Goal: Transaction & Acquisition: Purchase product/service

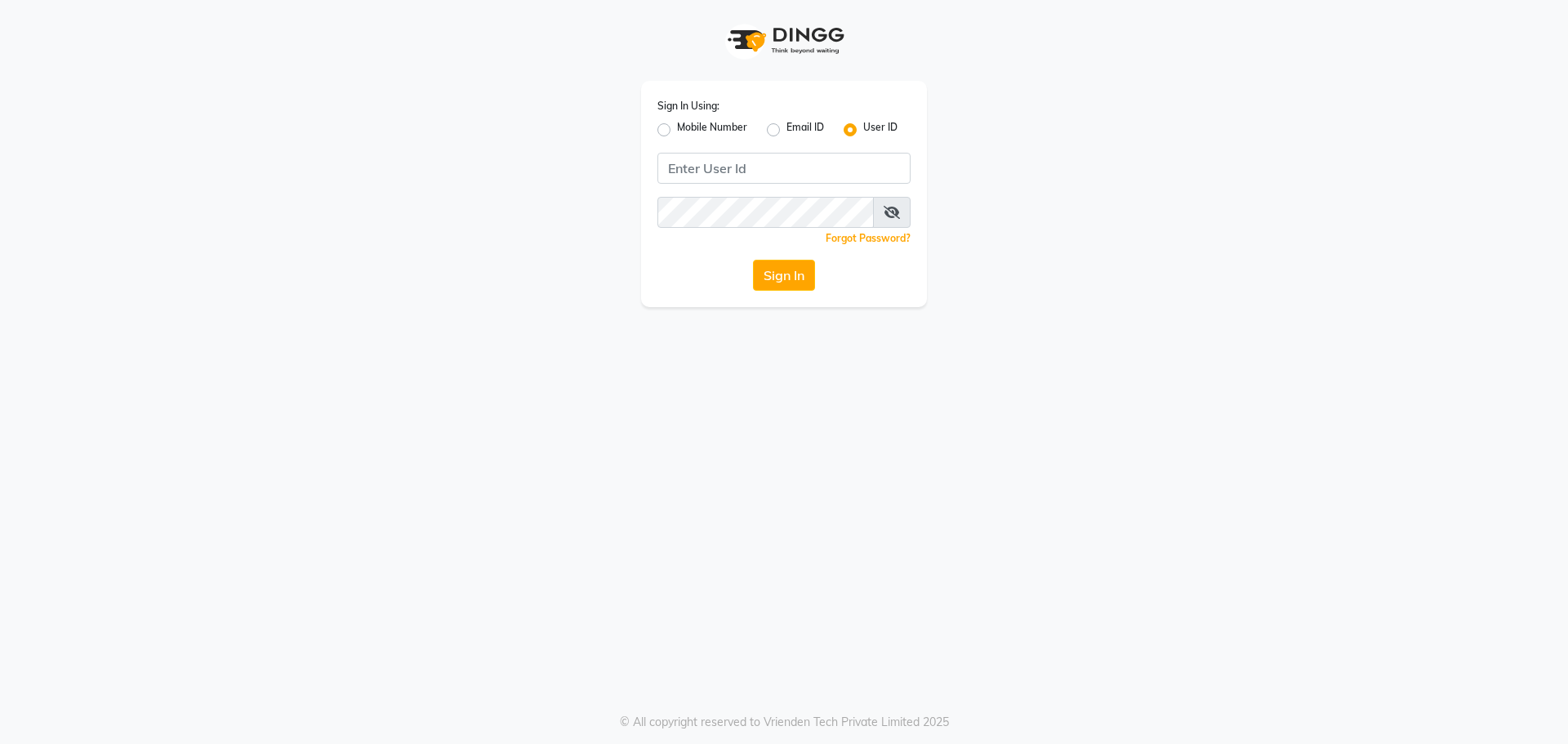
click at [677, 131] on label "Mobile Number" at bounding box center [711, 130] width 70 height 20
click at [677, 130] on input "Mobile Number" at bounding box center [682, 125] width 11 height 11
radio input "true"
radio input "false"
click at [771, 171] on input "Username" at bounding box center [811, 168] width 198 height 31
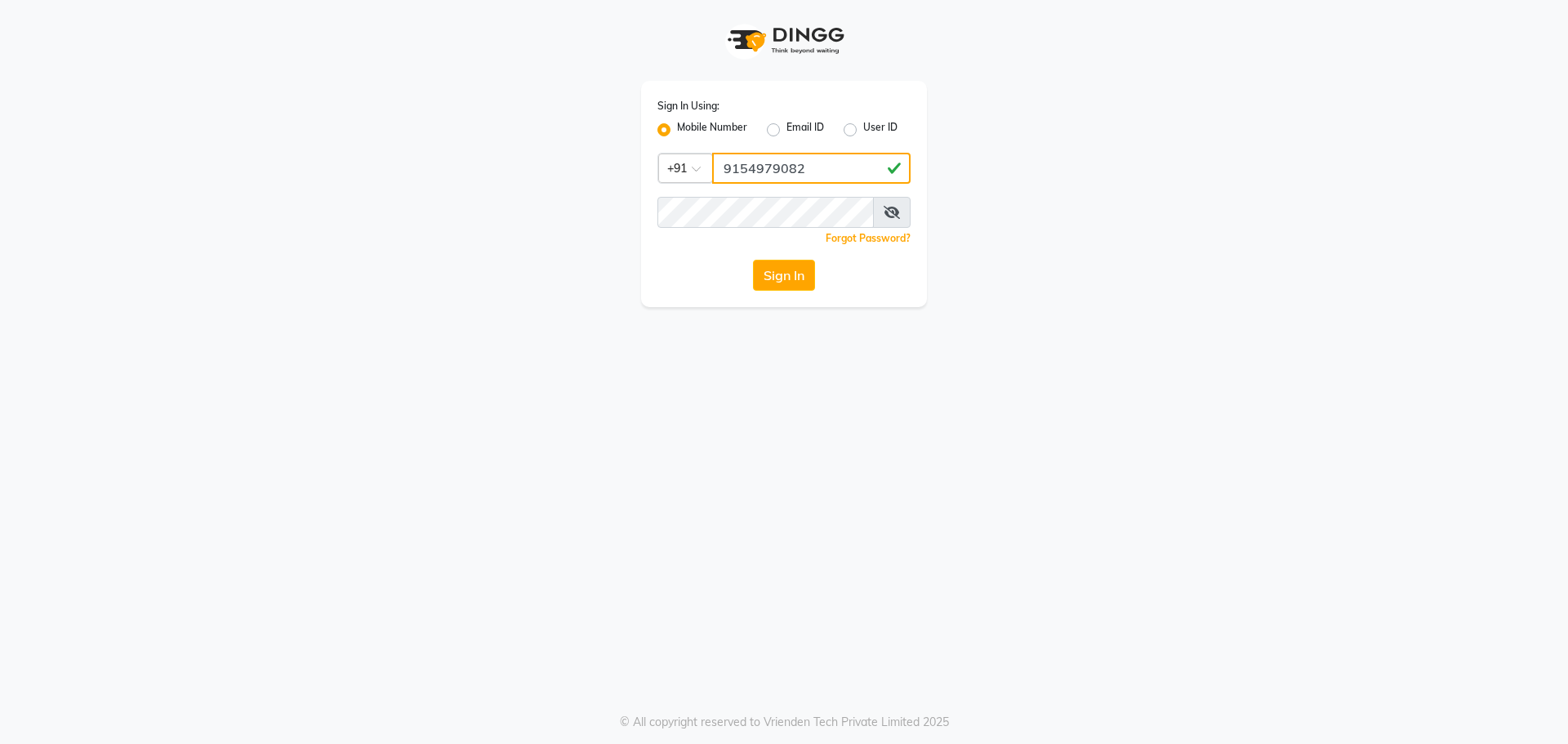
type input "9154979082"
click at [753, 260] on button "Sign In" at bounding box center [784, 274] width 62 height 31
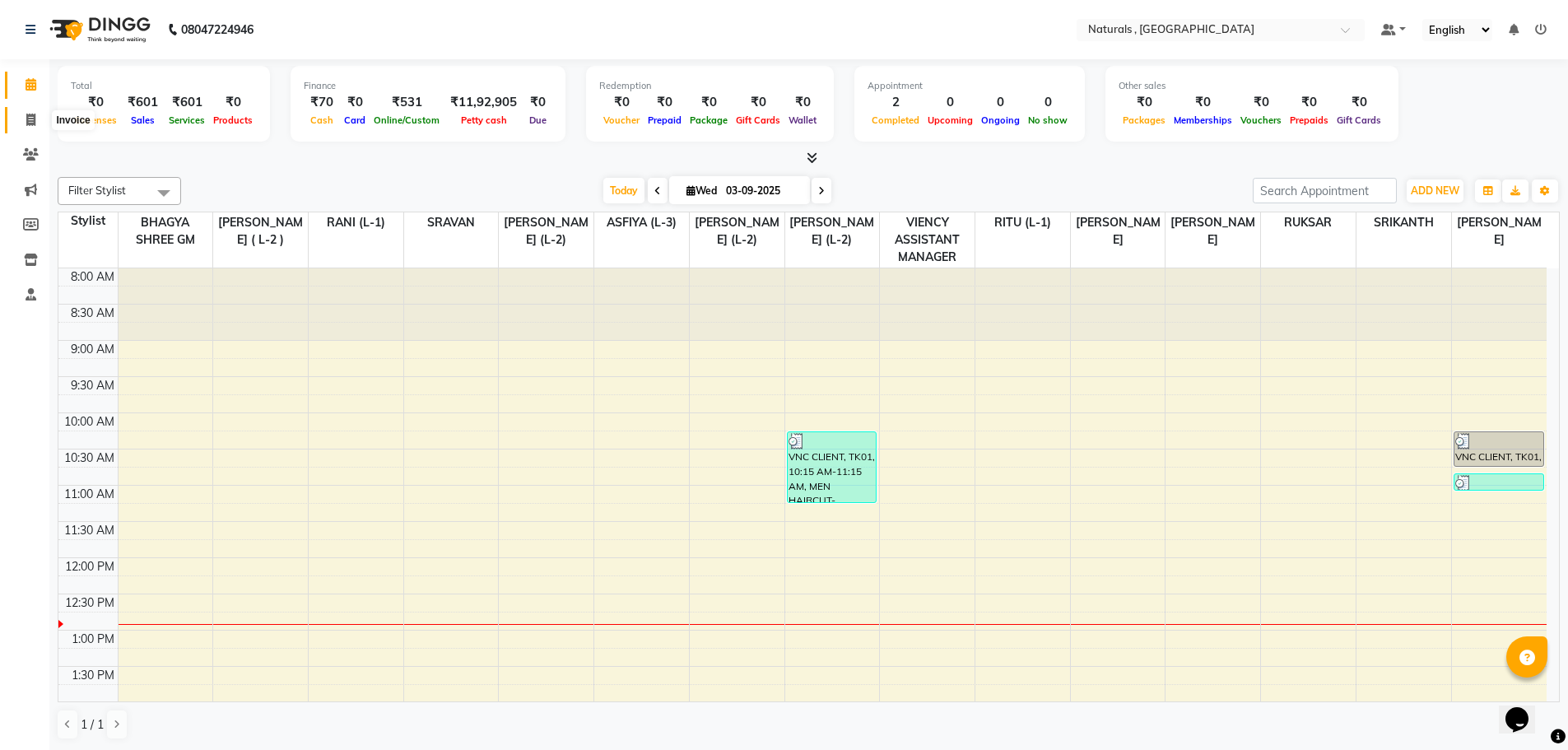
click at [31, 117] on icon at bounding box center [30, 119] width 9 height 12
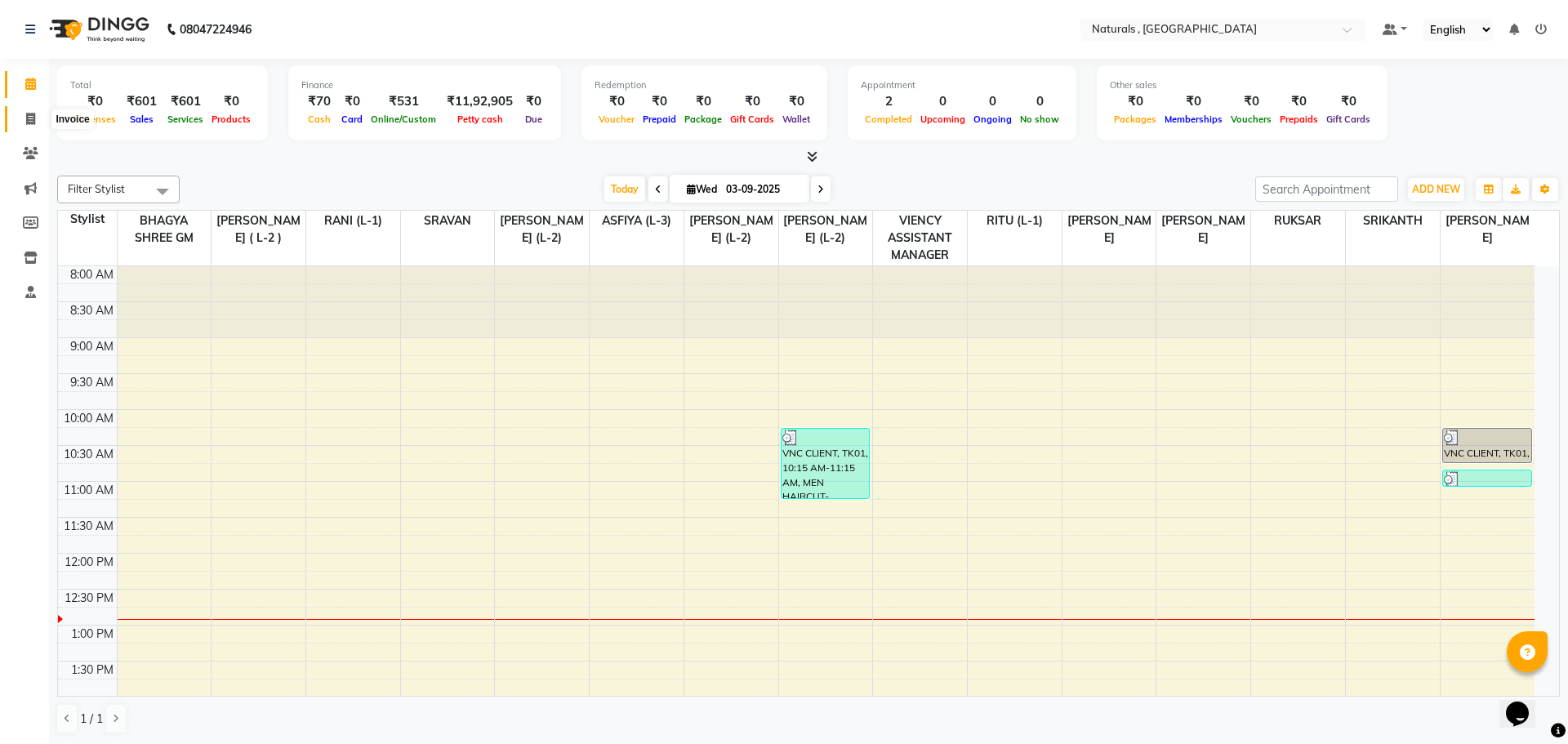
select select "5818"
select select "service"
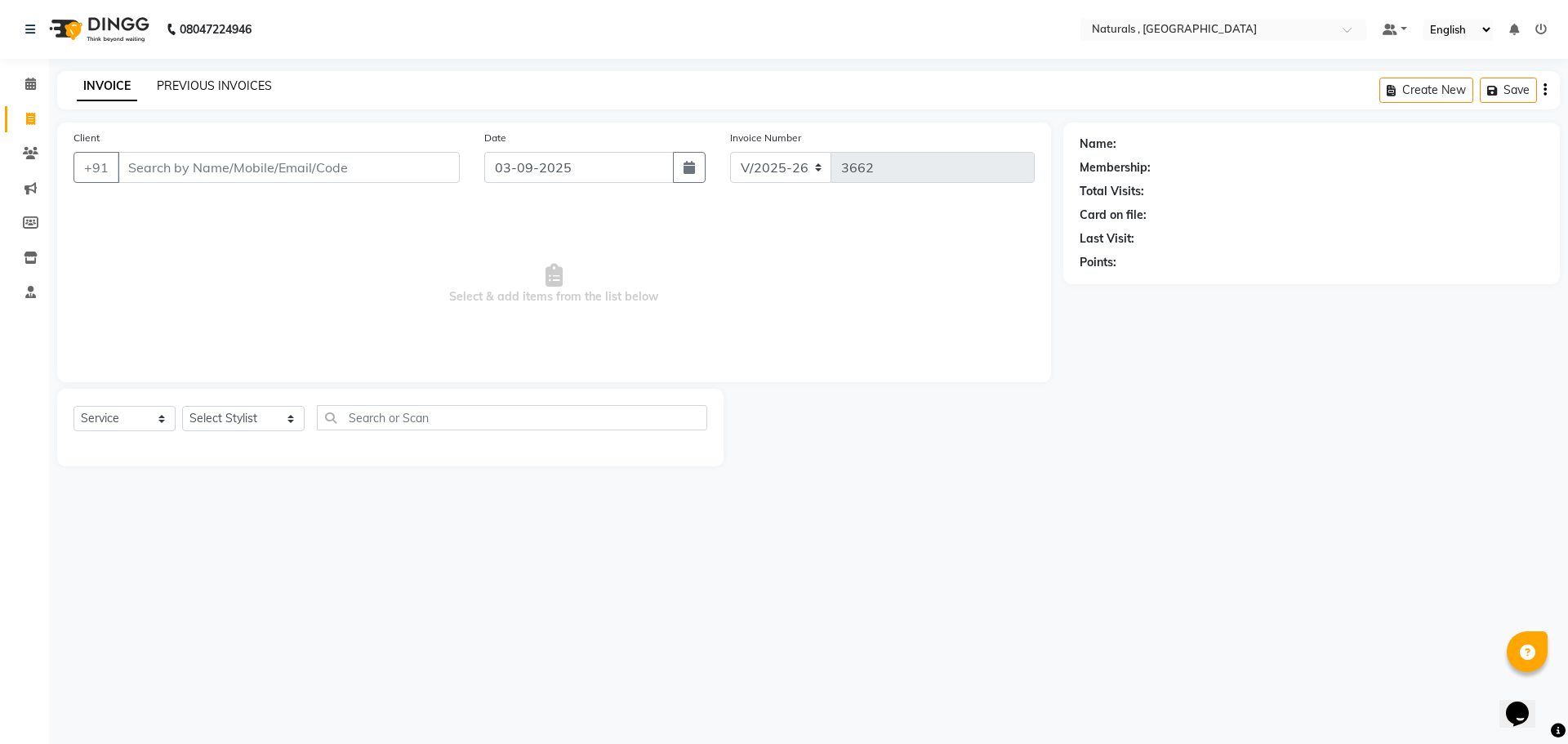
click at [231, 87] on link "PREVIOUS INVOICES" at bounding box center [214, 85] width 115 height 15
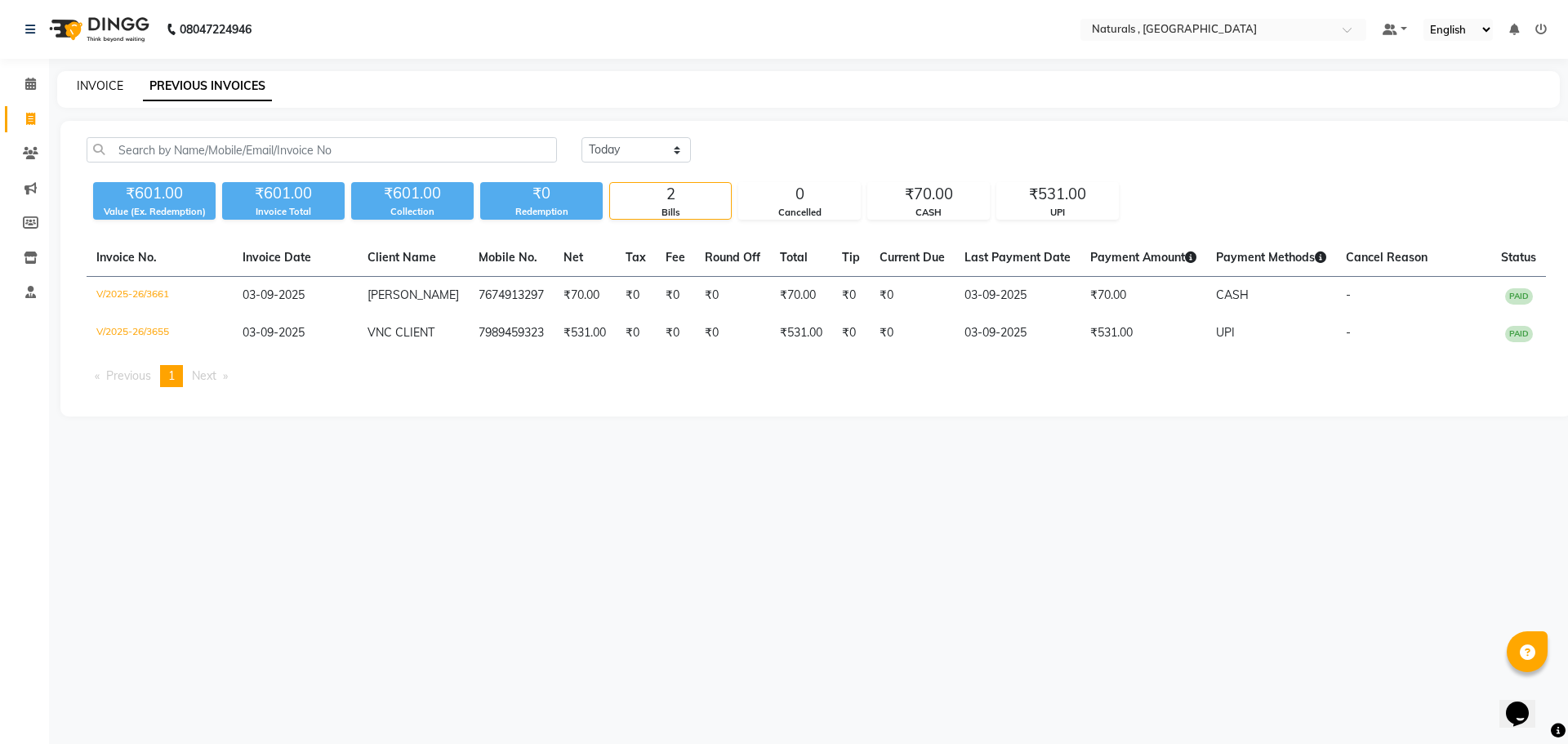
click at [90, 84] on link "INVOICE" at bounding box center [100, 85] width 46 height 15
select select "service"
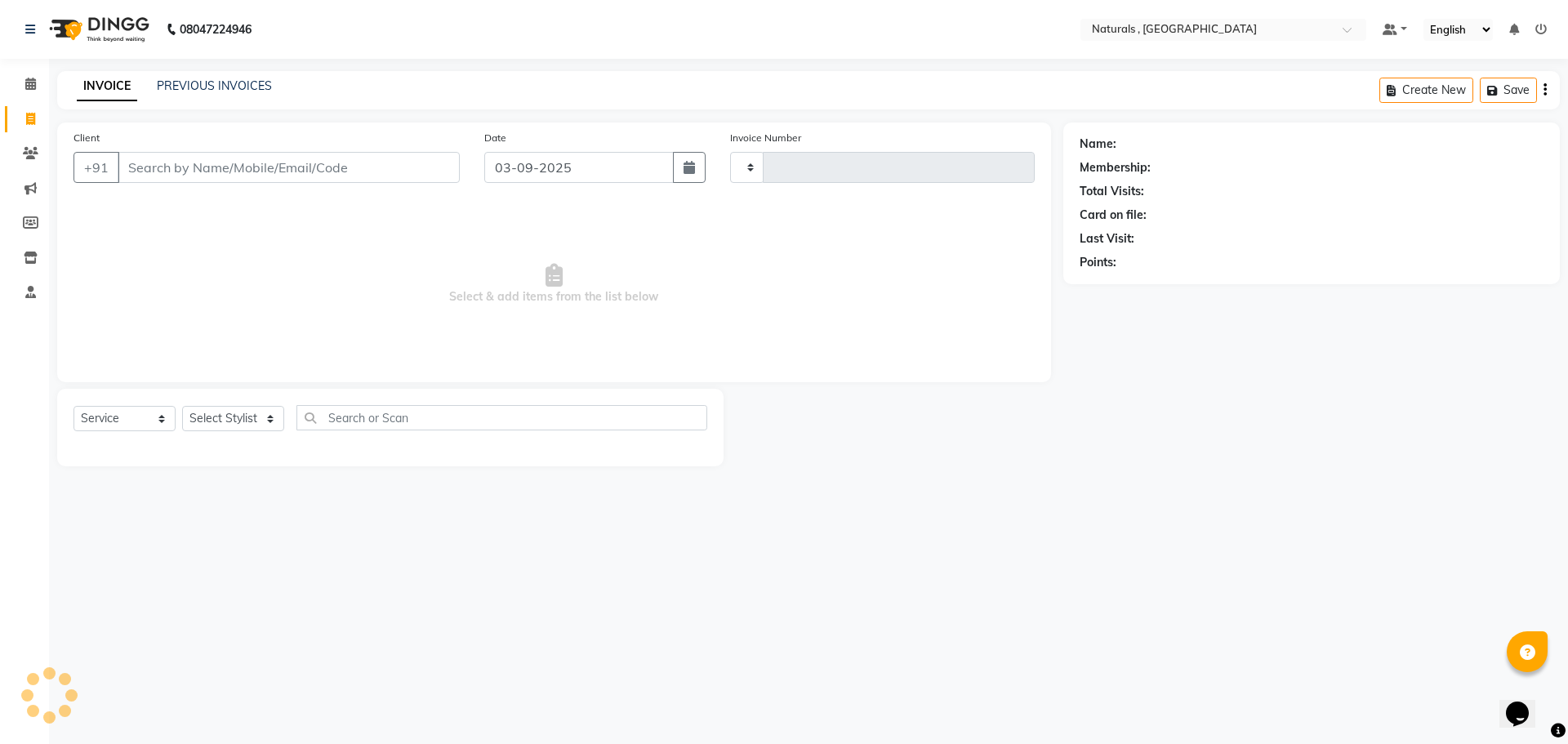
type input "3662"
select select "5818"
click at [232, 84] on link "PREVIOUS INVOICES" at bounding box center [214, 85] width 115 height 15
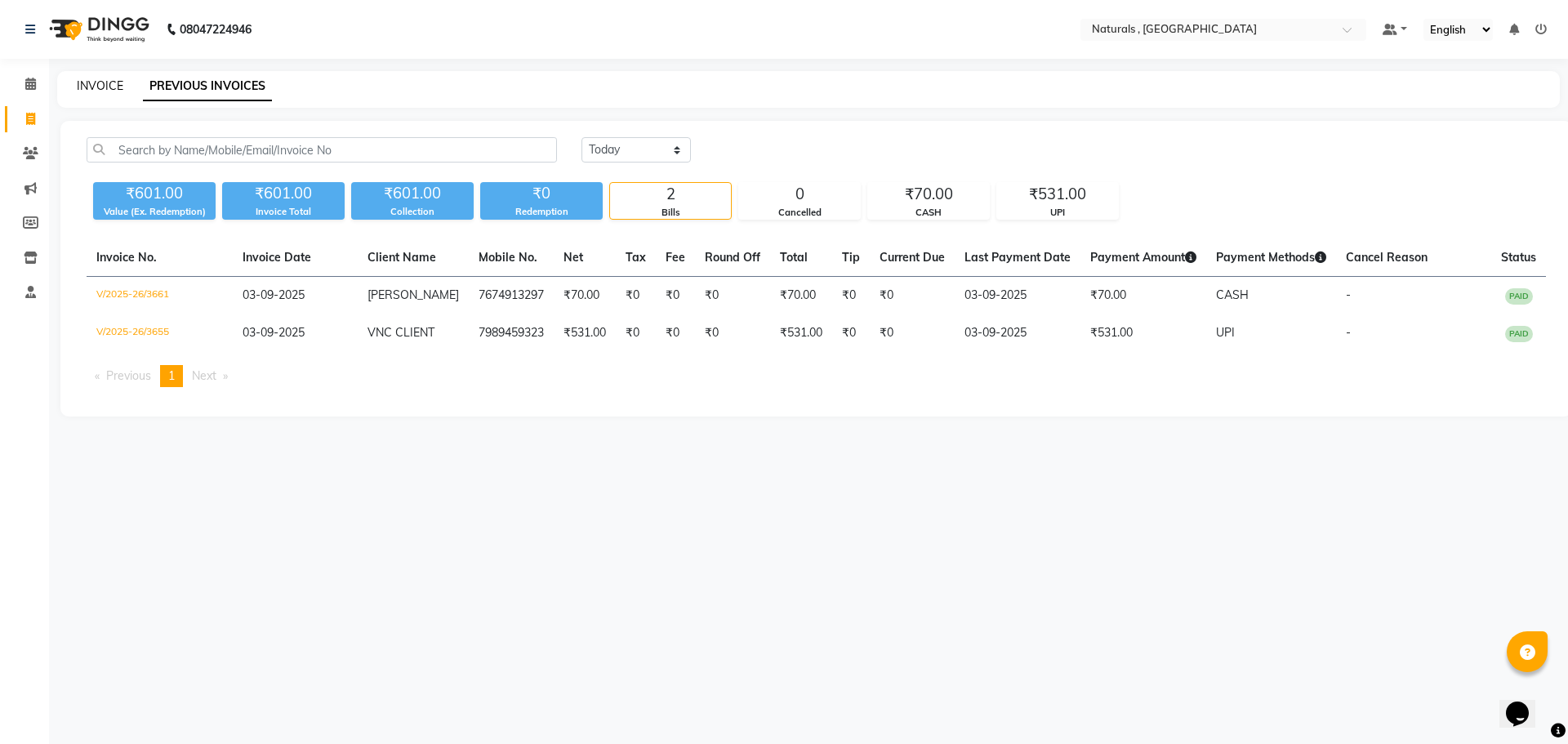
click at [93, 82] on link "INVOICE" at bounding box center [100, 85] width 46 height 15
select select "service"
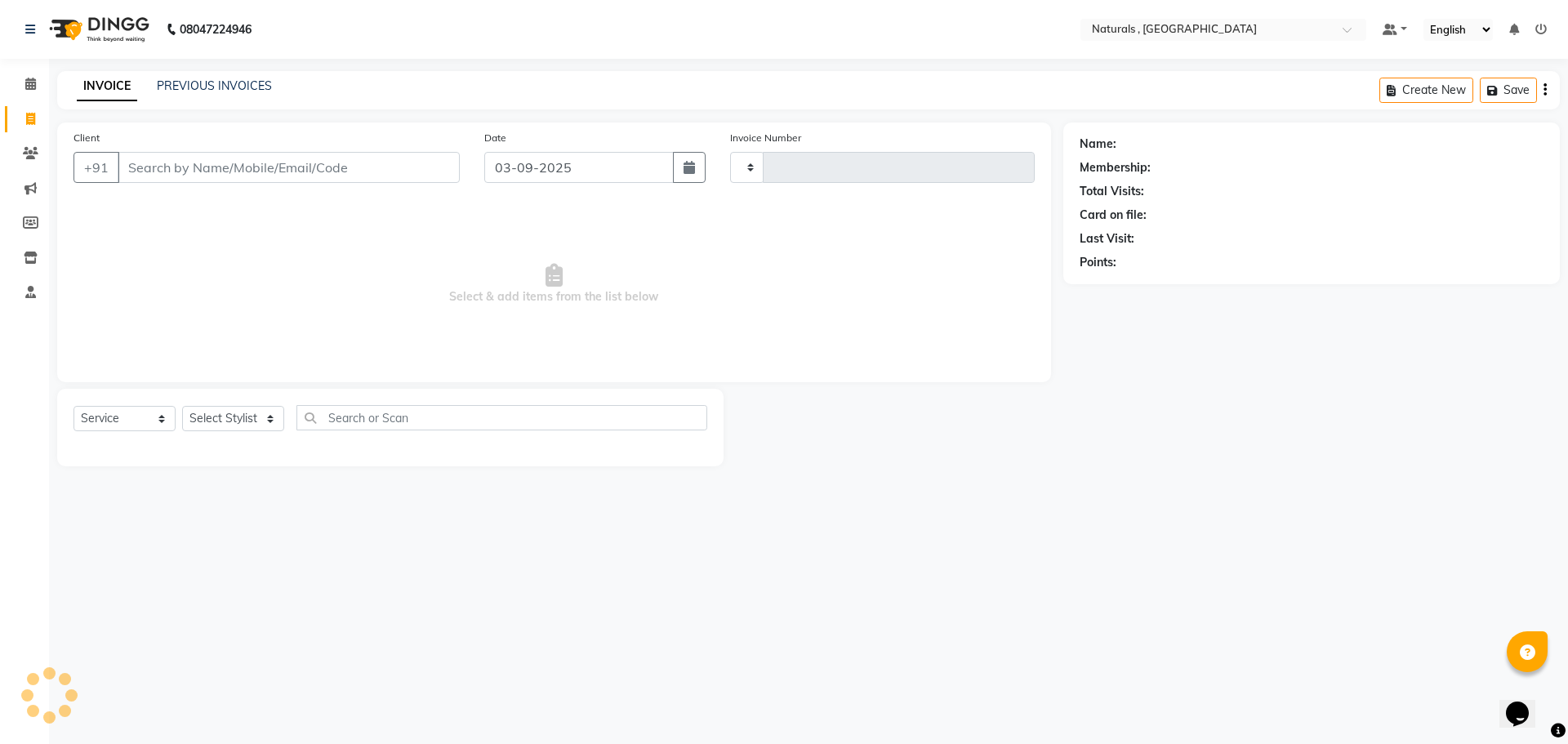
type input "3662"
select select "5818"
click at [265, 412] on select "Select Stylist ASFIYA (L-3) BHAGYA SHREE GM [PERSON_NAME] (L-2) [PERSON_NAME] (…" at bounding box center [244, 418] width 122 height 26
click at [427, 260] on span "Select & add items from the list below" at bounding box center [555, 284] width 961 height 164
click at [380, 167] on input "Client" at bounding box center [288, 167] width 342 height 31
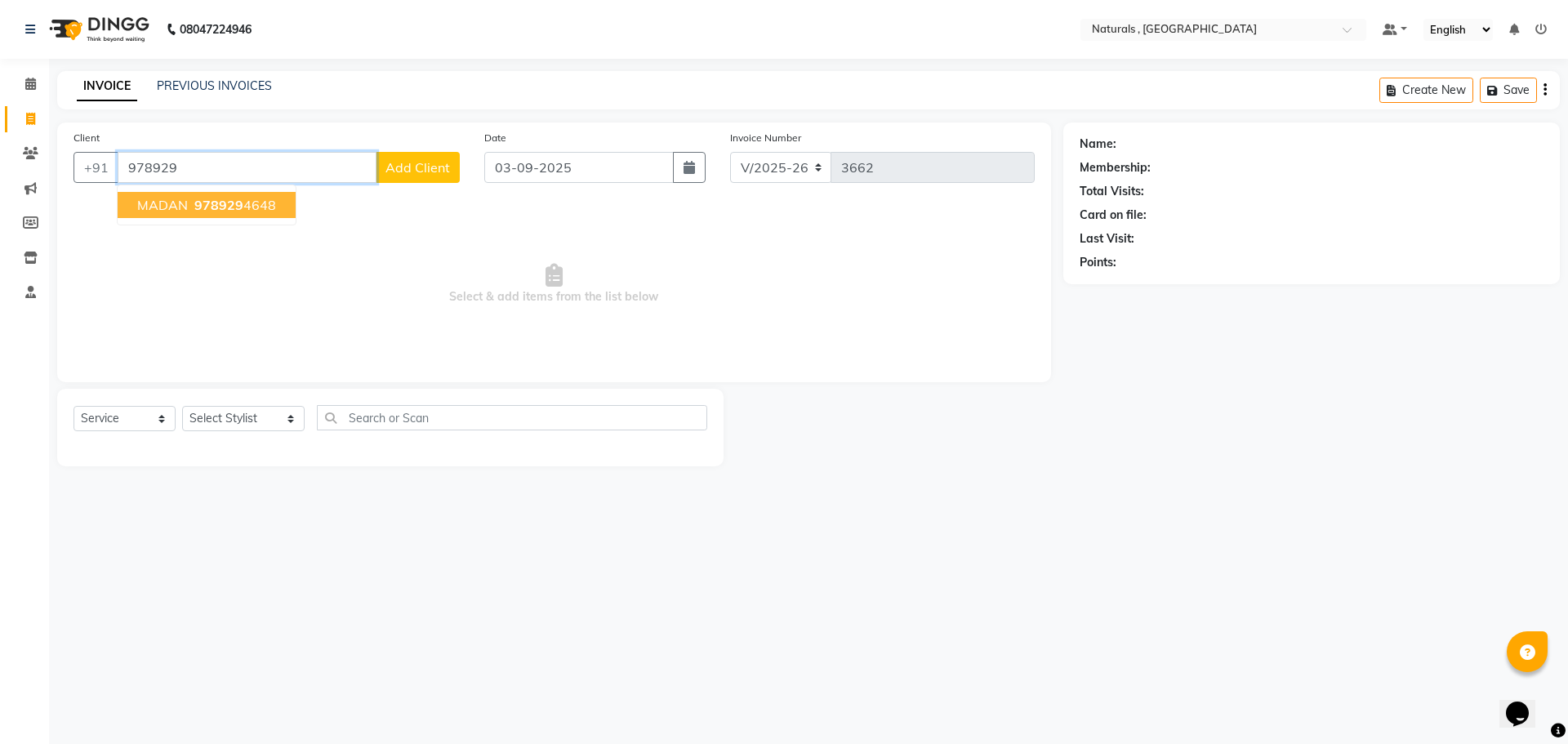
click at [279, 206] on button "MADAN 978929 4648" at bounding box center [206, 205] width 178 height 26
type input "9789294648"
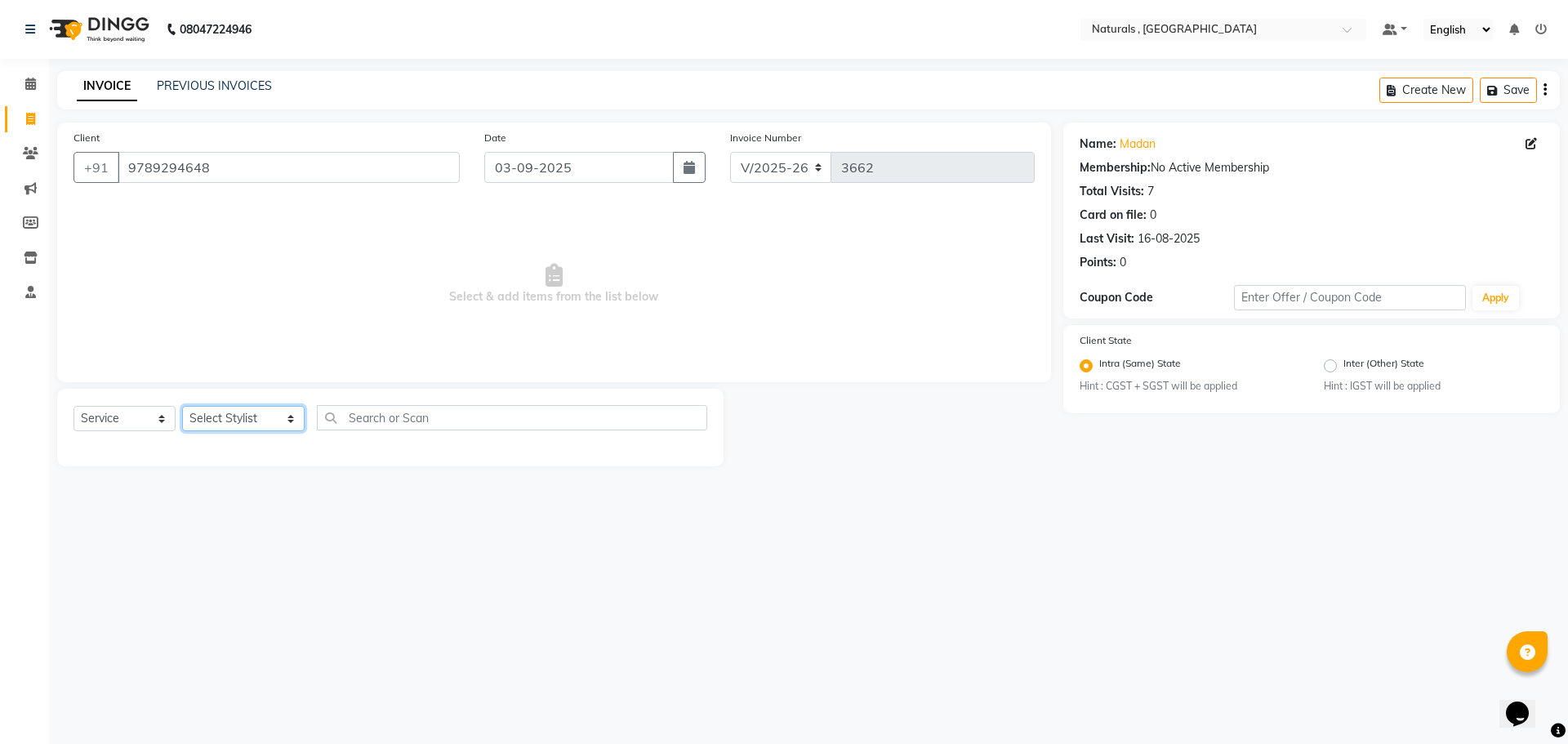
click at [282, 411] on select "Select Stylist ASFIYA (L-3) BHAGYA SHREE GM [PERSON_NAME] (L-2) [PERSON_NAME] (…" at bounding box center [244, 418] width 122 height 26
select select "57907"
click at [183, 406] on select "Select Stylist ASFIYA (L-3) BHAGYA SHREE GM [PERSON_NAME] (L-2) [PERSON_NAME] (…" at bounding box center [244, 418] width 122 height 26
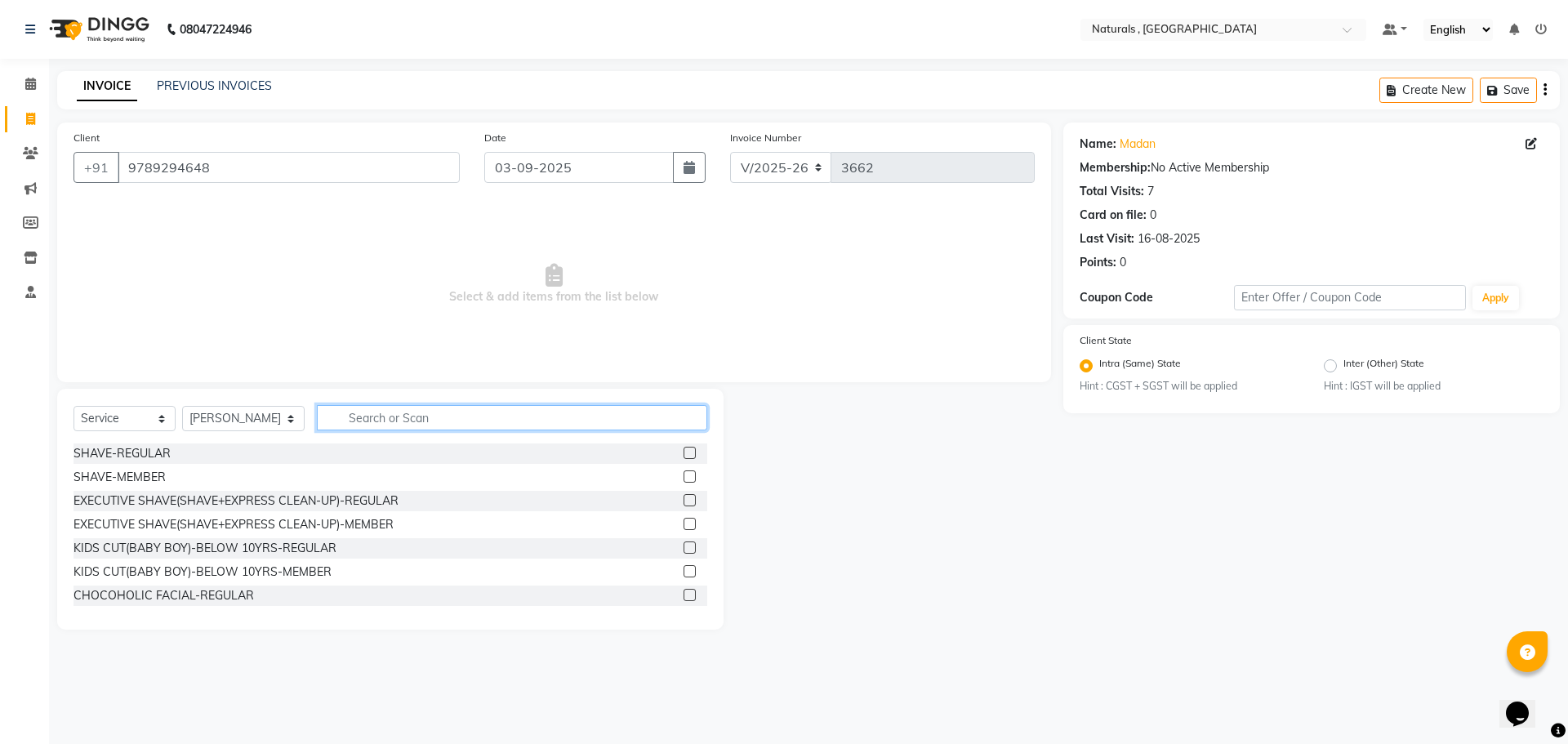
click at [379, 412] on input "text" at bounding box center [512, 418] width 392 height 26
type input "+HAIR CUT"
click at [150, 452] on div "SHAVE-REGULAR" at bounding box center [122, 453] width 98 height 17
checkbox input "false"
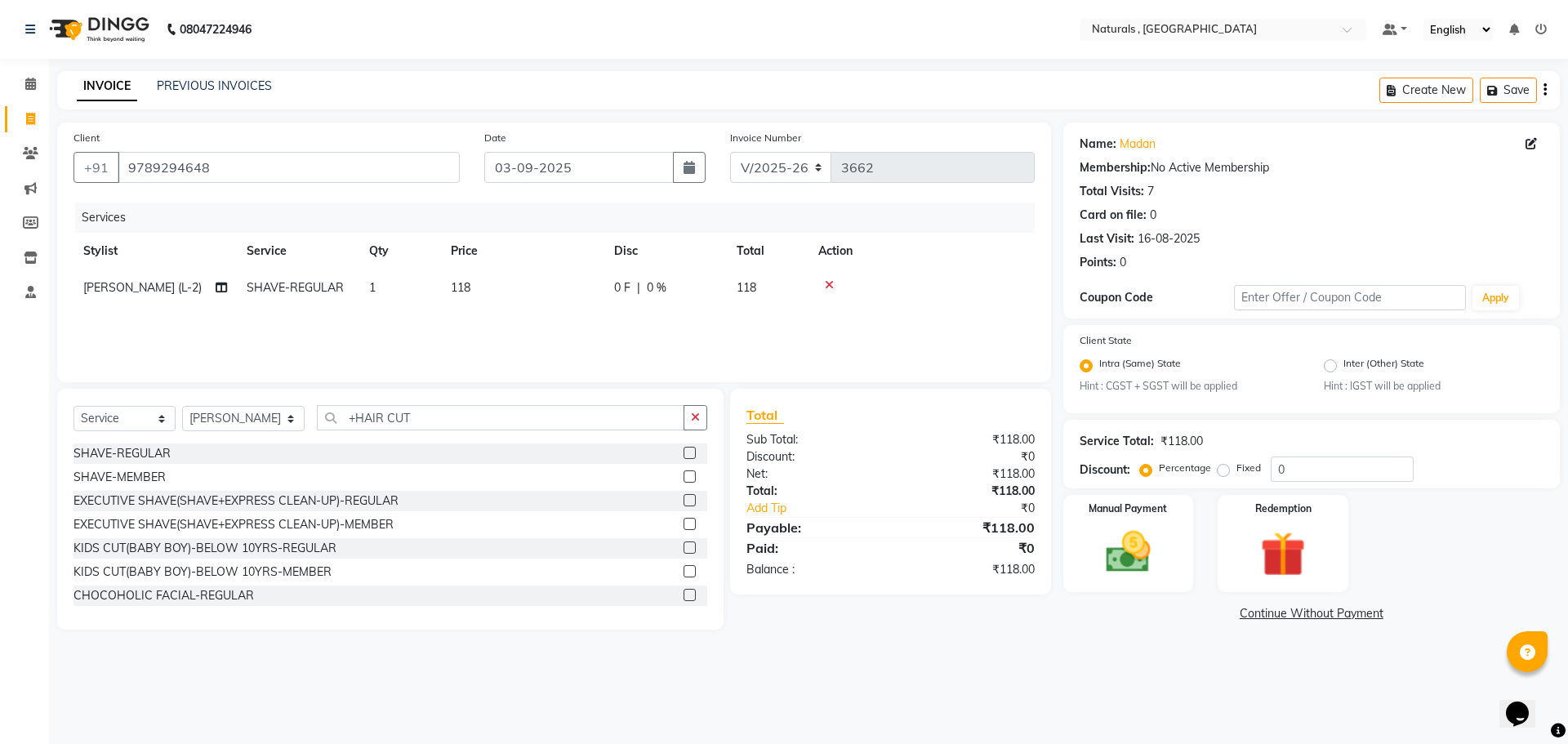
click at [829, 281] on icon at bounding box center [829, 285] width 9 height 12
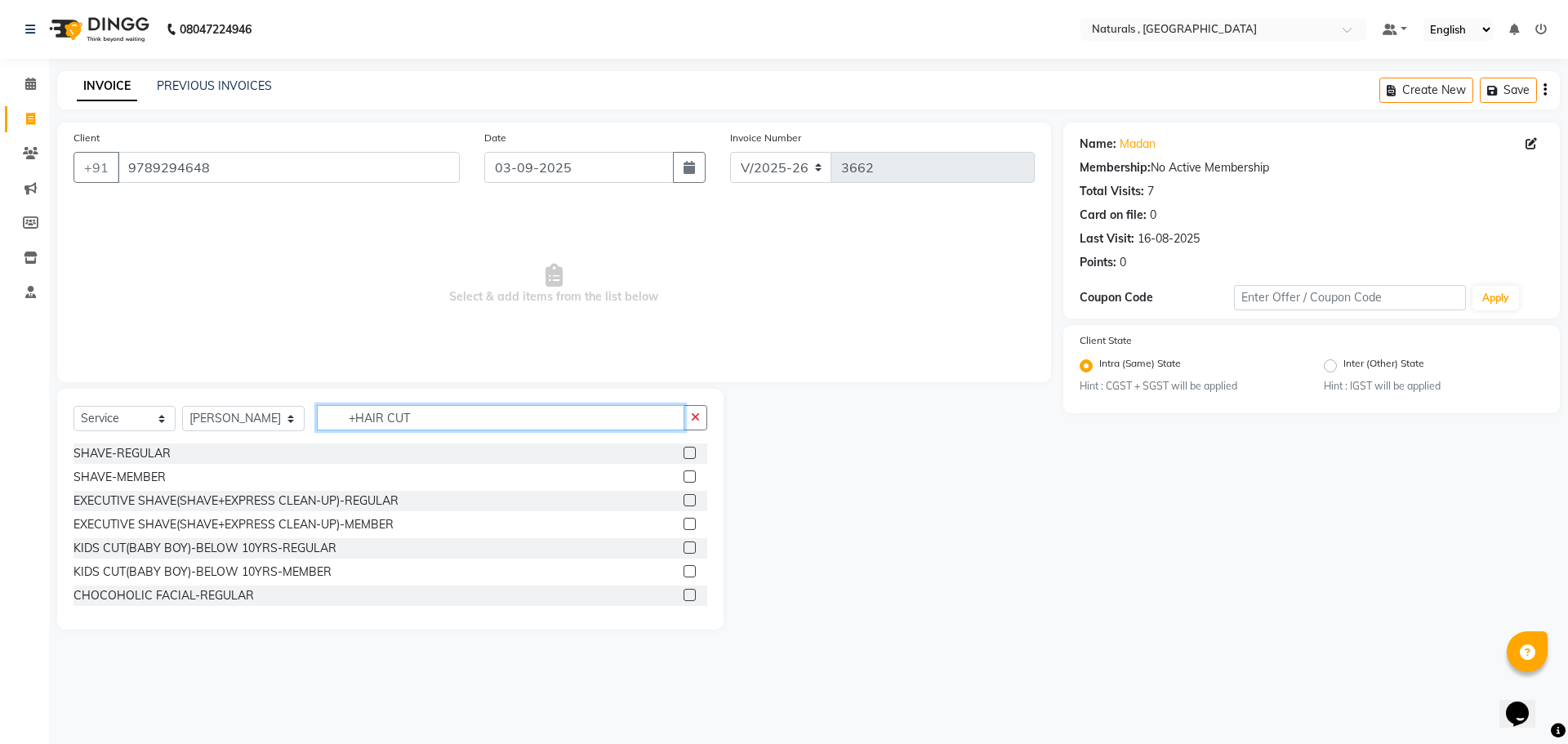
click at [352, 419] on input "+HAIR CUT" at bounding box center [500, 418] width 368 height 26
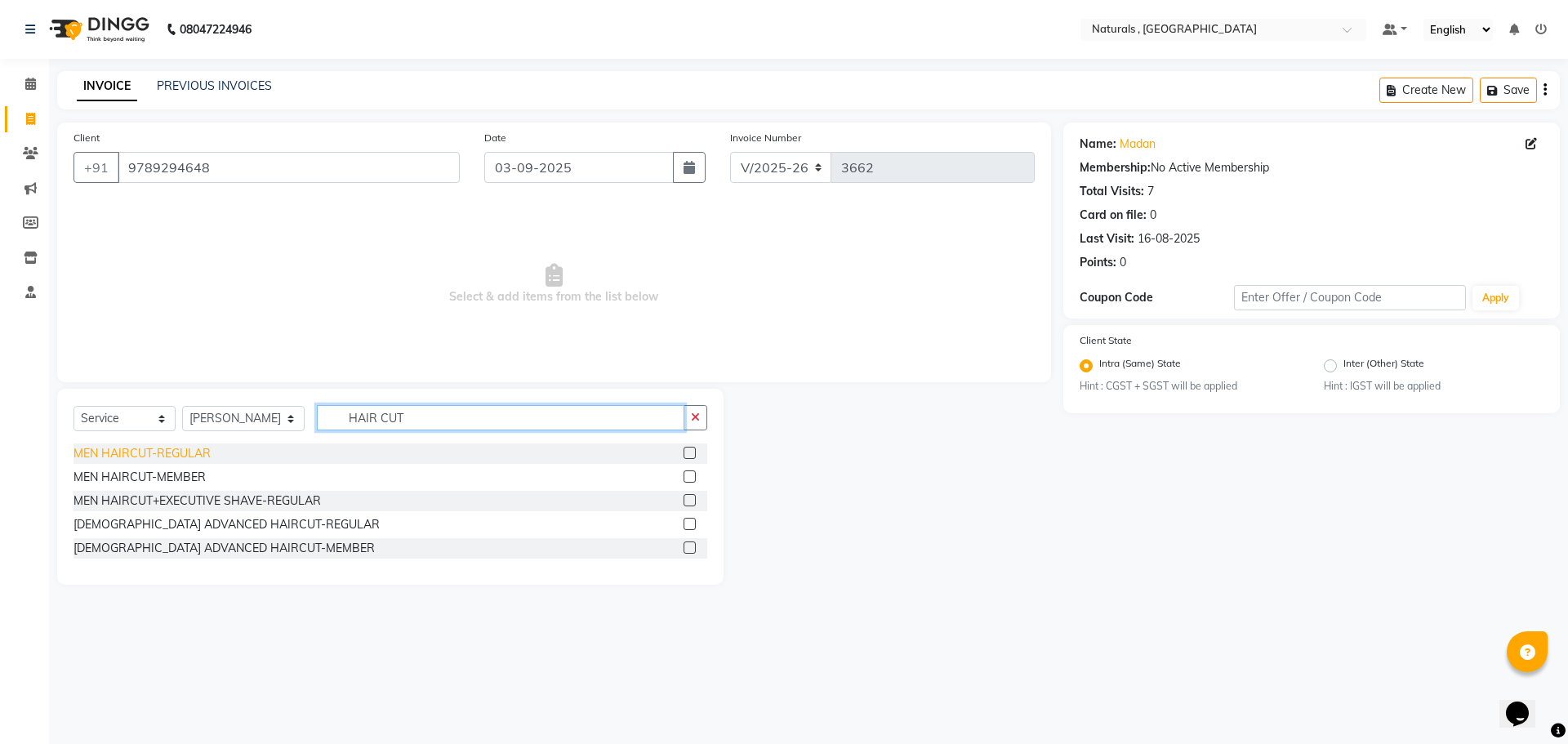
type input "HAIR CUT"
click at [206, 453] on div "MEN HAIRCUT-REGULAR" at bounding box center [142, 453] width 137 height 17
checkbox input "false"
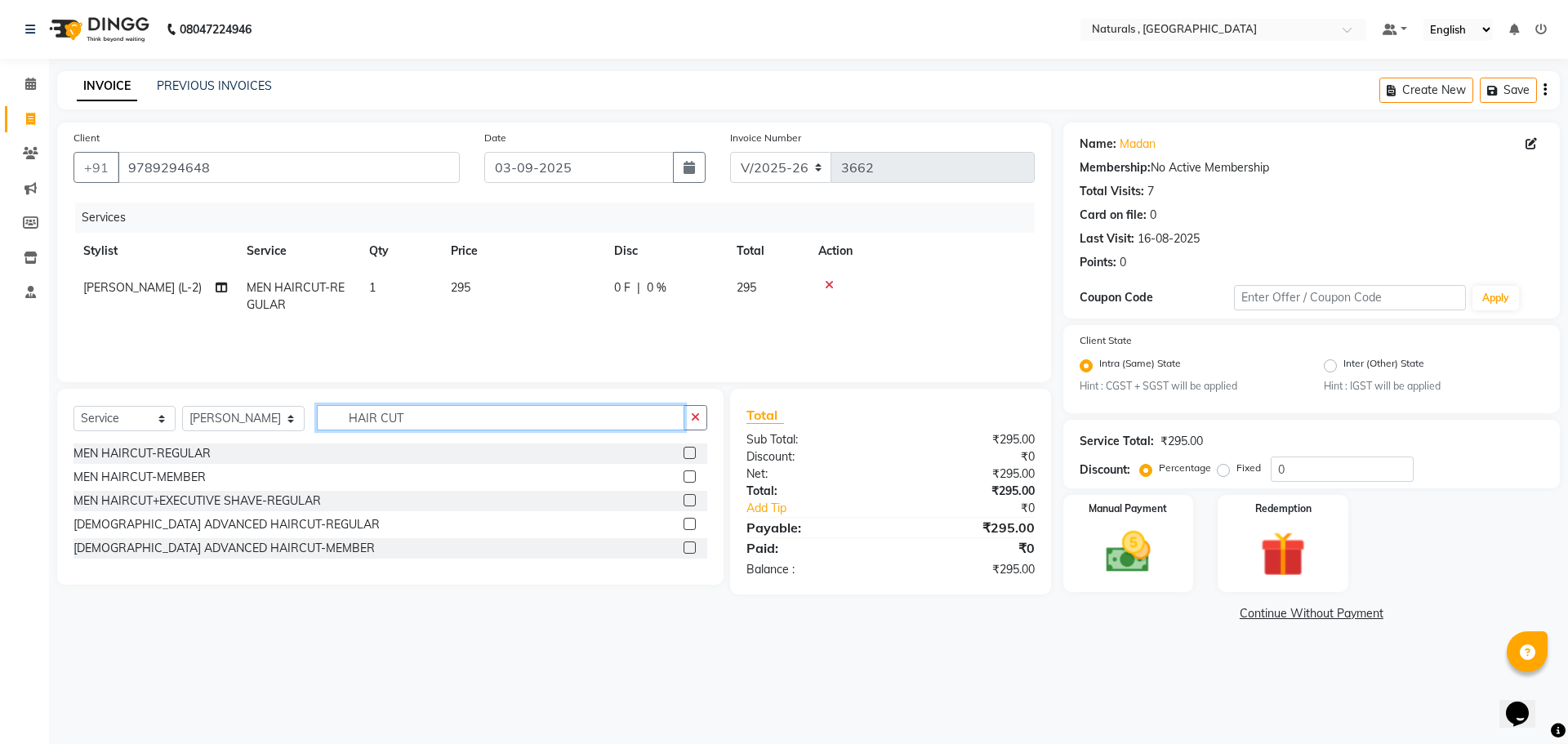
click at [471, 420] on input "HAIR CUT" at bounding box center [500, 418] width 368 height 26
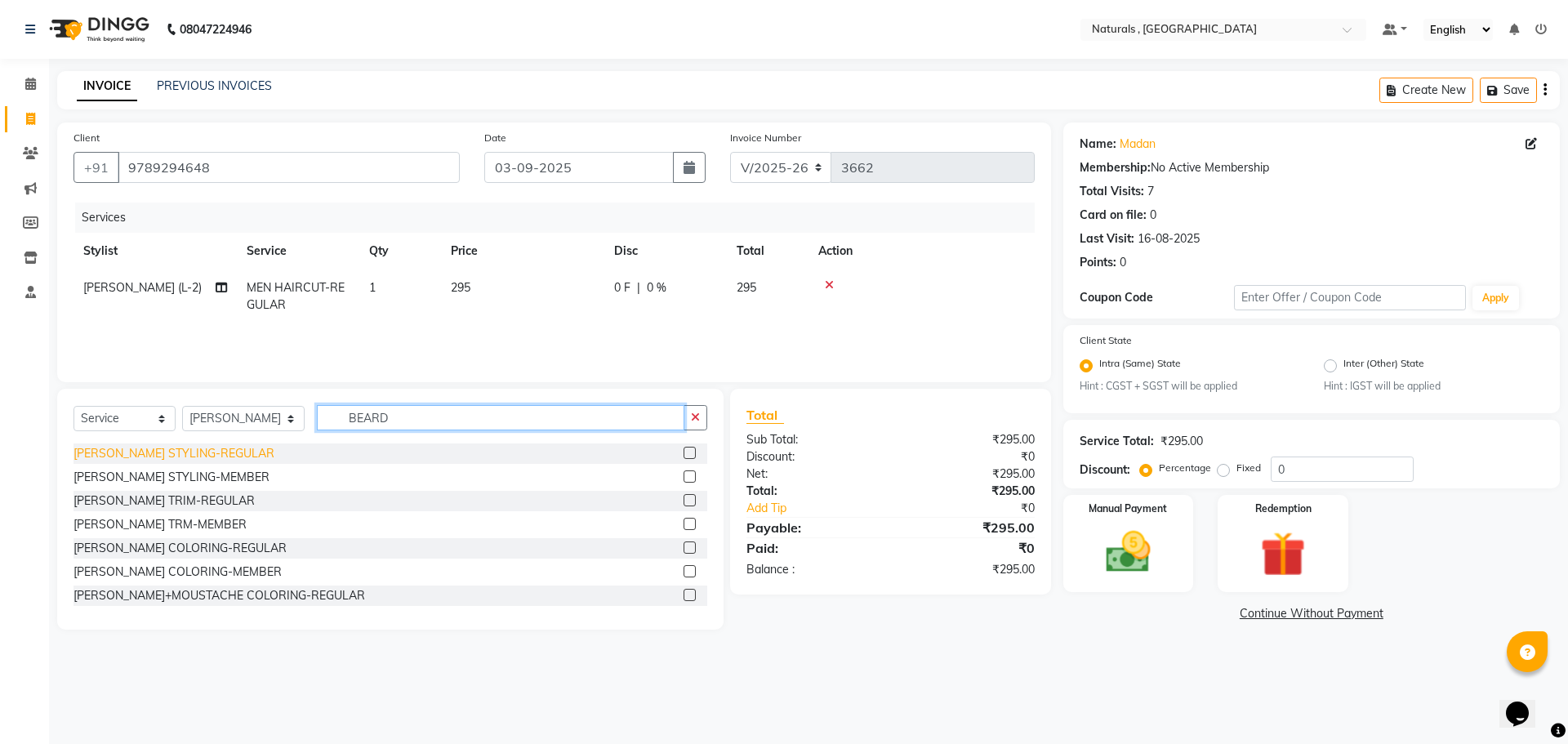
type input "BEARD"
click at [146, 448] on div "[PERSON_NAME] STYLING-REGULAR" at bounding box center [175, 453] width 201 height 17
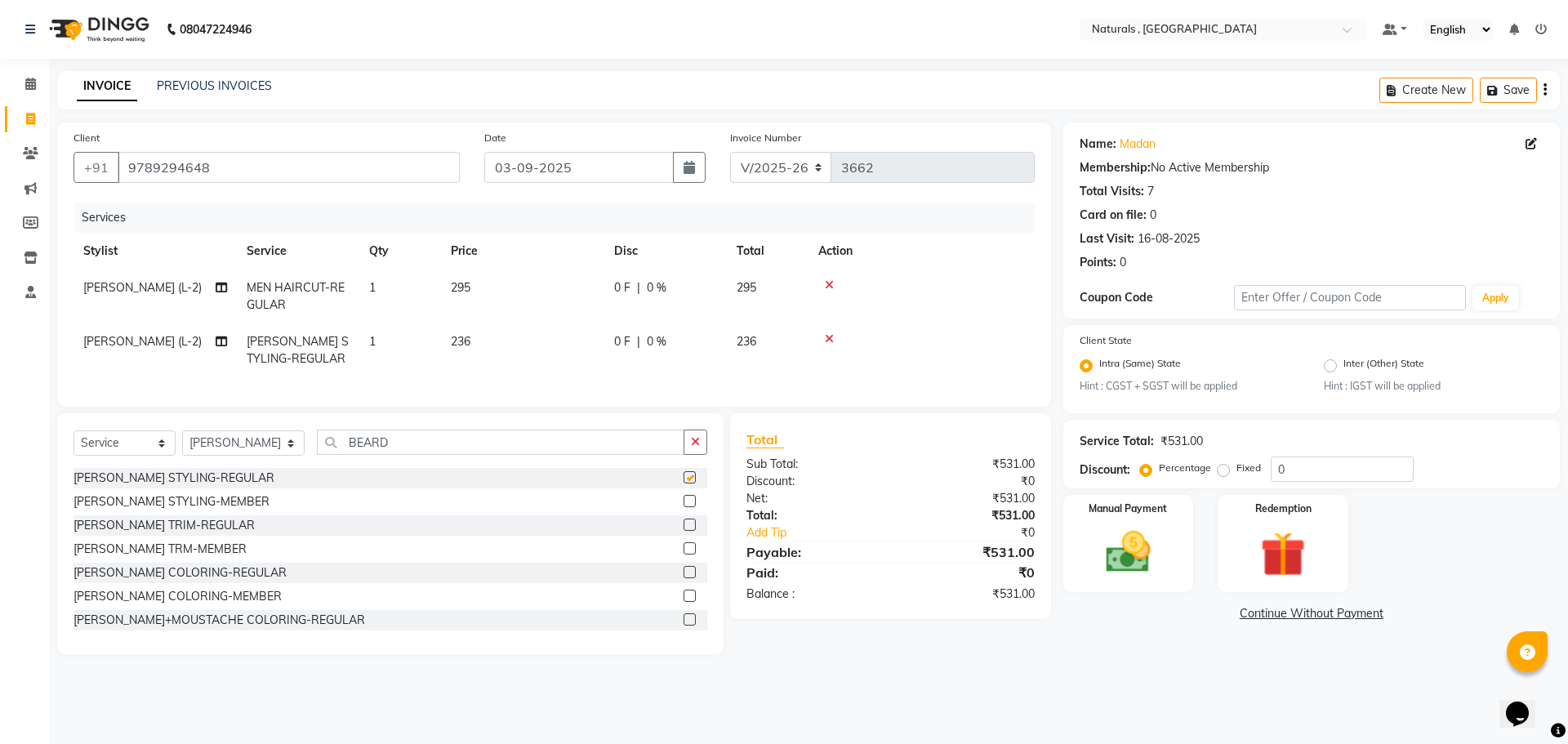
checkbox input "false"
click at [1167, 566] on div "Manual Payment" at bounding box center [1128, 544] width 135 height 101
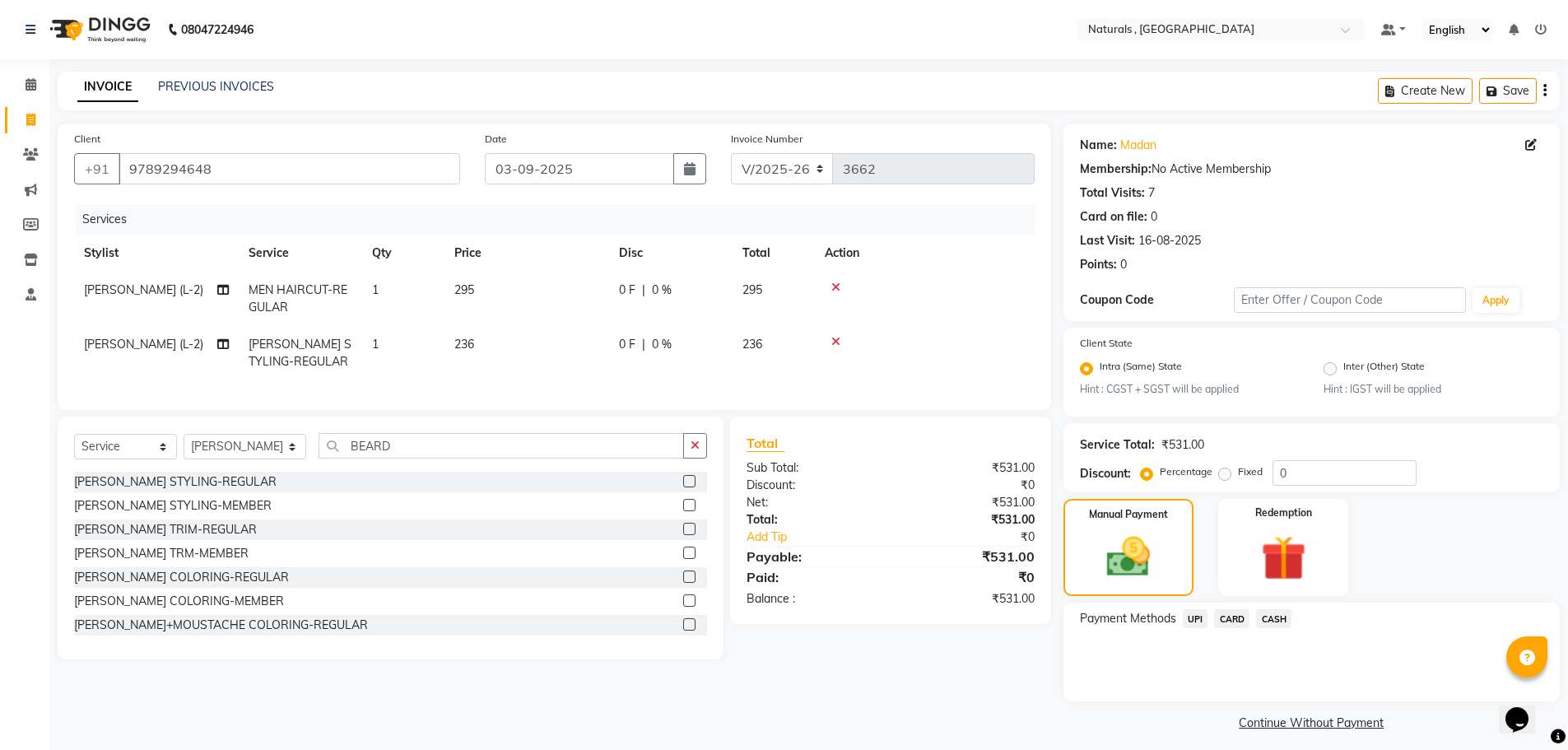
click at [1196, 619] on span "UPI" at bounding box center [1196, 619] width 26 height 19
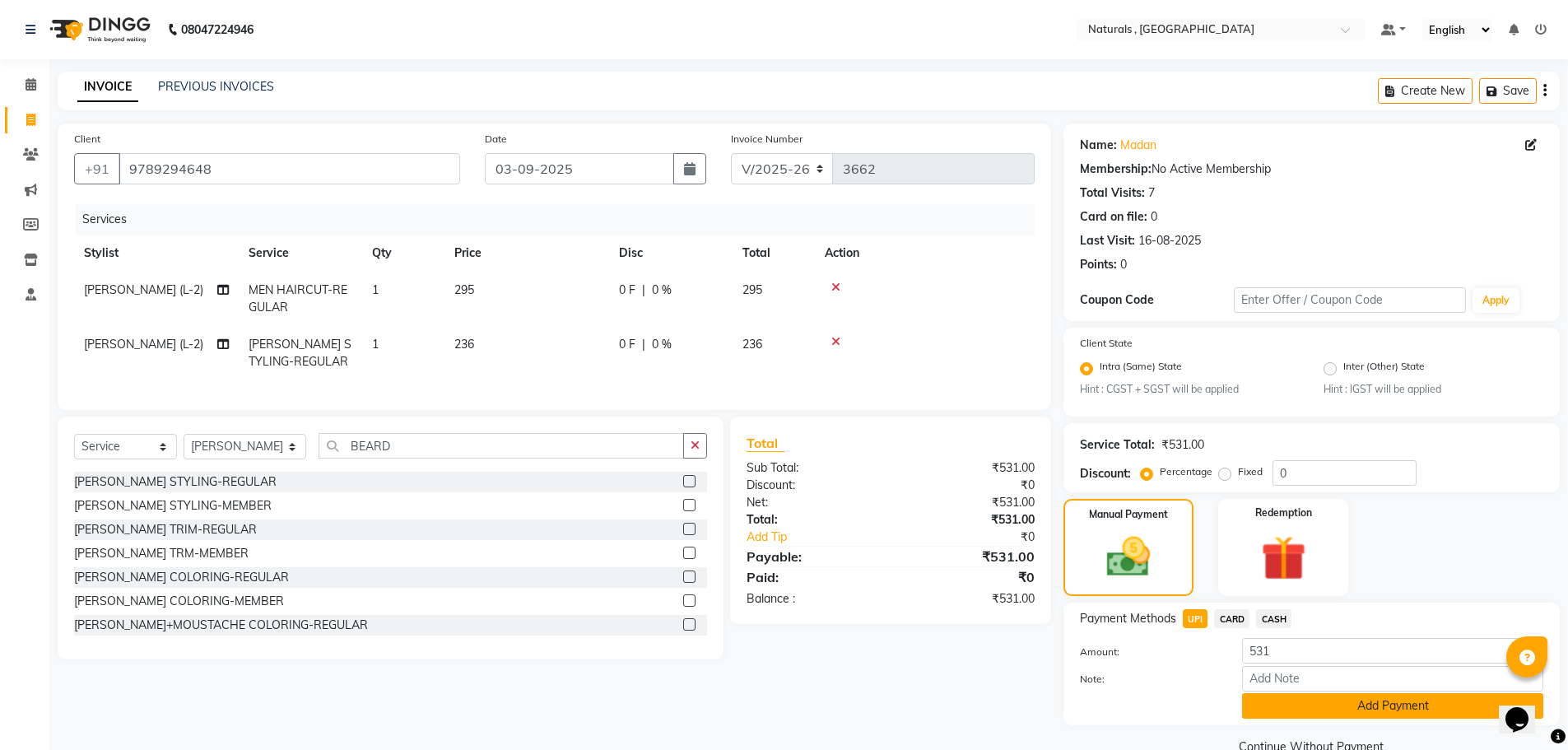
click at [1283, 711] on button "Add Payment" at bounding box center [1392, 706] width 301 height 26
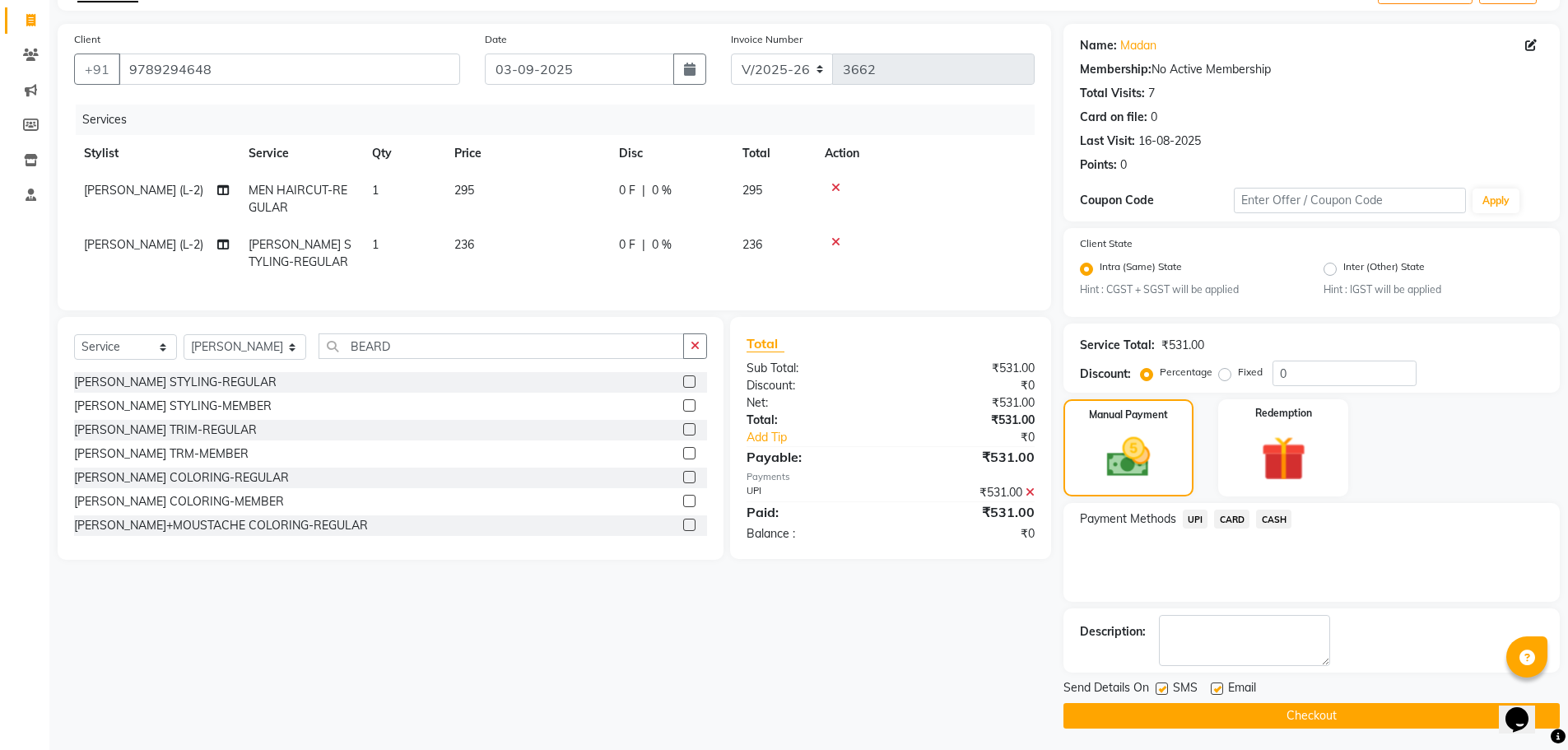
scroll to position [102, 0]
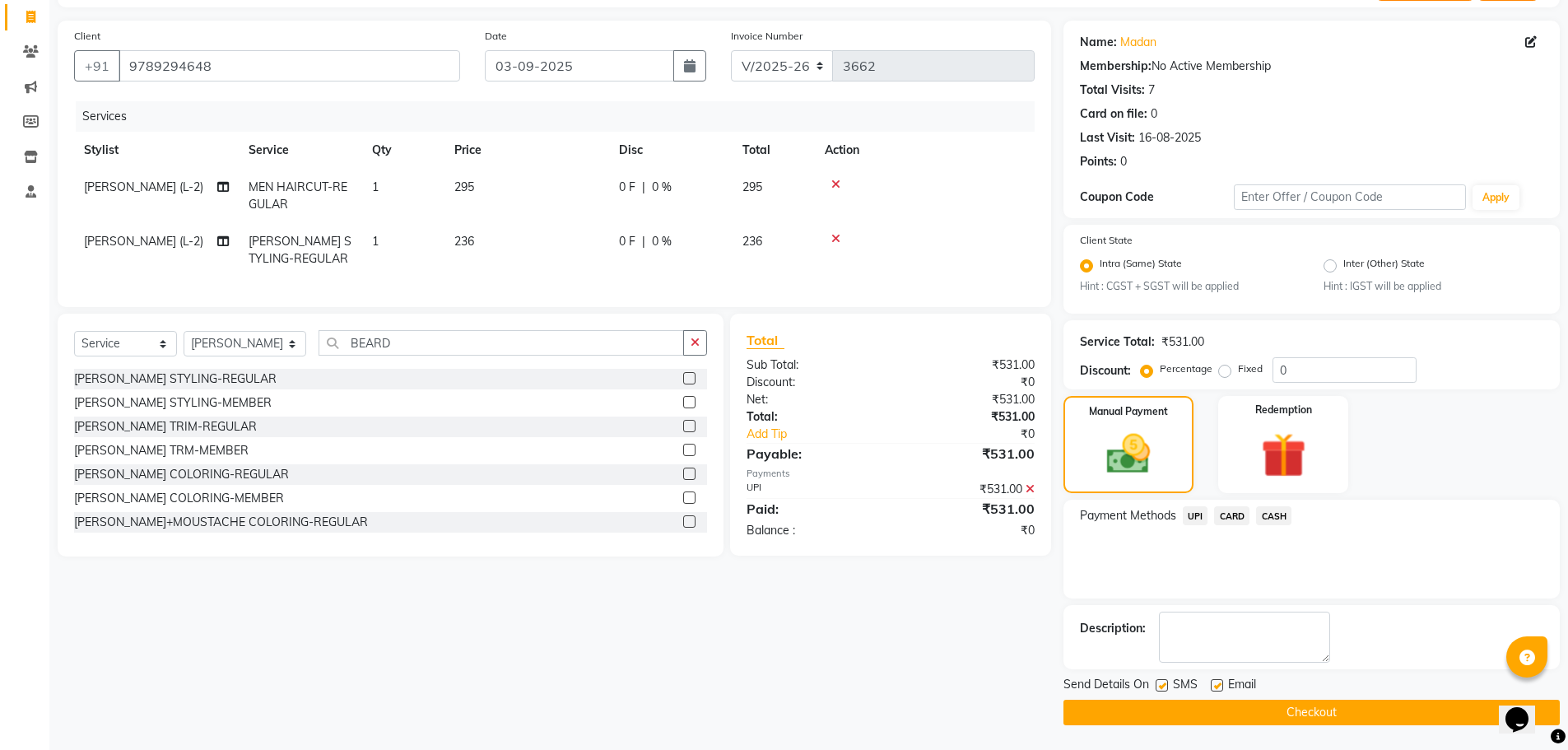
click at [1283, 711] on button "Checkout" at bounding box center [1311, 713] width 496 height 26
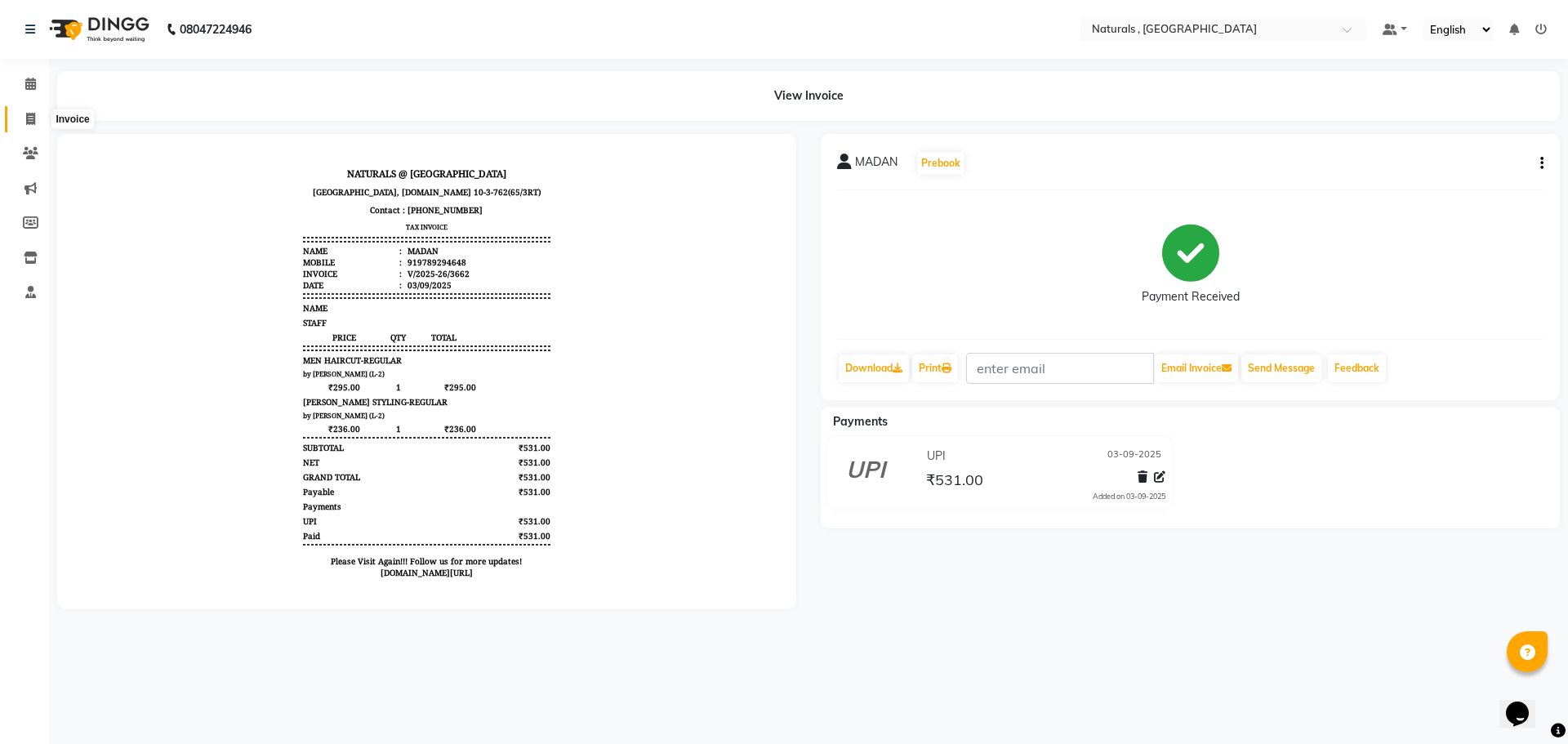
click at [36, 117] on icon at bounding box center [30, 118] width 9 height 12
select select "service"
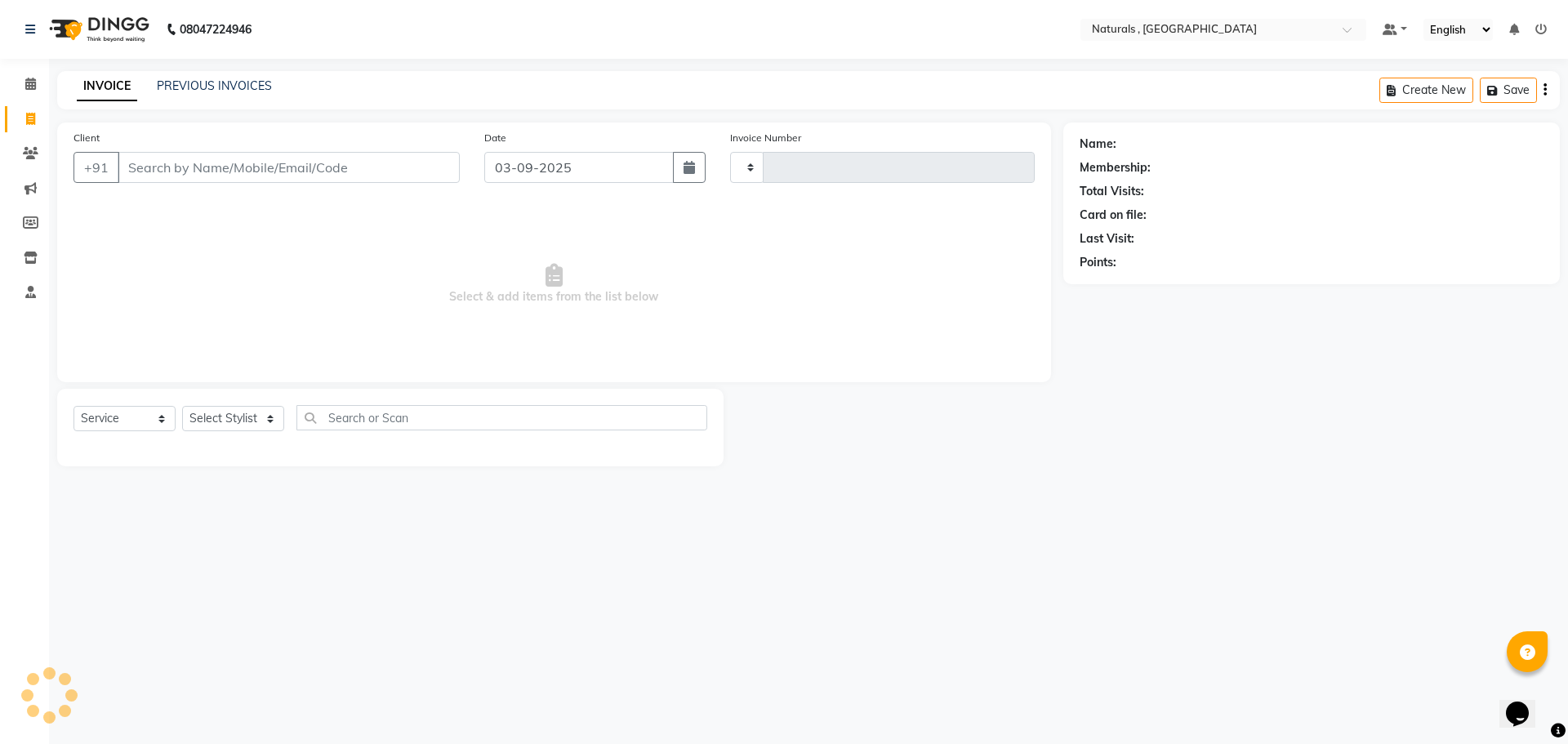
type input "3663"
select select "5818"
click at [264, 418] on select "Select Stylist ASFIYA (L-3) BHAGYA SHREE GM [PERSON_NAME] (L-2) [PERSON_NAME] (…" at bounding box center [244, 418] width 122 height 26
select select "78703"
click at [183, 406] on select "Select Stylist ASFIYA (L-3) BHAGYA SHREE GM [PERSON_NAME] (L-2) [PERSON_NAME] (…" at bounding box center [244, 418] width 122 height 26
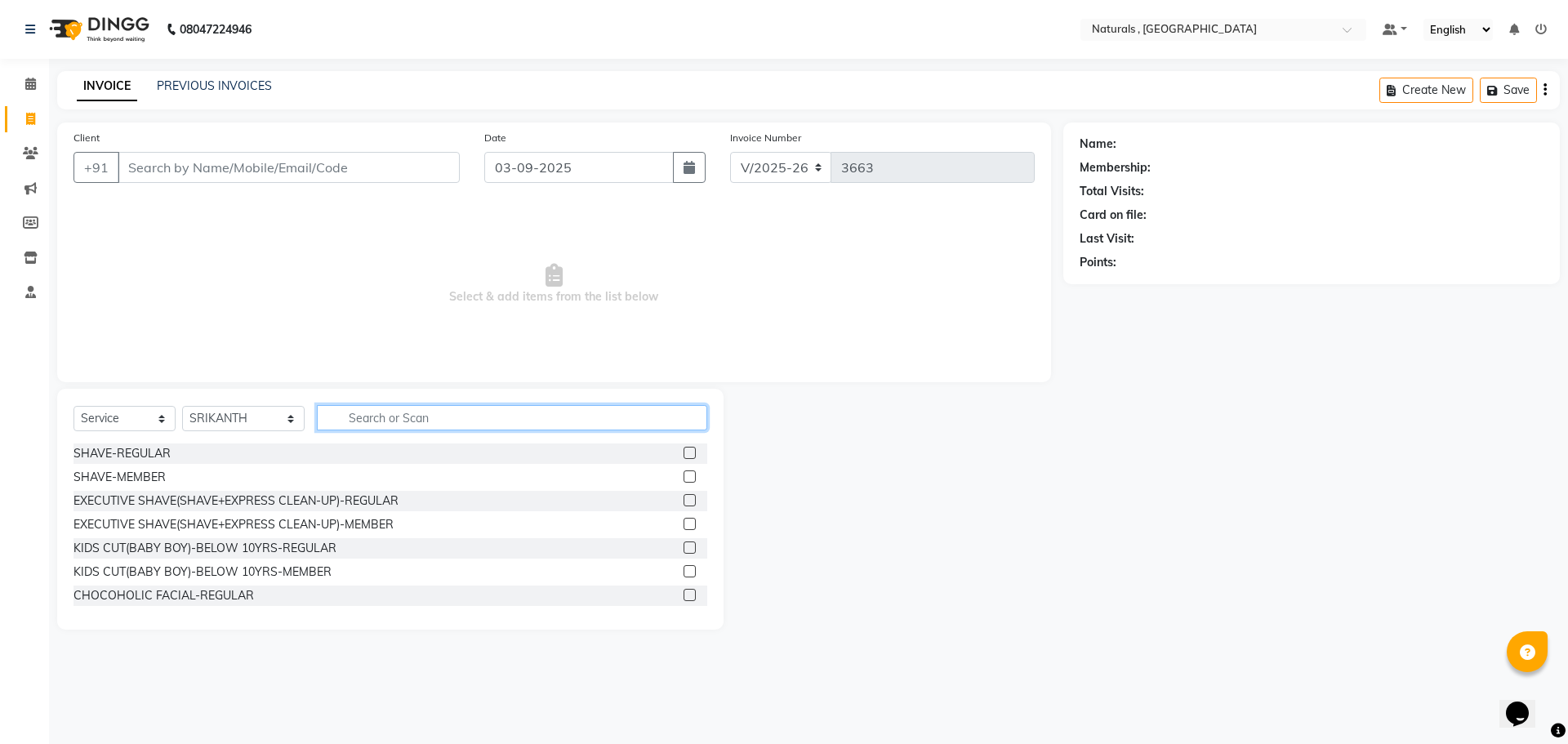
click at [418, 415] on input "text" at bounding box center [512, 418] width 392 height 26
type input "D"
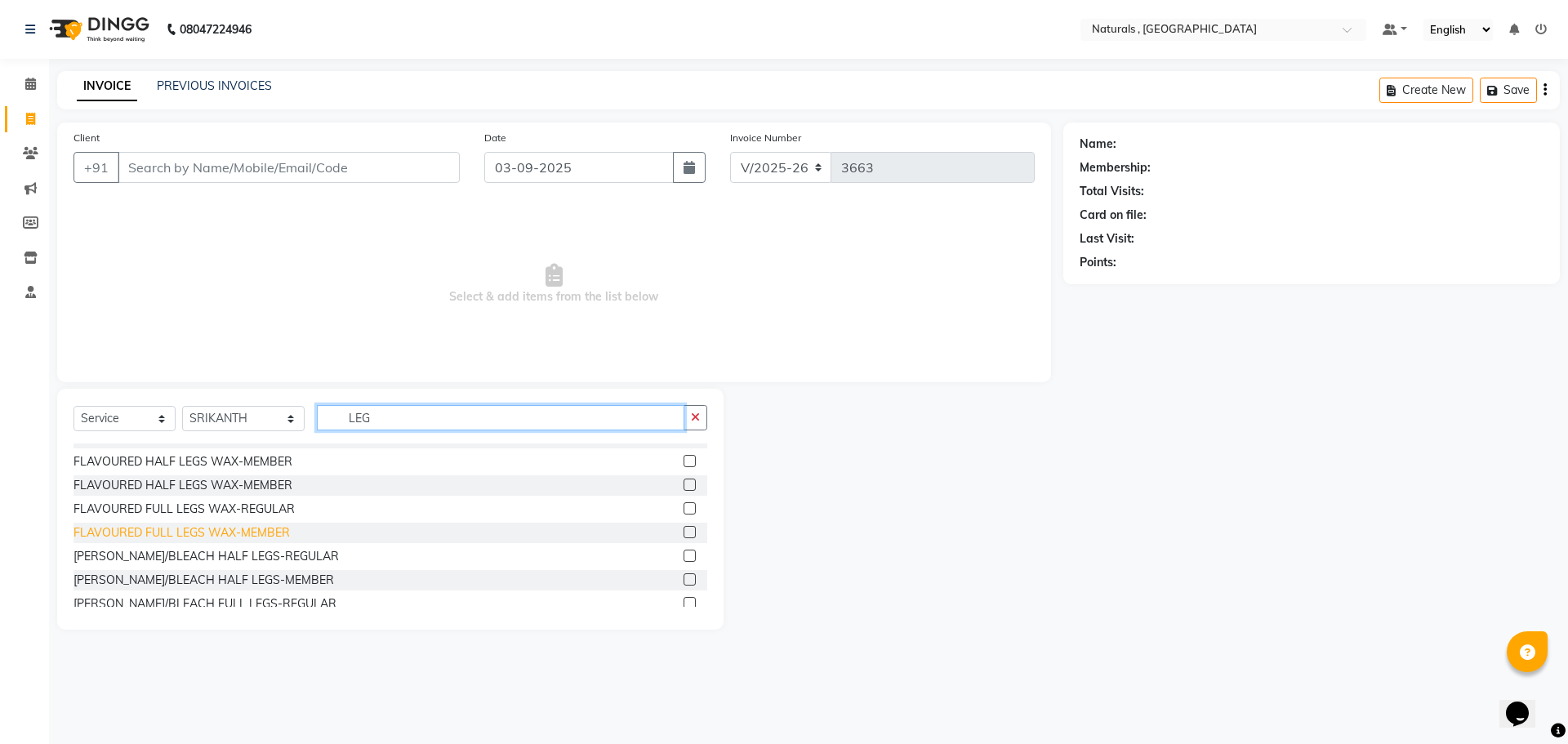
scroll to position [164, 0]
type input "LEG"
click at [154, 555] on div "[PERSON_NAME]/BLEACH HALF LEGS-REGULAR" at bounding box center [206, 551] width 265 height 17
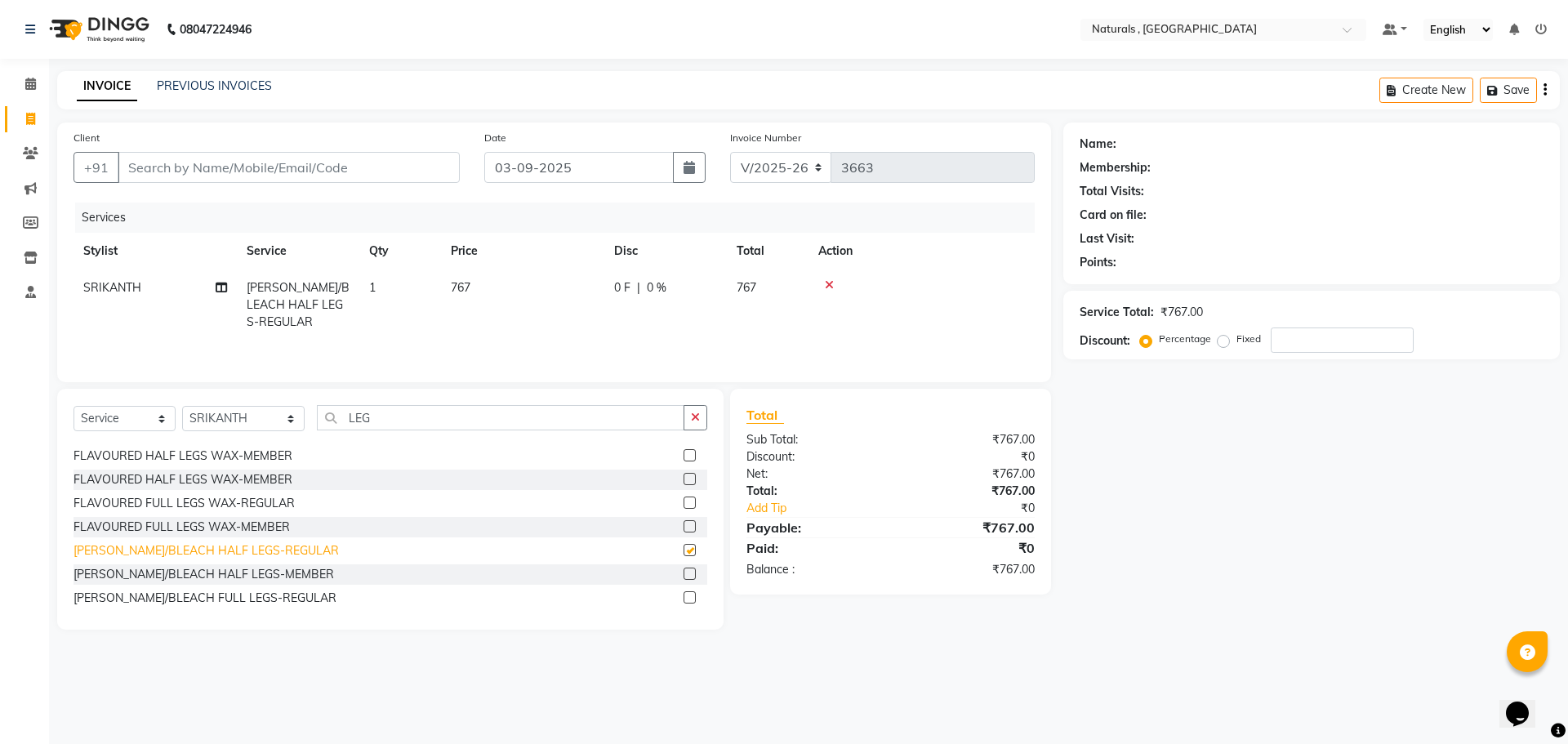
checkbox input "false"
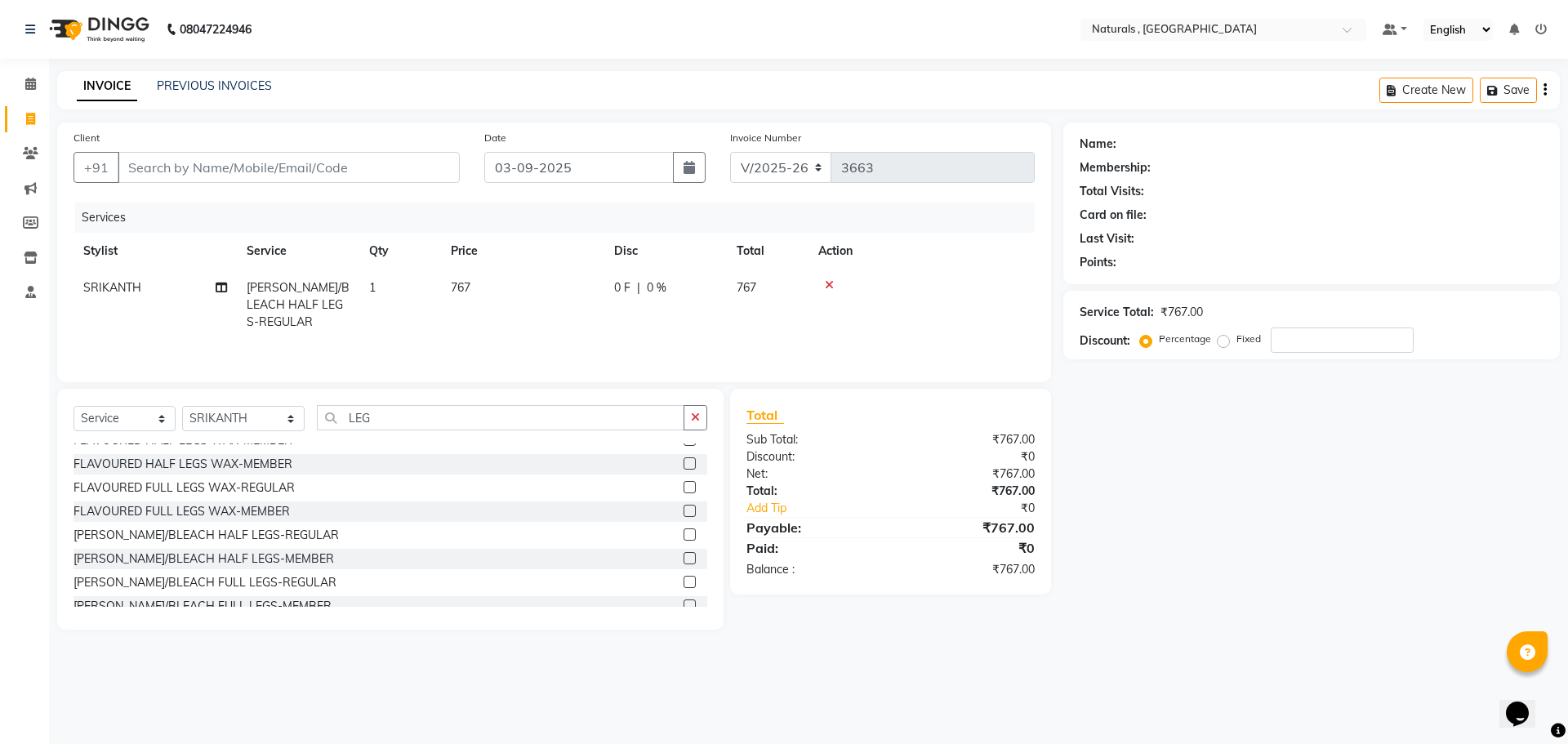
scroll to position [192, 0]
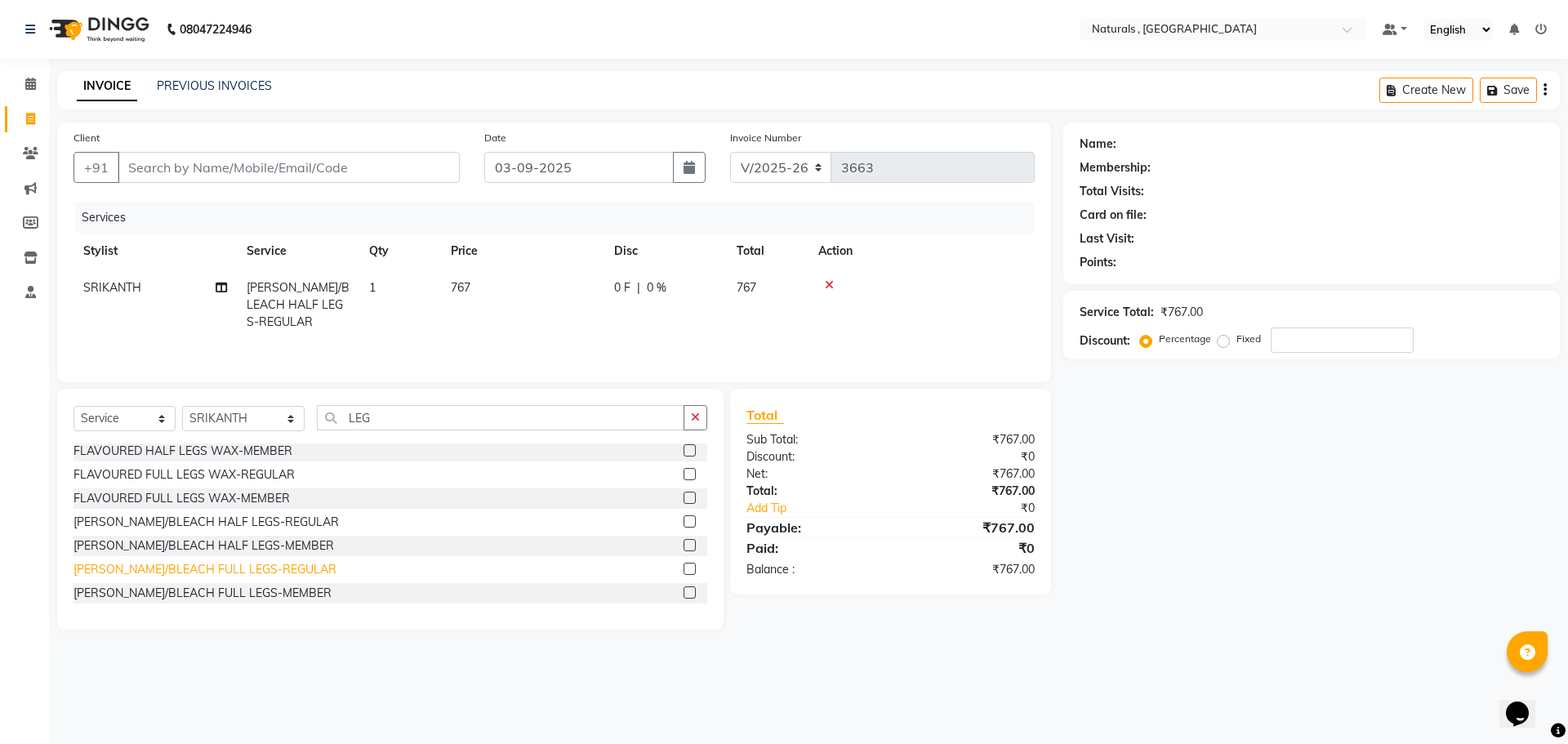
click at [201, 570] on div "[PERSON_NAME]/BLEACH FULL LEGS-REGULAR" at bounding box center [205, 569] width 263 height 17
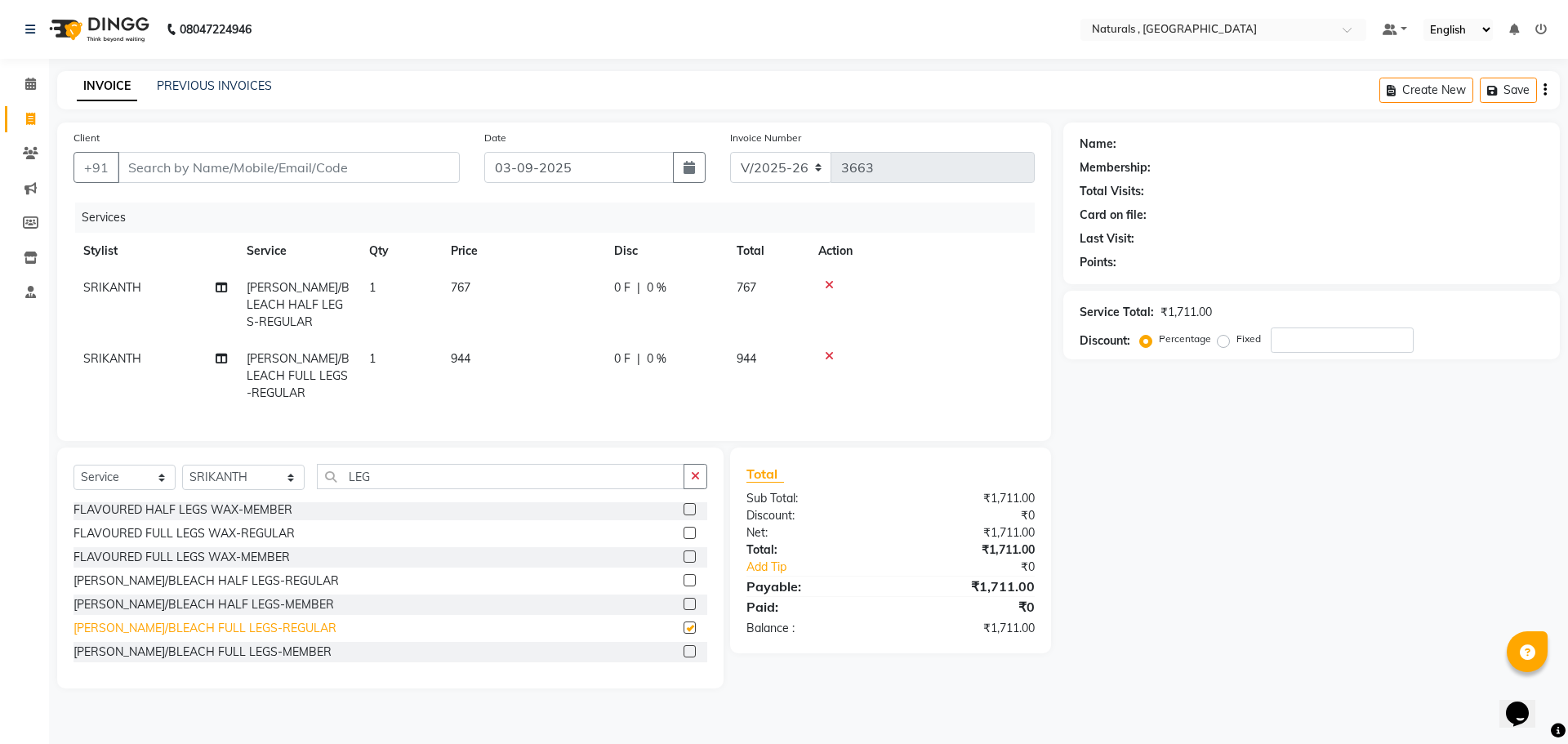
checkbox input "false"
click at [1162, 546] on div "Name: Membership: Total Visits: Card on file: Last Visit: Points: Service Total…" at bounding box center [1318, 406] width 509 height 566
click at [827, 283] on icon at bounding box center [829, 285] width 9 height 12
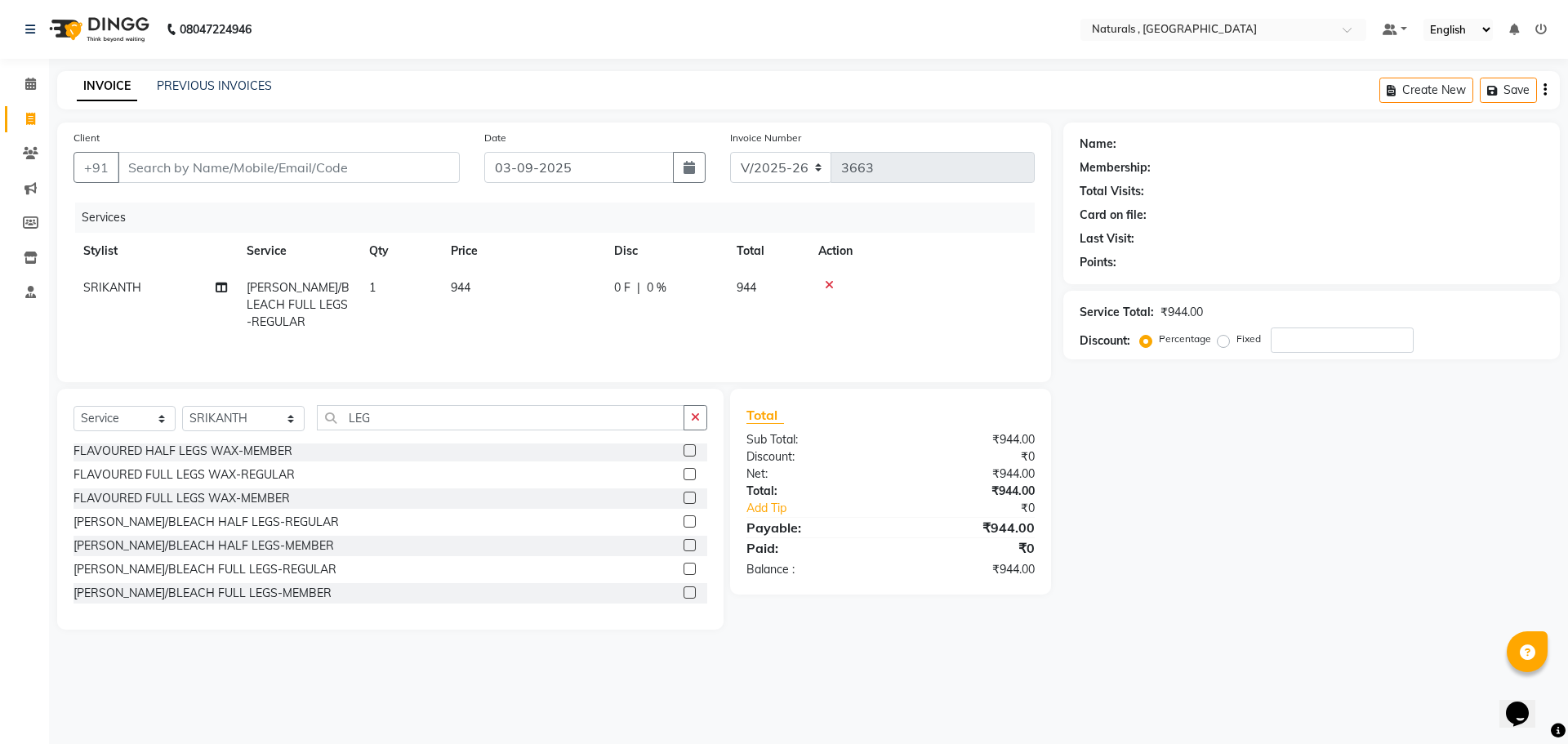
click at [830, 287] on icon at bounding box center [829, 285] width 9 height 12
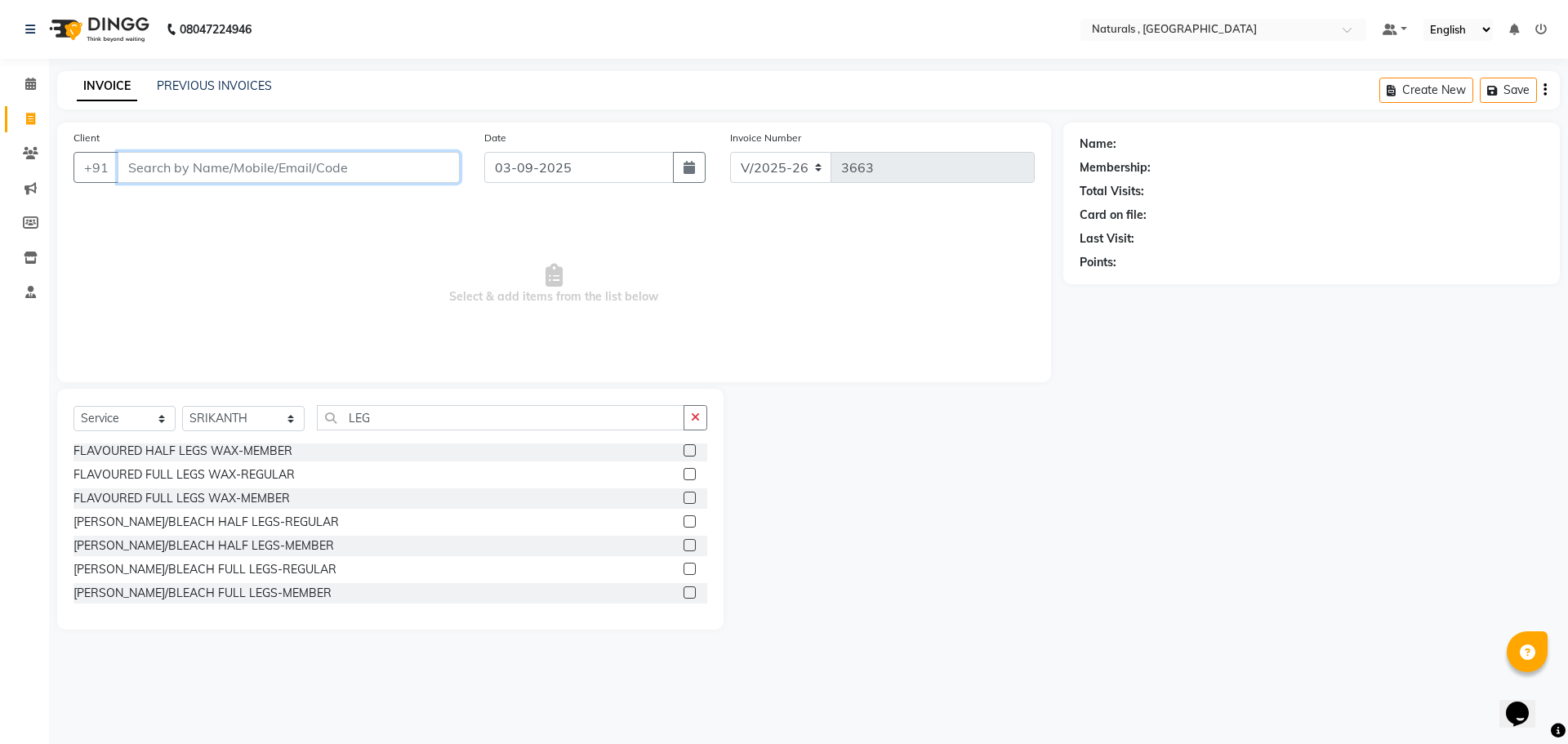
click at [344, 163] on input "Client" at bounding box center [288, 167] width 342 height 31
type input "9392875542"
click at [425, 171] on span "Add Client" at bounding box center [417, 167] width 64 height 17
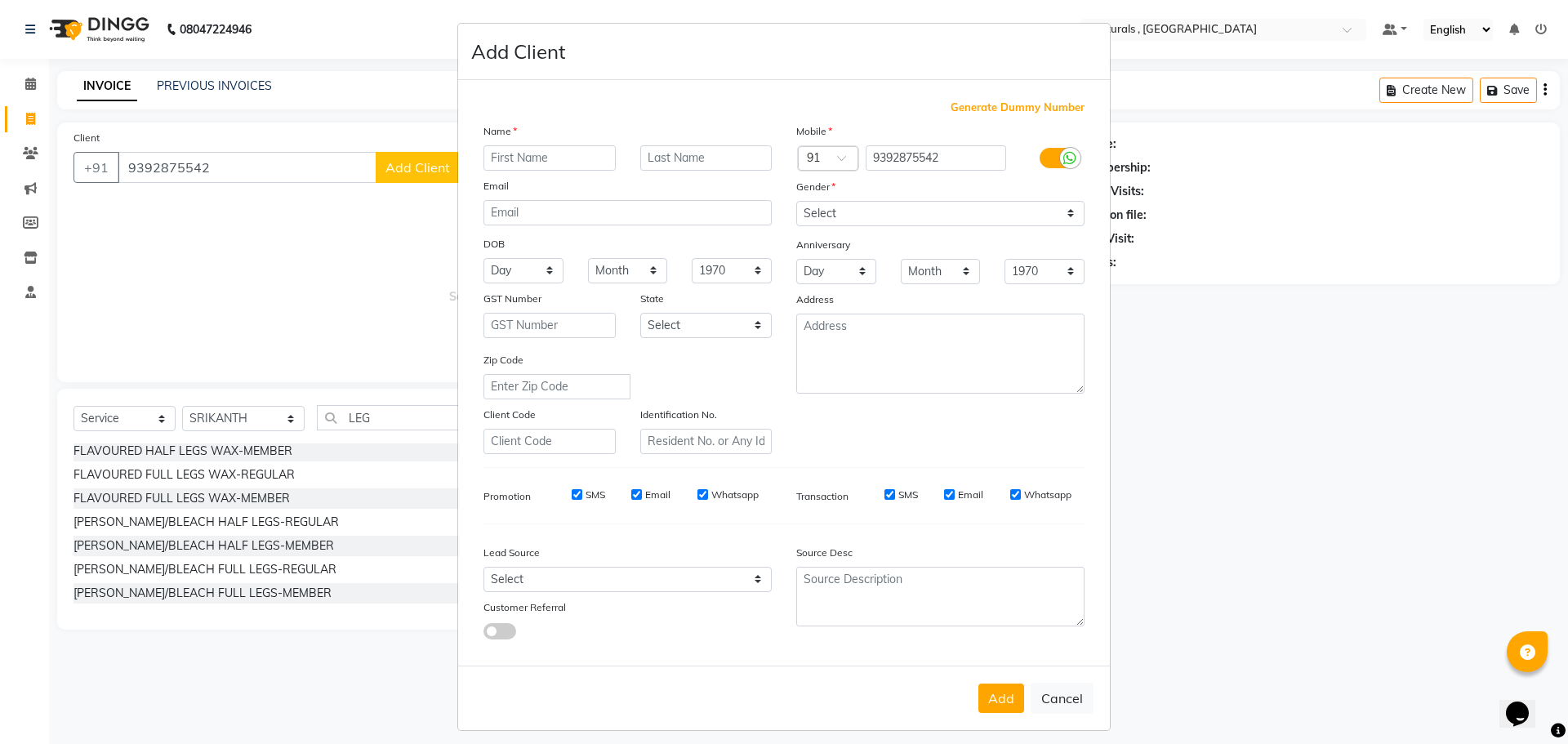
click at [589, 164] on input "text" at bounding box center [550, 158] width 132 height 26
type input "[PERSON_NAME]"
click at [836, 206] on select "Select [DEMOGRAPHIC_DATA] [DEMOGRAPHIC_DATA] Other Prefer Not To Say" at bounding box center [940, 214] width 288 height 26
select select "[DEMOGRAPHIC_DATA]"
click at [796, 201] on select "Select [DEMOGRAPHIC_DATA] [DEMOGRAPHIC_DATA] Other Prefer Not To Say" at bounding box center [940, 214] width 288 height 26
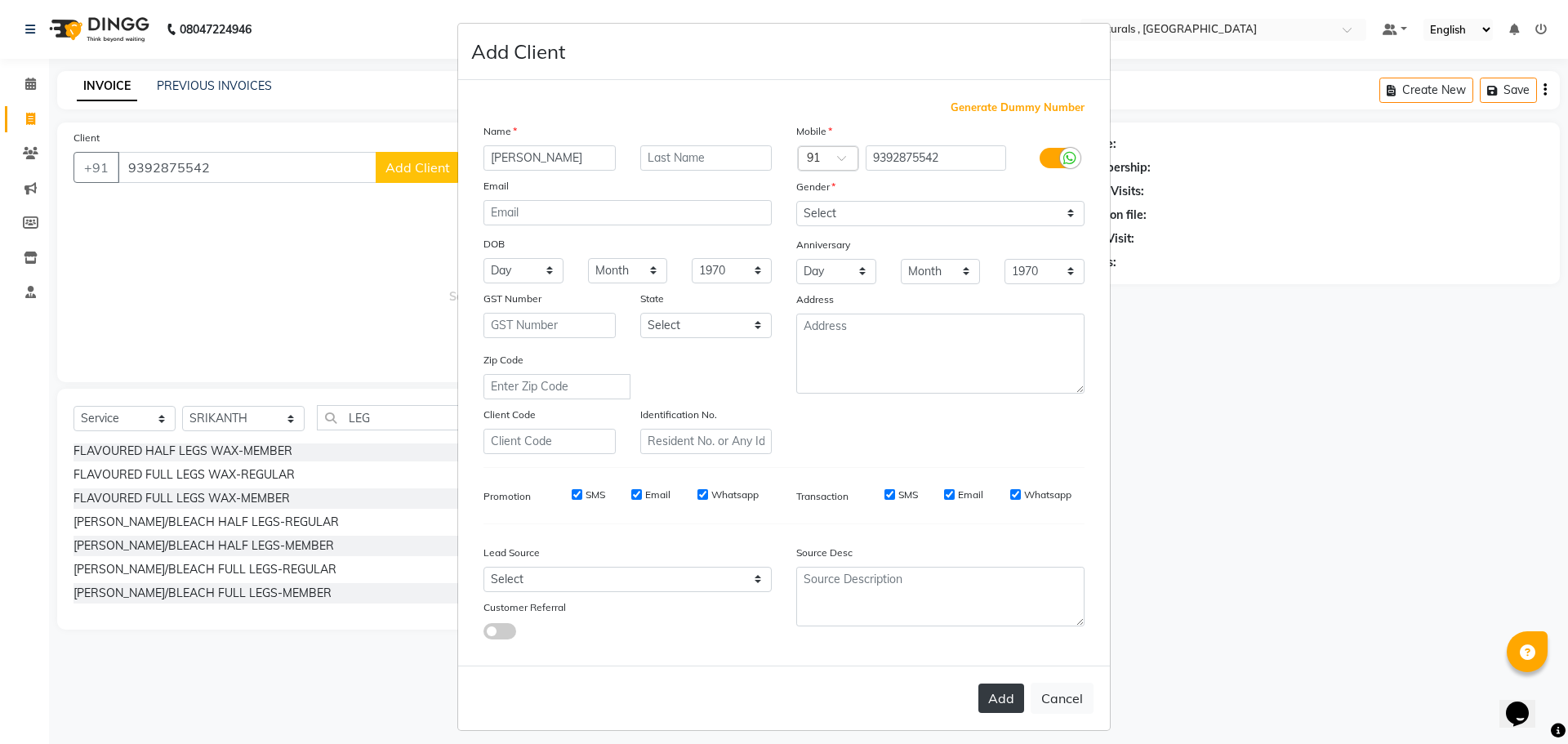
click at [1004, 695] on button "Add" at bounding box center [1002, 699] width 45 height 30
select select
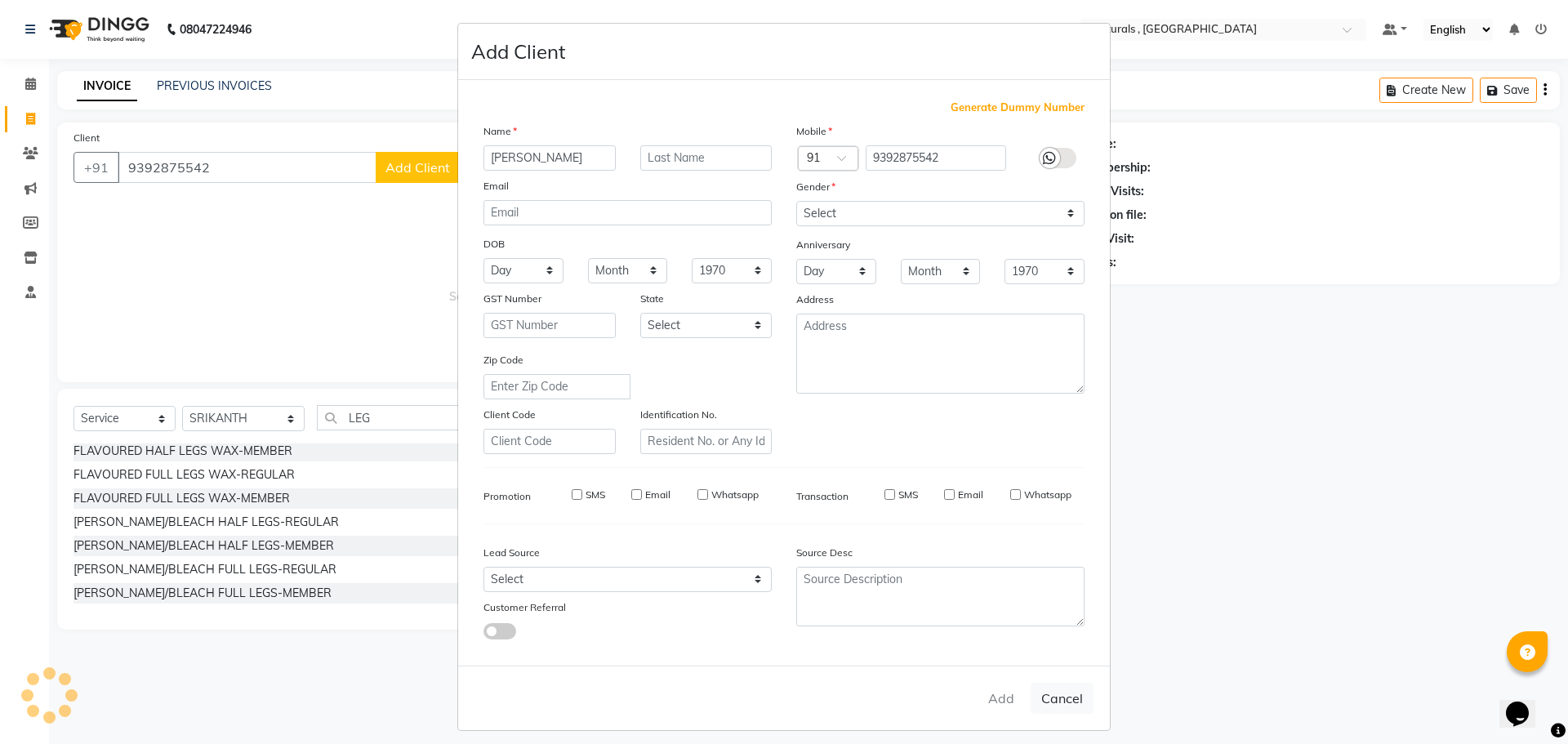
select select
checkbox input "false"
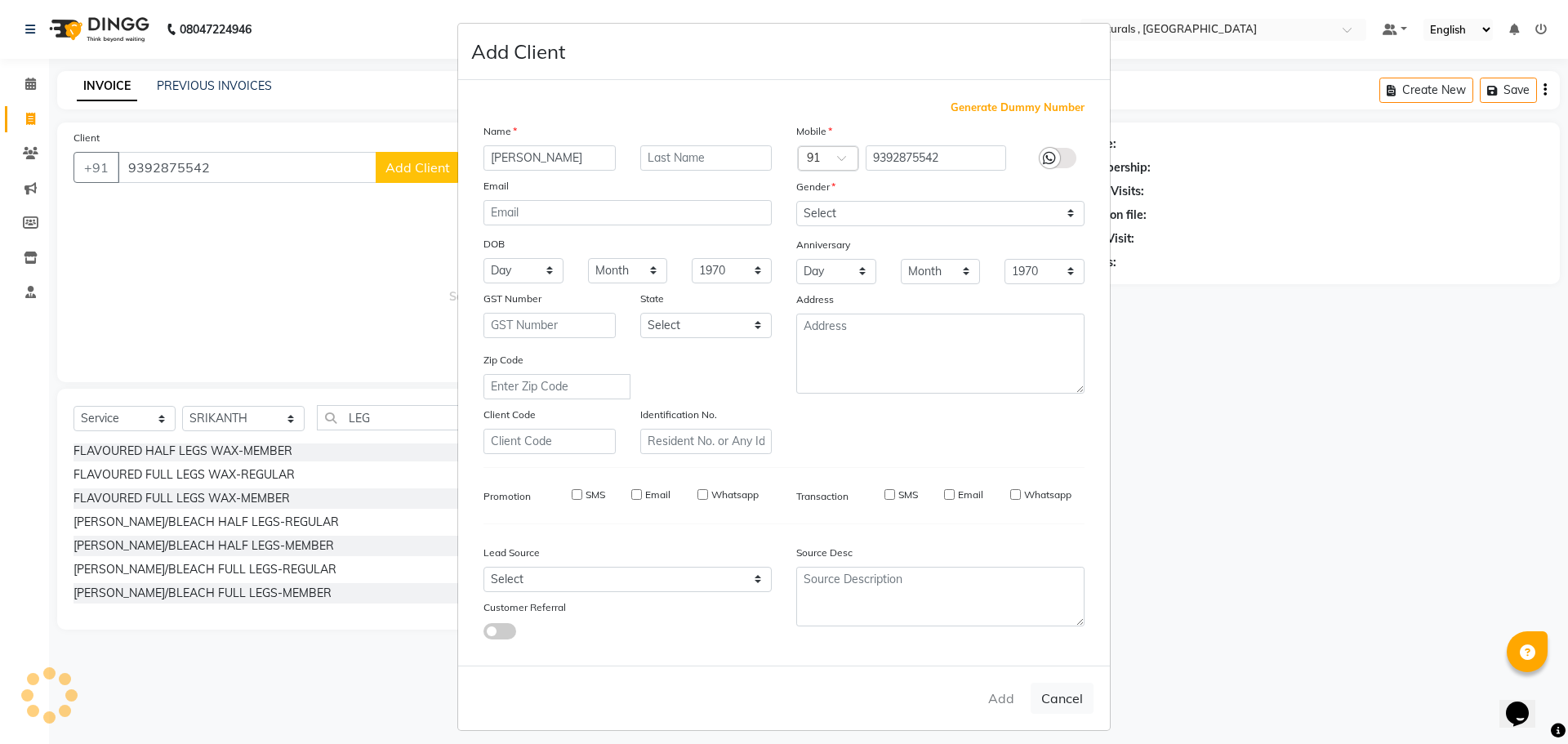
checkbox input "false"
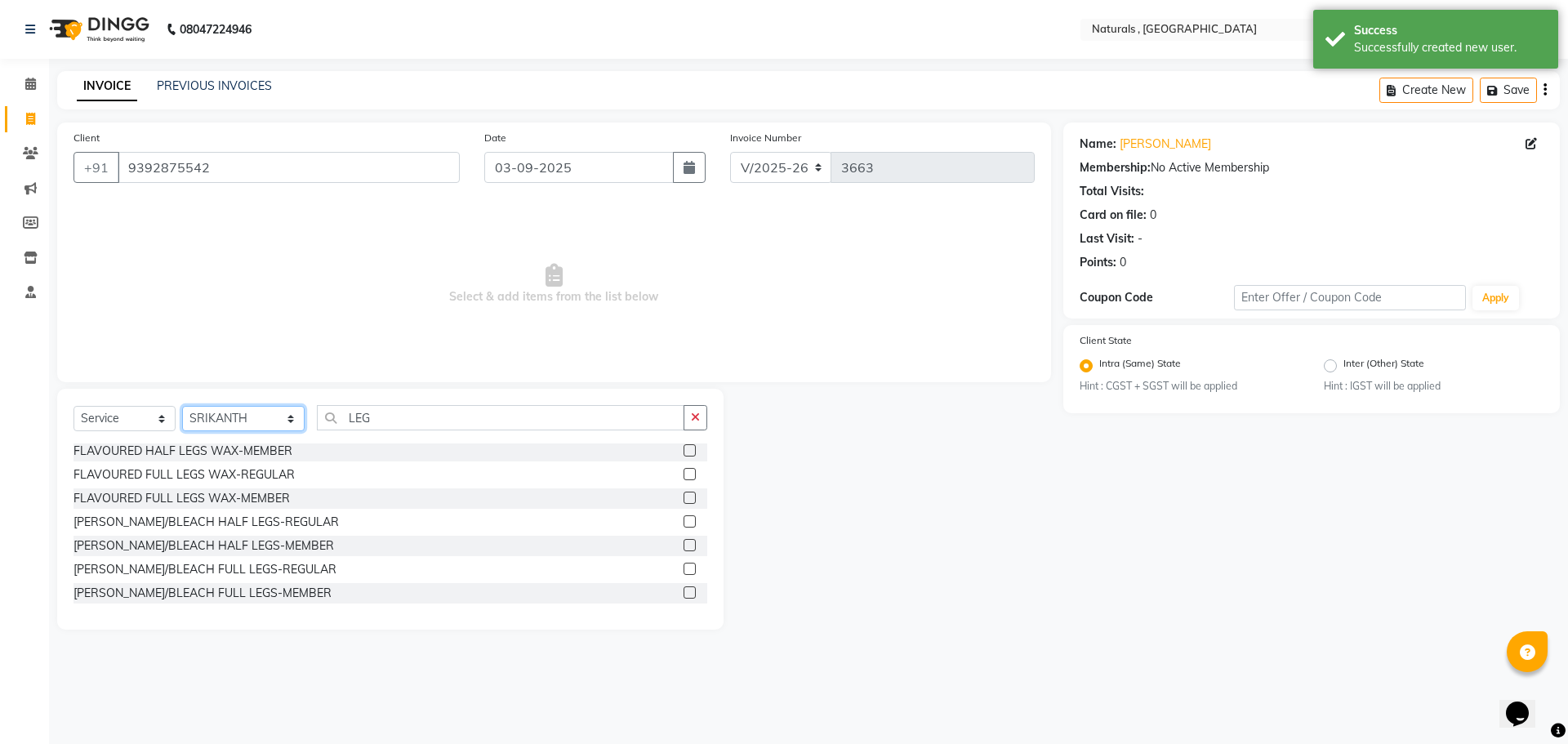
click at [259, 420] on select "Select Stylist ASFIYA (L-3) BHAGYA SHREE GM [PERSON_NAME] (L-2) [PERSON_NAME] (…" at bounding box center [244, 418] width 122 height 26
select select "40710"
click at [183, 406] on select "Select Stylist ASFIYA (L-3) BHAGYA SHREE GM [PERSON_NAME] (L-2) [PERSON_NAME] (…" at bounding box center [244, 418] width 122 height 26
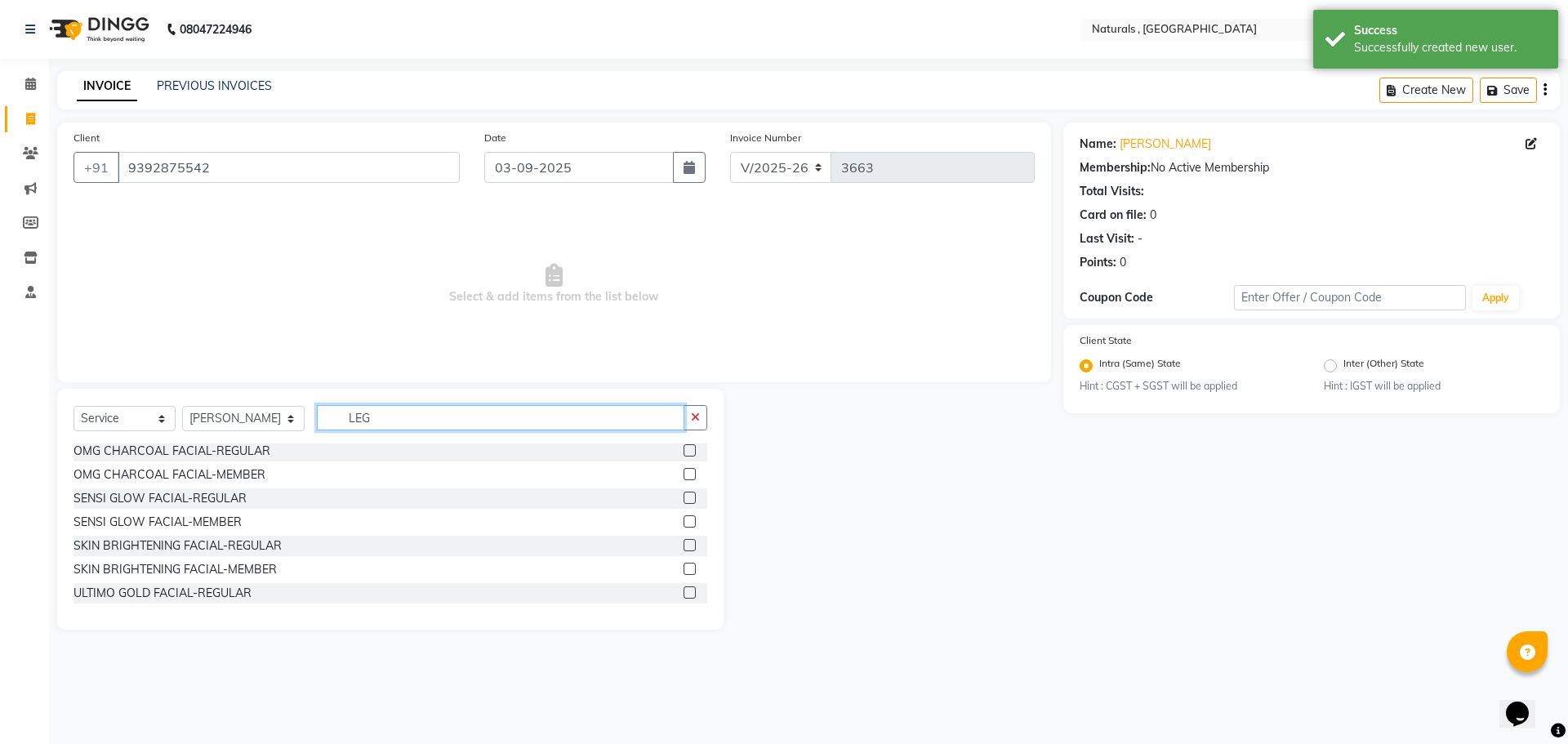
click at [411, 415] on input "LEG" at bounding box center [500, 418] width 368 height 26
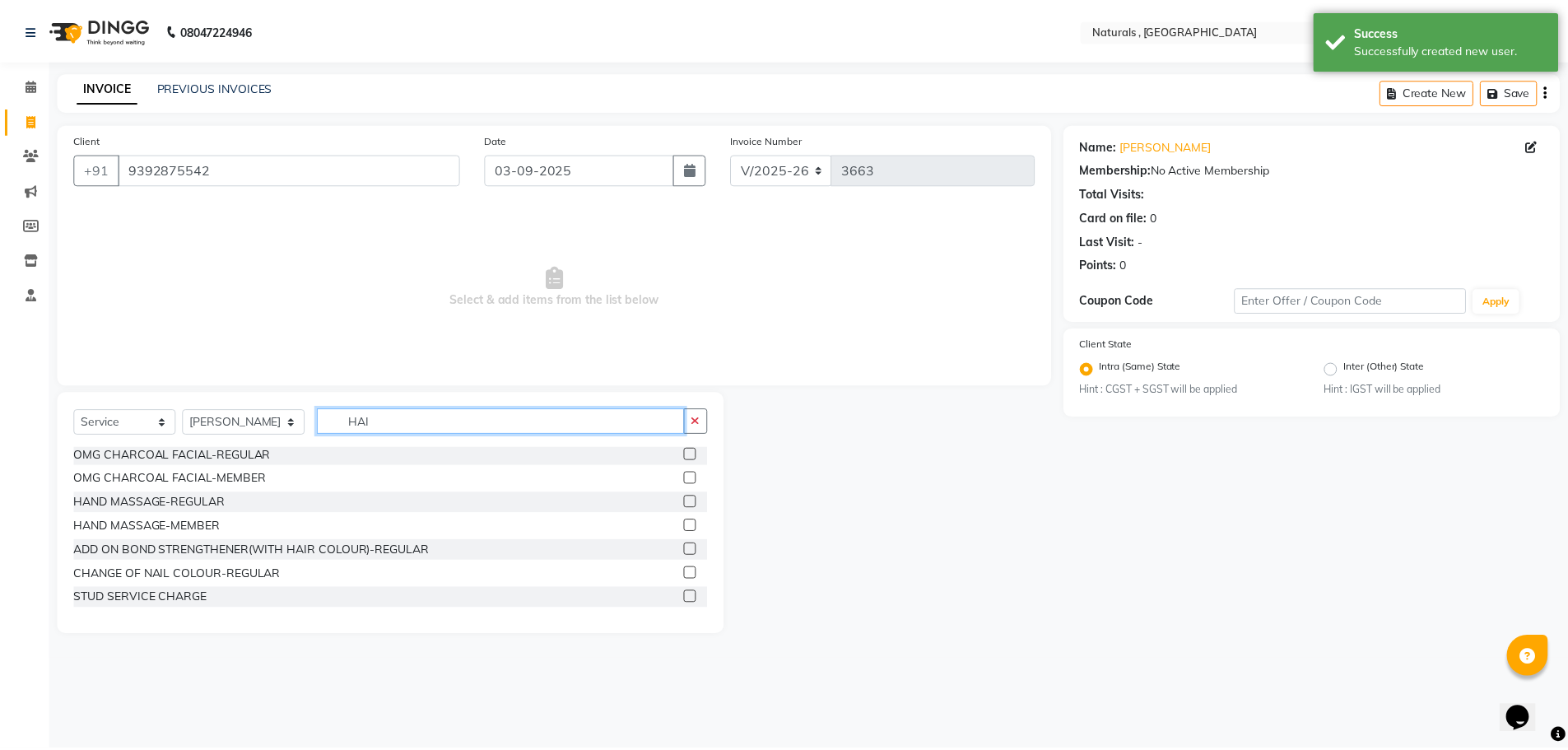
scroll to position [0, 0]
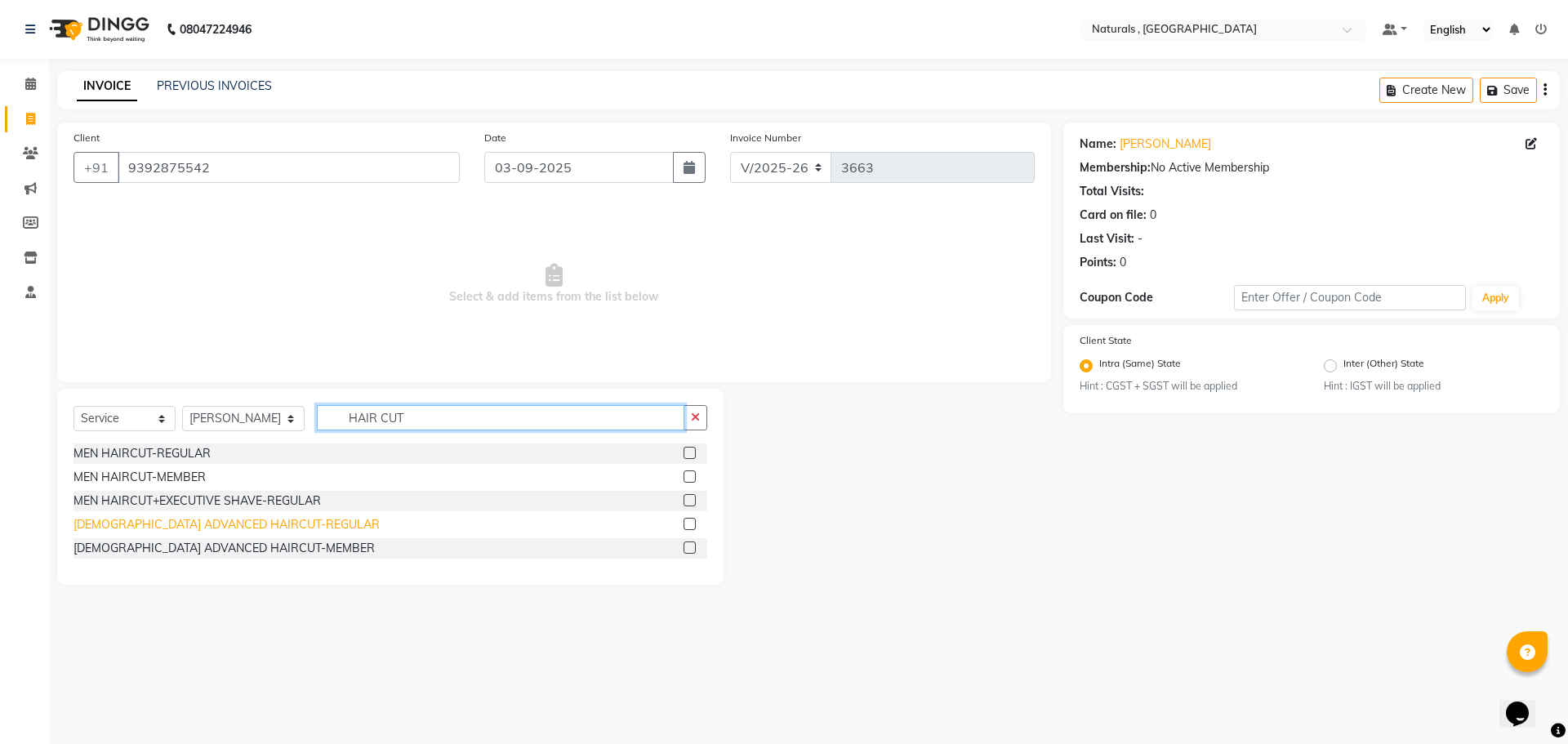
type input "HAIR CUT"
click at [263, 524] on div "[DEMOGRAPHIC_DATA] ADVANCED HAIRCUT-REGULAR" at bounding box center [227, 524] width 306 height 17
checkbox input "false"
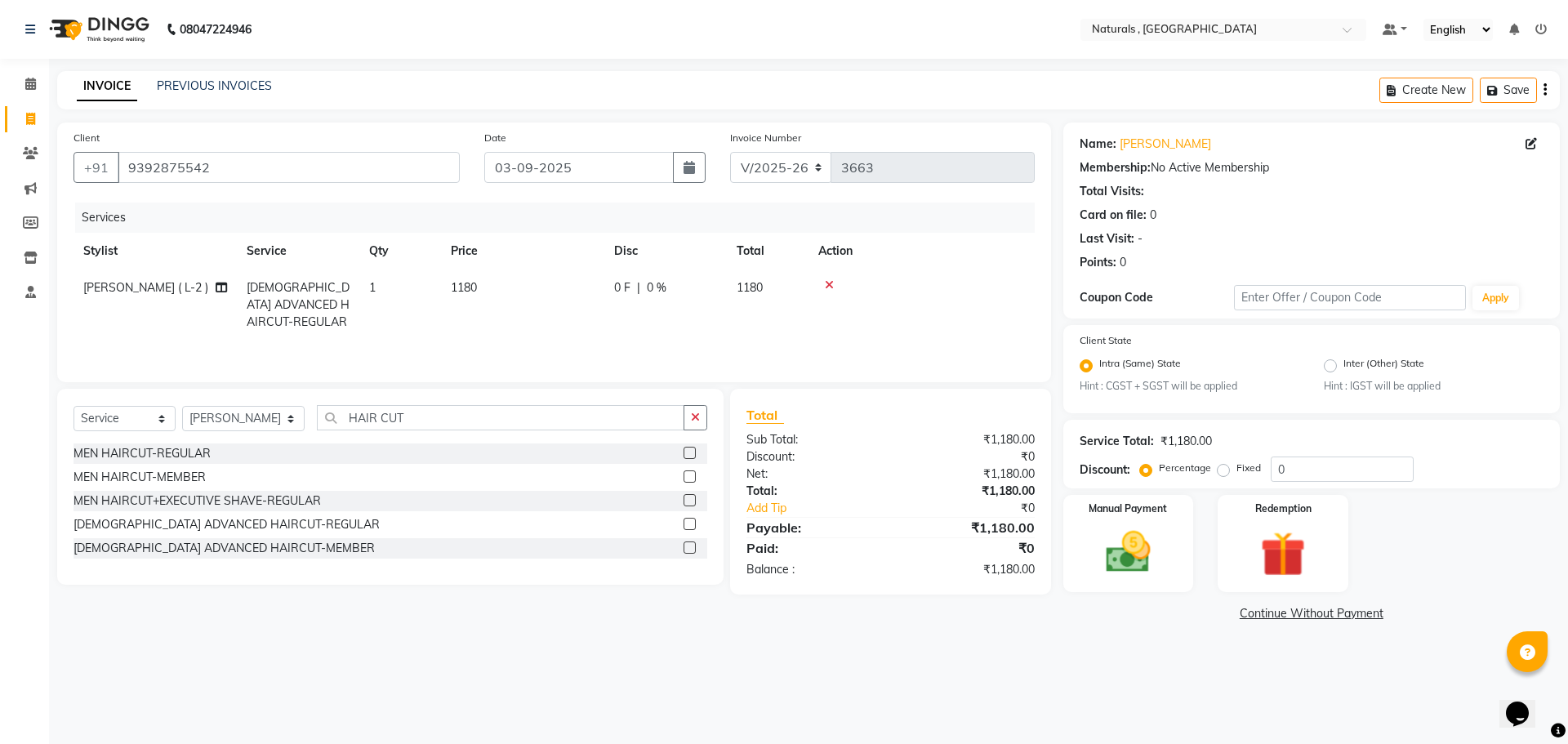
click at [475, 282] on span "1180" at bounding box center [464, 287] width 26 height 15
select select "40710"
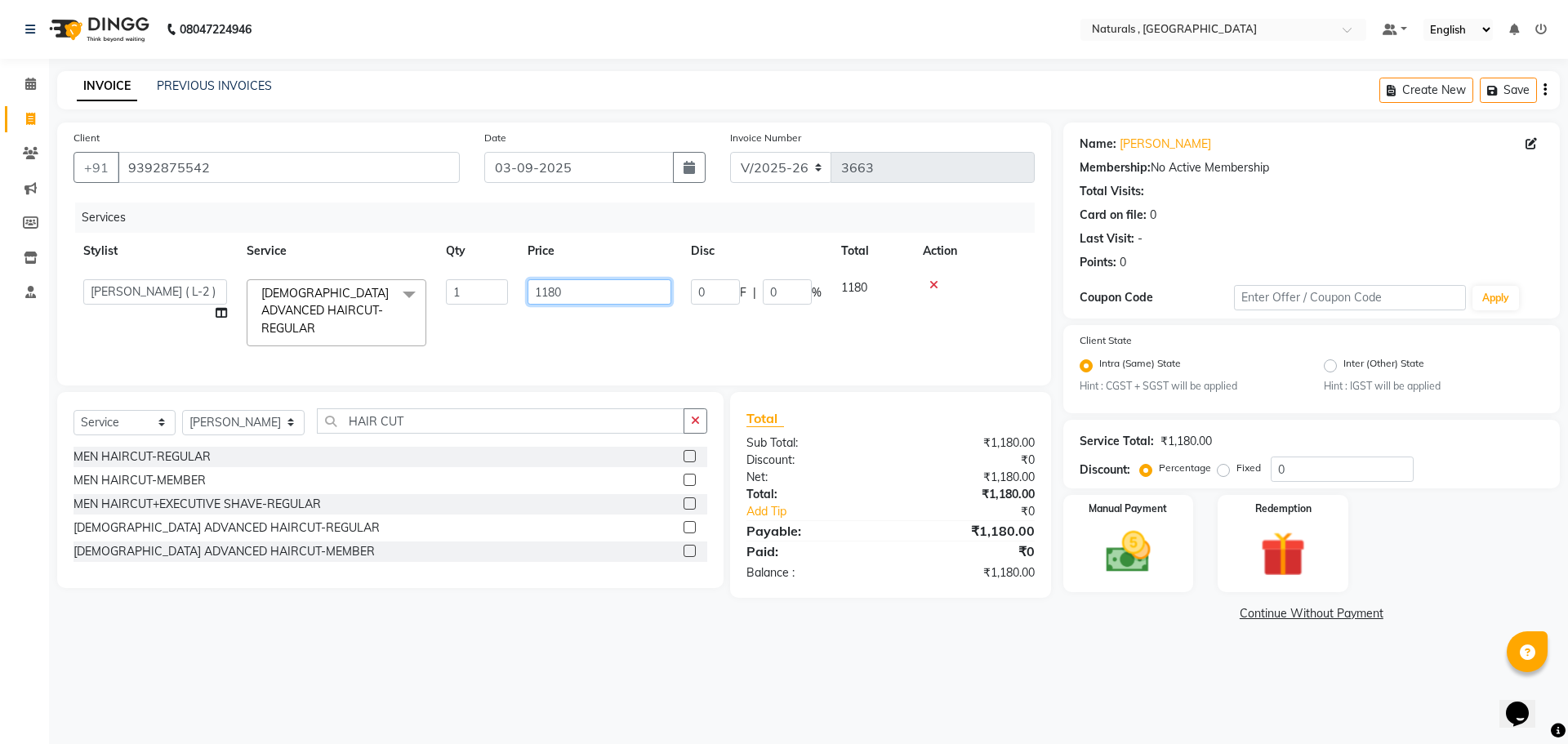
click at [564, 289] on input "1180" at bounding box center [600, 292] width 144 height 26
type input "1062"
click at [1129, 662] on div "08047224946 Select Location × Naturals , Vijay Nagar Colony Default Panel My Pa…" at bounding box center [784, 372] width 1568 height 744
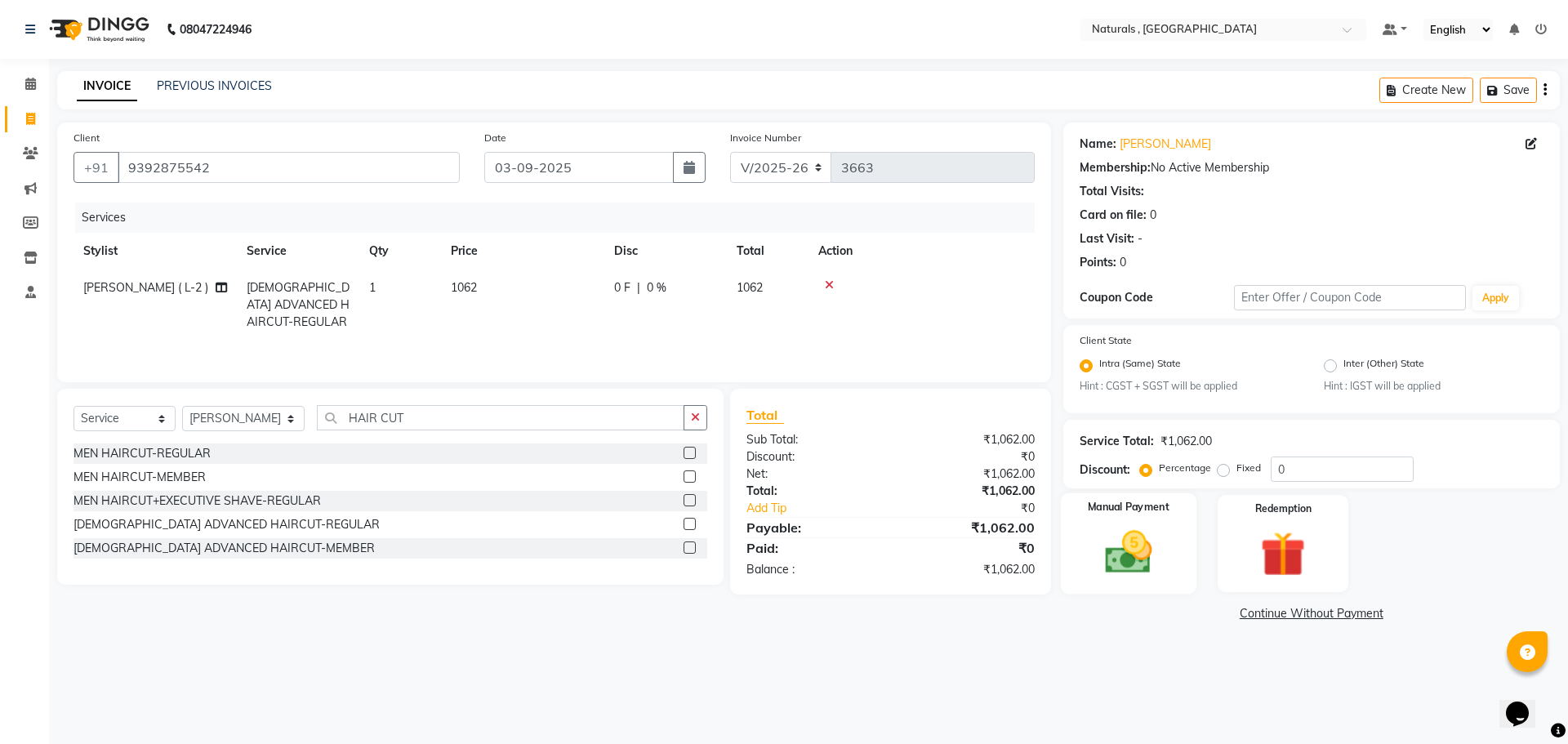
click at [1148, 541] on img at bounding box center [1128, 553] width 76 height 54
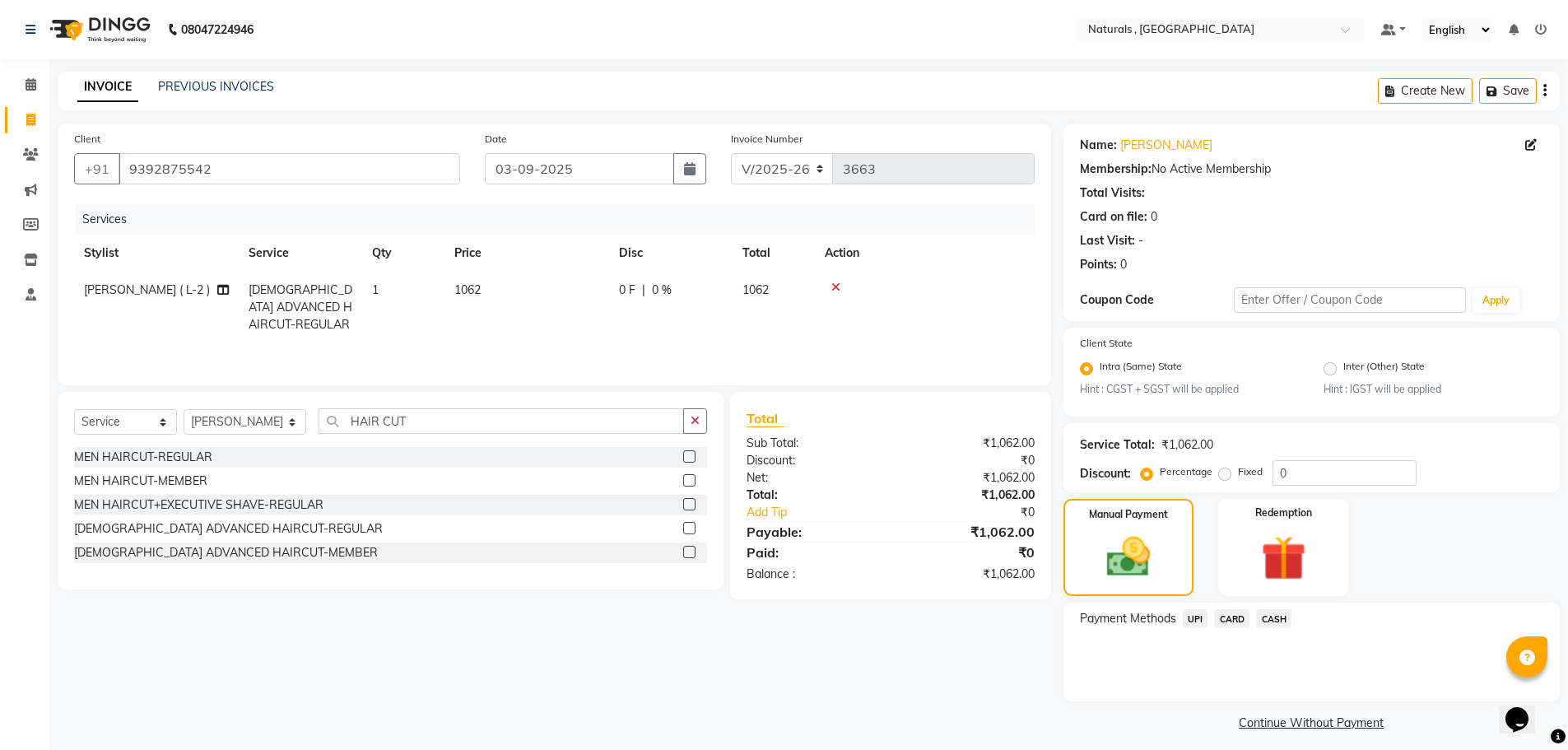
click at [1198, 615] on span "UPI" at bounding box center [1196, 619] width 26 height 19
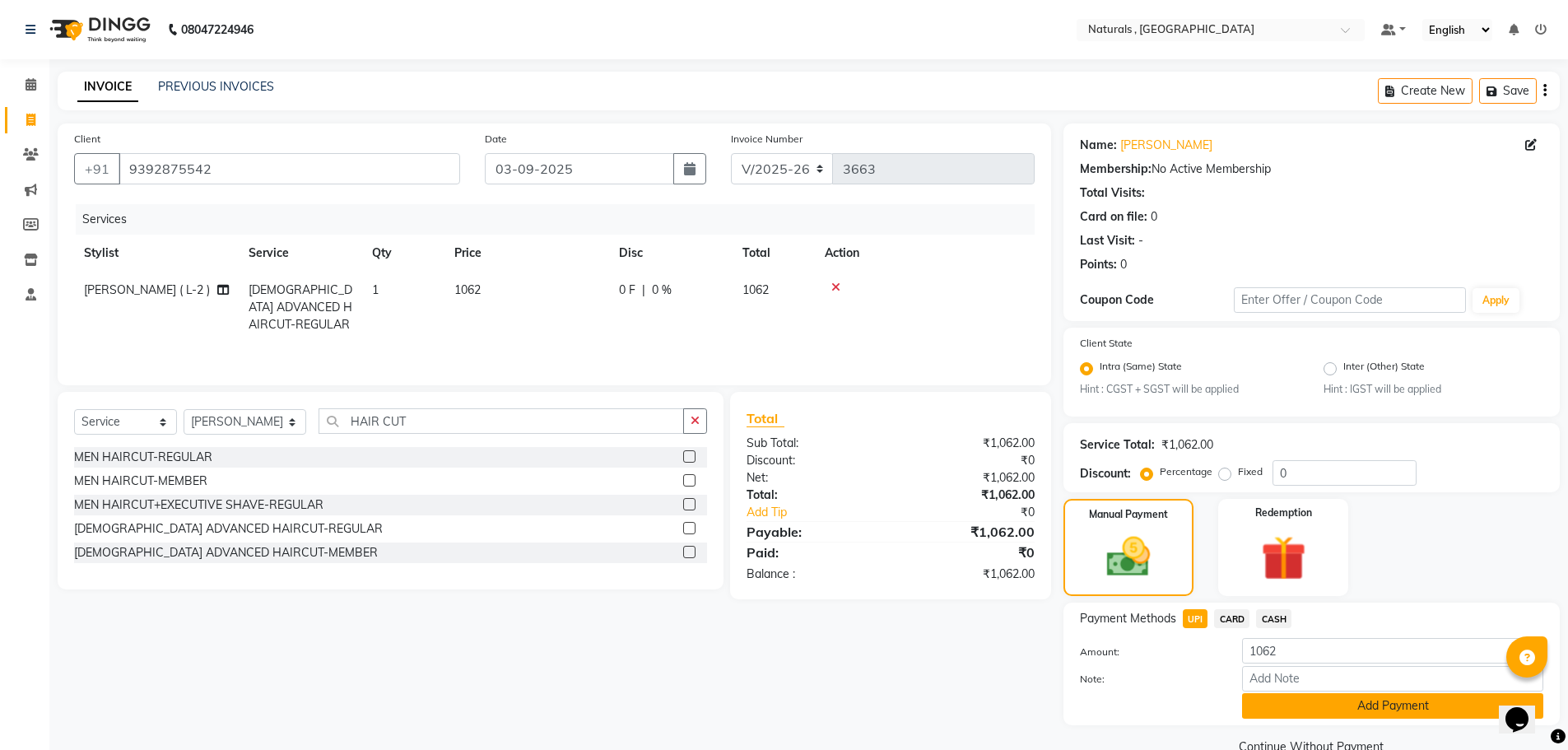
click at [1320, 705] on button "Add Payment" at bounding box center [1392, 706] width 301 height 26
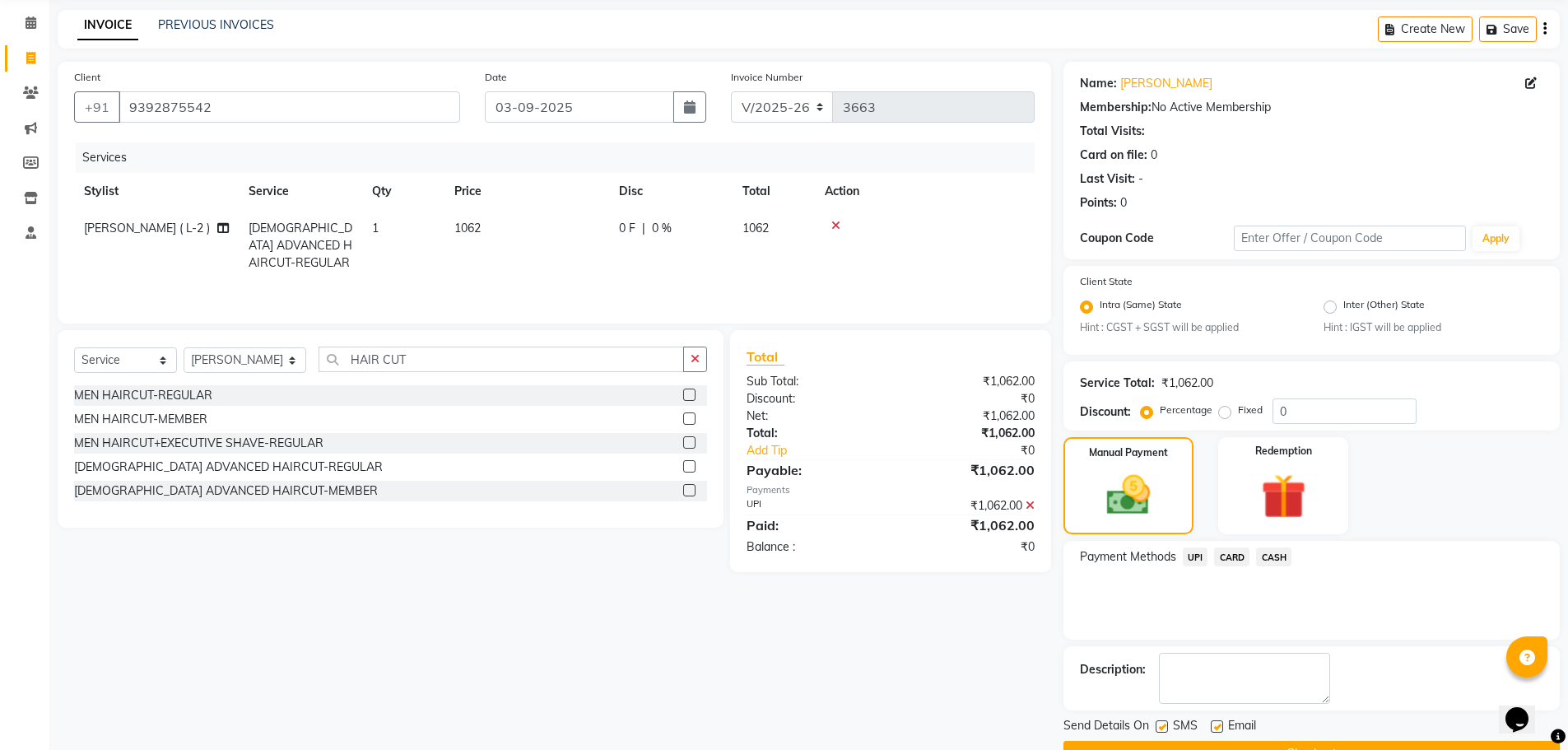
scroll to position [102, 0]
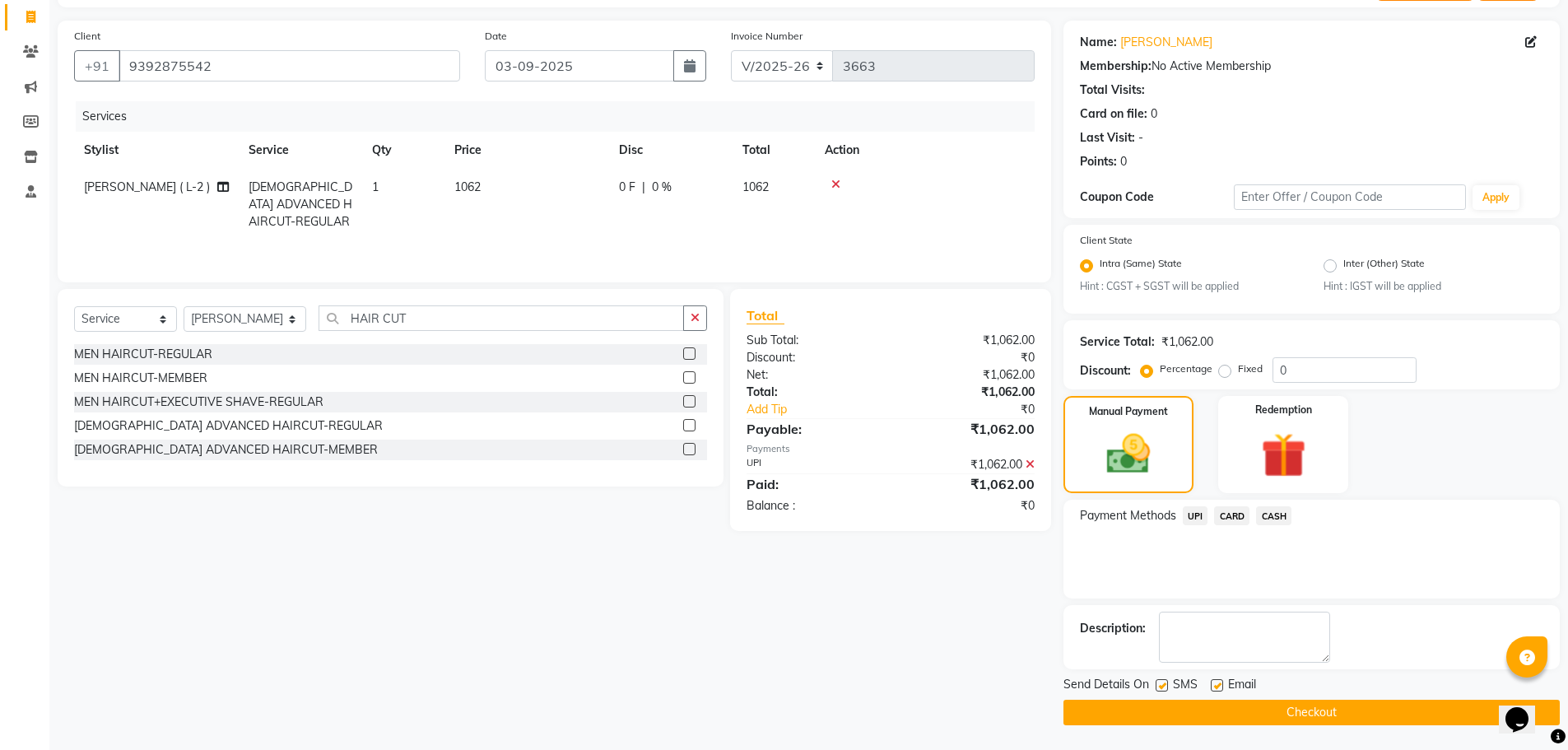
click at [1320, 705] on button "Checkout" at bounding box center [1311, 713] width 496 height 26
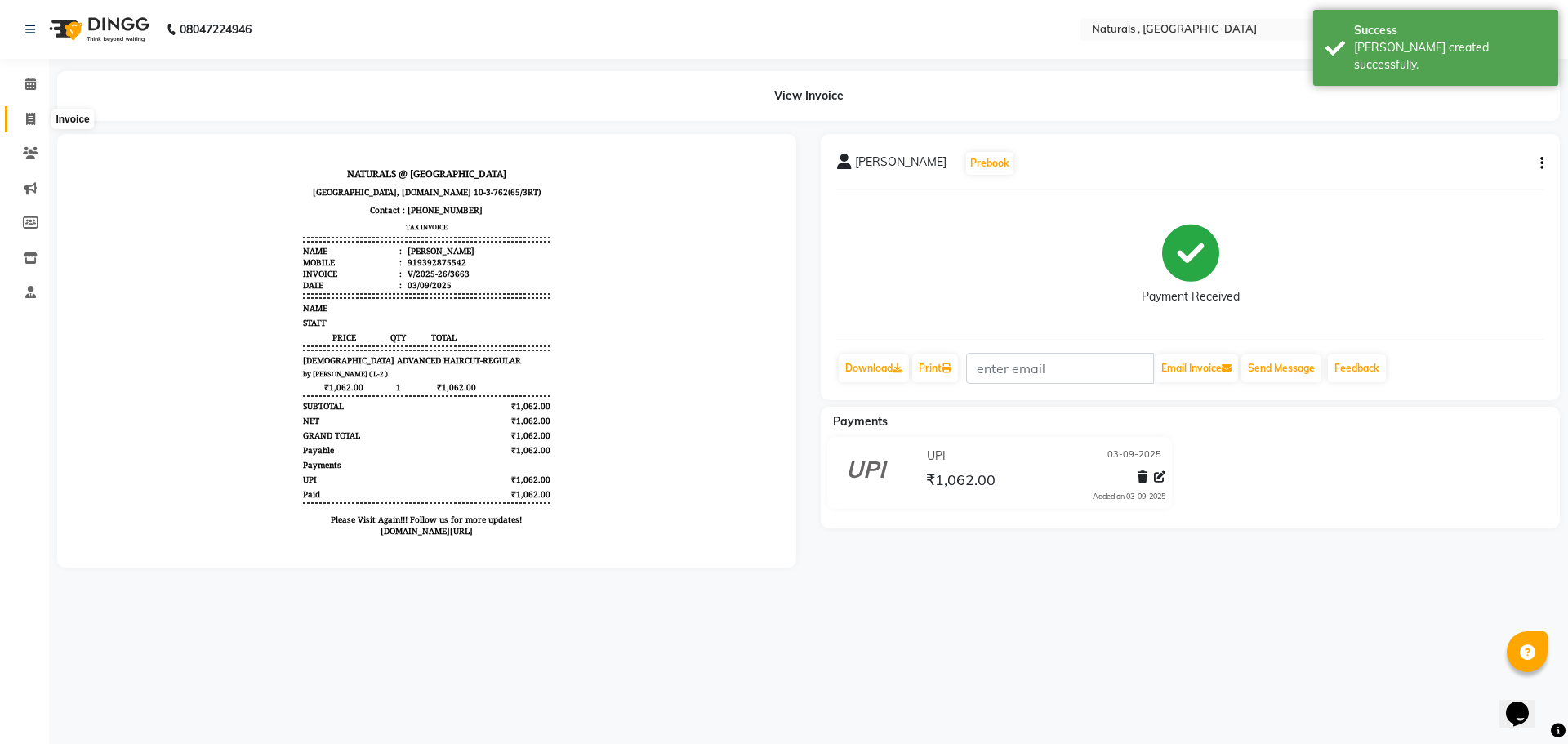
click at [35, 112] on icon at bounding box center [30, 118] width 9 height 12
select select "5818"
select select "service"
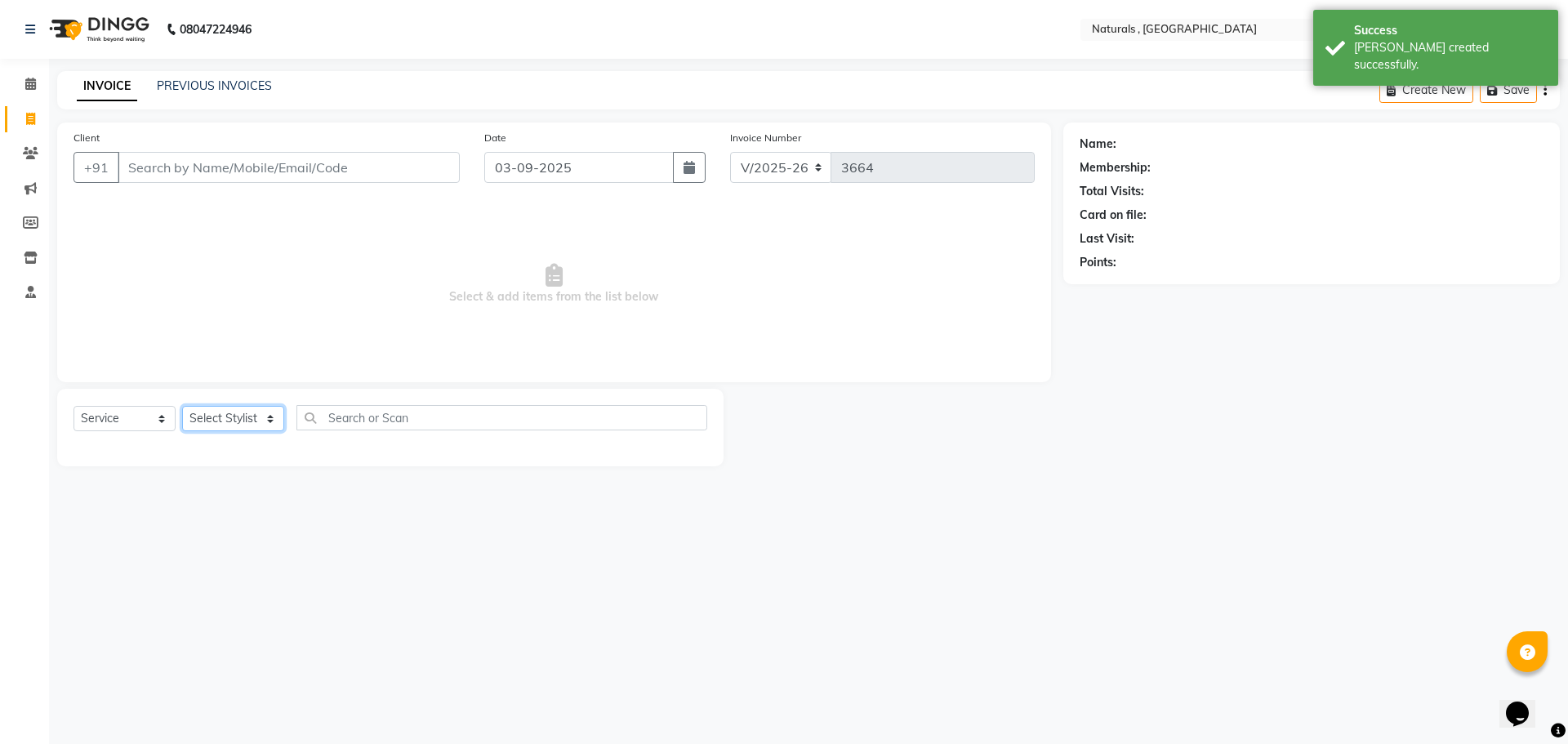
click at [262, 424] on select "Select Stylist" at bounding box center [233, 418] width 102 height 26
select select "86727"
click at [183, 406] on select "Select Stylist ASFIYA (L-3) BHAGYA SHREE GM [PERSON_NAME] (L-2) [PERSON_NAME] (…" at bounding box center [244, 418] width 122 height 26
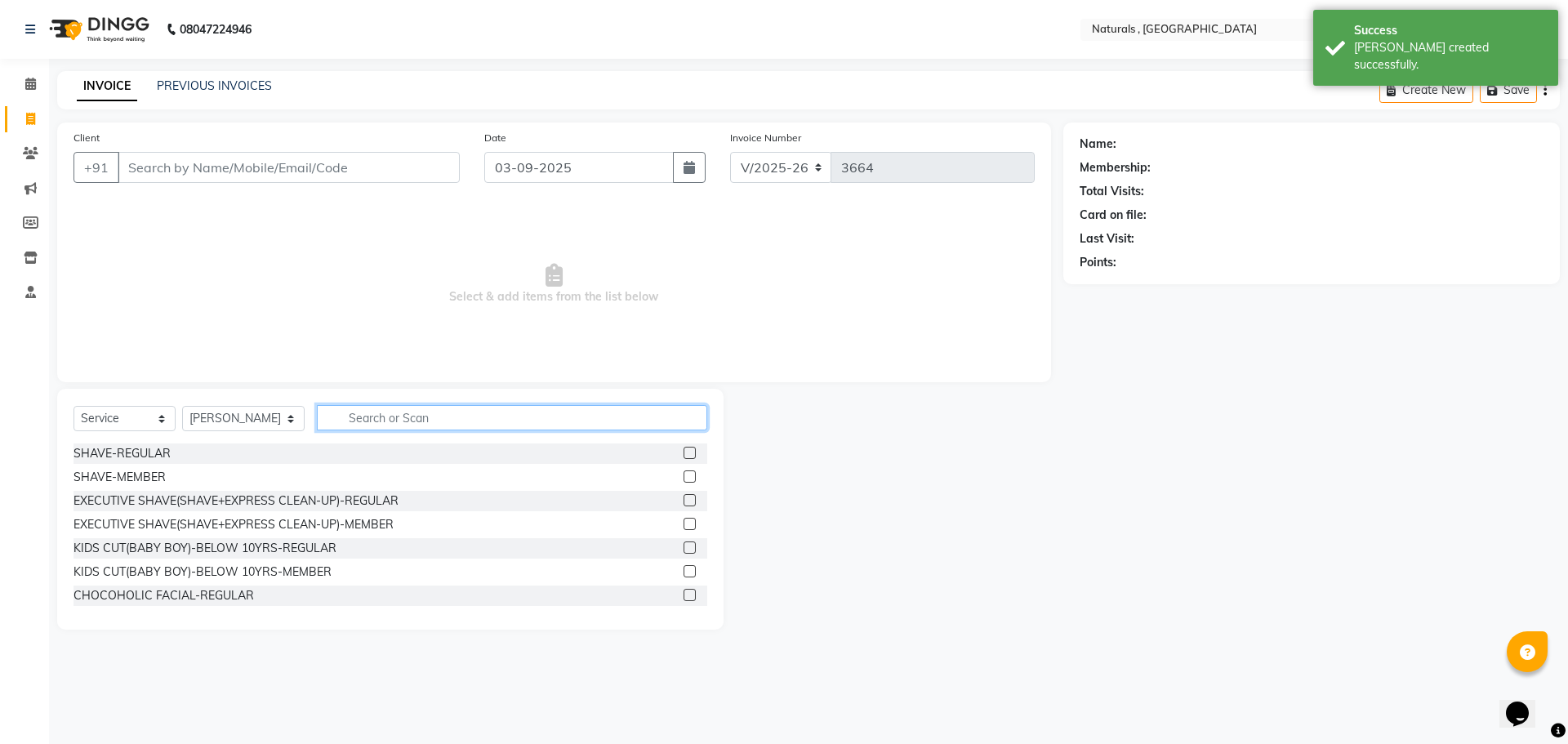
click at [368, 424] on input "text" at bounding box center [512, 418] width 392 height 26
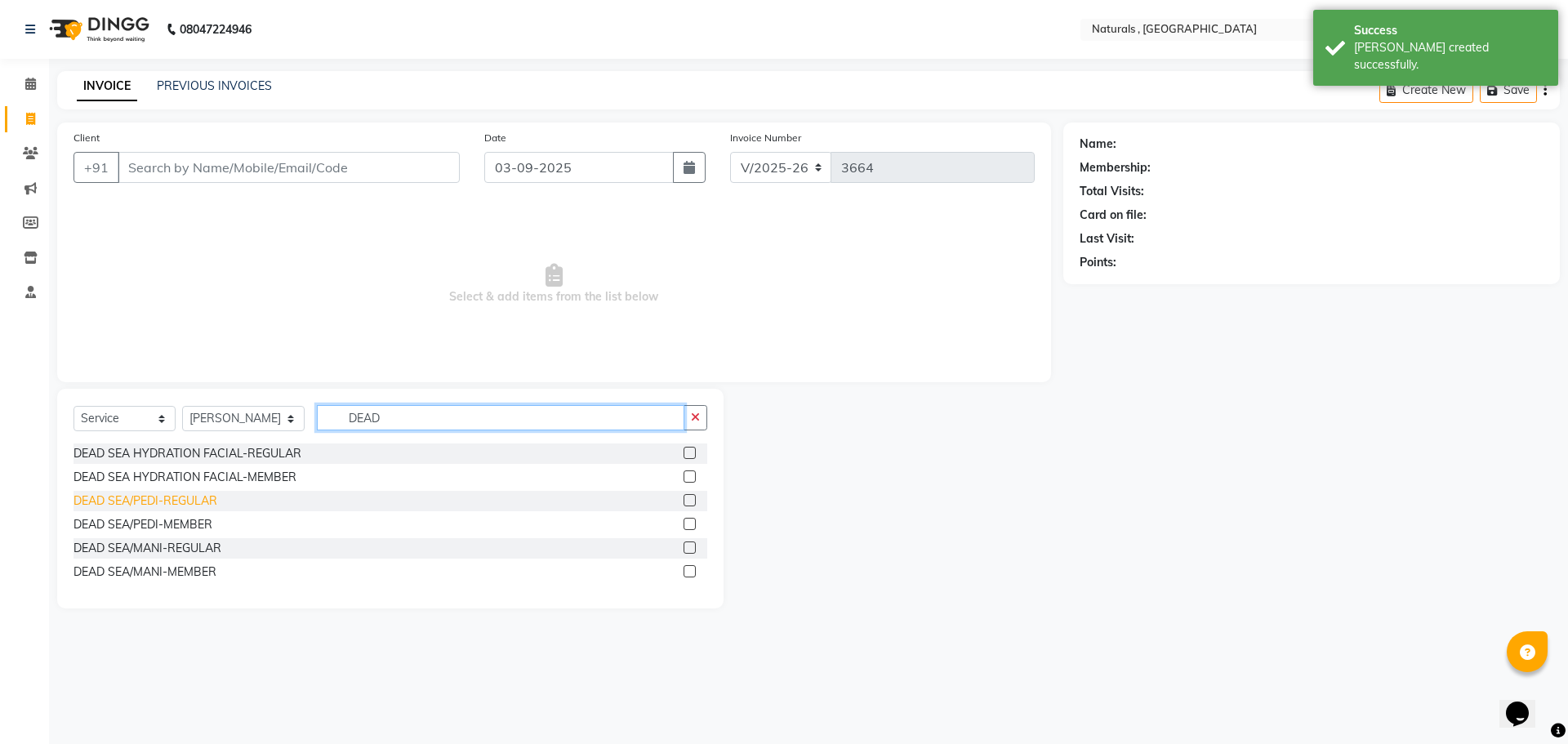
type input "DEAD"
click at [139, 499] on div "DEAD SEA/PEDI-REGULAR" at bounding box center [146, 500] width 144 height 17
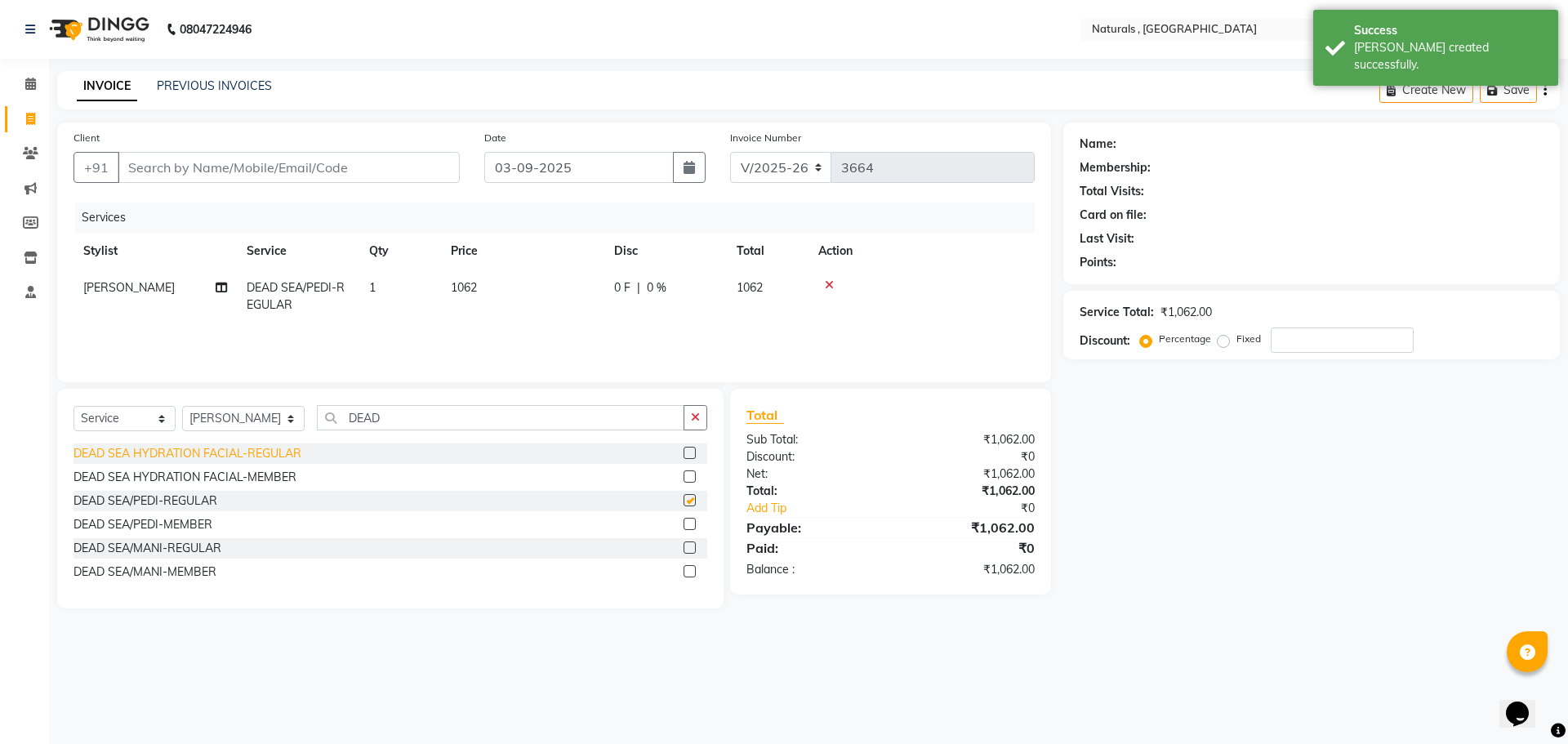
checkbox input "false"
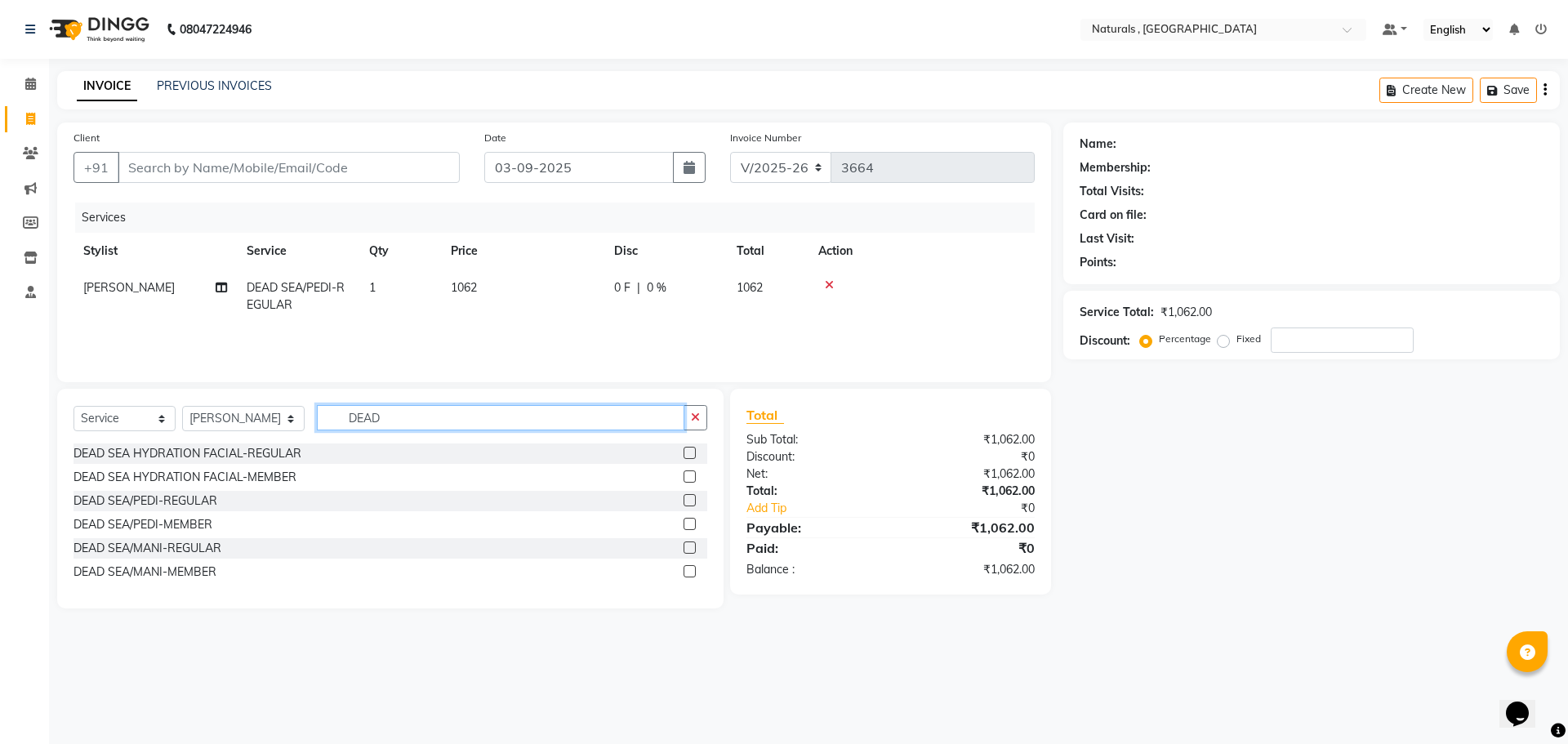
click at [418, 412] on input "DEAD" at bounding box center [500, 418] width 368 height 26
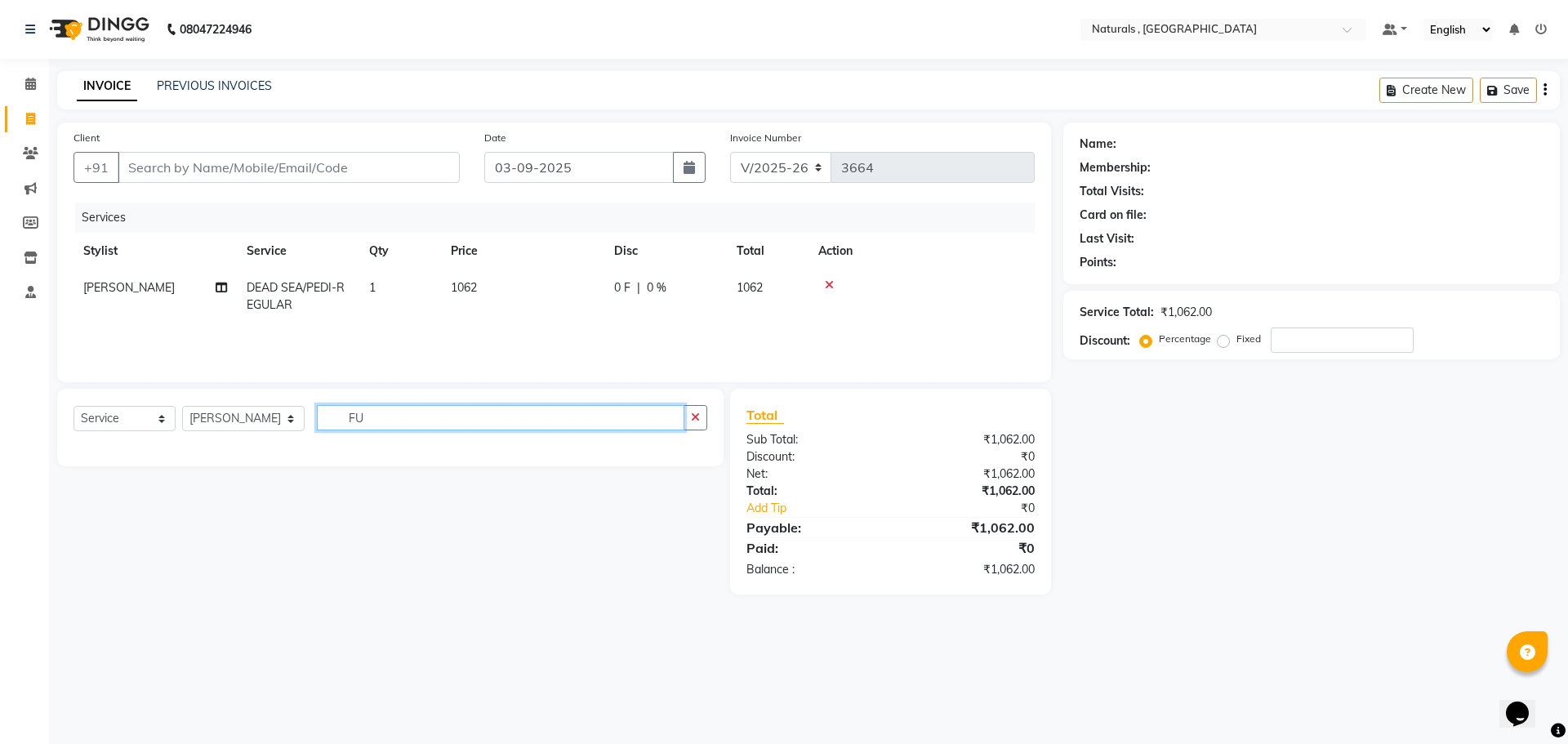
type input "F"
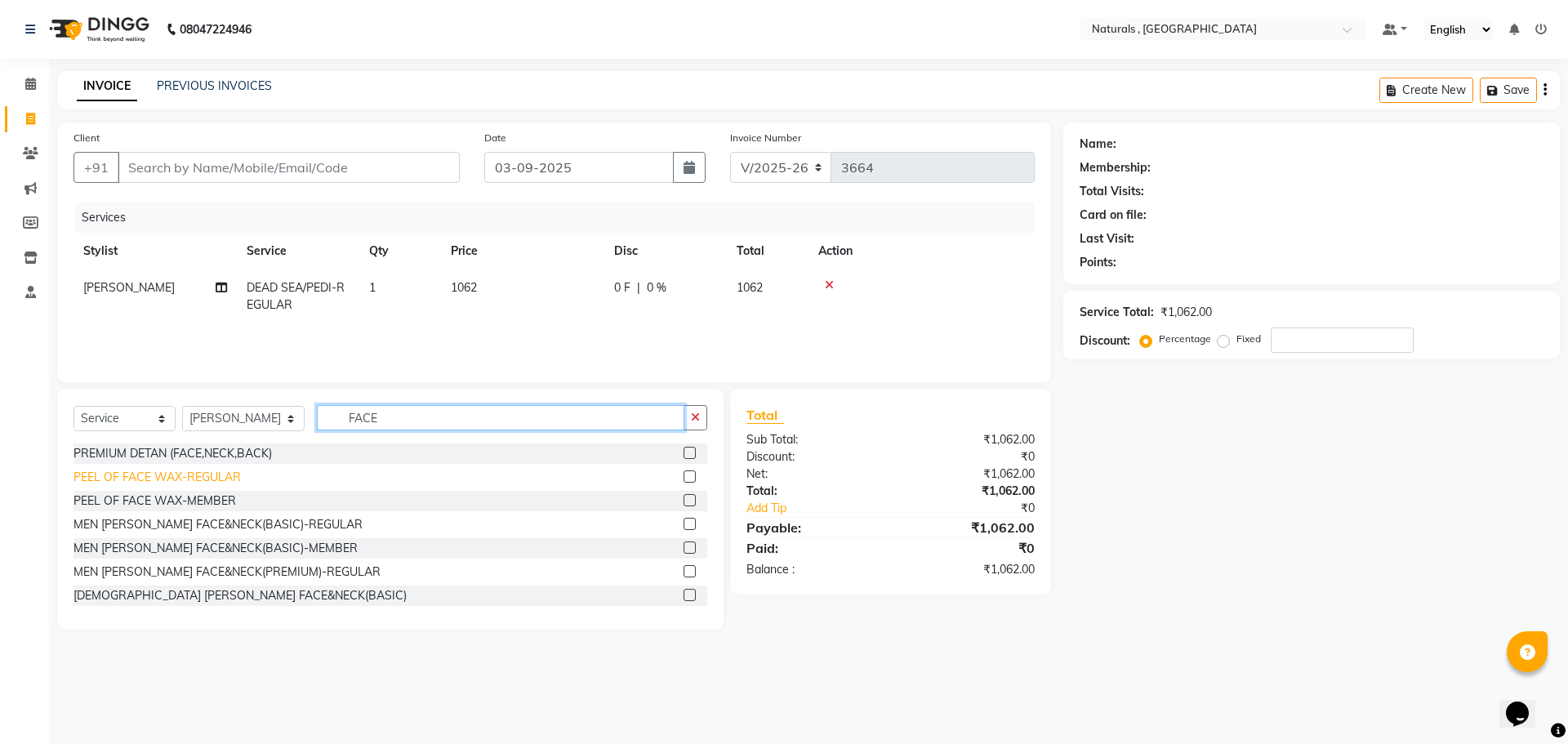
type input "FACE"
click at [187, 482] on div "PEEL OF FACE WAX-REGULAR" at bounding box center [158, 477] width 168 height 17
checkbox input "false"
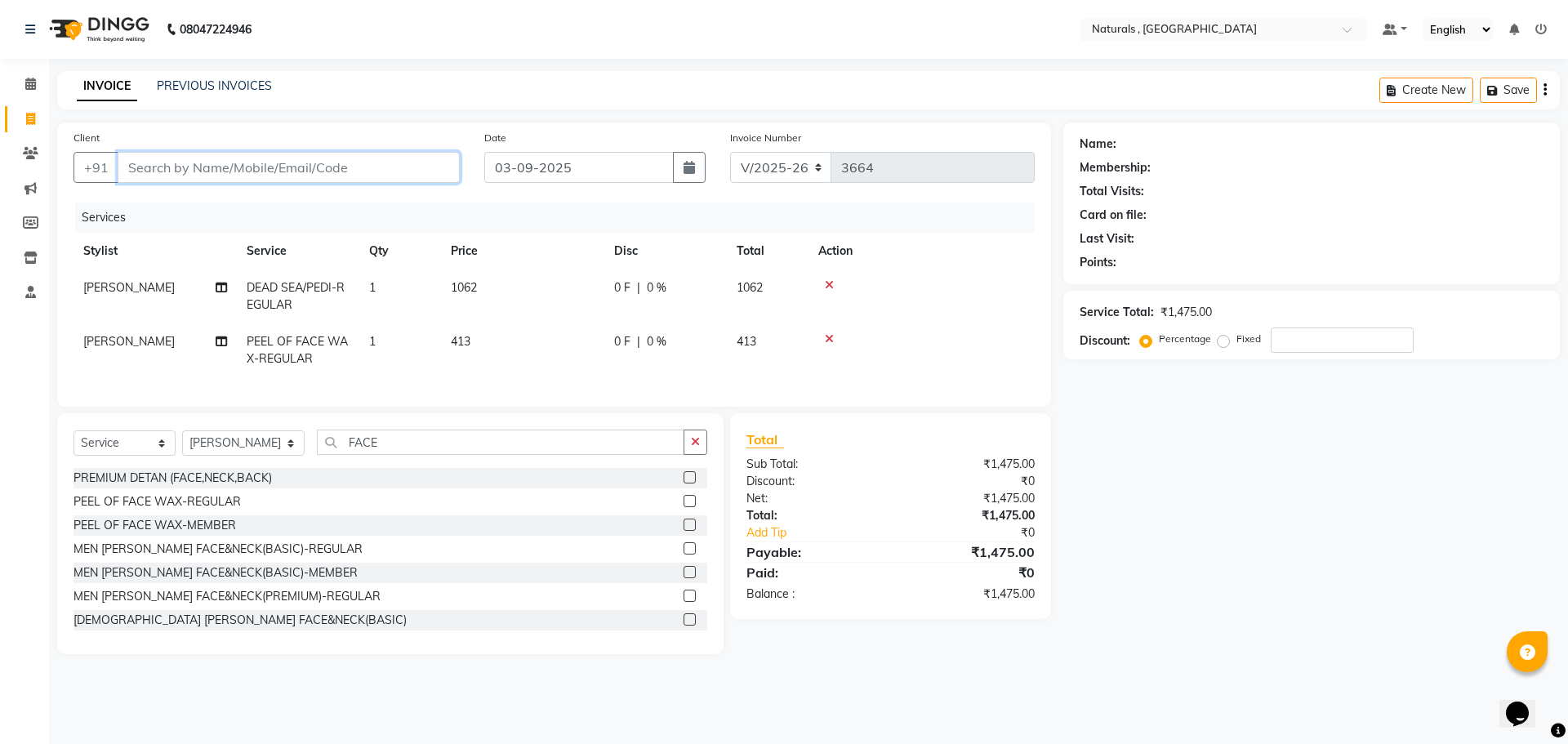
click at [371, 168] on input "Client" at bounding box center [288, 167] width 342 height 31
type input "9"
type input "0"
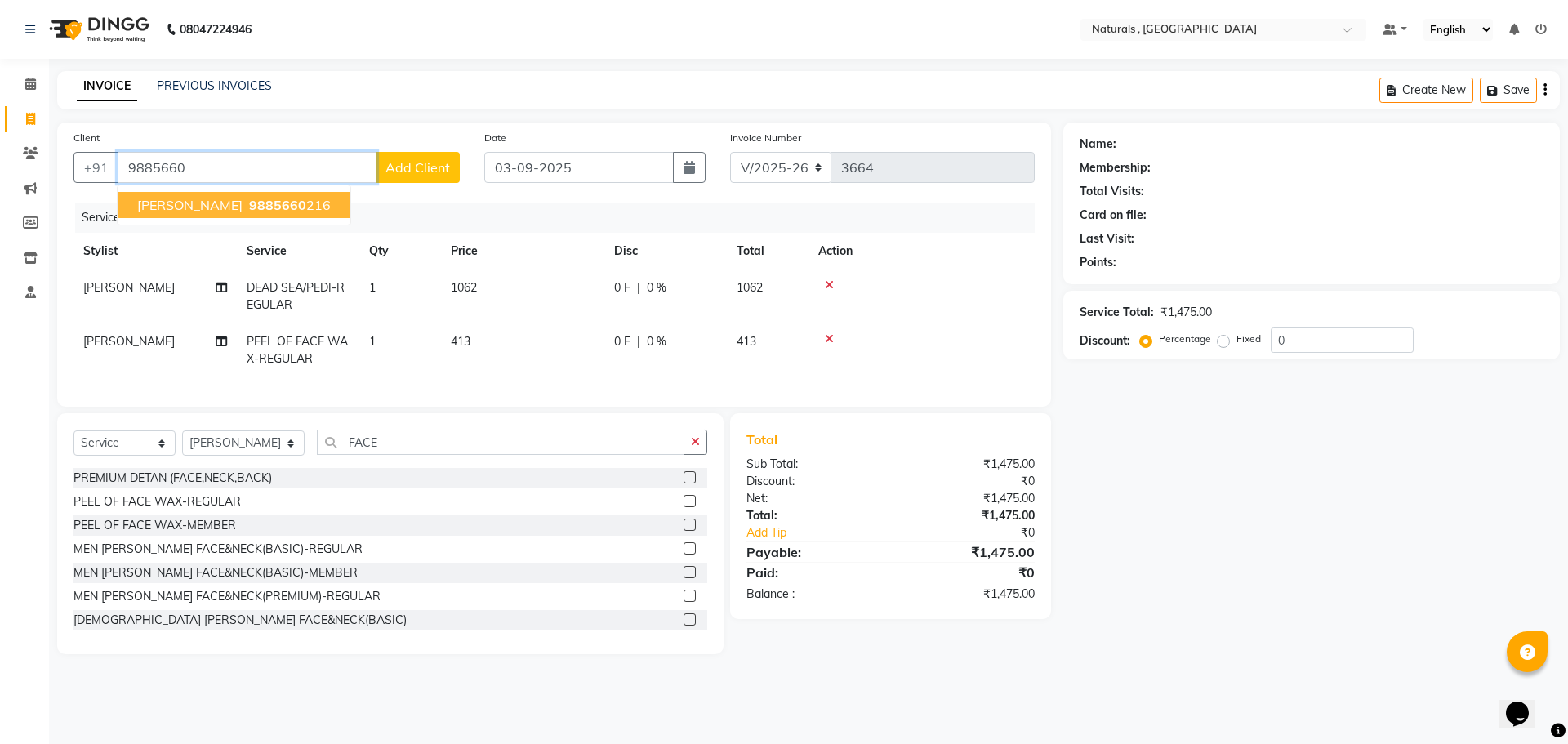
click at [249, 208] on span "9885660" at bounding box center [277, 205] width 57 height 17
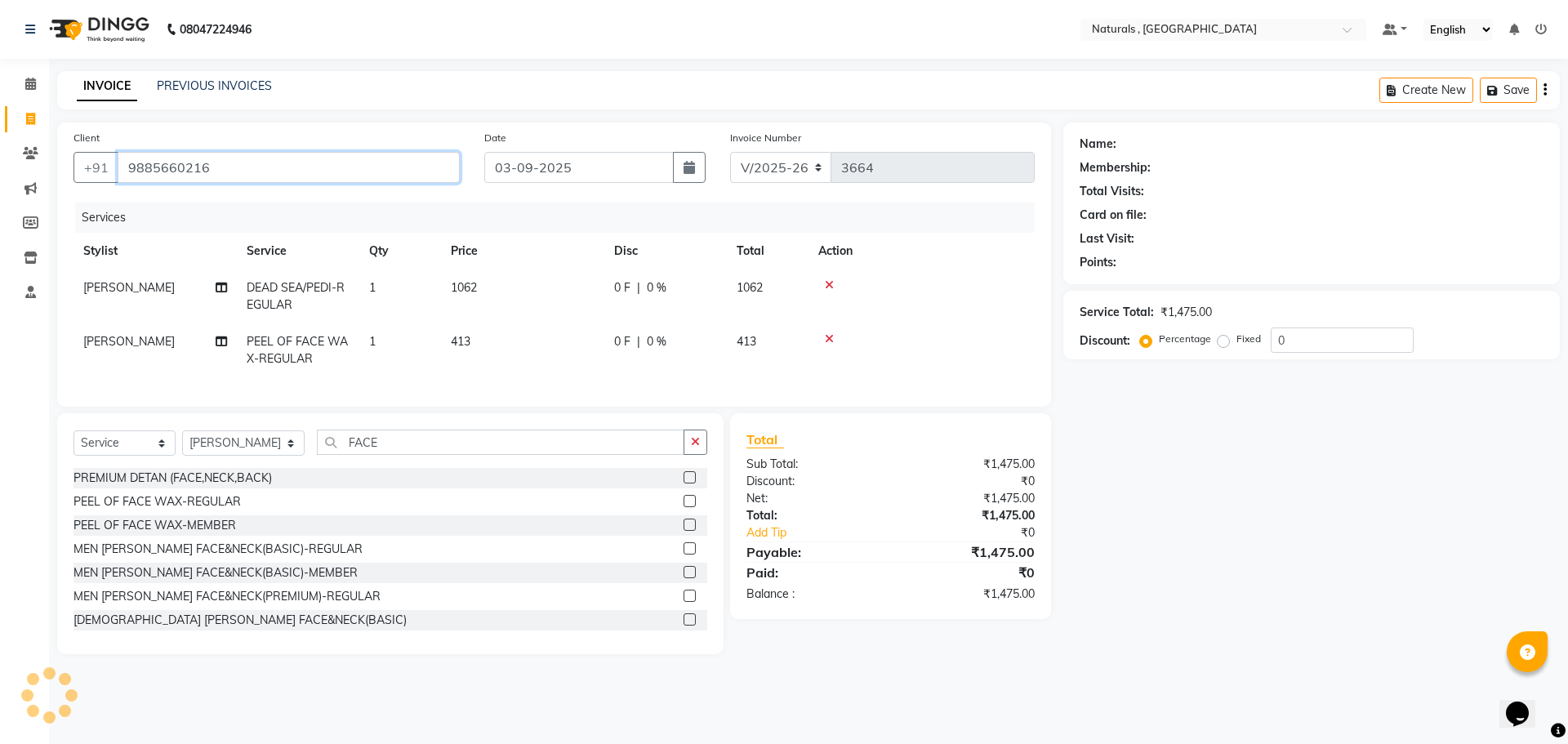
type input "9885660216"
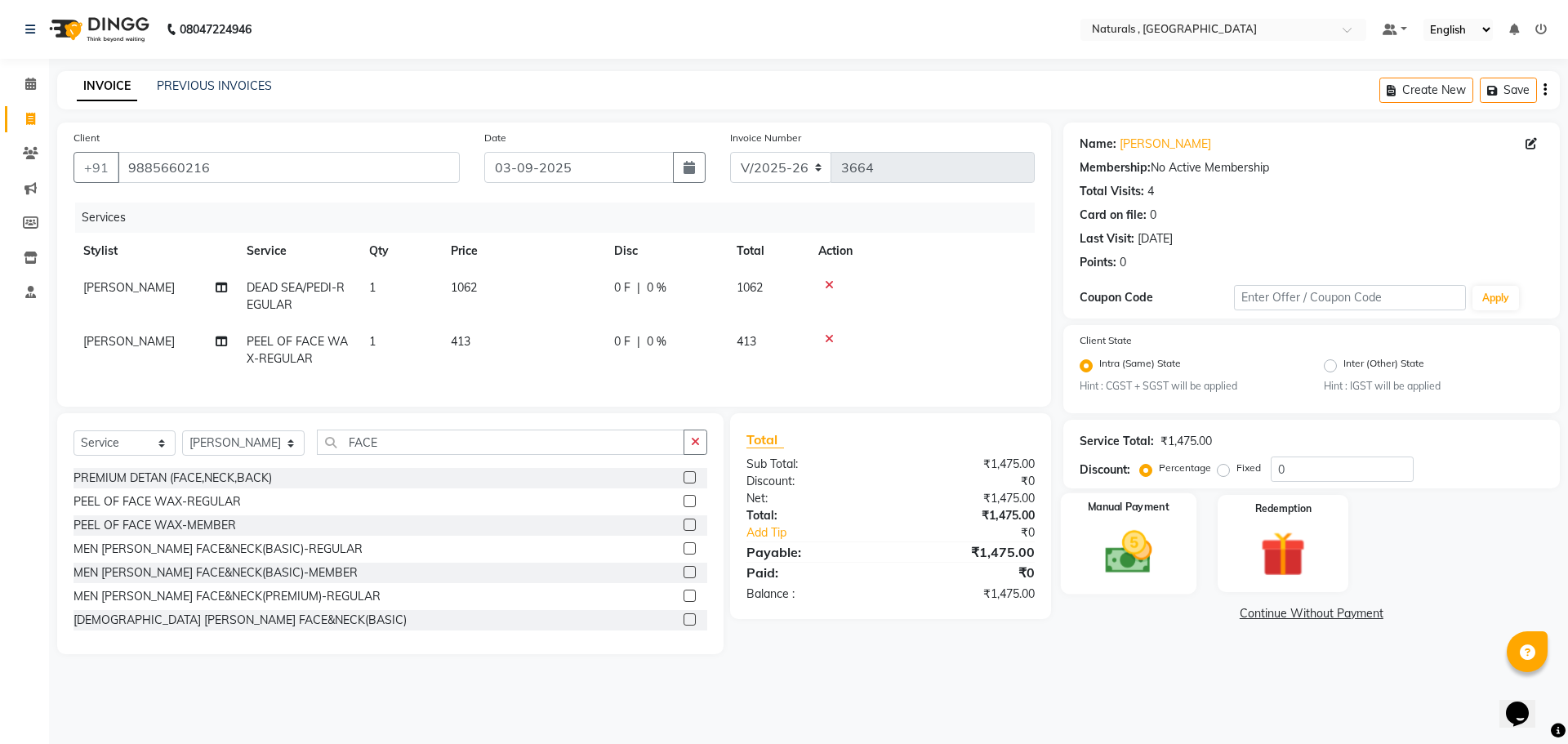
click at [1148, 561] on img at bounding box center [1128, 553] width 76 height 54
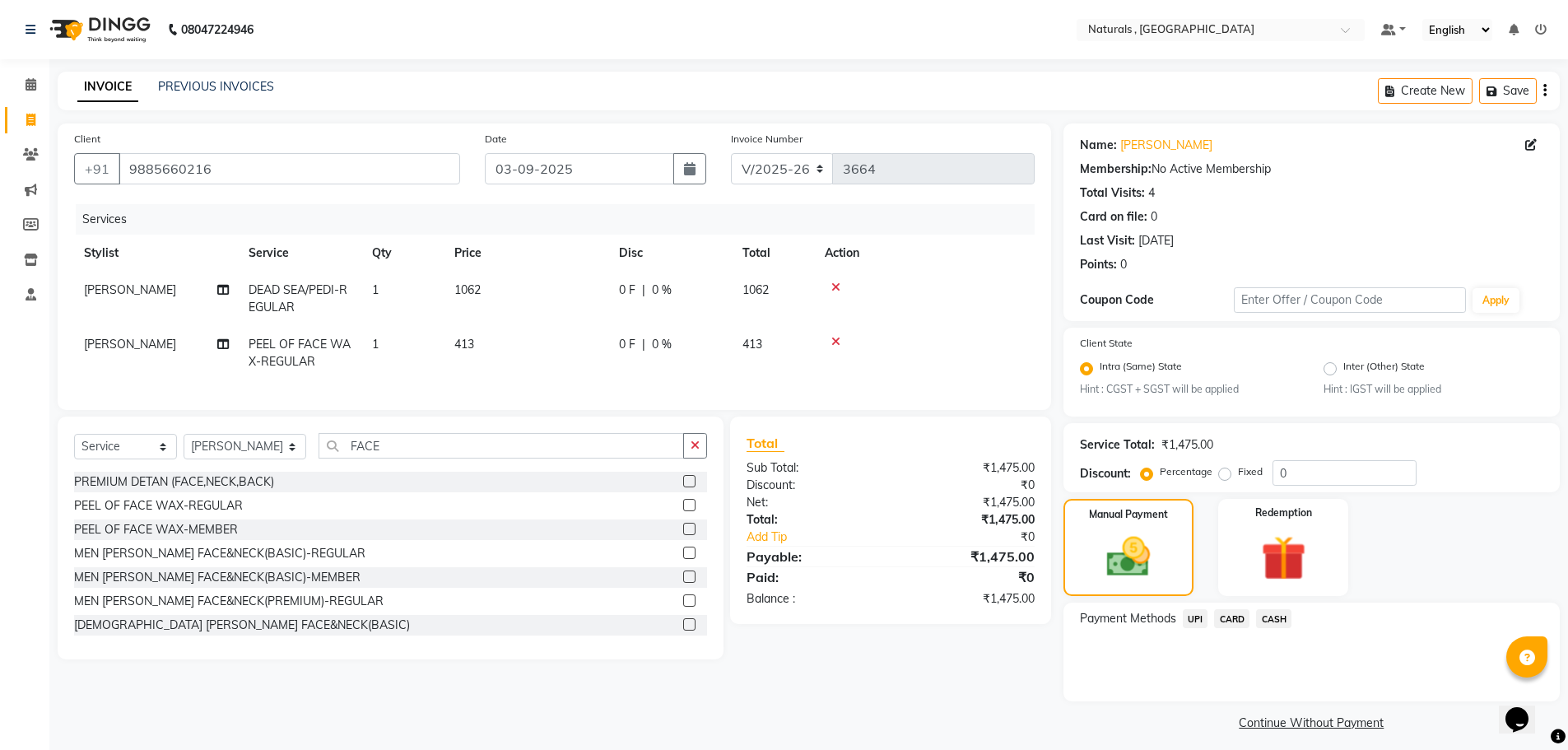
click at [1195, 624] on span "UPI" at bounding box center [1196, 619] width 26 height 19
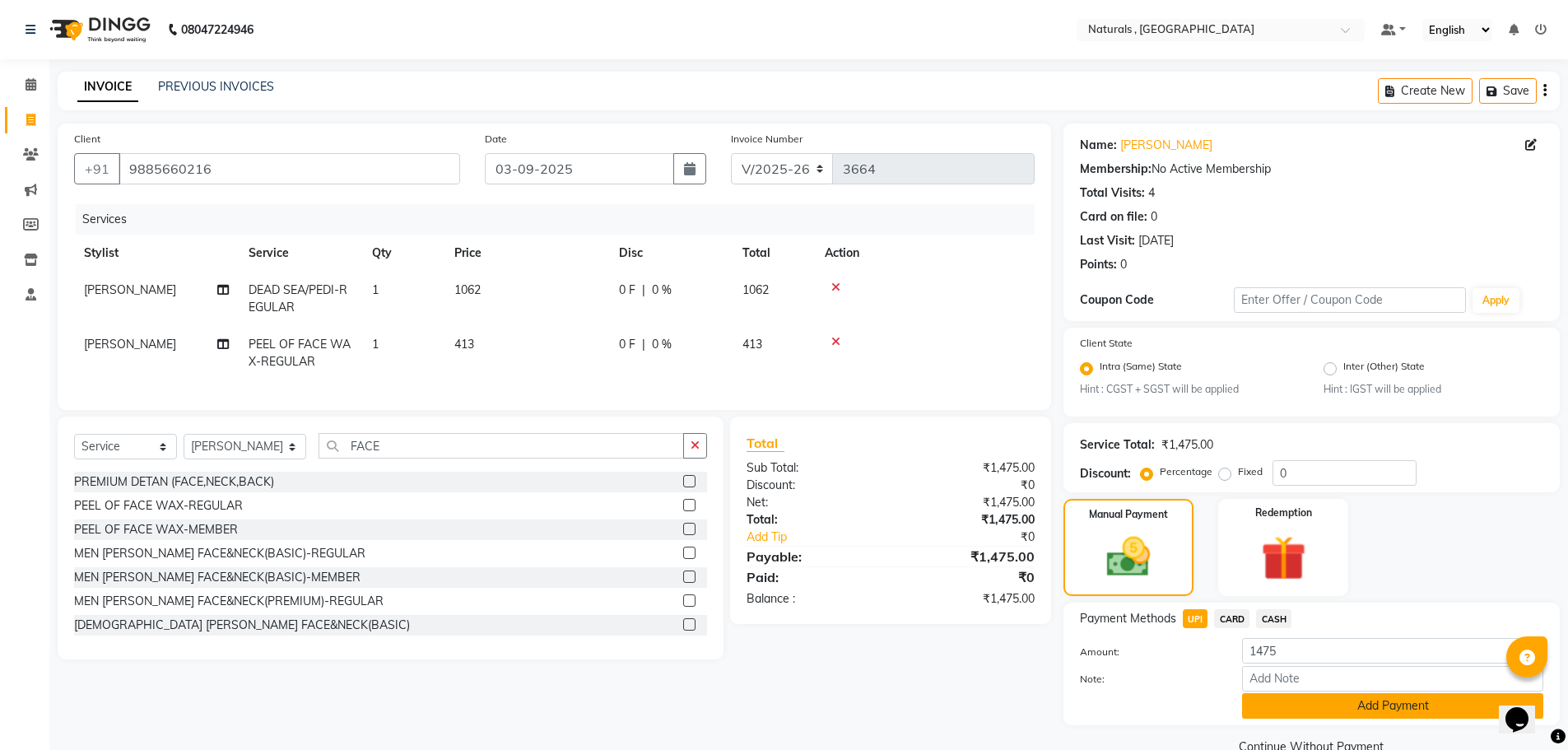
click at [1291, 718] on button "Add Payment" at bounding box center [1392, 706] width 301 height 26
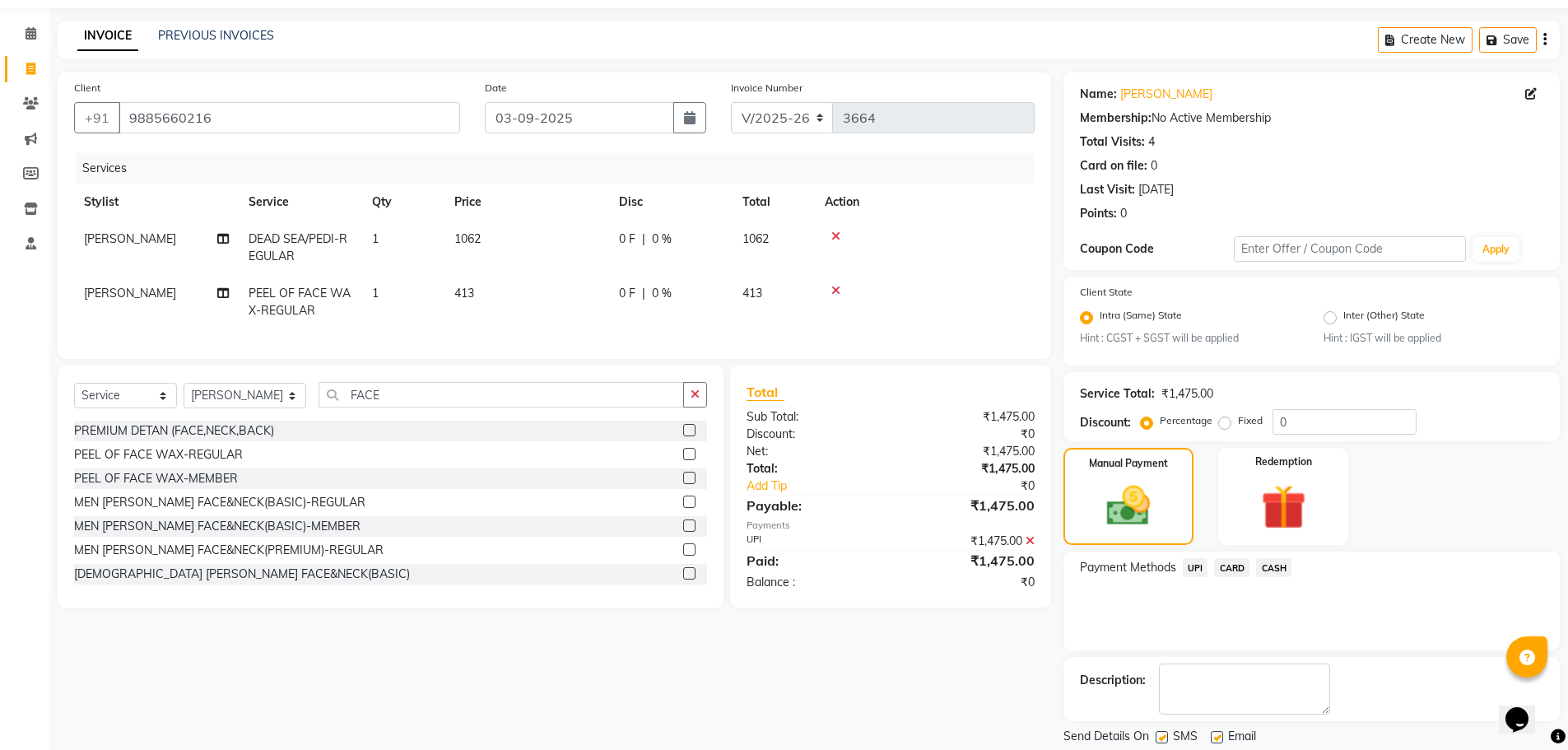
scroll to position [102, 0]
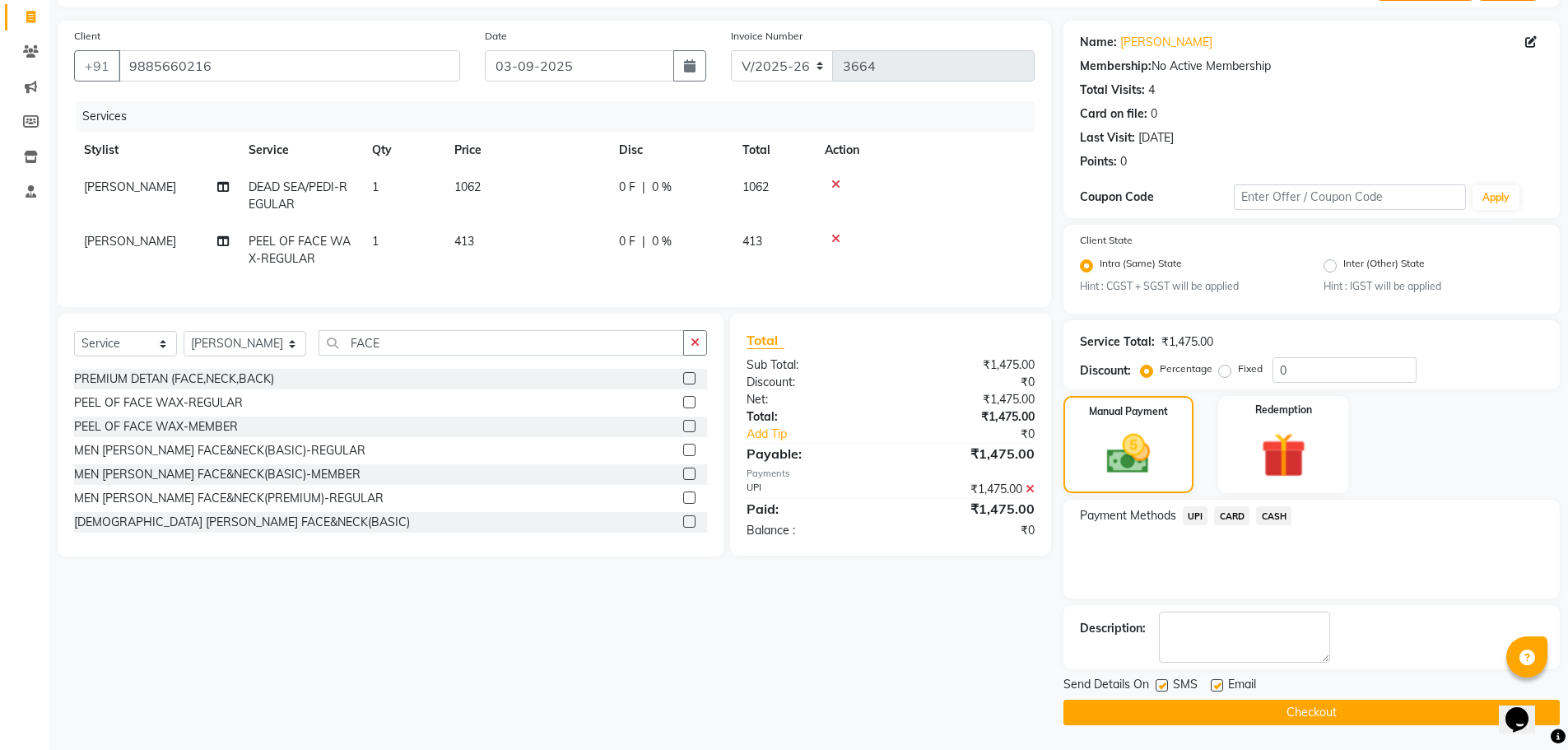
click at [1291, 718] on button "Checkout" at bounding box center [1311, 713] width 496 height 26
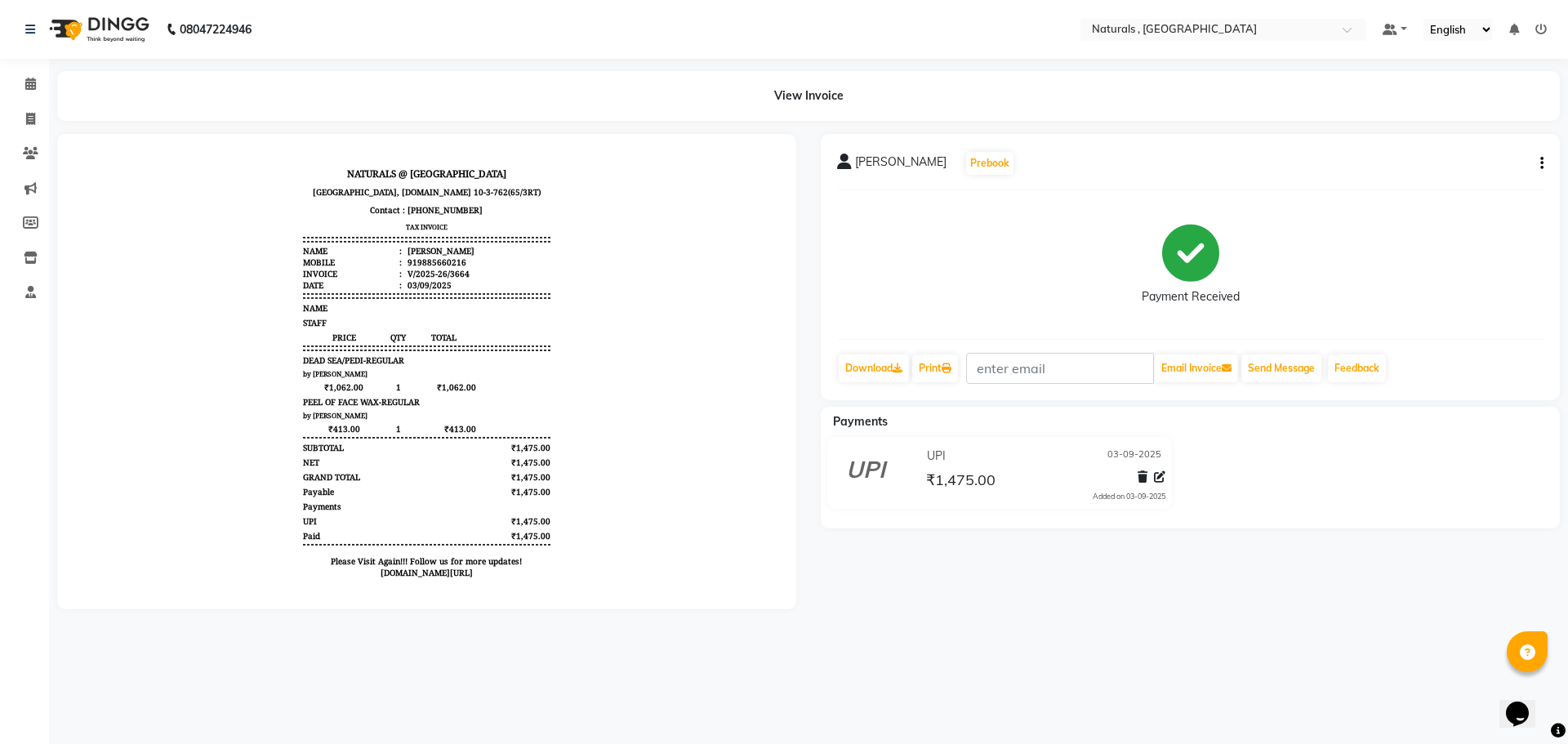
click at [1543, 29] on icon at bounding box center [1541, 30] width 12 height 12
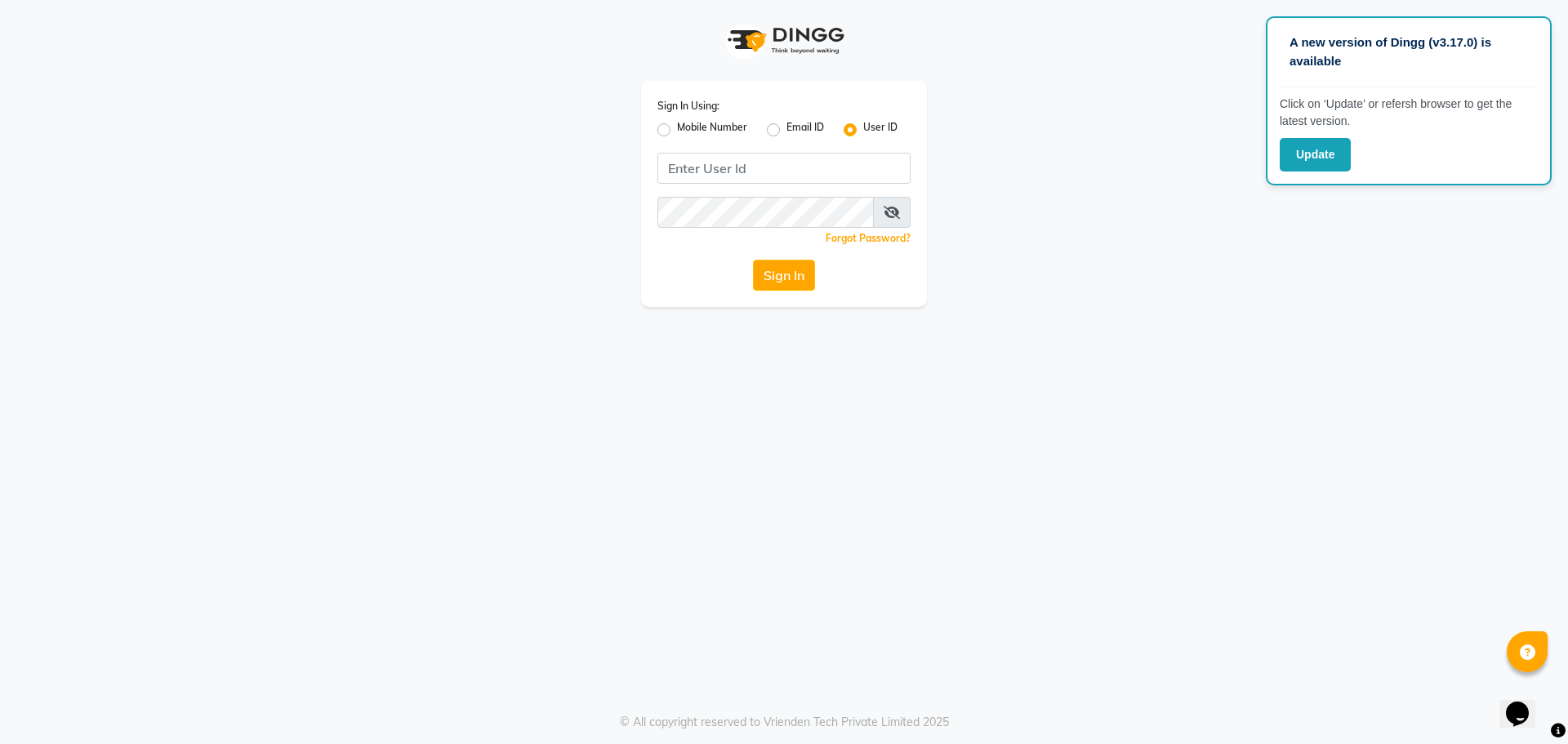
click at [587, 529] on div "A new version of Dingg (v3.17.0) is available Click on ‘Update’ or refersh brow…" at bounding box center [784, 372] width 1568 height 744
click at [677, 128] on label "Mobile Number" at bounding box center [711, 130] width 70 height 20
click at [677, 128] on input "Mobile Number" at bounding box center [682, 125] width 11 height 11
radio input "true"
radio input "false"
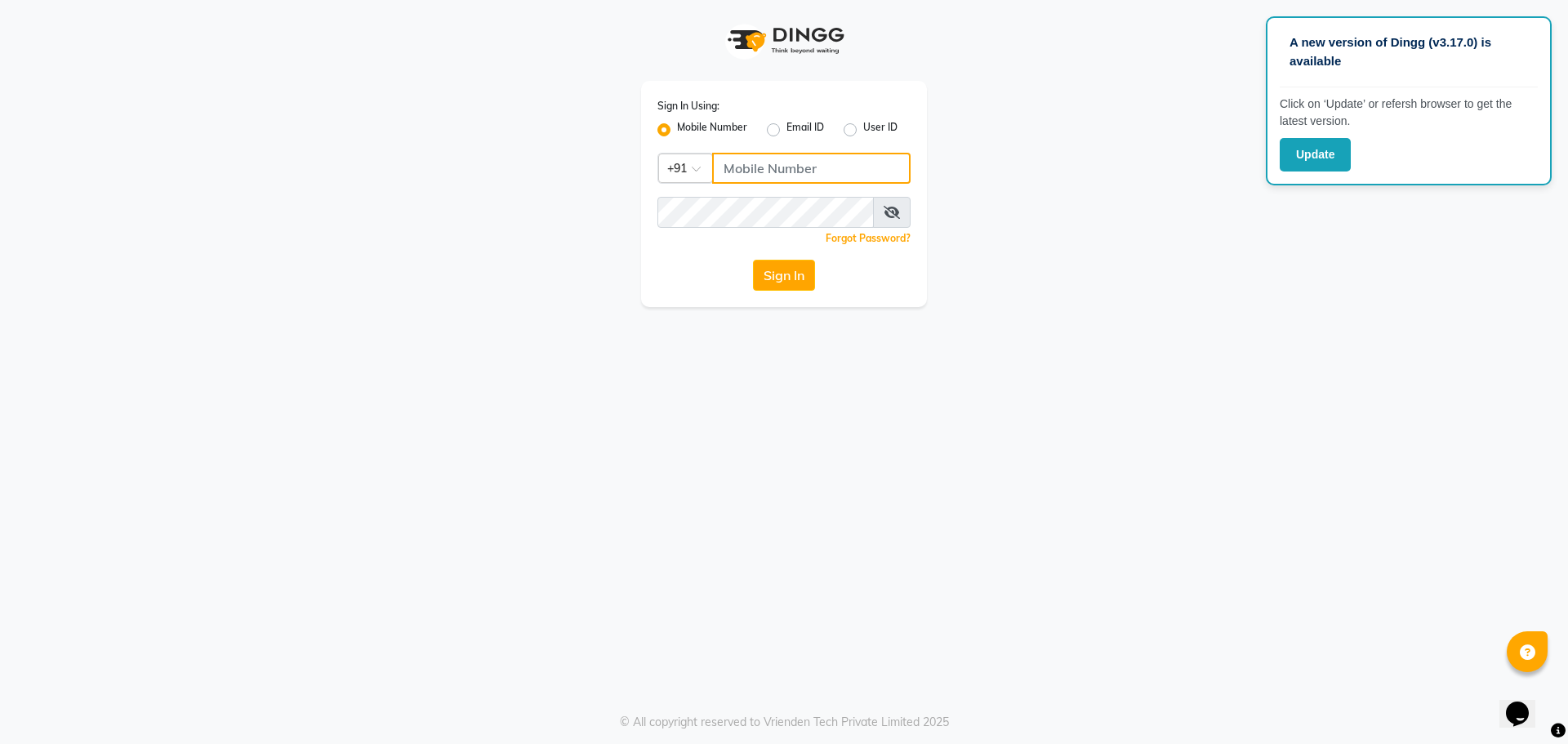
click at [746, 164] on input "Username" at bounding box center [811, 168] width 198 height 31
type input "9154979082"
click at [792, 271] on button "Sign In" at bounding box center [784, 274] width 62 height 31
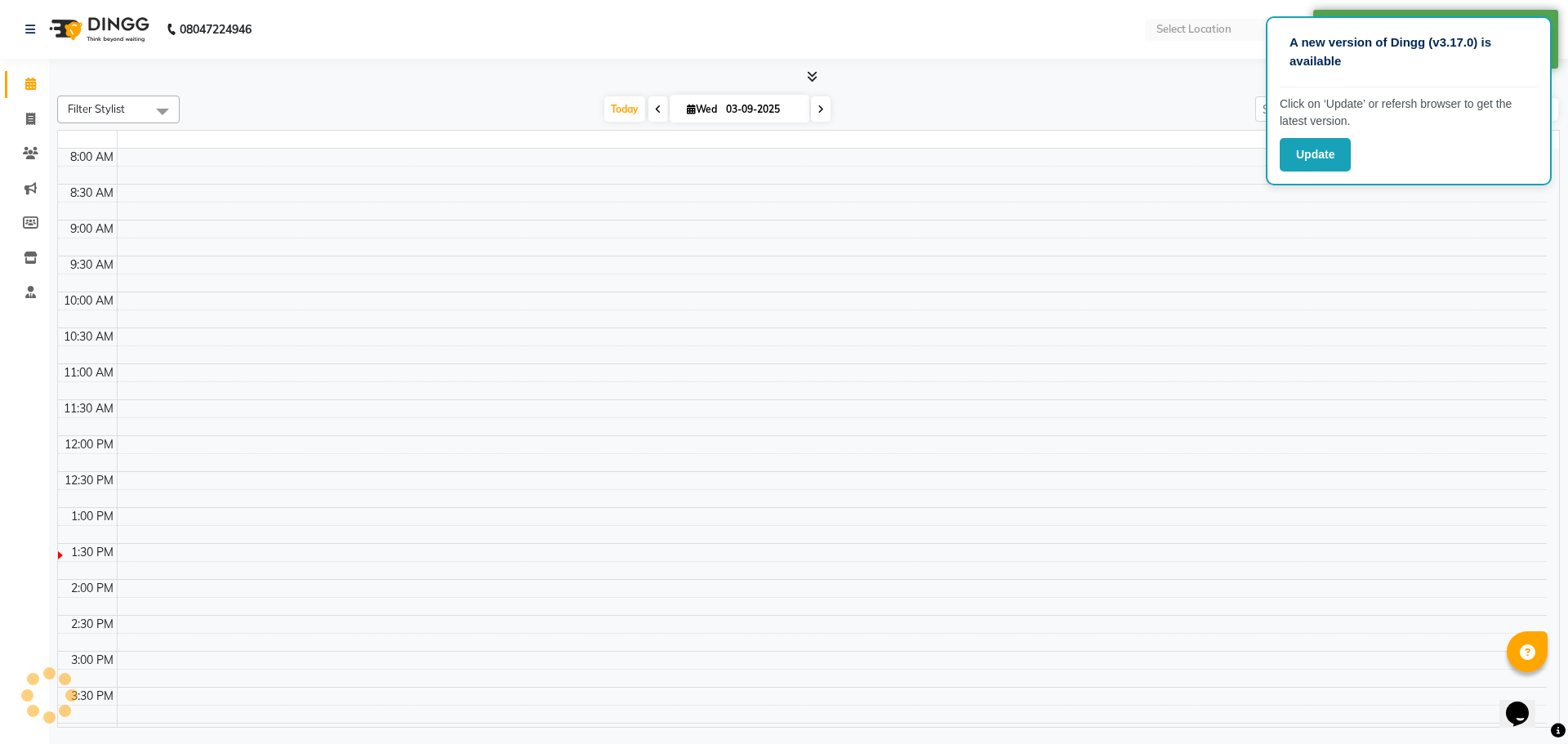
select select "en"
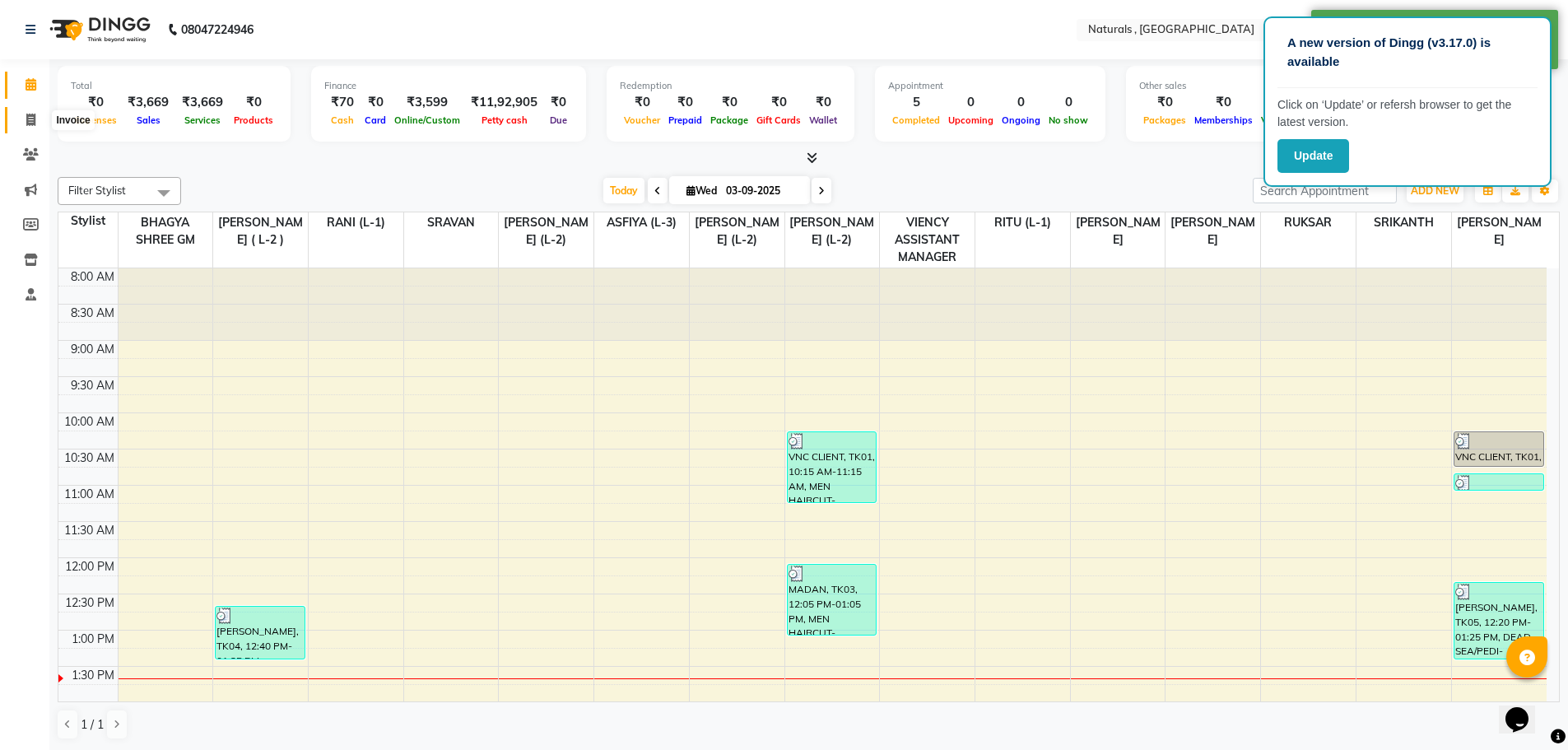
click at [26, 114] on icon at bounding box center [30, 119] width 9 height 12
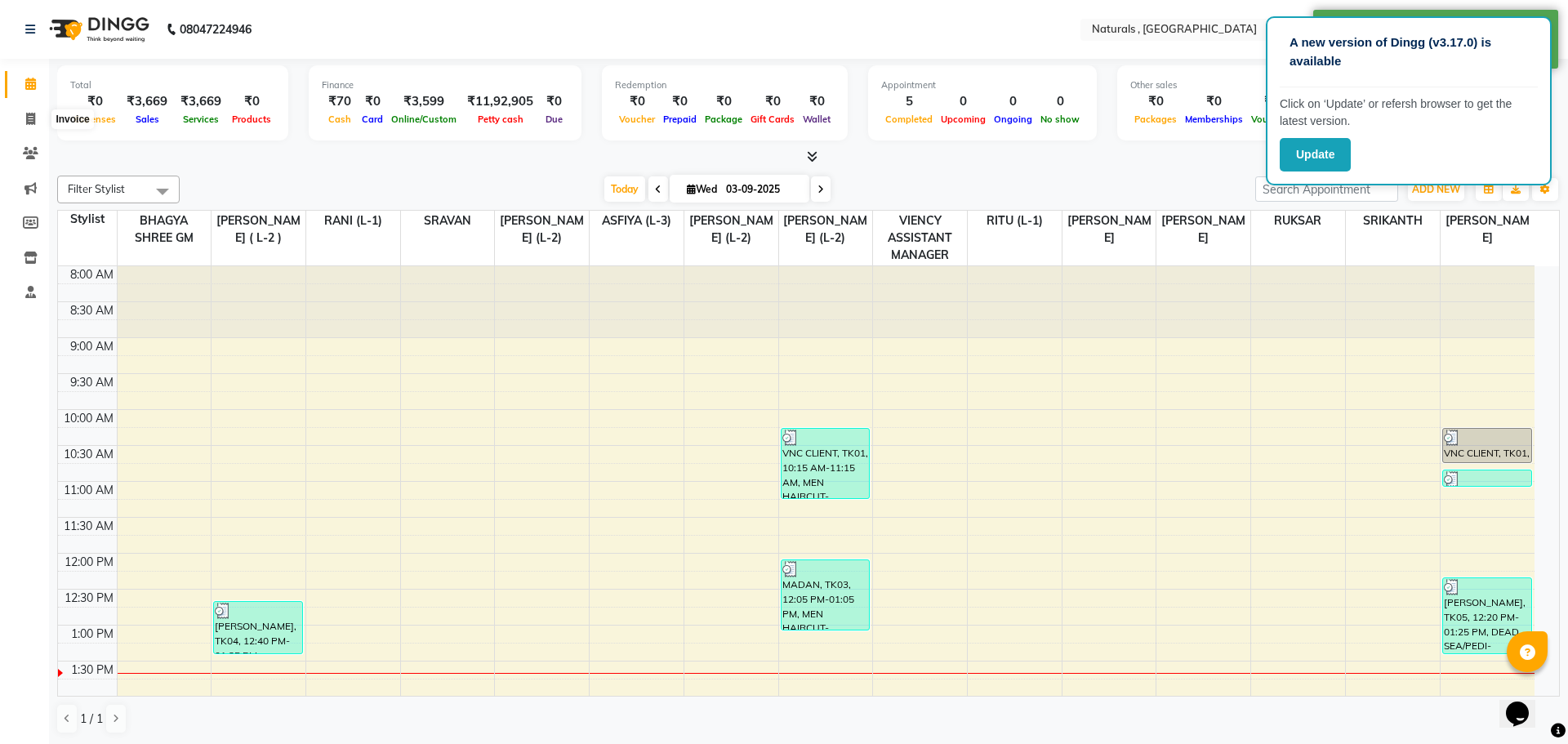
select select "service"
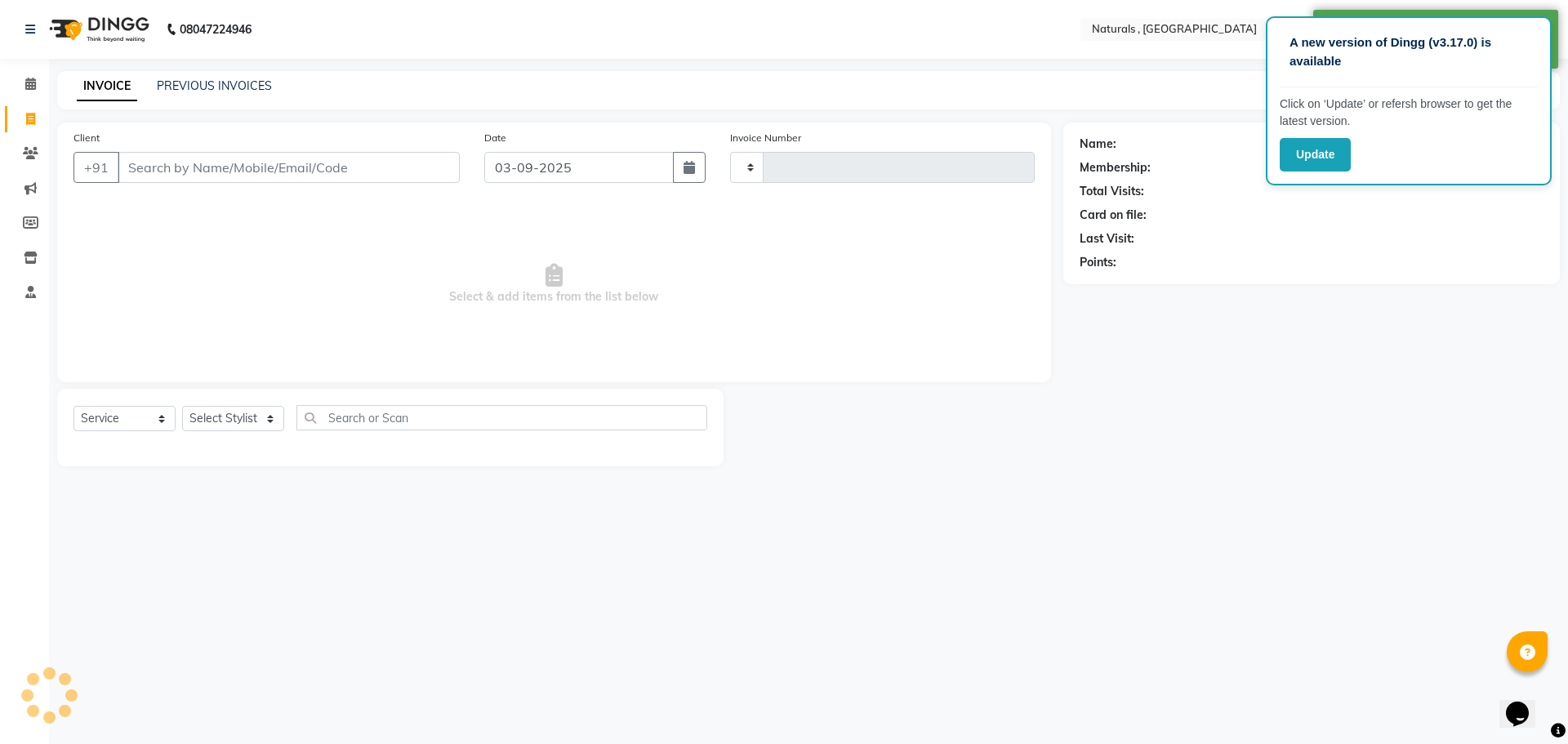
type input "3665"
select select "5818"
click at [155, 169] on input "Client" at bounding box center [288, 167] width 342 height 31
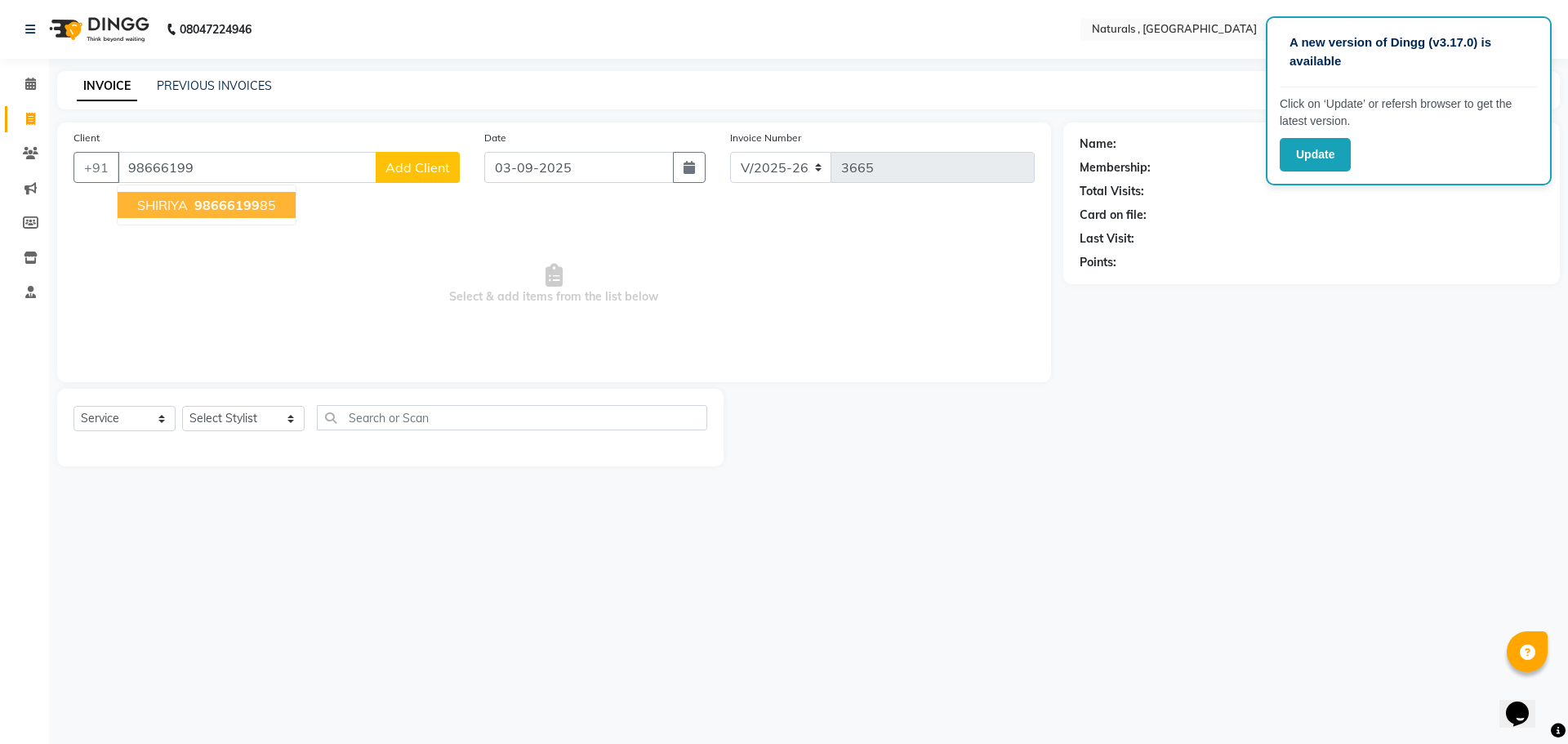
click at [172, 206] on span "SHIRIYA" at bounding box center [162, 205] width 50 height 17
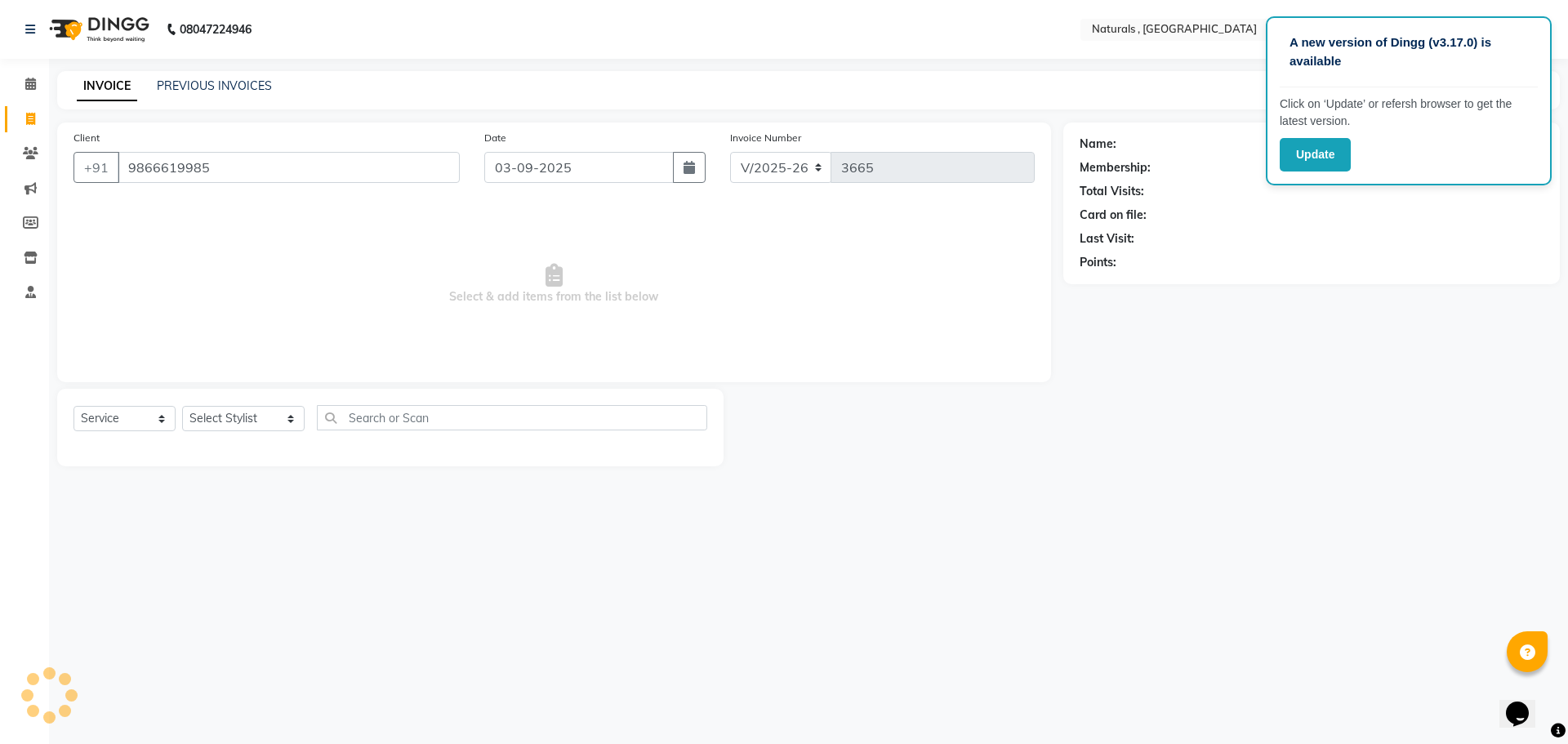
type input "9866619985"
click at [292, 430] on select "Select Stylist ASFIYA (L-3) BHAGYA SHREE GM [PERSON_NAME] (L-2) [PERSON_NAME] (…" at bounding box center [244, 418] width 122 height 26
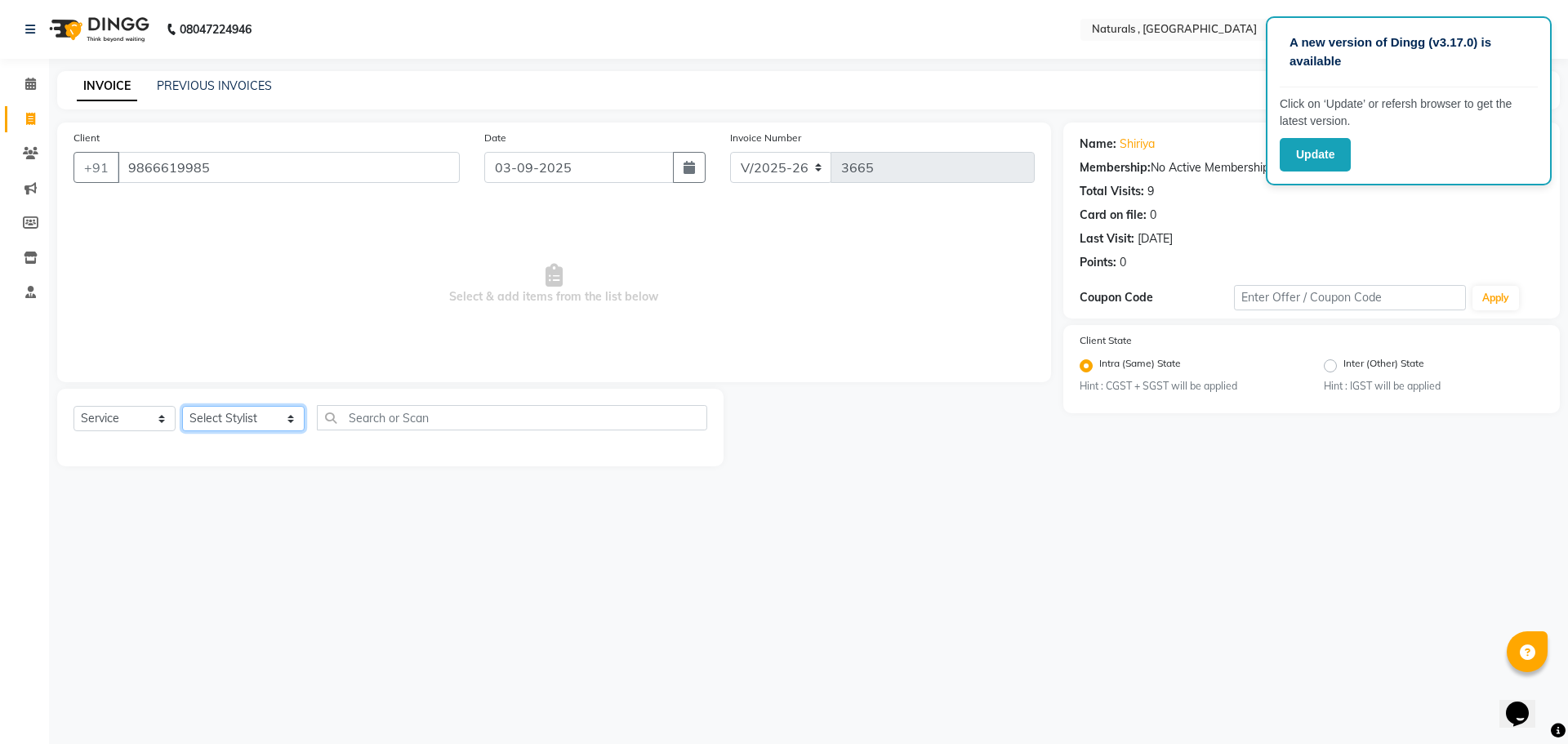
select select "74680"
click at [183, 406] on select "Select Stylist ASFIYA (L-3) BHAGYA SHREE GM [PERSON_NAME] (L-2) [PERSON_NAME] (…" at bounding box center [244, 418] width 122 height 26
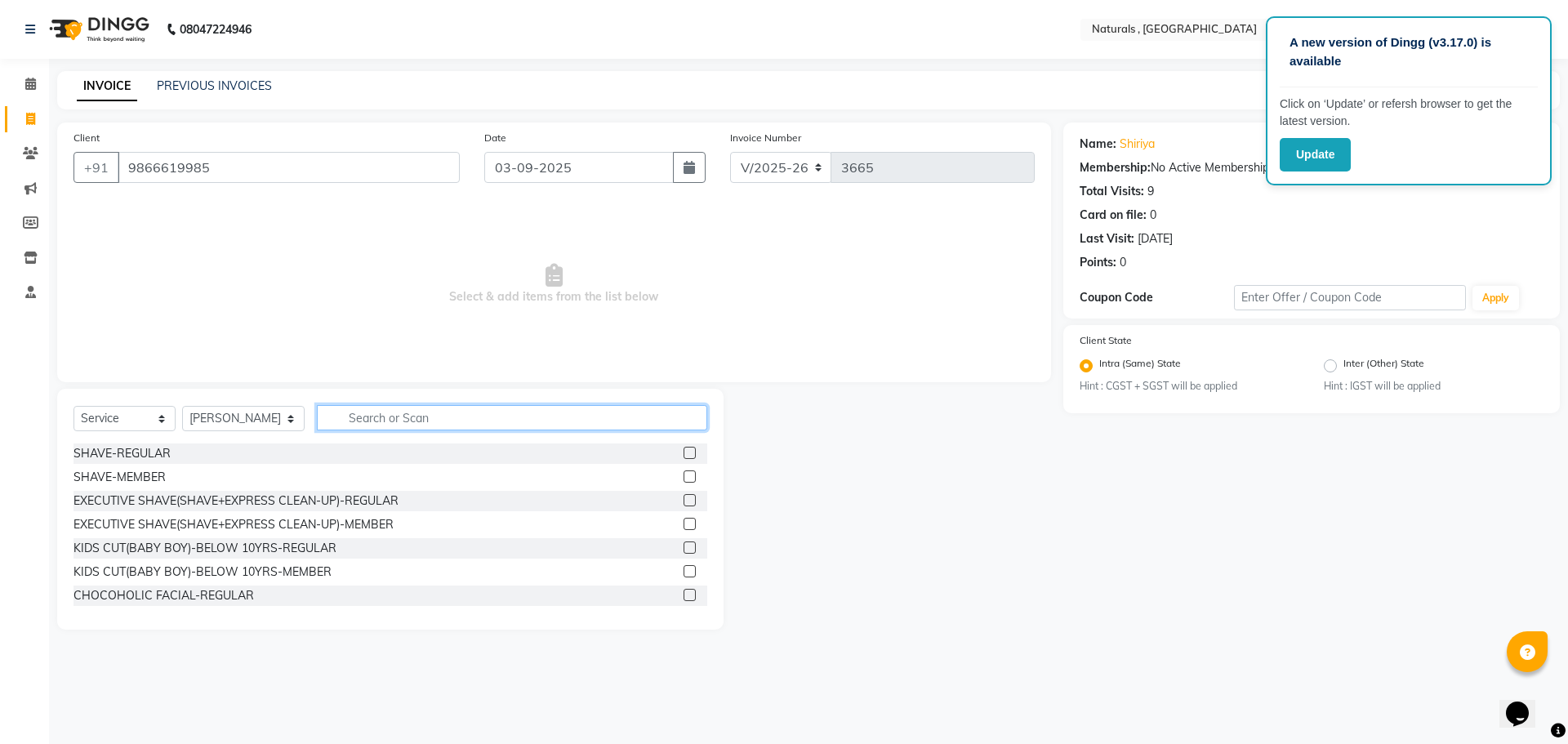
click at [403, 415] on input "text" at bounding box center [512, 418] width 392 height 26
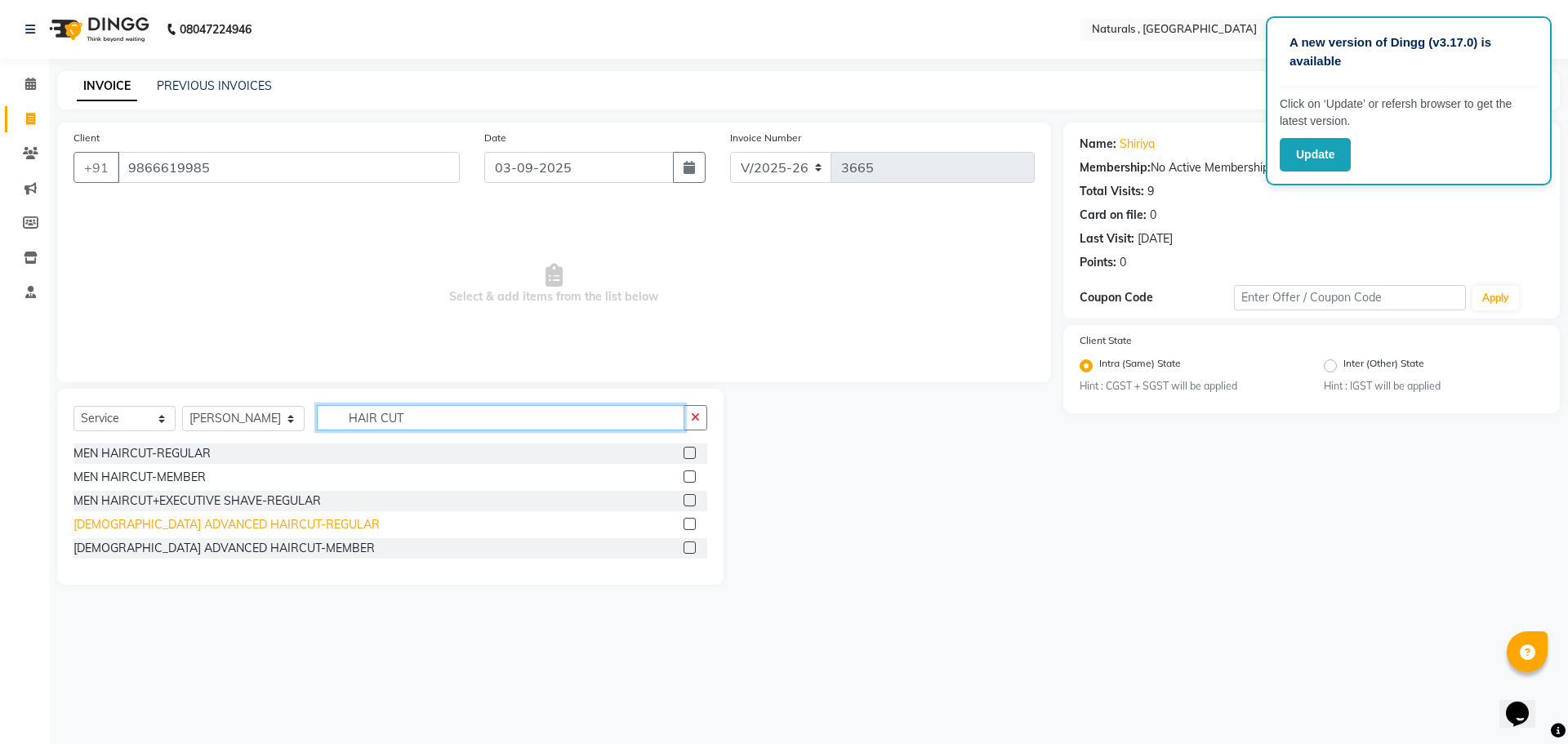
type input "HAIR CUT"
click at [216, 531] on div "[DEMOGRAPHIC_DATA] ADVANCED HAIRCUT-REGULAR" at bounding box center [227, 524] width 306 height 17
checkbox input "false"
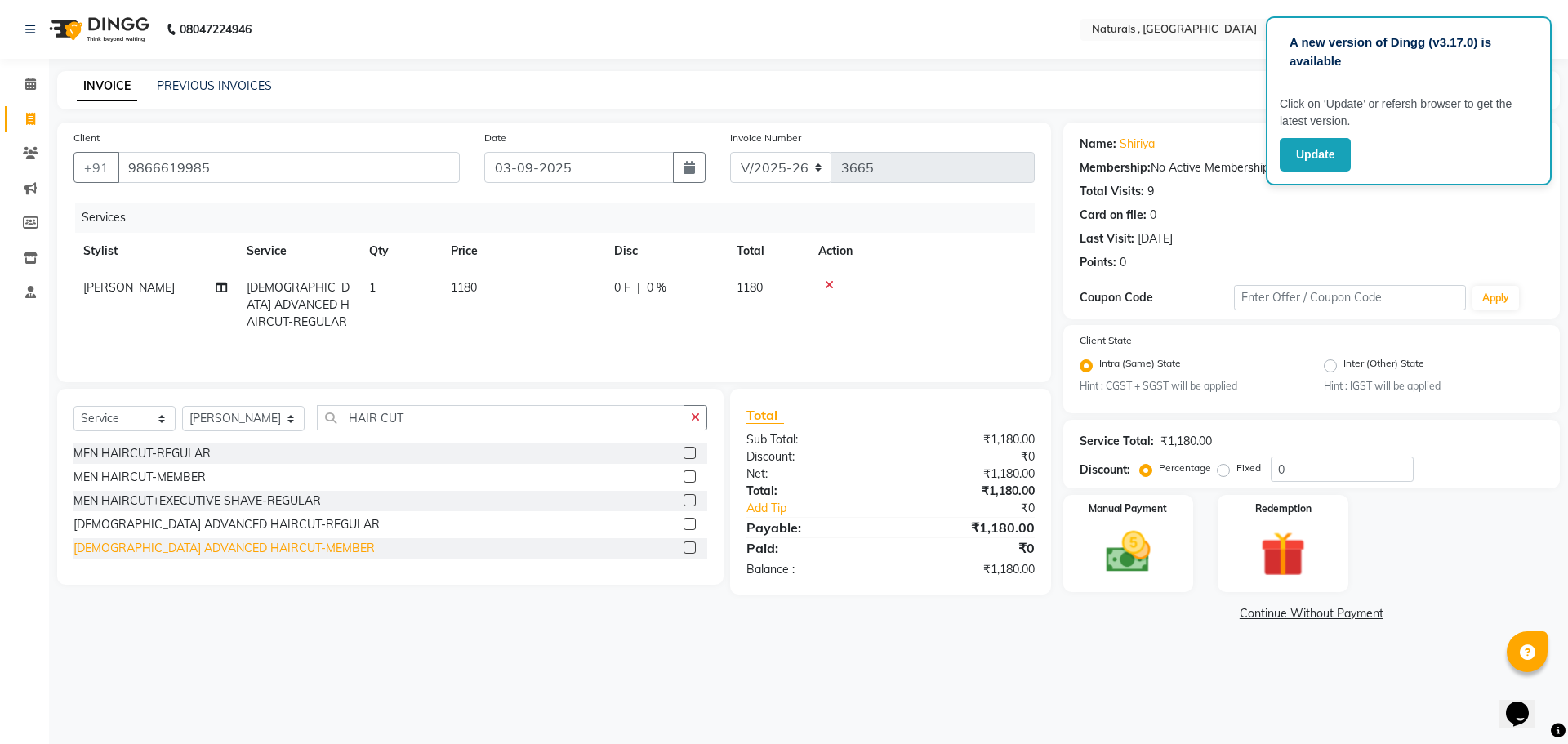
click at [254, 548] on div "[DEMOGRAPHIC_DATA] ADVANCED HAIRCUT-MEMBER" at bounding box center [224, 548] width 301 height 17
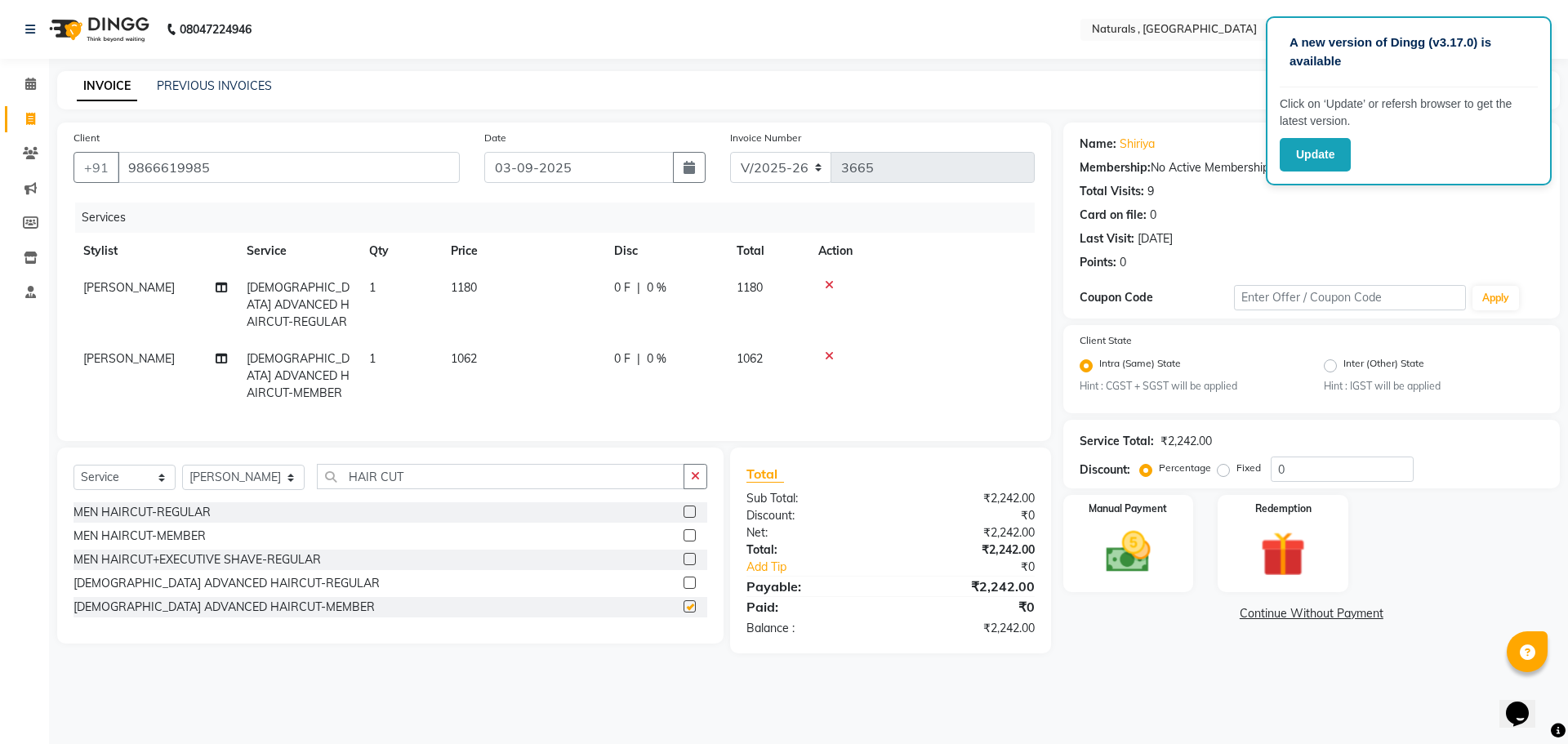
checkbox input "false"
click at [828, 282] on icon at bounding box center [829, 285] width 9 height 12
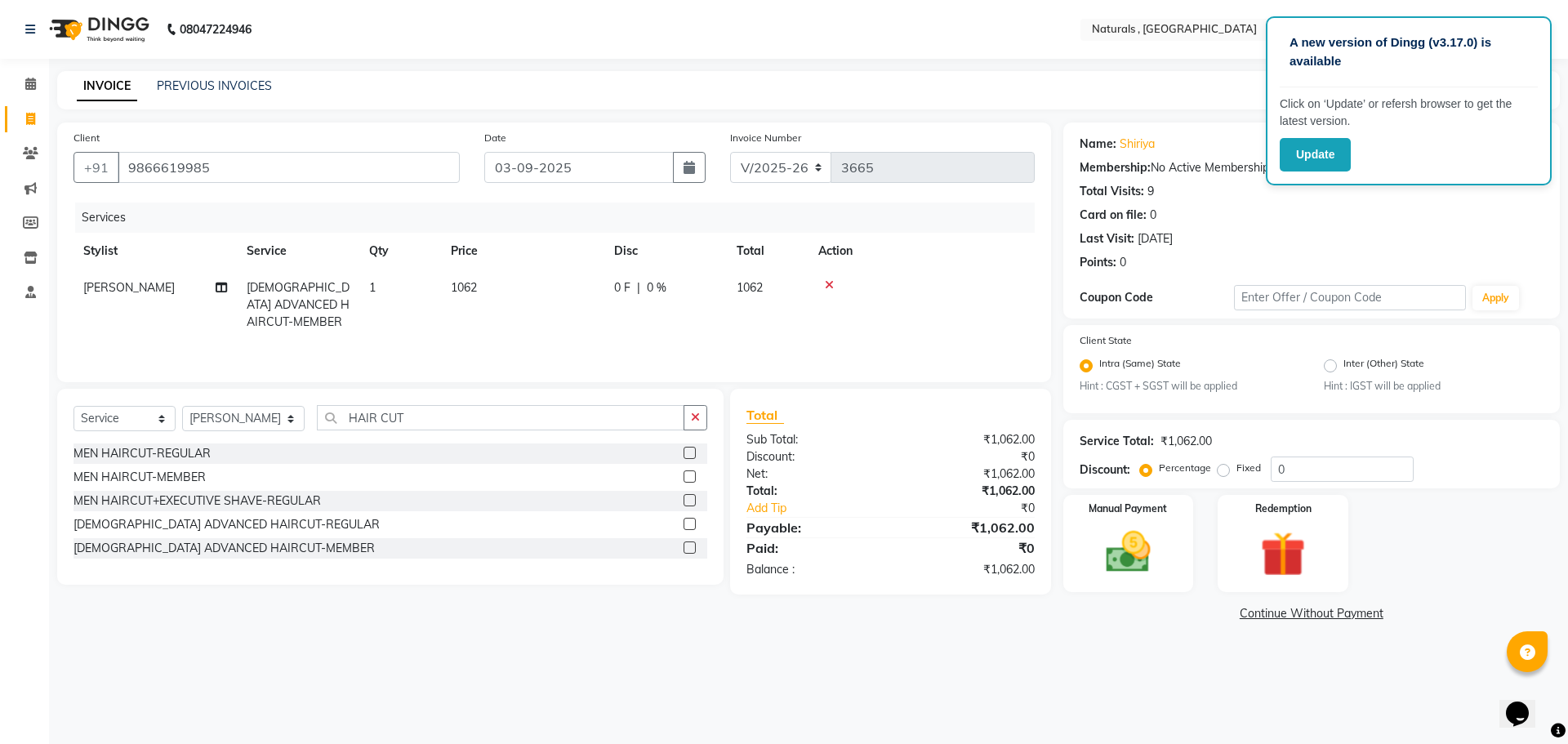
click at [495, 289] on td "1062" at bounding box center [523, 305] width 164 height 71
select select "74680"
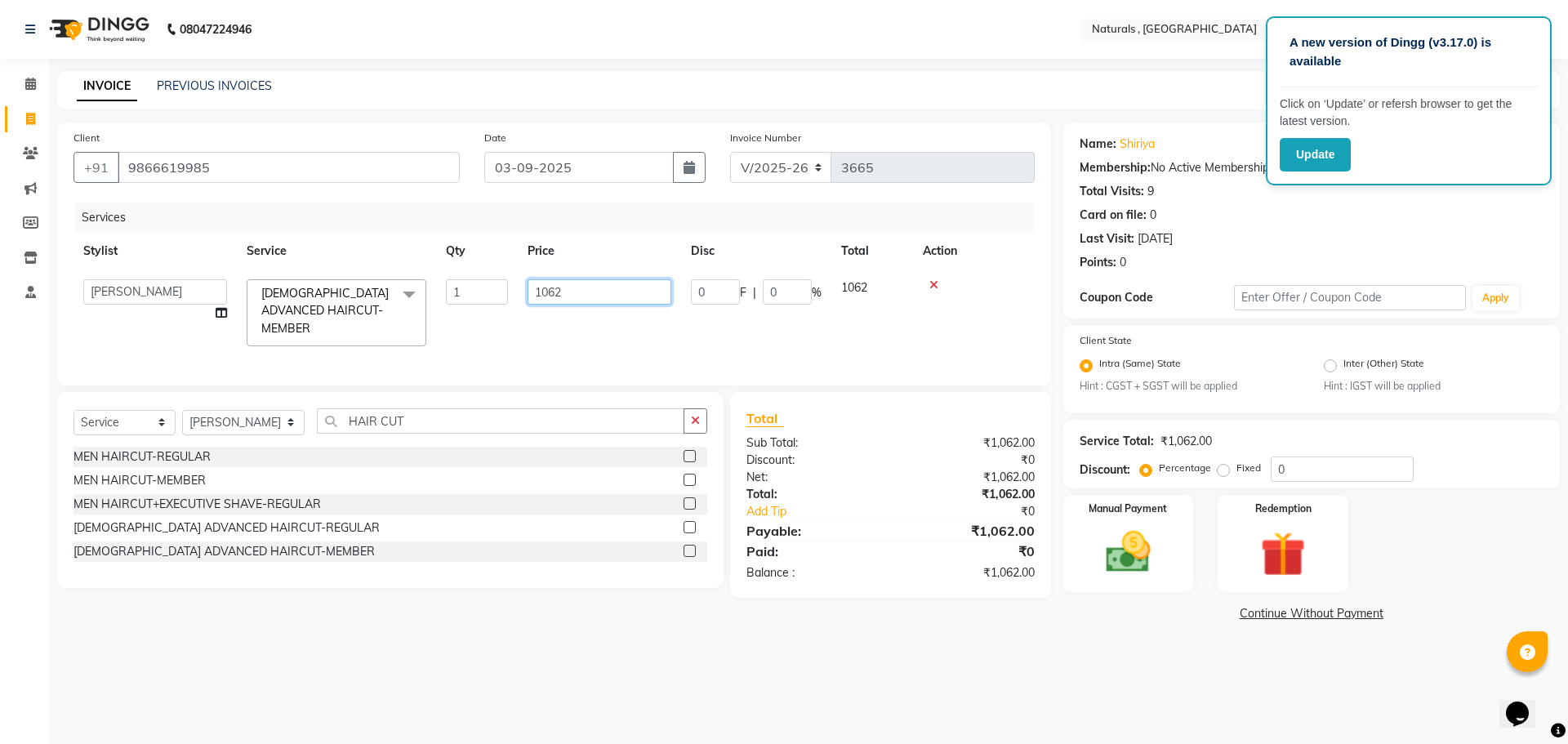
click at [581, 290] on input "1062" at bounding box center [600, 292] width 144 height 26
type input "1"
type input "826"
click at [406, 612] on div "Client [PHONE_NUMBER] Date [DATE] Invoice Number V/2025 V/[PHONE_NUMBER] Servic…" at bounding box center [555, 374] width 1018 height 503
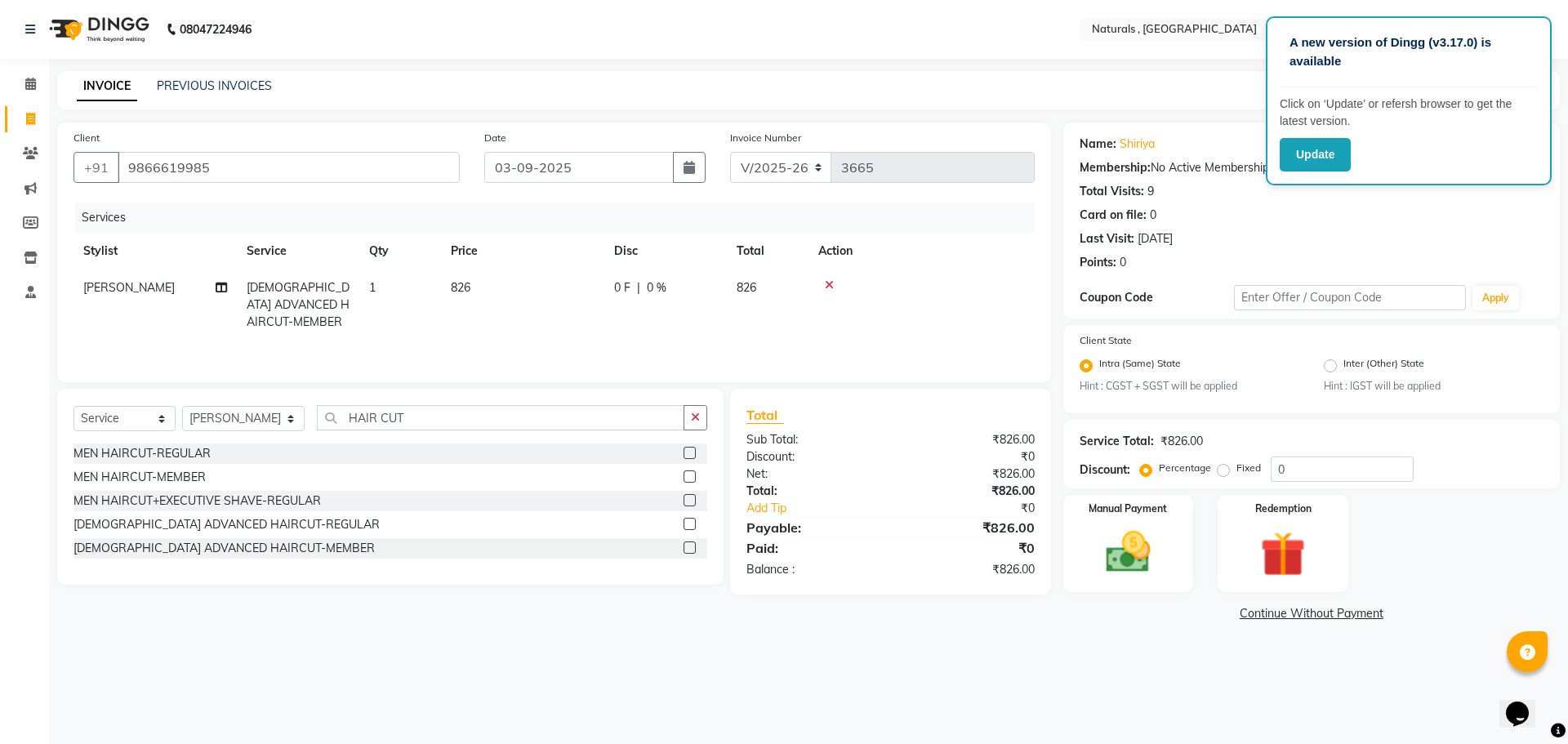
click at [446, 437] on div "Select Service Product Membership Package Voucher Prepaid Gift Card Select Styl…" at bounding box center [391, 424] width 634 height 38
click at [444, 413] on input "HAIR CUT" at bounding box center [500, 418] width 368 height 26
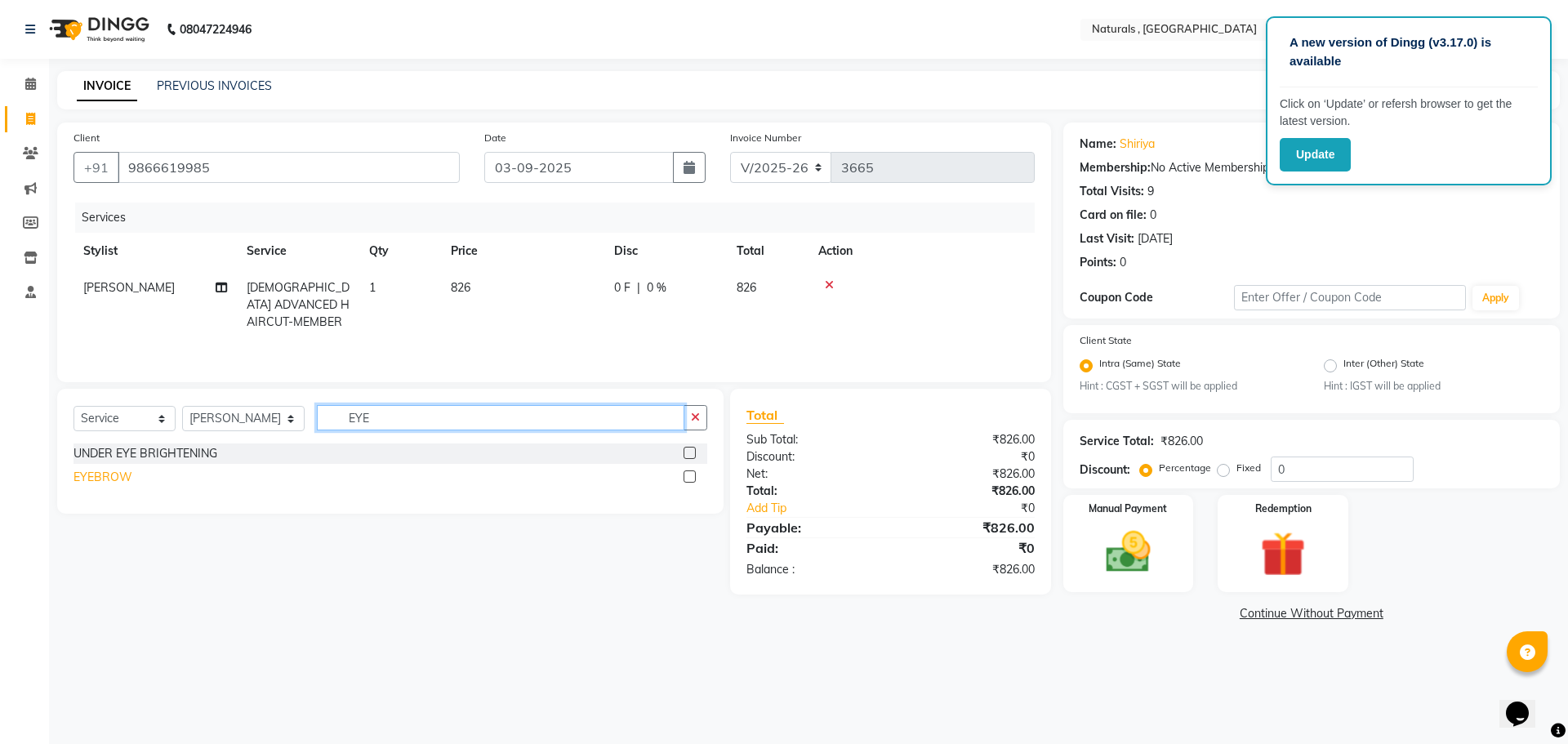
type input "EYE"
click at [113, 476] on div "EYEBROW" at bounding box center [104, 477] width 59 height 17
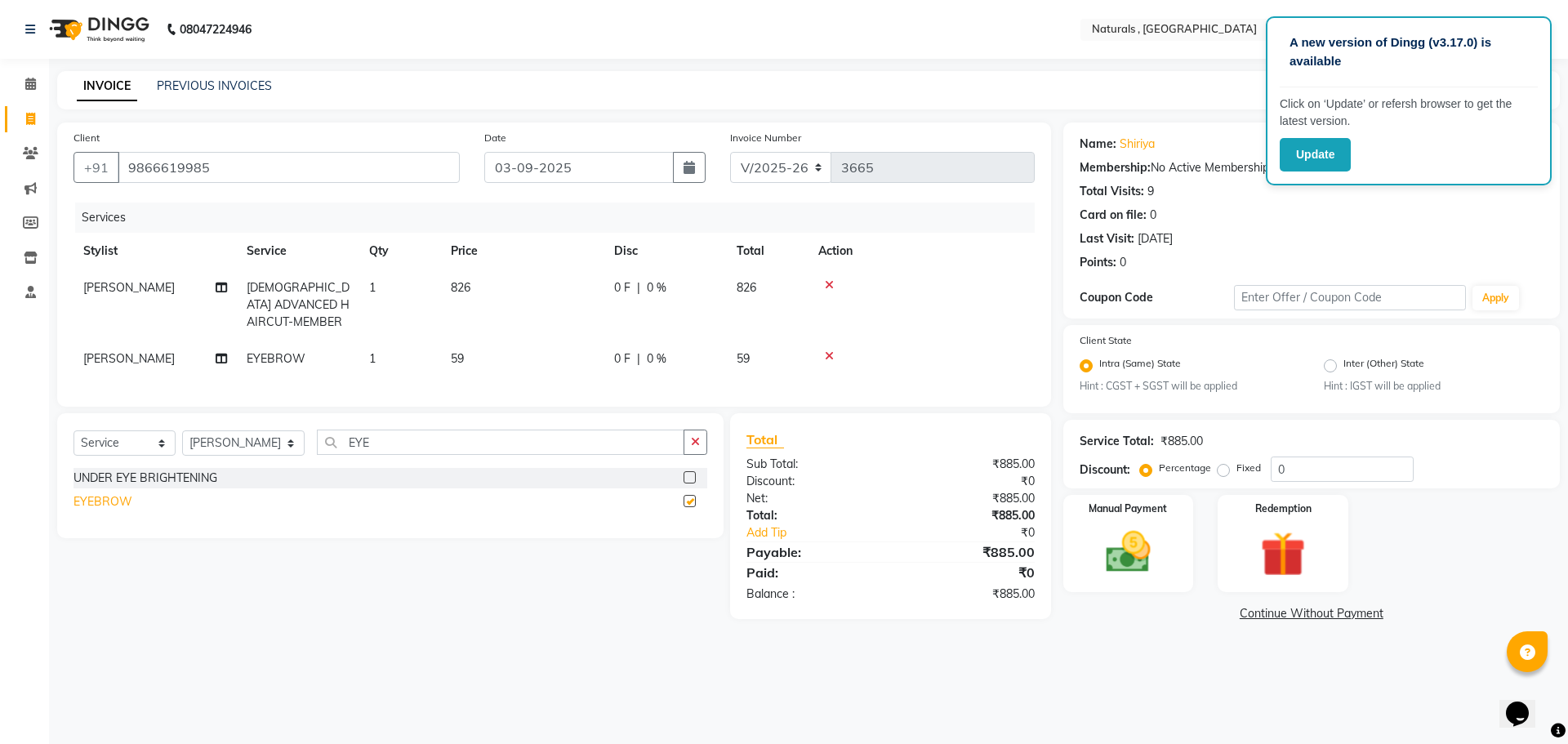
checkbox input "false"
click at [455, 355] on span "59" at bounding box center [457, 358] width 13 height 15
select select "74680"
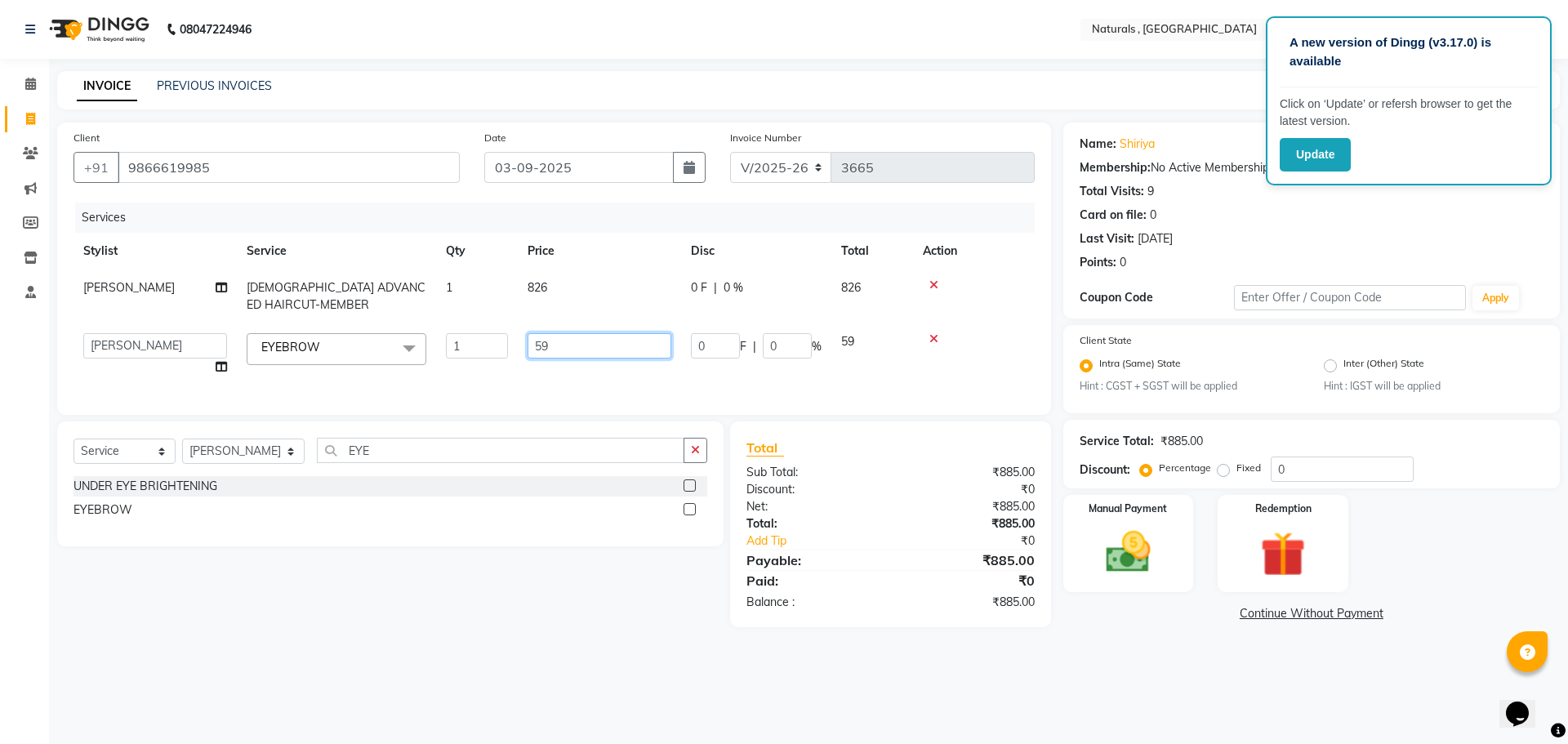
click at [568, 345] on input "59" at bounding box center [600, 346] width 144 height 26
type input "5"
type input "70"
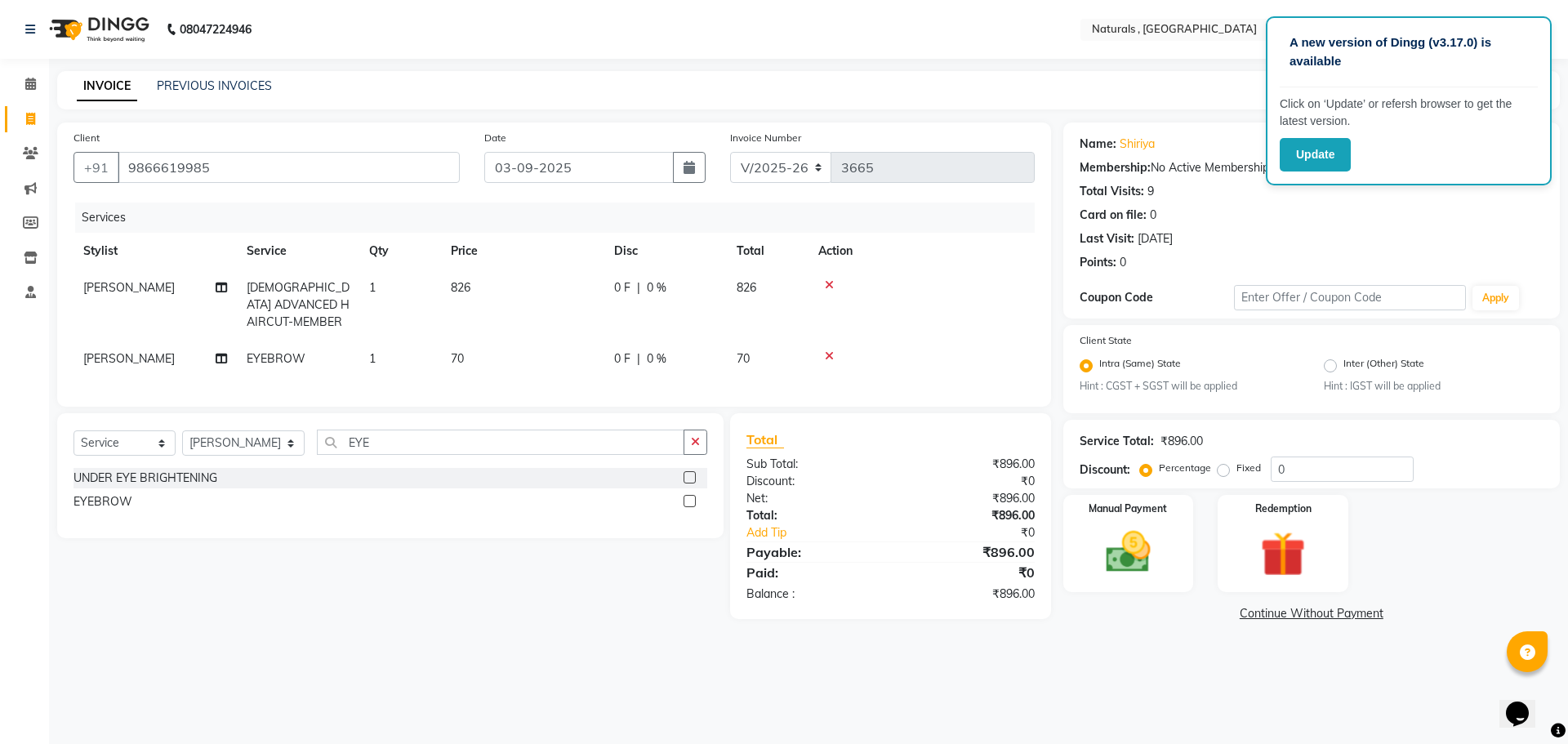
click at [335, 619] on div "Select Service Product Membership Package Voucher Prepaid Gift Card Select Styl…" at bounding box center [385, 516] width 679 height 206
click at [281, 451] on select "Select Stylist ASFIYA (L-3) BHAGYA SHREE GM [PERSON_NAME] (L-2) [PERSON_NAME] (…" at bounding box center [244, 443] width 122 height 26
click at [279, 600] on div "Select Service Product Membership Package Voucher Prepaid Gift Card Select Styl…" at bounding box center [385, 516] width 679 height 206
click at [382, 447] on input "EYE" at bounding box center [500, 442] width 368 height 26
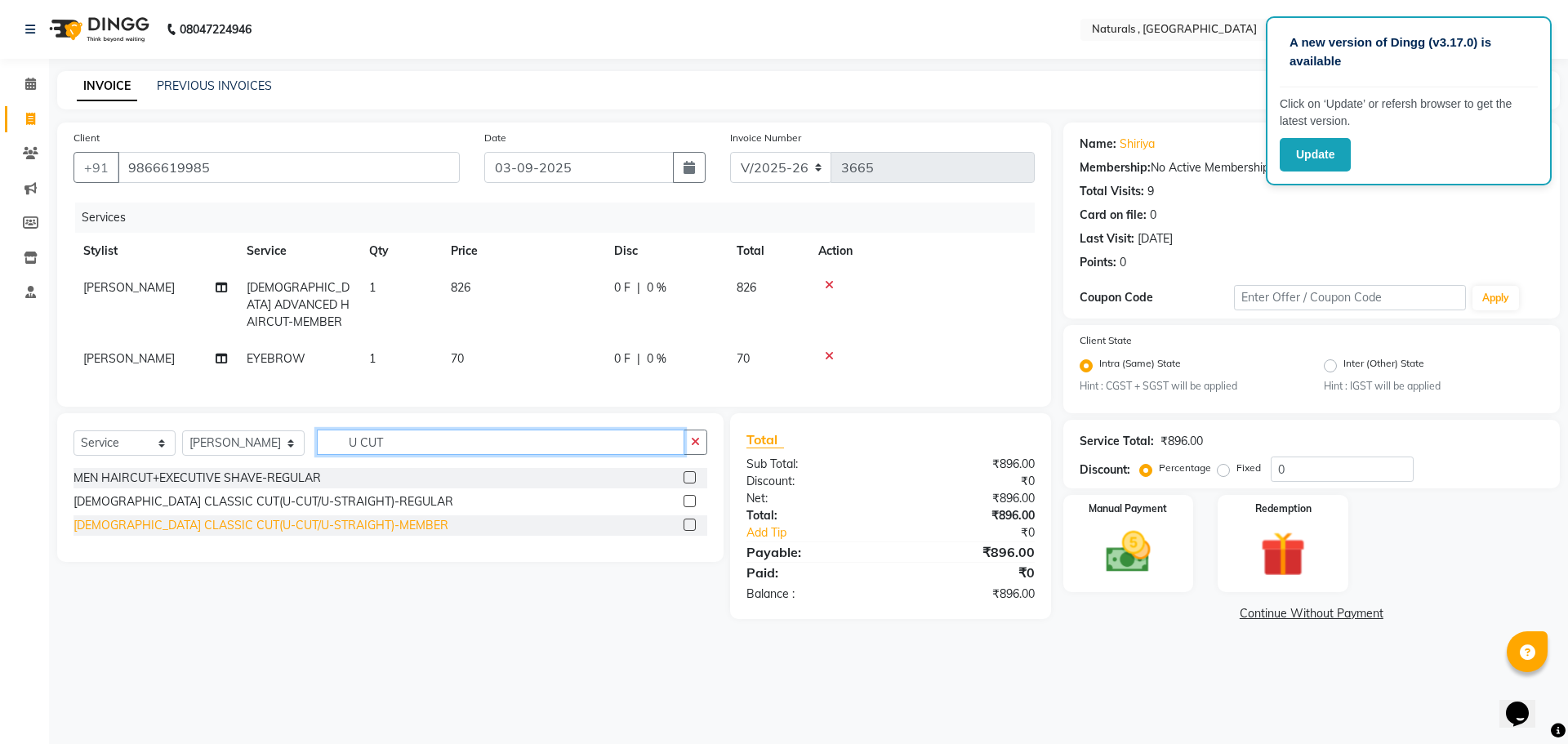
type input "U CUT"
click at [185, 534] on div "[DEMOGRAPHIC_DATA] CLASSIC CUT(U-CUT/U-STRAIGHT)-MEMBER" at bounding box center [261, 525] width 375 height 17
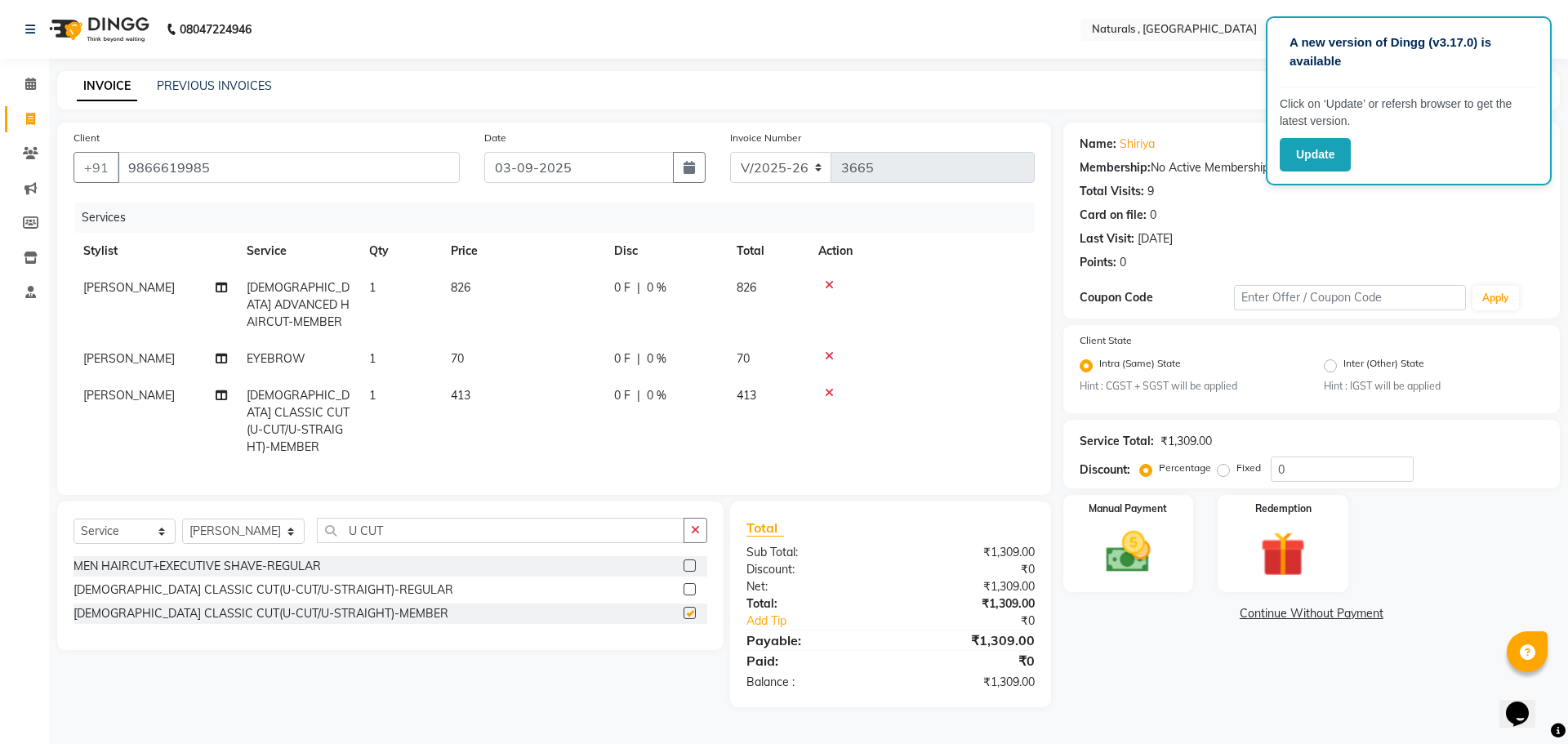
checkbox input "false"
click at [1136, 638] on div "Name: Shiriya Membership: No Active Membership Total Visits: 9 Card on file: 0 …" at bounding box center [1318, 414] width 509 height 585
click at [1149, 576] on img at bounding box center [1128, 553] width 76 height 54
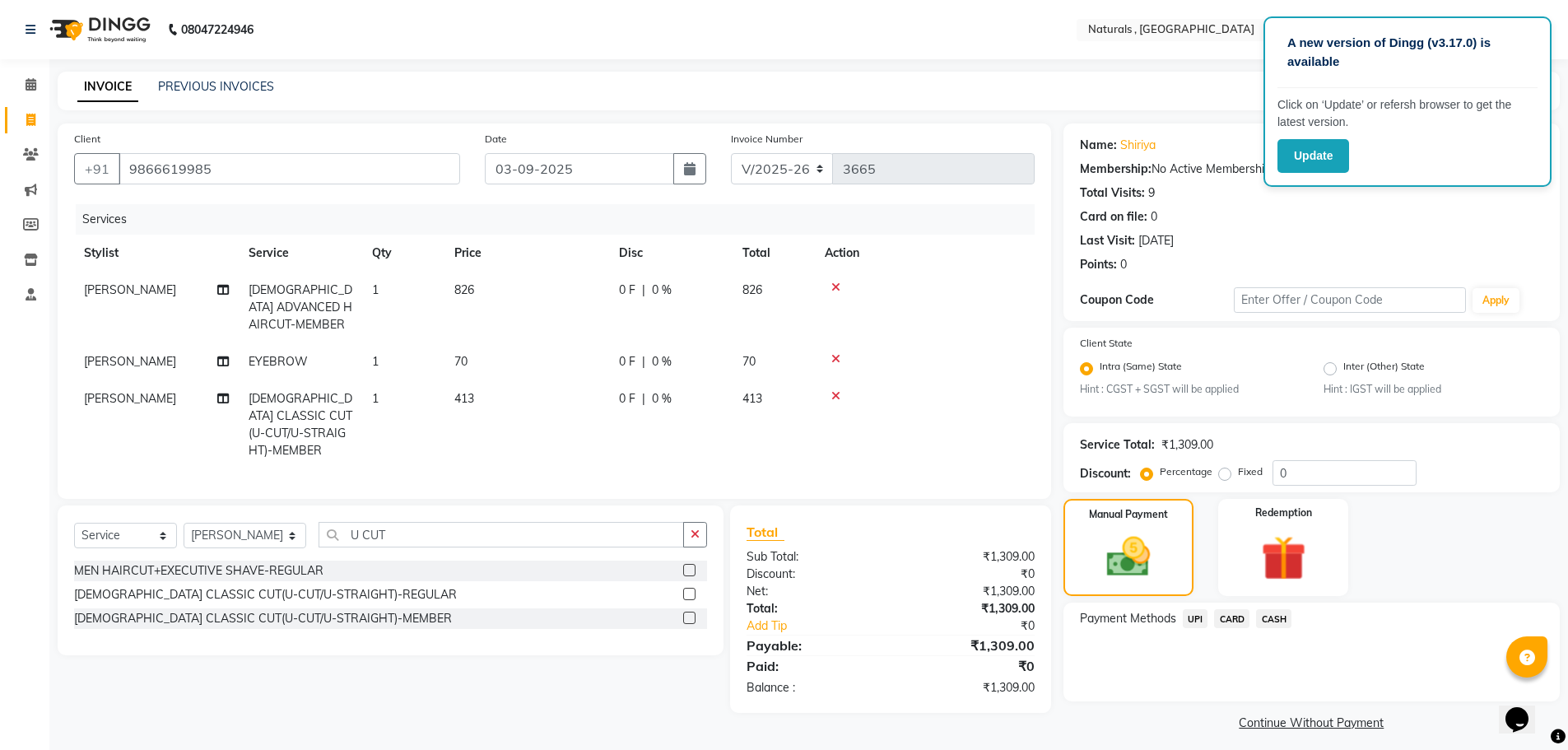
click at [1190, 613] on span "UPI" at bounding box center [1196, 619] width 26 height 19
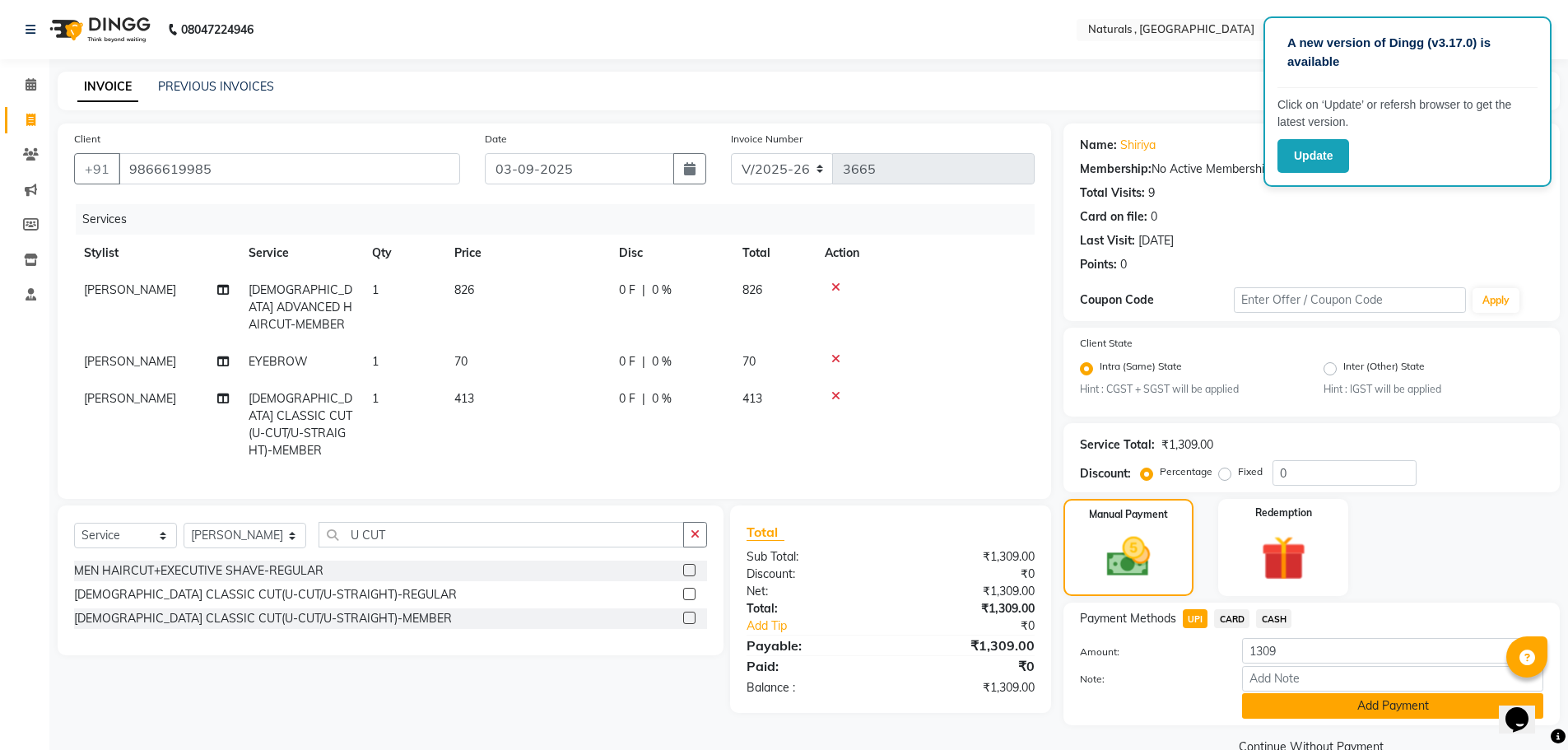
click at [1284, 710] on button "Add Payment" at bounding box center [1392, 706] width 301 height 26
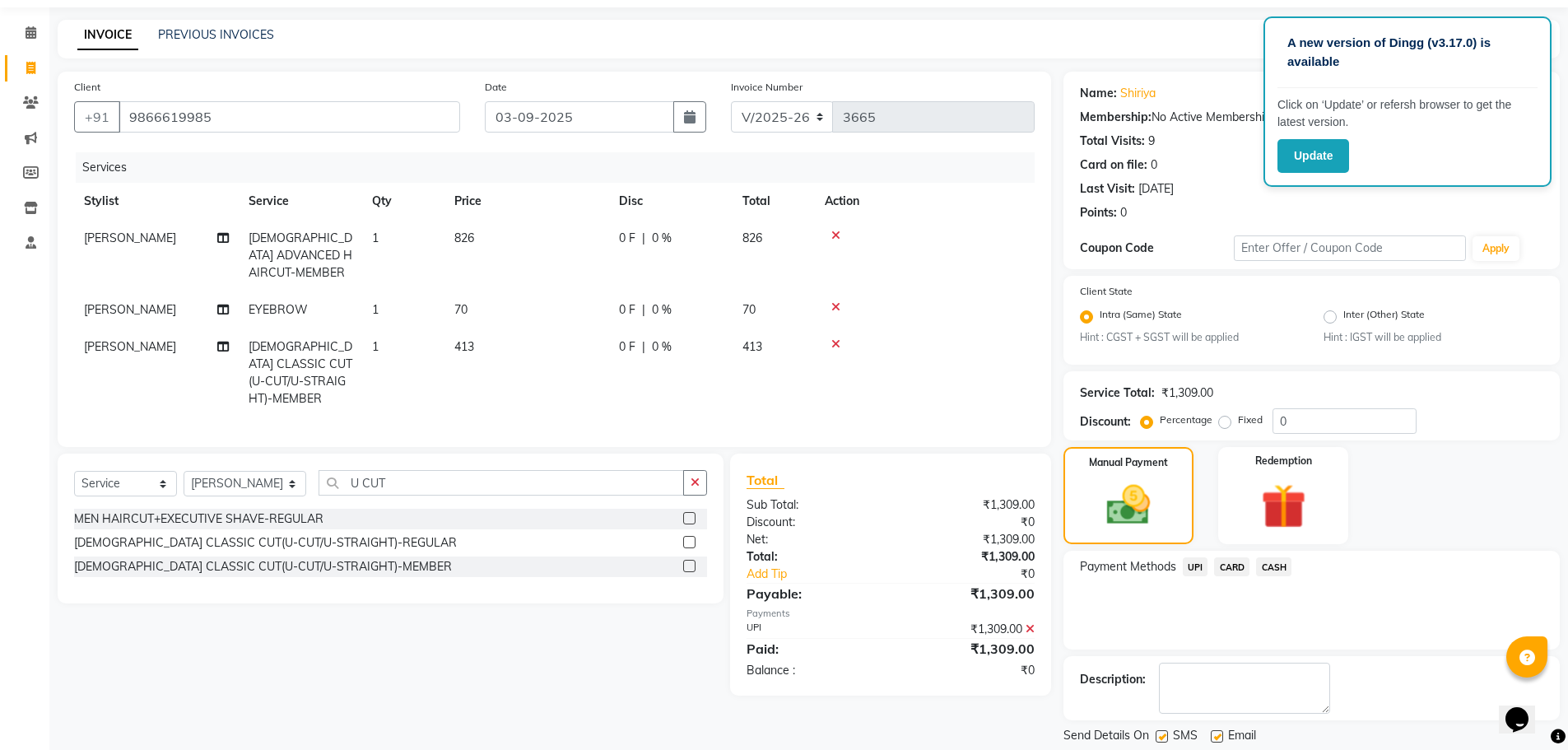
scroll to position [102, 0]
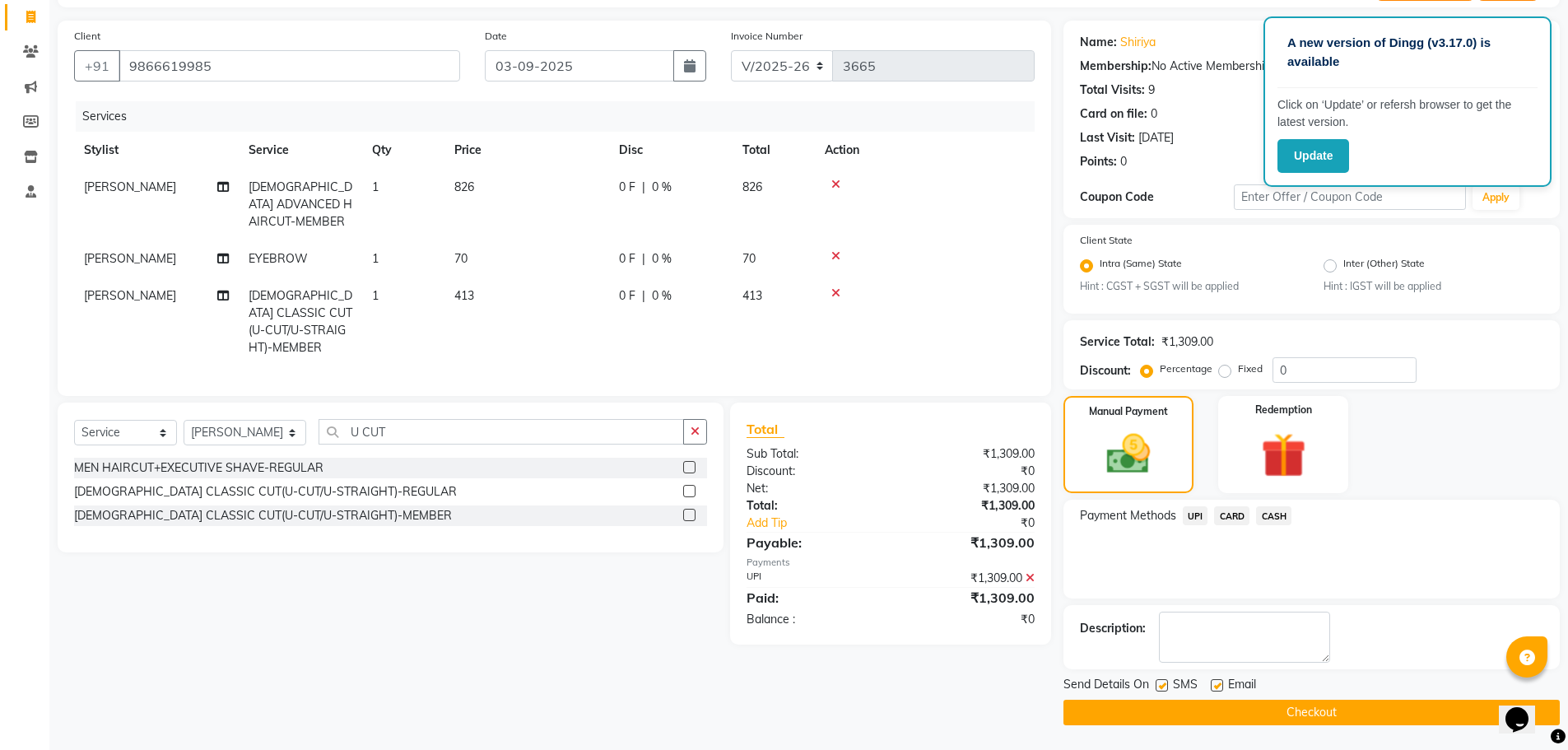
click at [1284, 710] on button "Checkout" at bounding box center [1311, 713] width 496 height 26
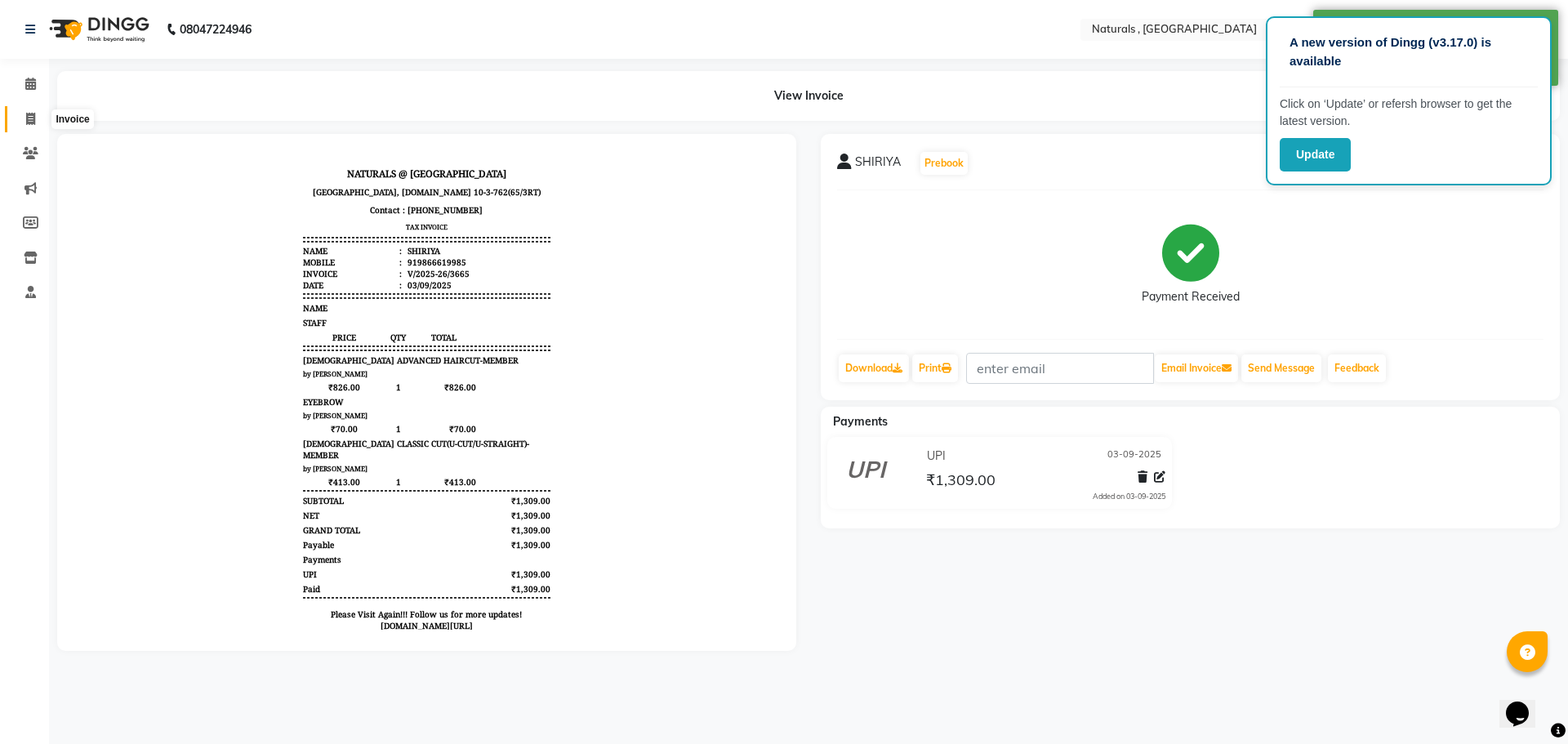
click at [37, 116] on span at bounding box center [31, 119] width 29 height 19
select select "service"
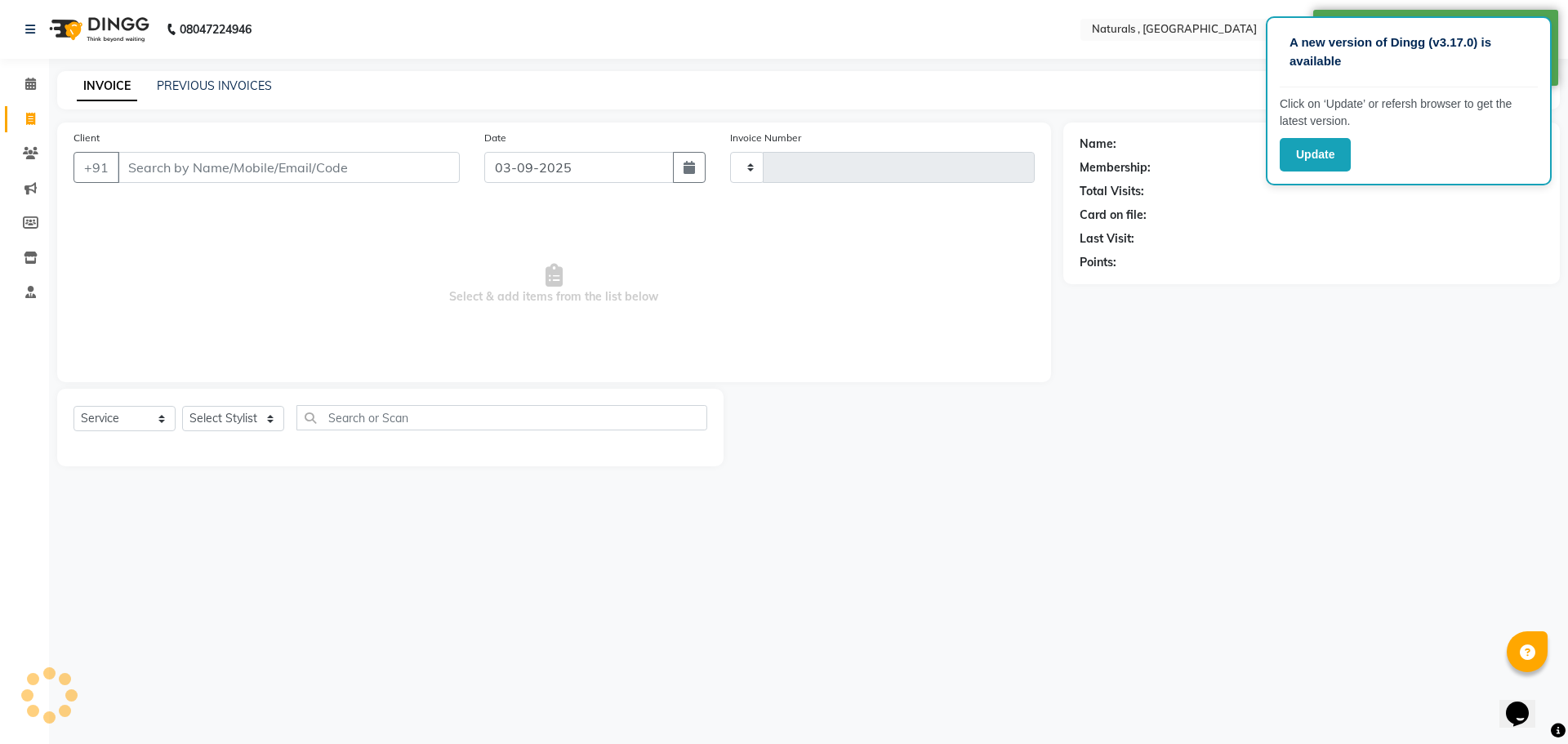
type input "3666"
select select "5818"
click at [194, 89] on link "PREVIOUS INVOICES" at bounding box center [214, 85] width 115 height 15
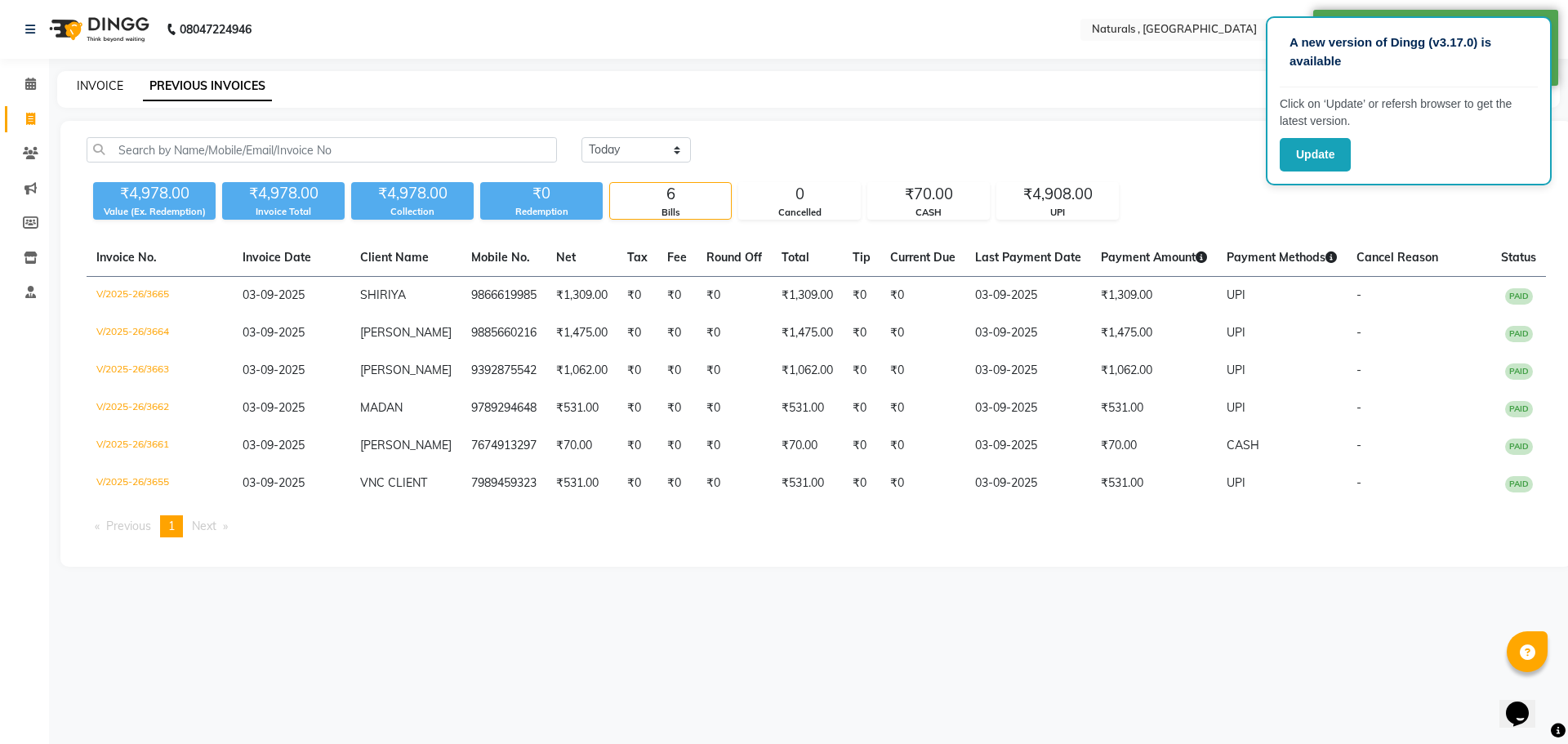
click at [102, 81] on link "INVOICE" at bounding box center [100, 85] width 46 height 15
select select "service"
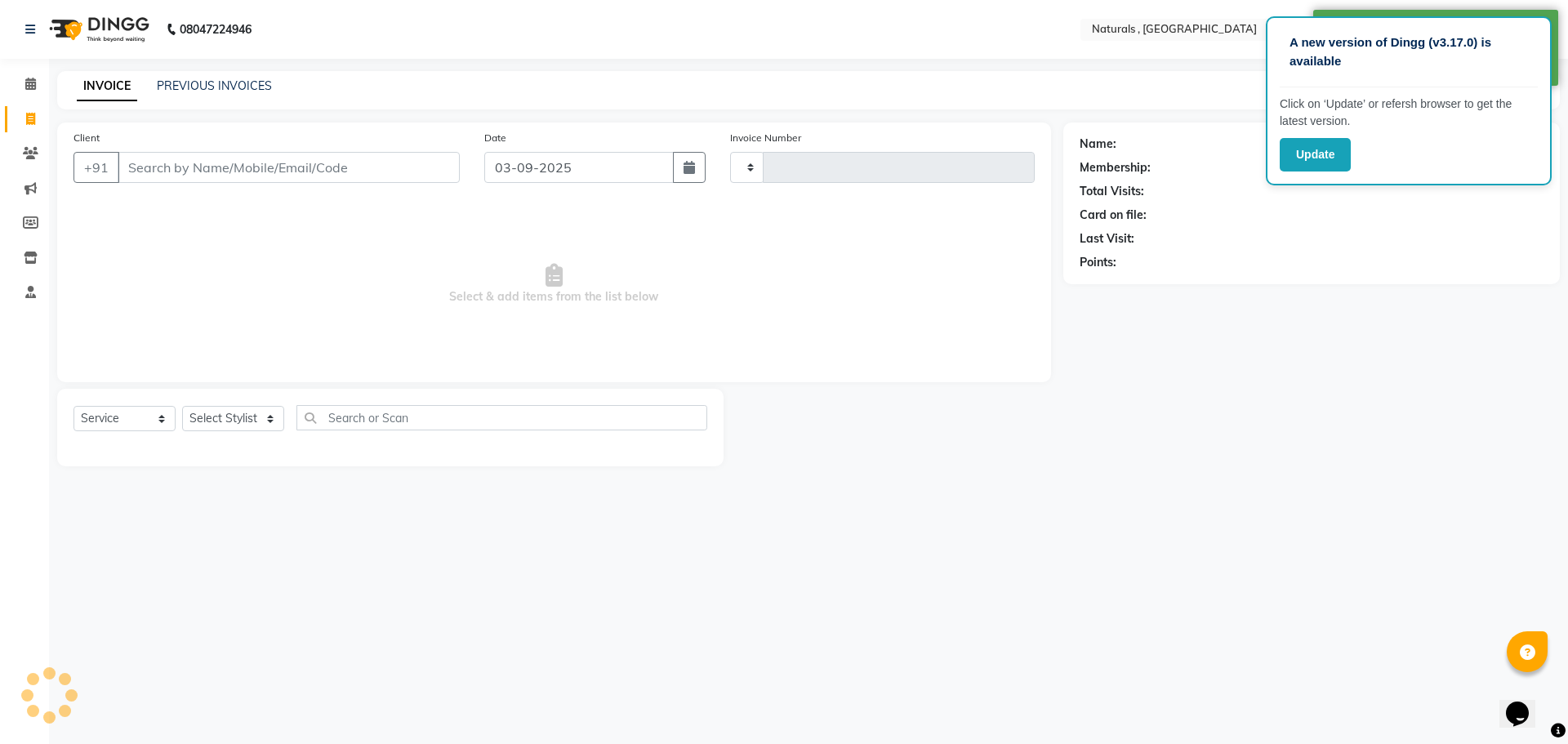
type input "3666"
select select "5818"
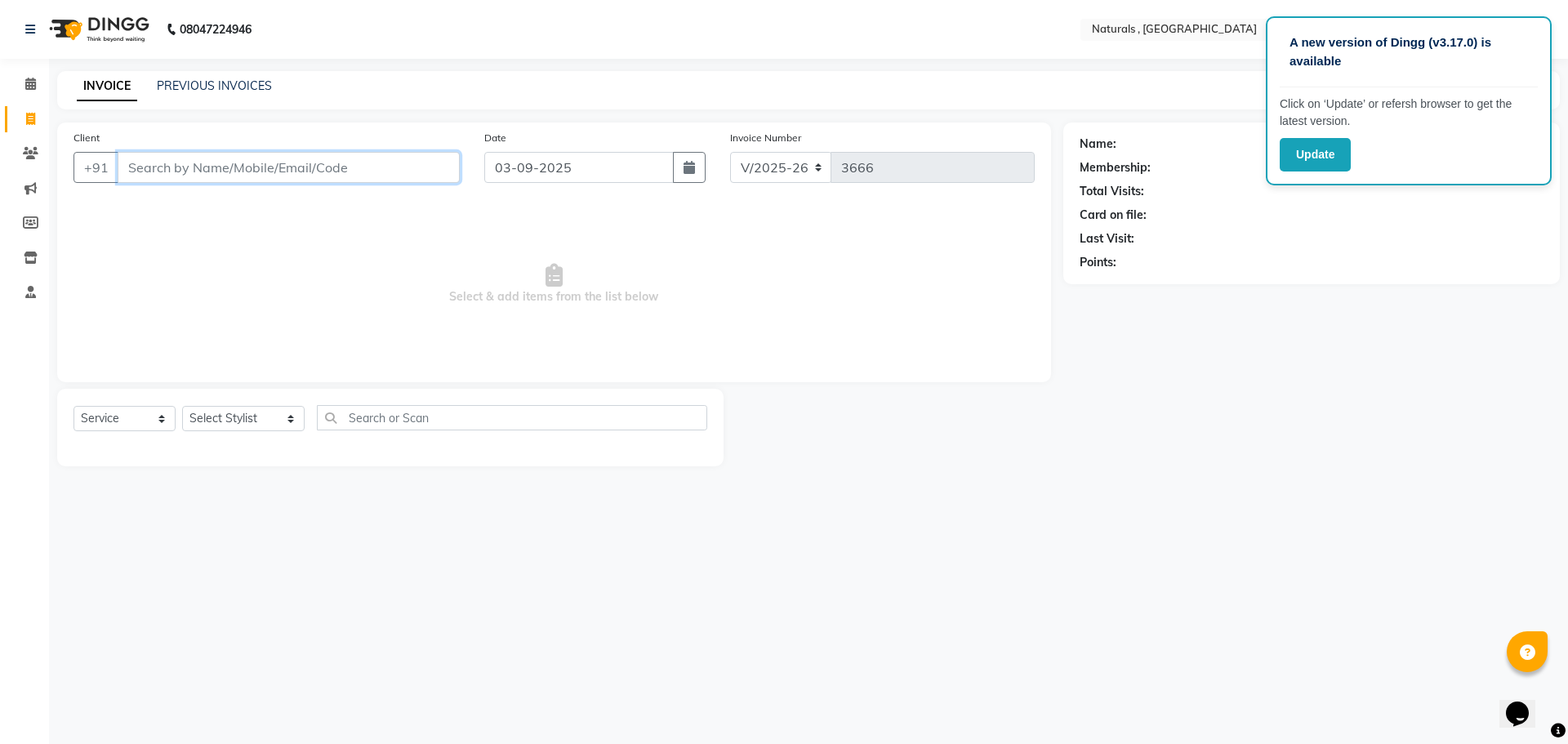
click at [421, 167] on input "Client" at bounding box center [288, 167] width 342 height 31
click at [295, 166] on input "905251933" at bounding box center [247, 167] width 259 height 31
type input "9"
type input "F"
type input "6"
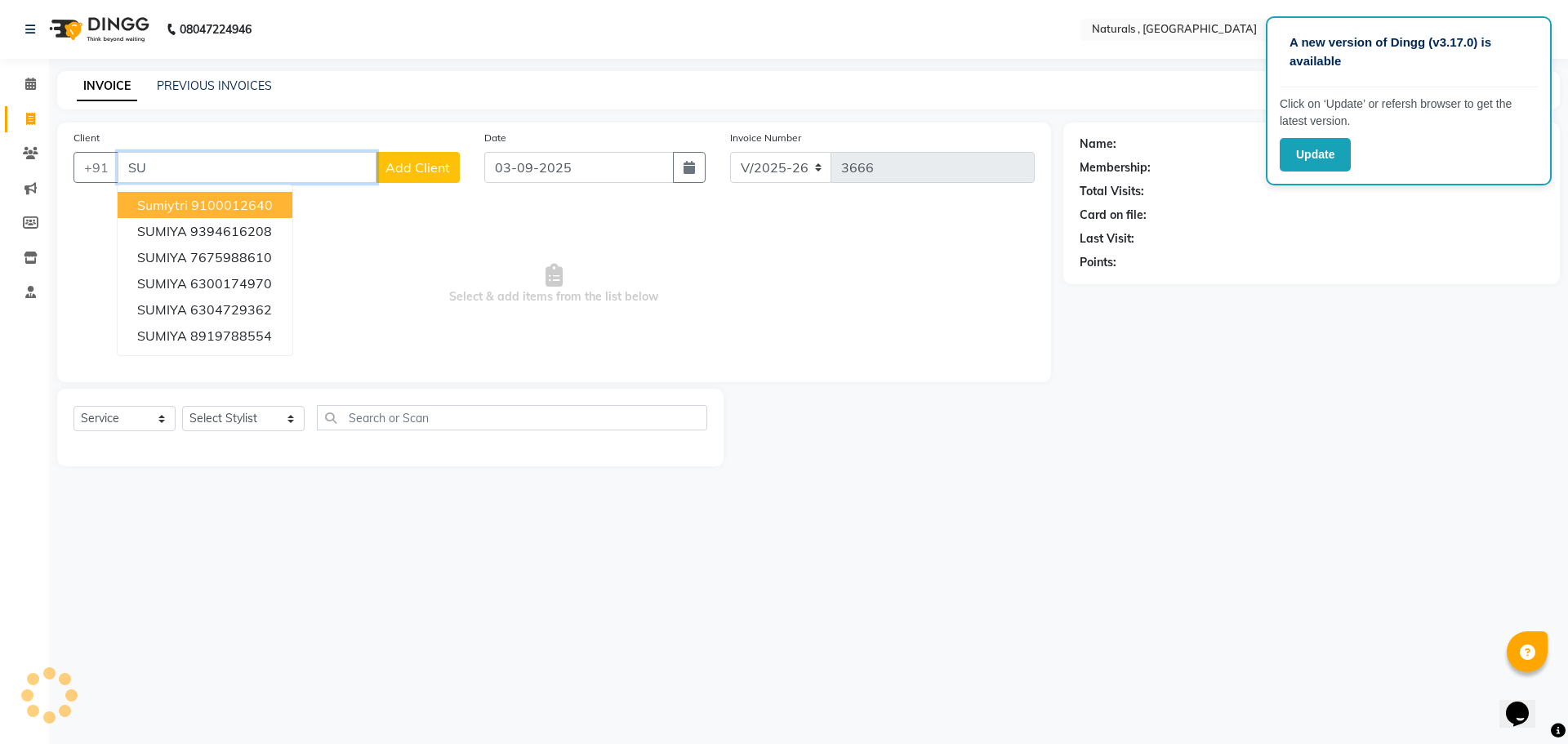
type input "S"
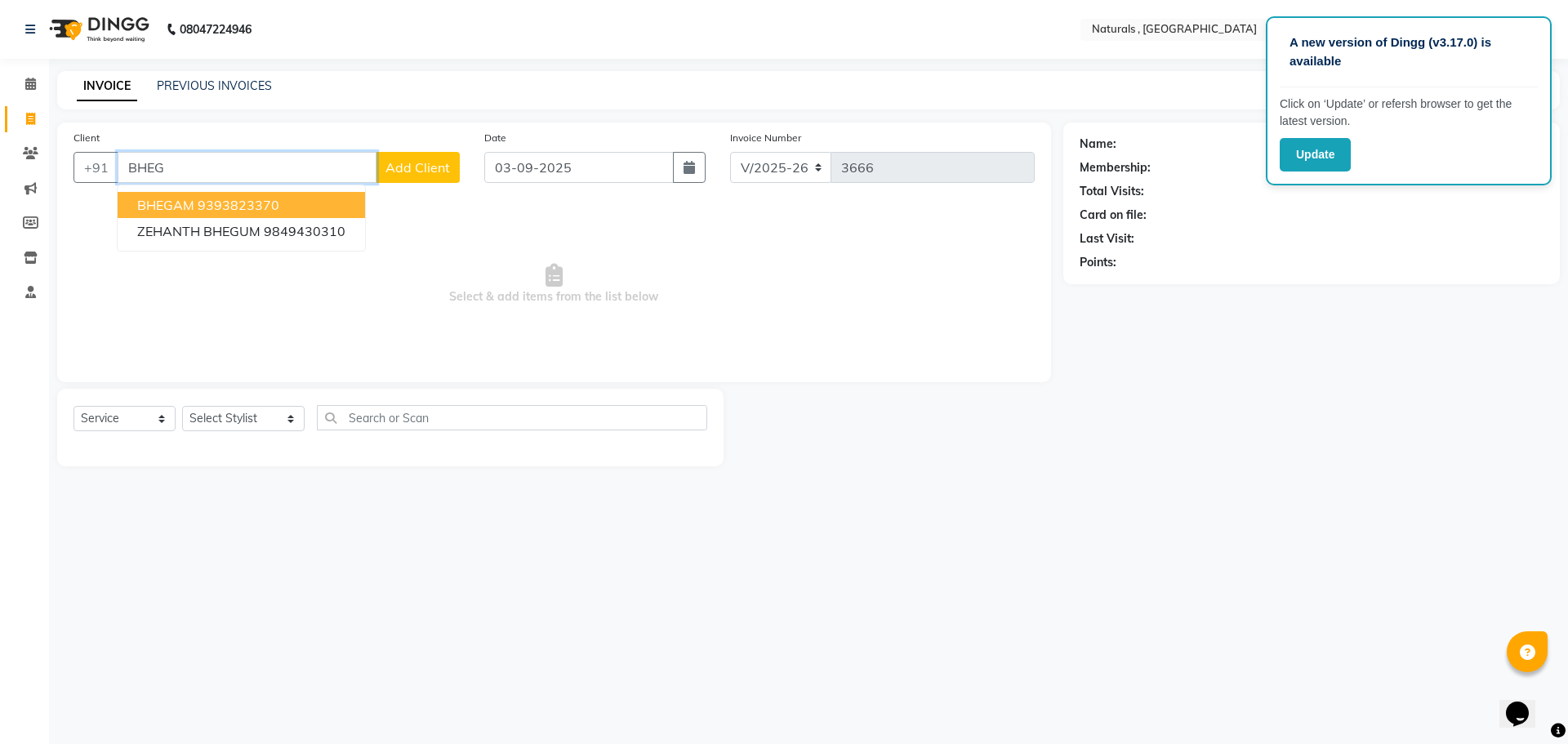
click at [259, 169] on input "BHEG" at bounding box center [247, 167] width 259 height 31
type input "B"
type input "83410"
click at [906, 555] on div "A new version of Dingg (v3.17.0) is available Click on ‘Update’ or refersh brow…" at bounding box center [784, 372] width 1568 height 744
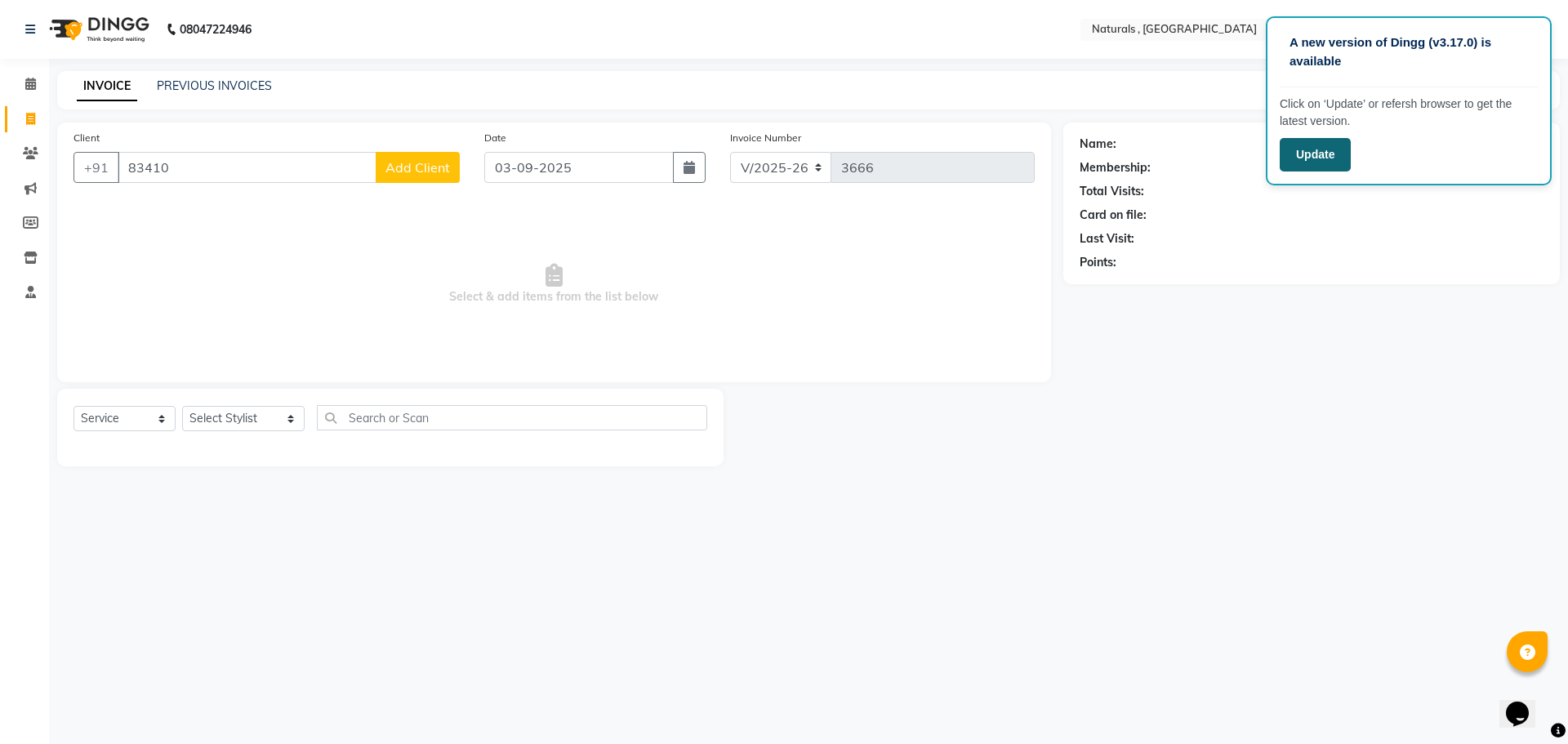
click at [1306, 162] on button "Update" at bounding box center [1315, 155] width 71 height 34
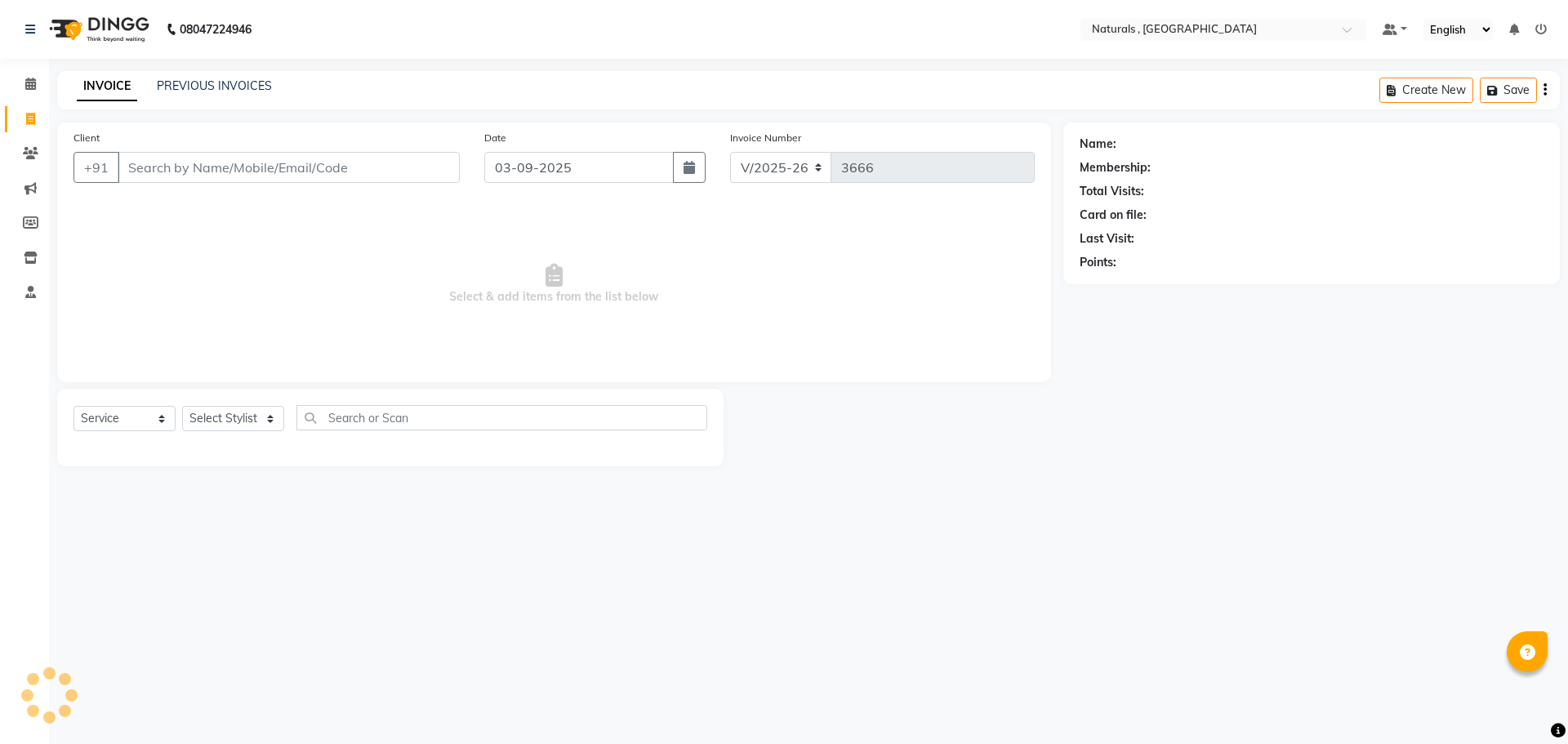
select select "5818"
select select "service"
click at [261, 413] on select "Select Stylist ASFIYA (L-3) BHAGYA SHREE GM [PERSON_NAME] (L-2) [PERSON_NAME] (…" at bounding box center [244, 418] width 122 height 26
select select "40756"
click at [183, 406] on select "Select Stylist ASFIYA (L-3) BHAGYA SHREE GM [PERSON_NAME] (L-2) [PERSON_NAME] (…" at bounding box center [244, 418] width 122 height 26
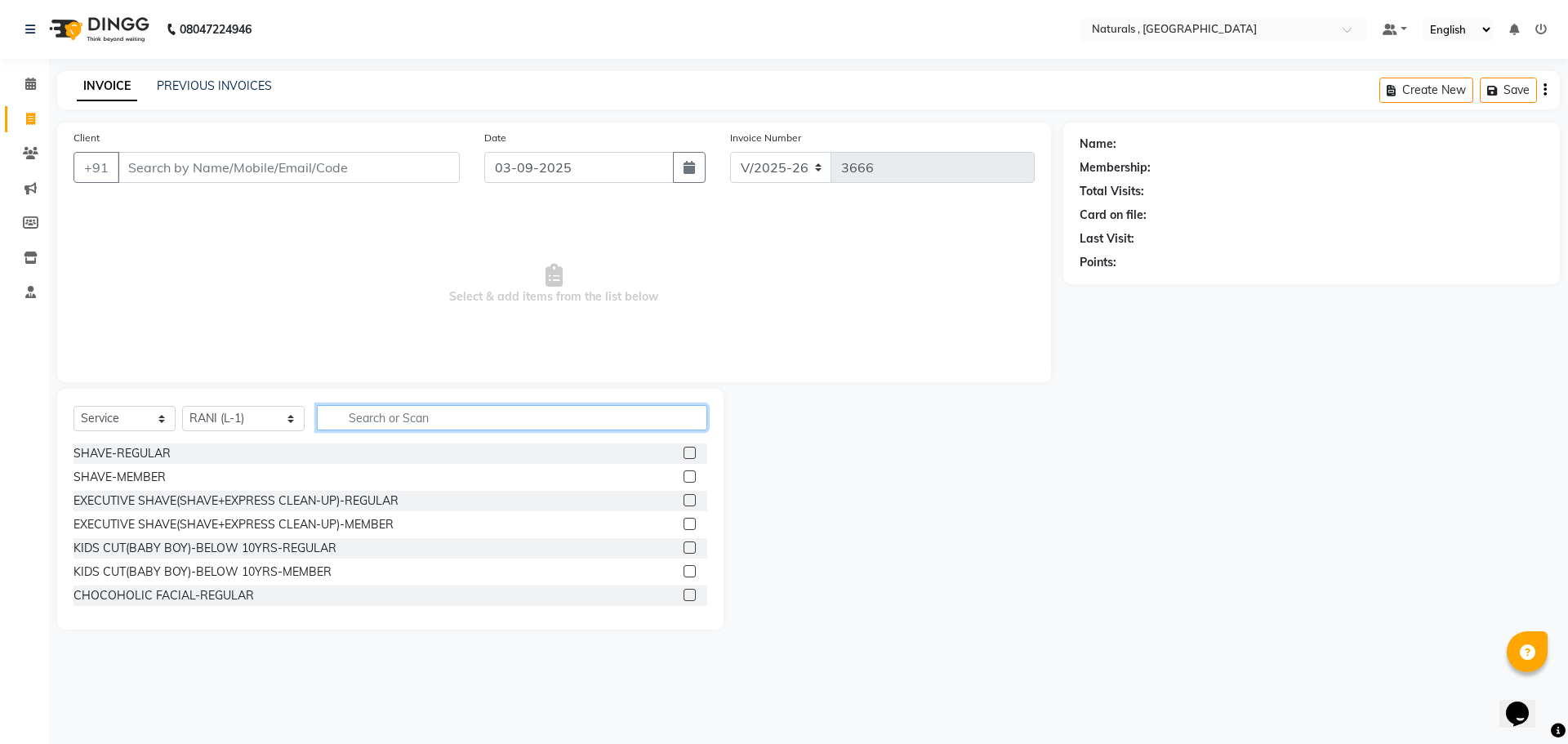
click at [415, 419] on input "text" at bounding box center [512, 418] width 392 height 26
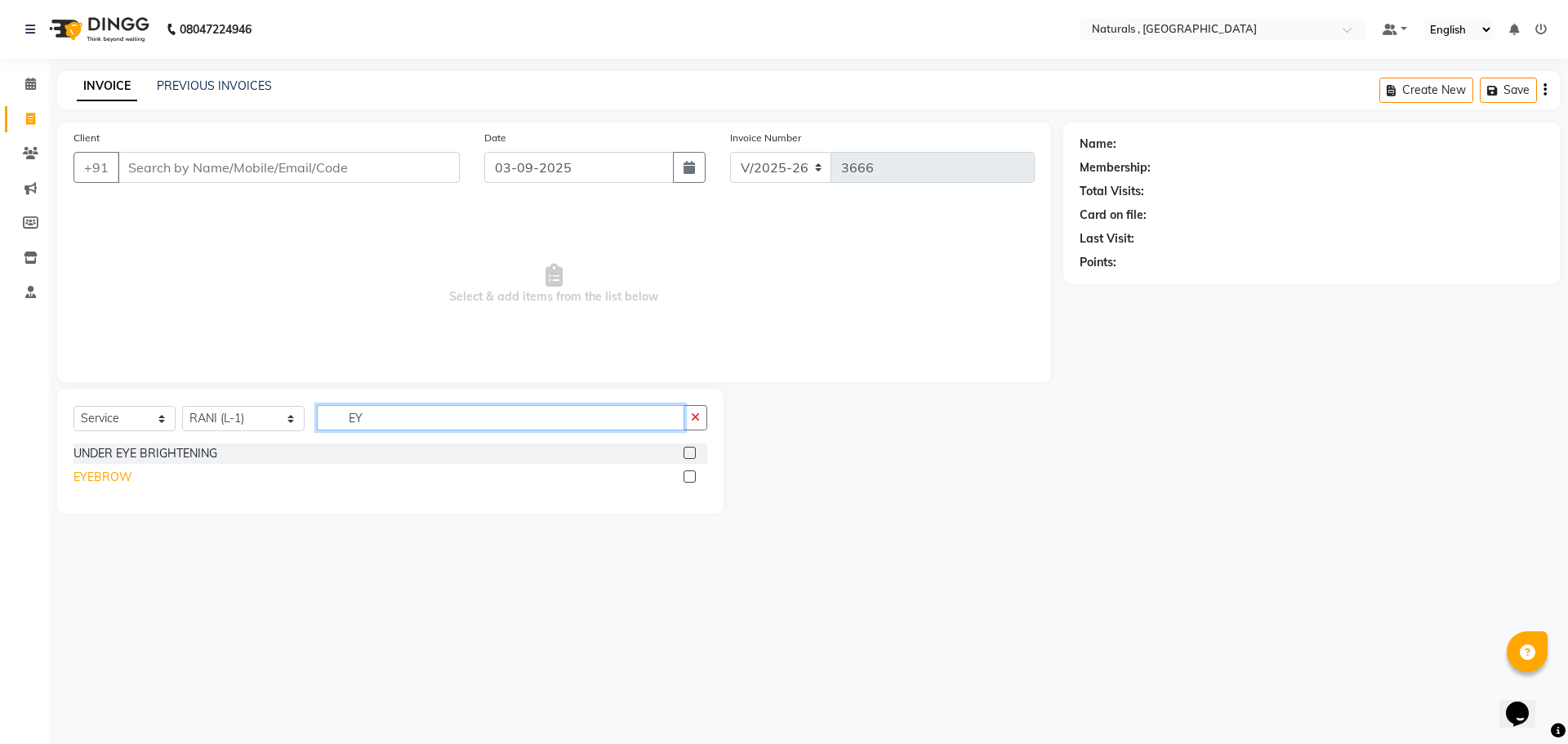
type input "EY"
click at [110, 478] on div "EYEBROW" at bounding box center [104, 477] width 59 height 17
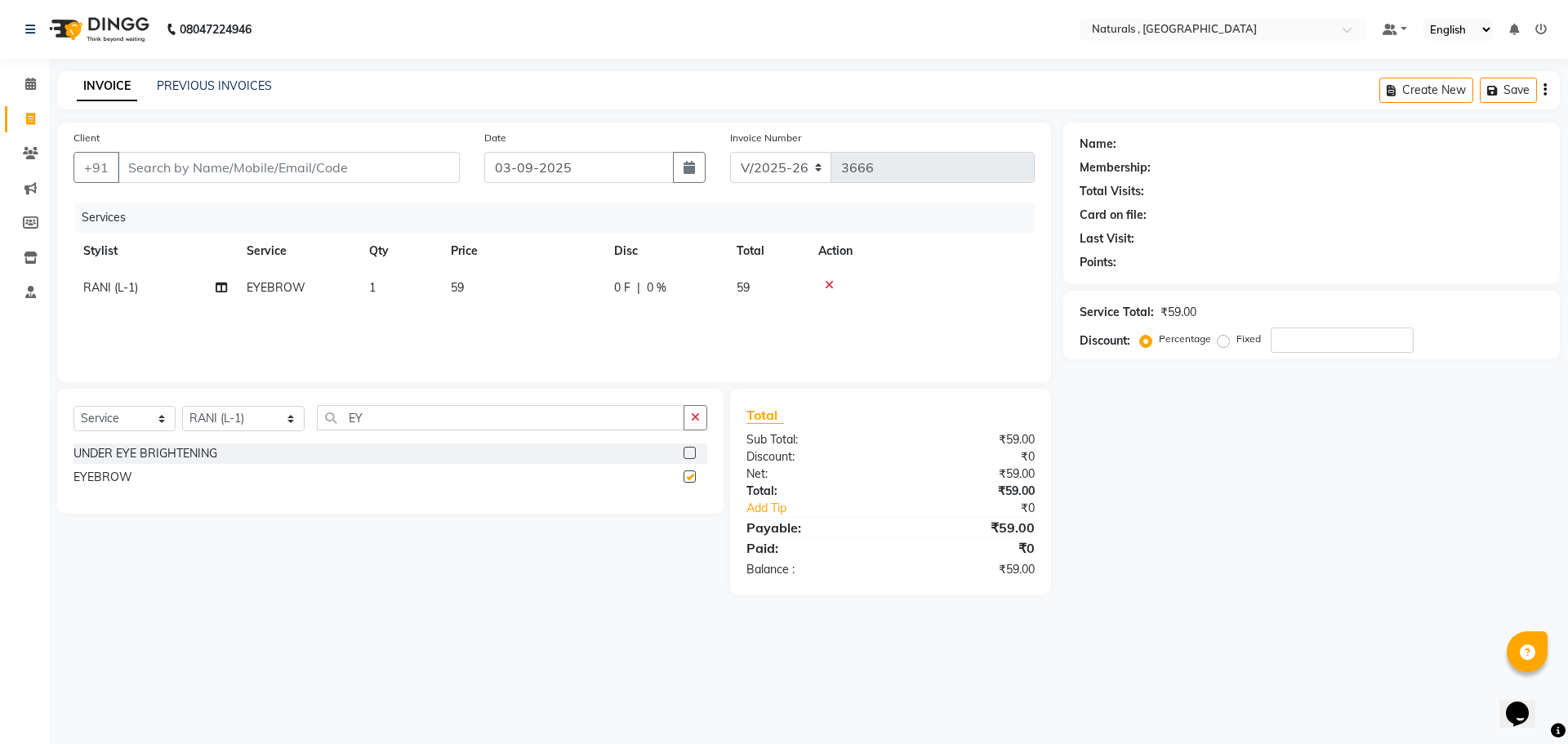
checkbox input "false"
click at [444, 396] on div "Select Service Product Membership Package Voucher Prepaid Gift Card Select Styl…" at bounding box center [391, 451] width 667 height 125
click at [401, 416] on input "EY" at bounding box center [500, 418] width 368 height 26
click at [401, 417] on input "EY" at bounding box center [500, 418] width 368 height 26
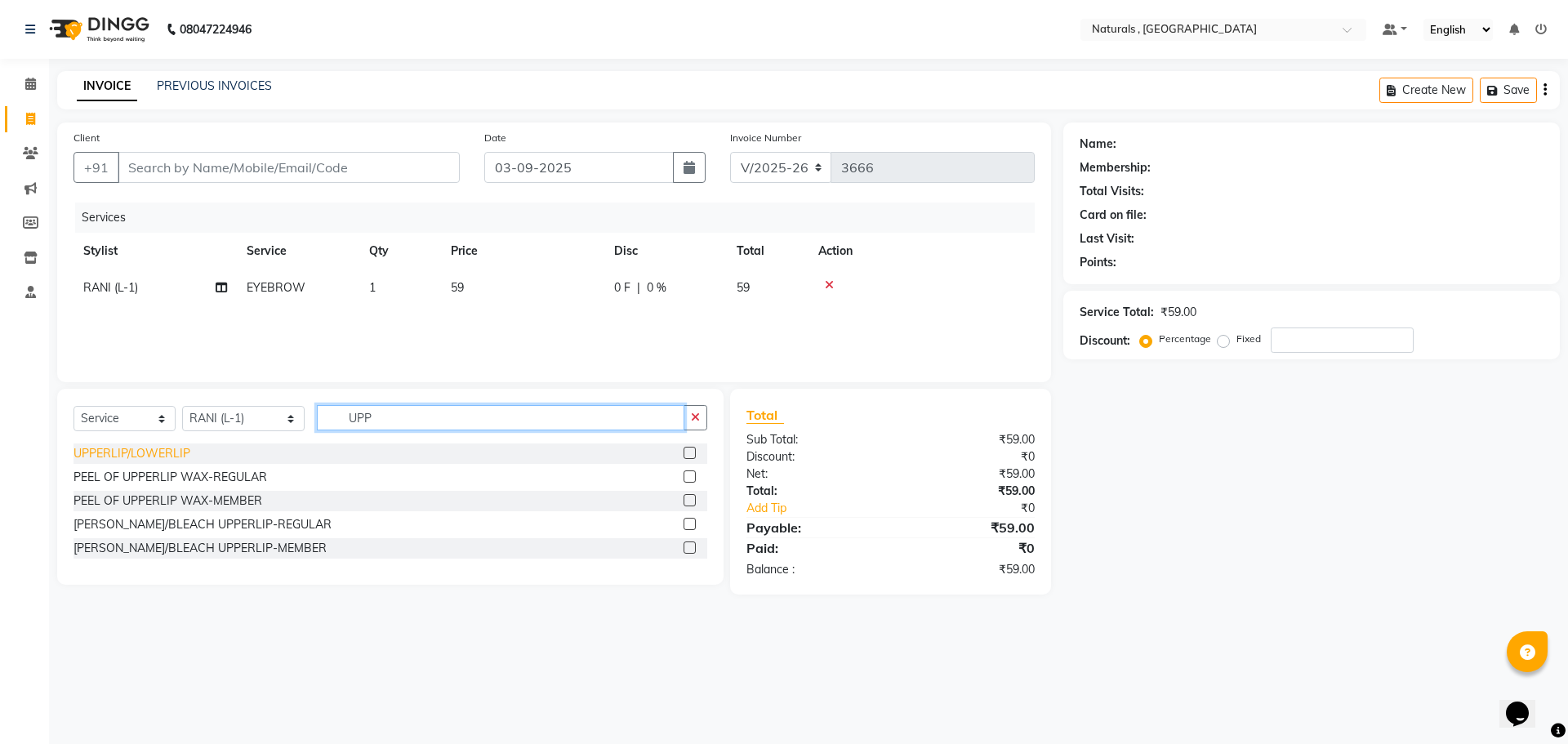
type input "UPP"
click at [169, 452] on div "UPPERLIP/LOWERLIP" at bounding box center [132, 453] width 116 height 17
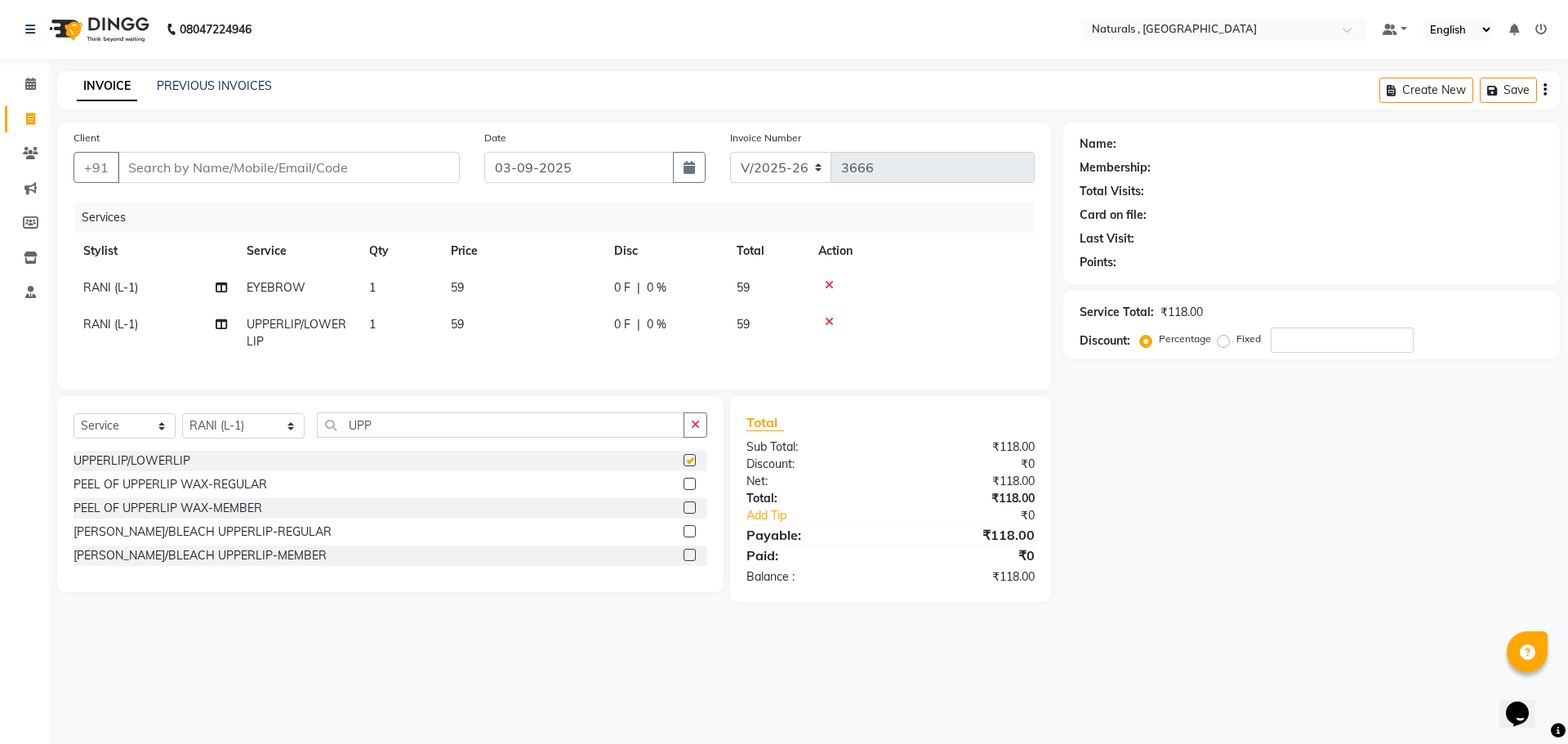
checkbox input "false"
click at [387, 434] on input "UPP" at bounding box center [500, 425] width 368 height 26
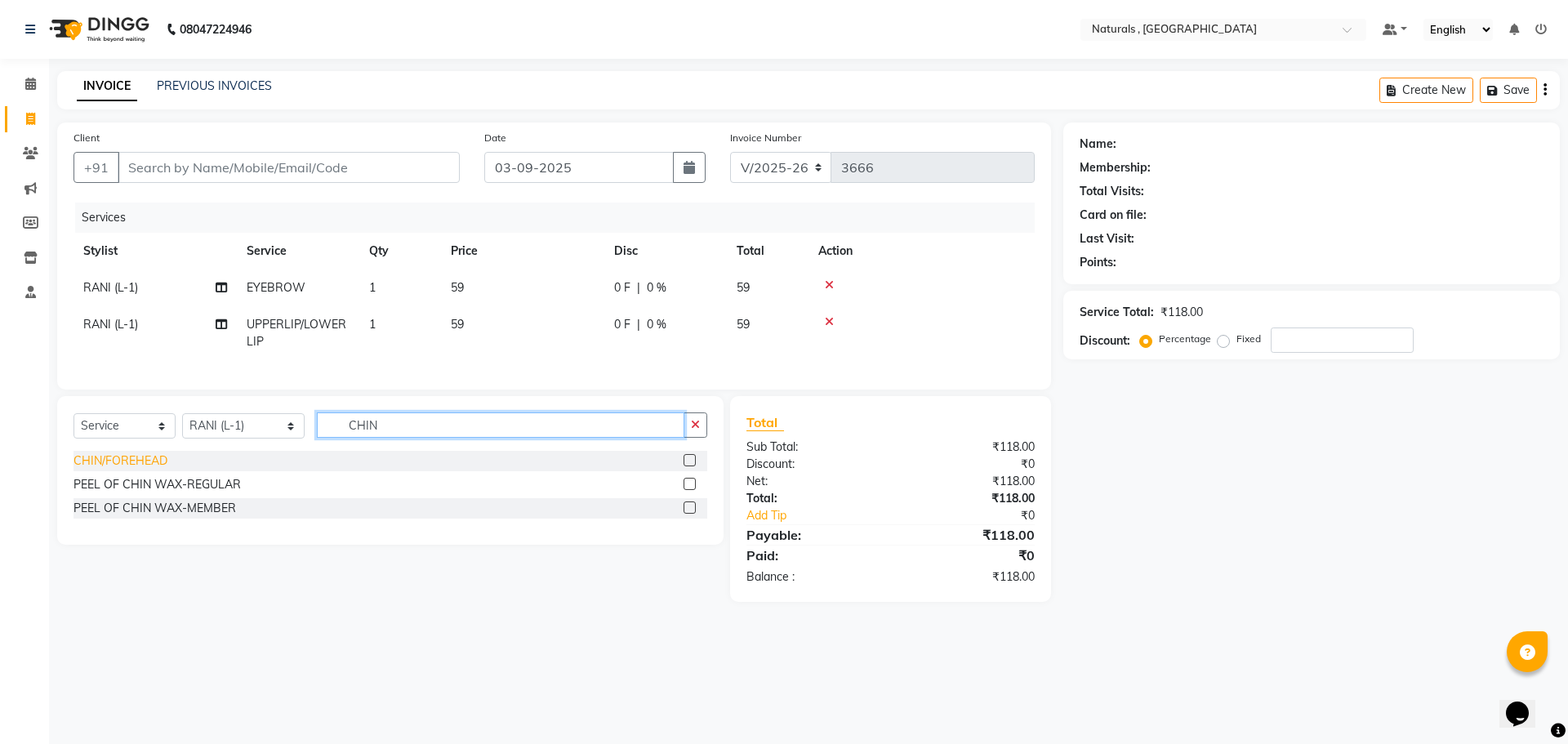
type input "CHIN"
click at [114, 470] on div "CHIN/FOREHEAD" at bounding box center [120, 461] width 94 height 17
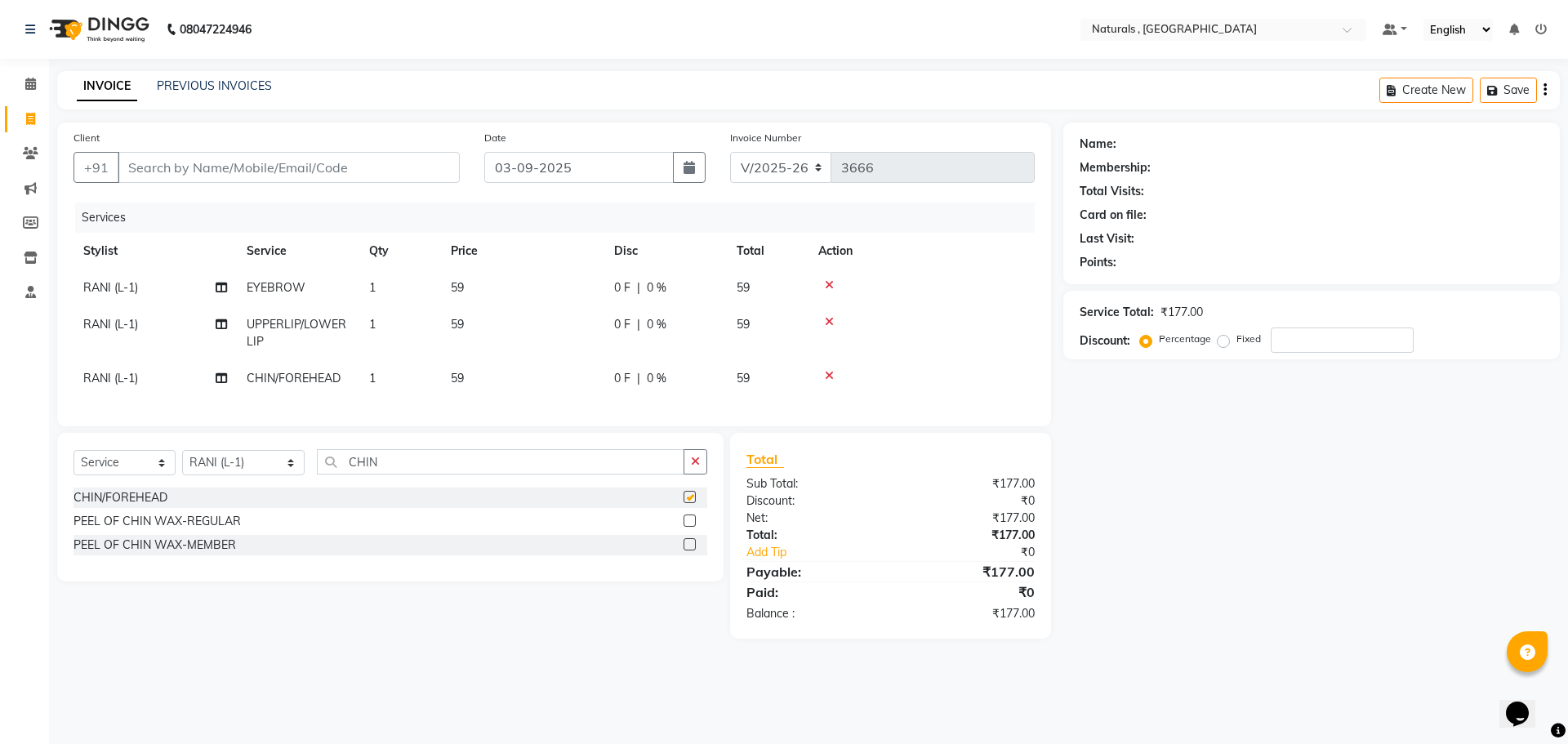
checkbox input "false"
click at [458, 284] on span "59" at bounding box center [457, 287] width 13 height 15
select select "40756"
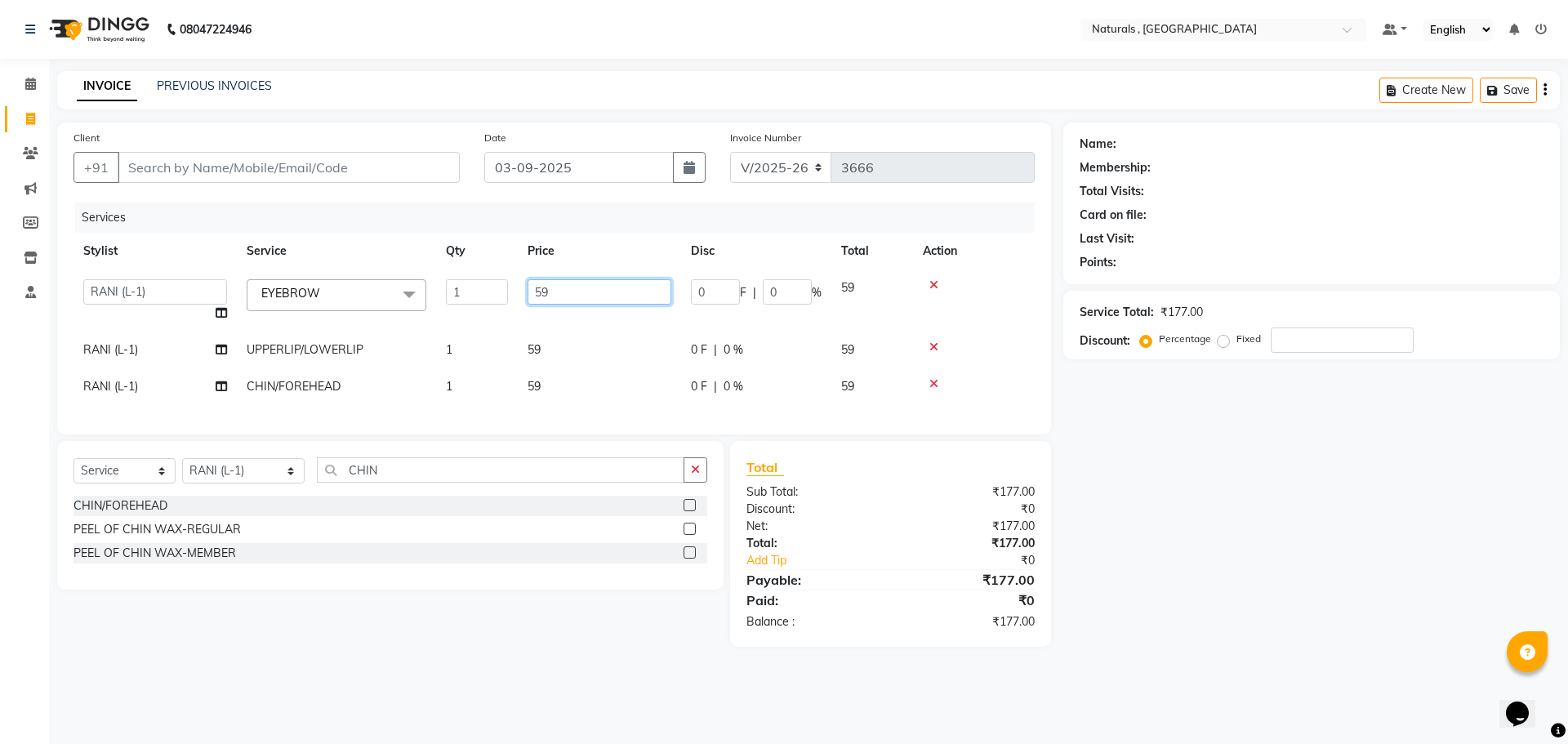
click at [557, 281] on input "59" at bounding box center [600, 292] width 144 height 26
type input "5"
type input "70"
click at [1166, 567] on div "Name: Membership: Total Visits: Card on file: Last Visit: Points: Service Total…" at bounding box center [1318, 384] width 509 height 524
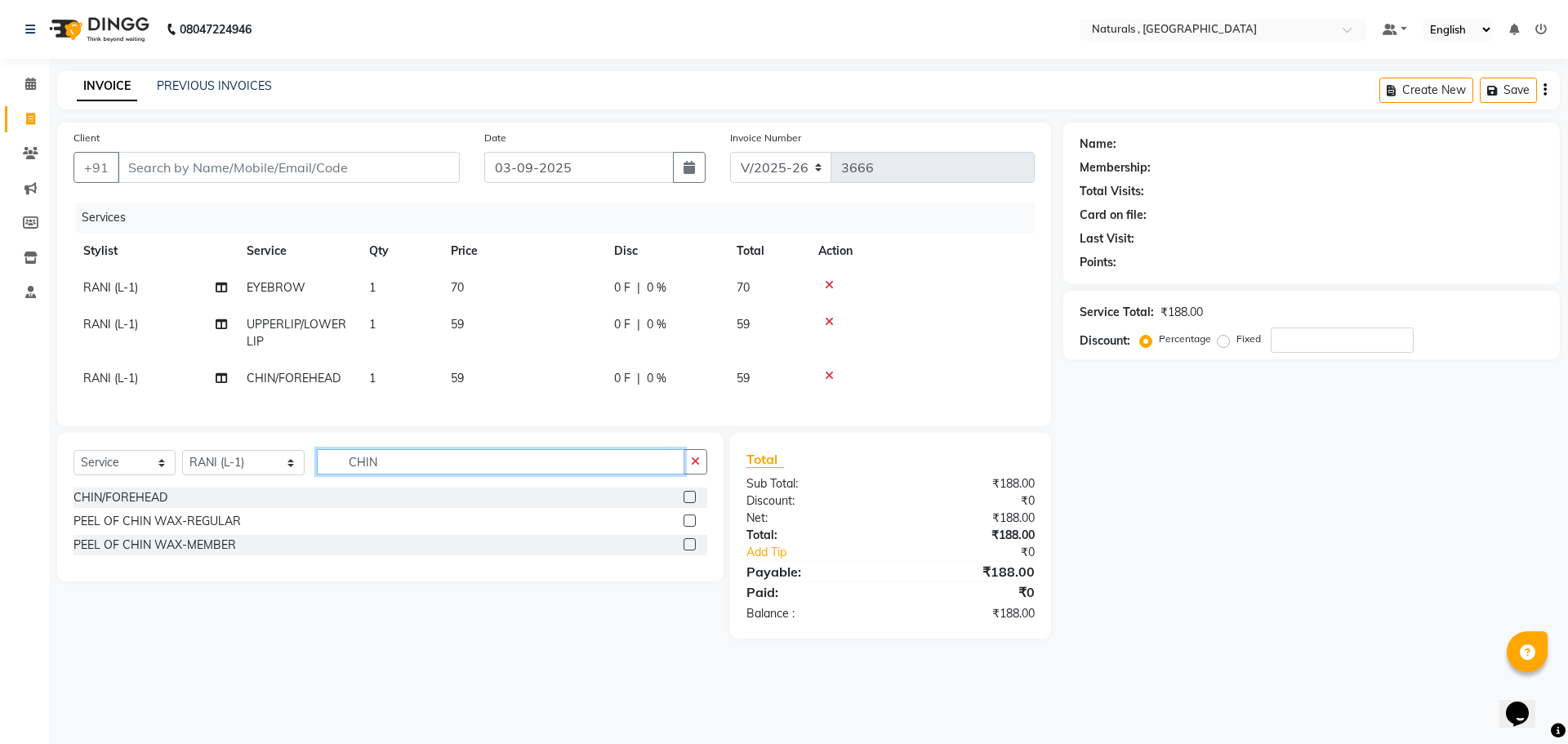
click at [449, 475] on input "CHIN" at bounding box center [500, 462] width 368 height 26
click at [450, 475] on input "CHIN" at bounding box center [500, 462] width 368 height 26
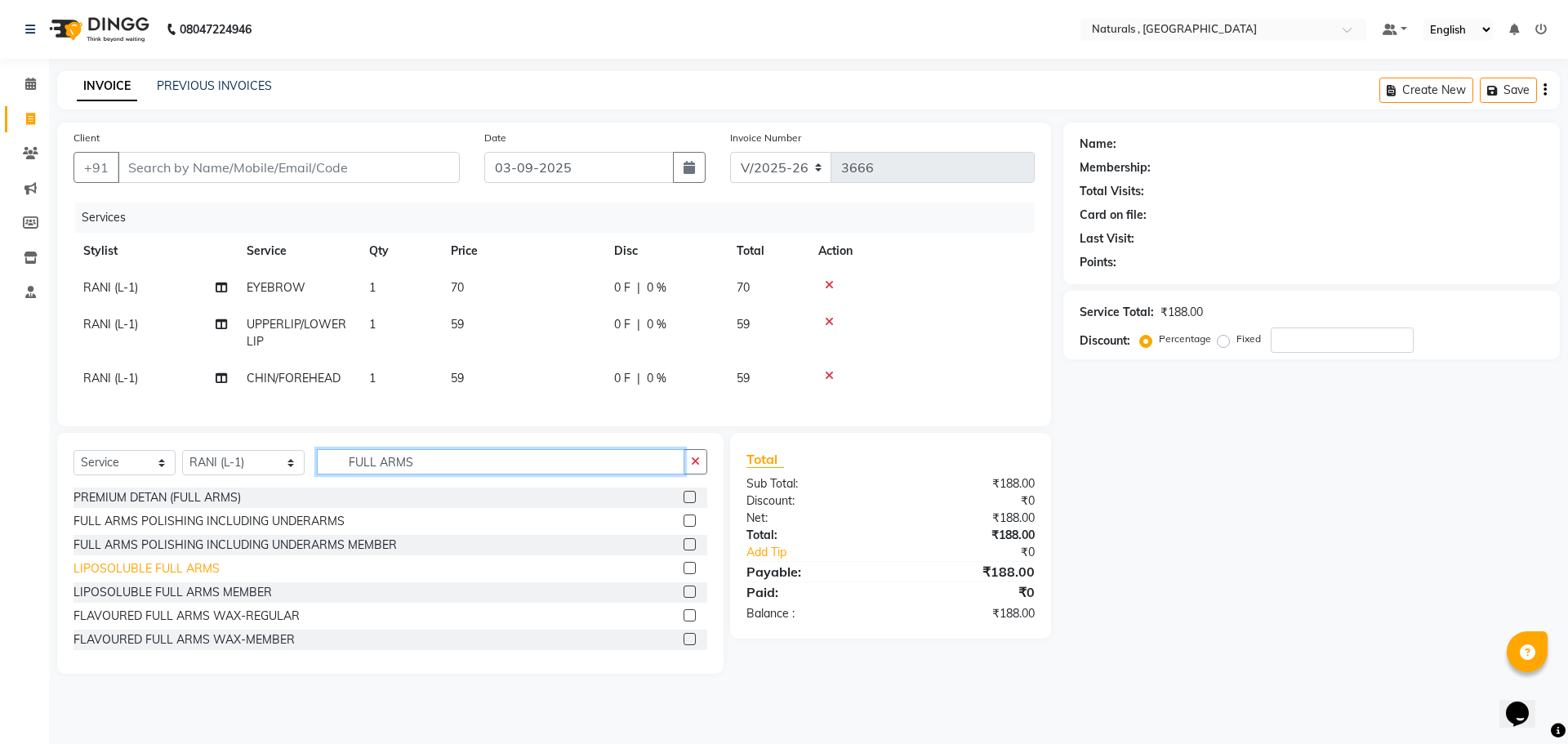
type input "FULL ARMS"
click at [200, 577] on div "LIPOSOLUBLE FULL ARMS" at bounding box center [147, 568] width 146 height 17
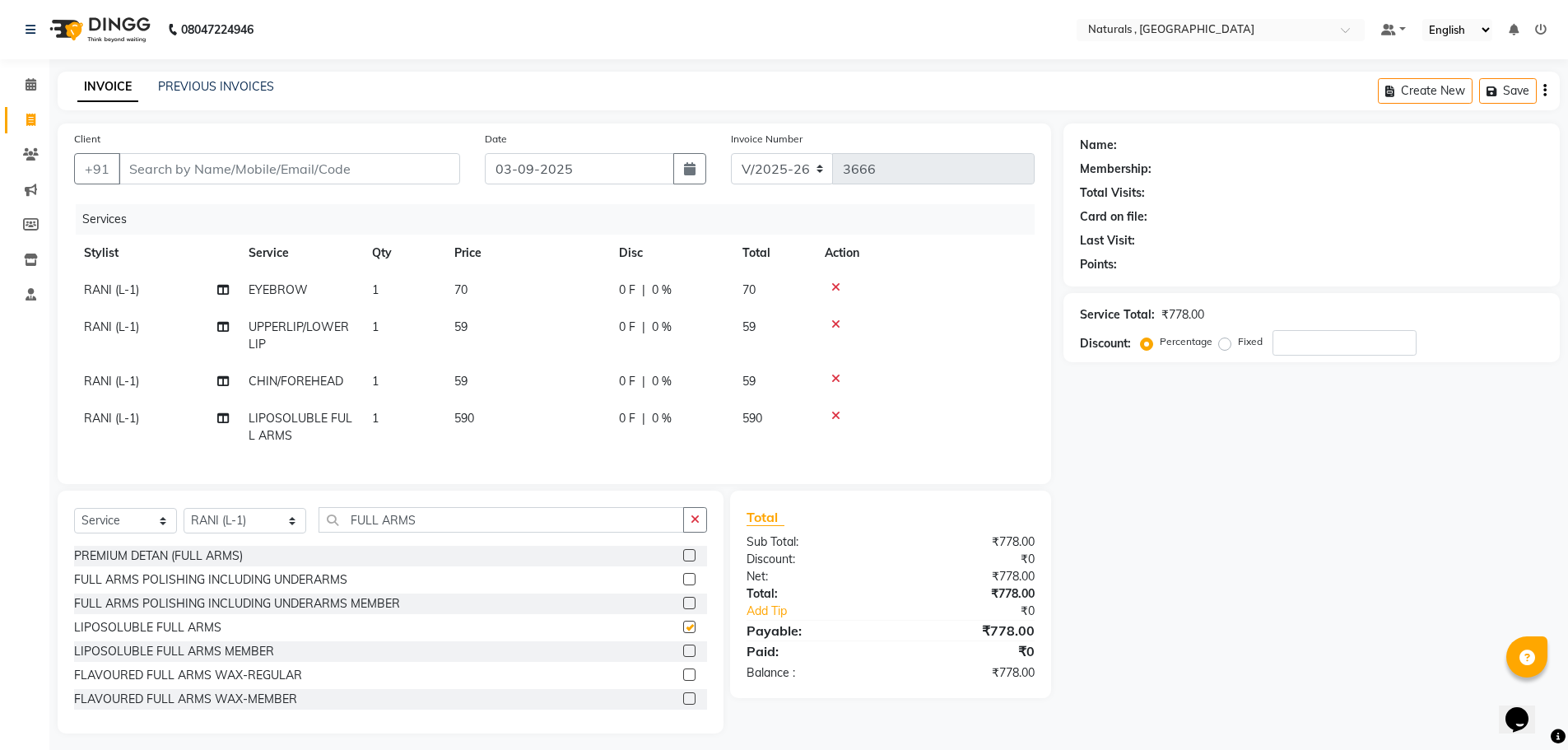
checkbox input "false"
click at [472, 533] on input "FULL ARMS" at bounding box center [501, 520] width 366 height 26
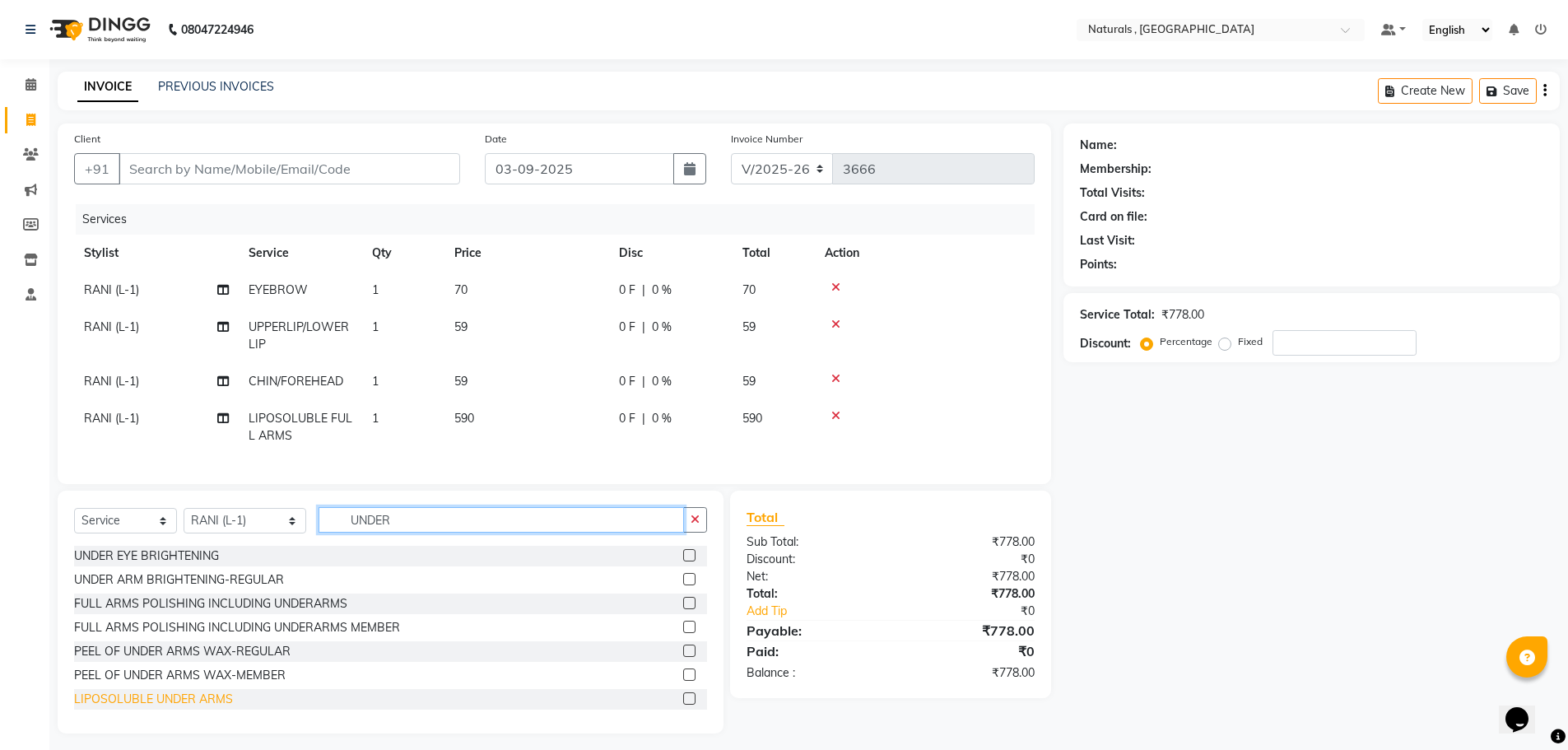
type input "UNDER"
click at [173, 708] on div "LIPOSOLUBLE UNDER ARMS" at bounding box center [154, 699] width 159 height 17
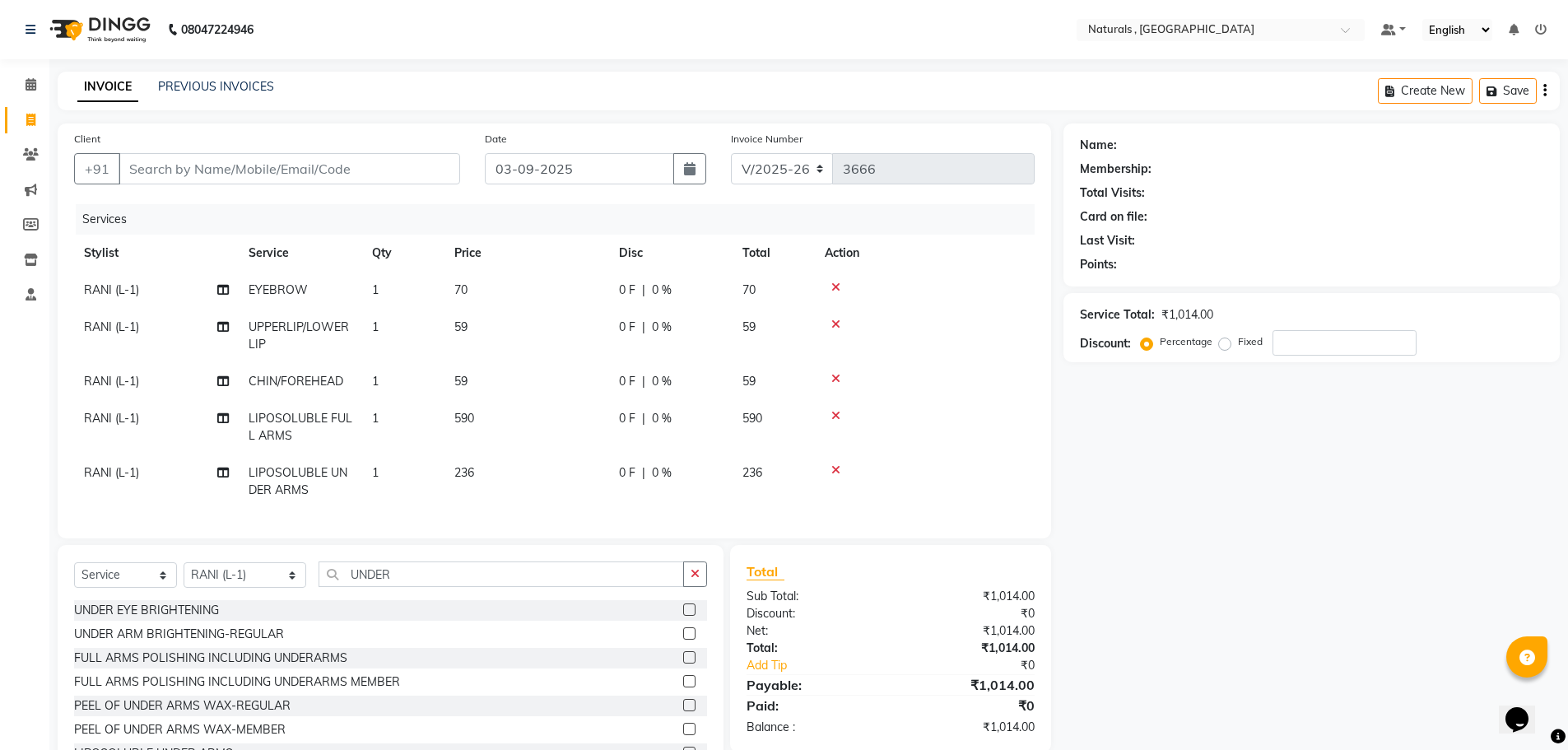
checkbox input "false"
click at [425, 587] on input "UNDER" at bounding box center [501, 575] width 366 height 26
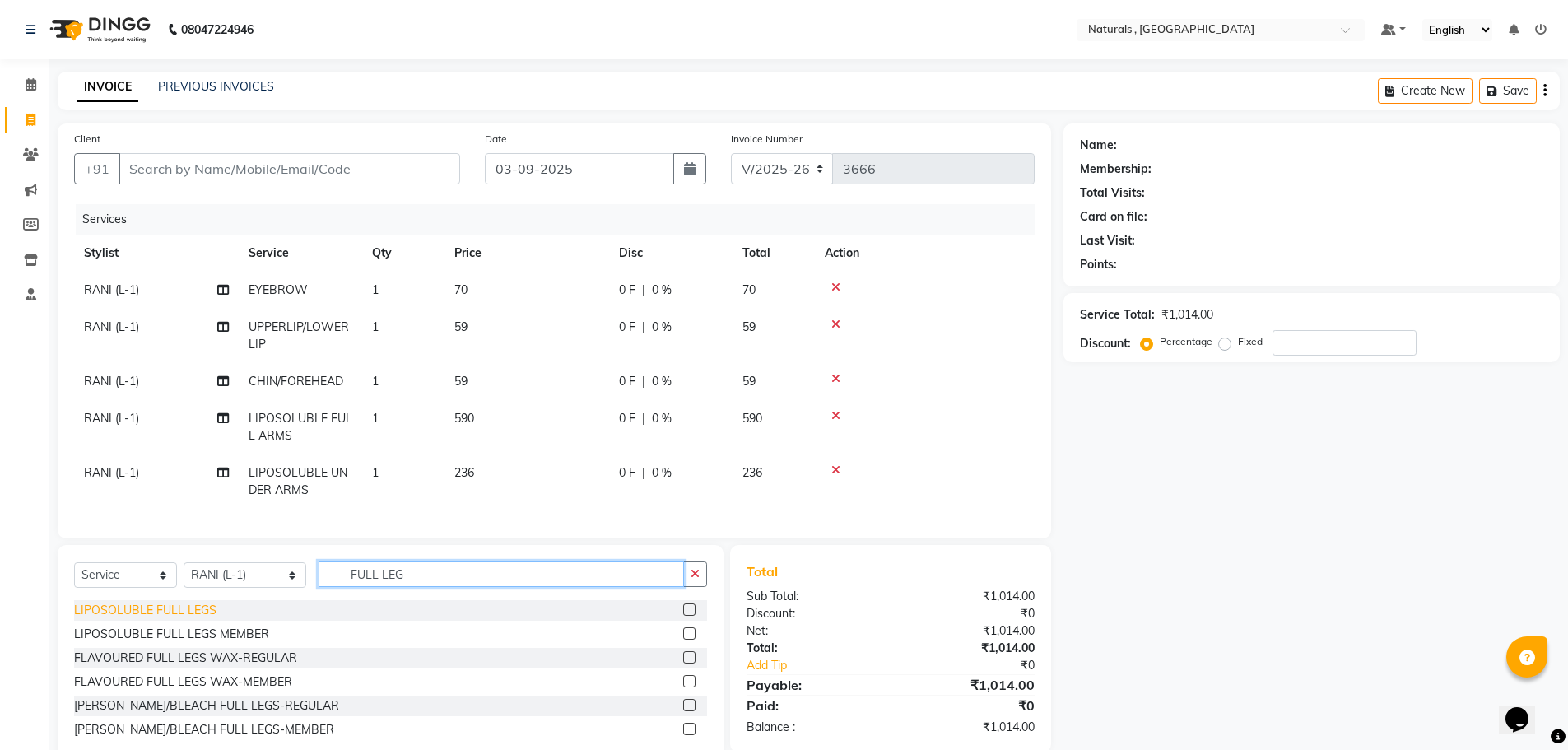
type input "FULL LEG"
click at [153, 620] on div "LIPOSOLUBLE FULL LEGS" at bounding box center [145, 610] width 142 height 17
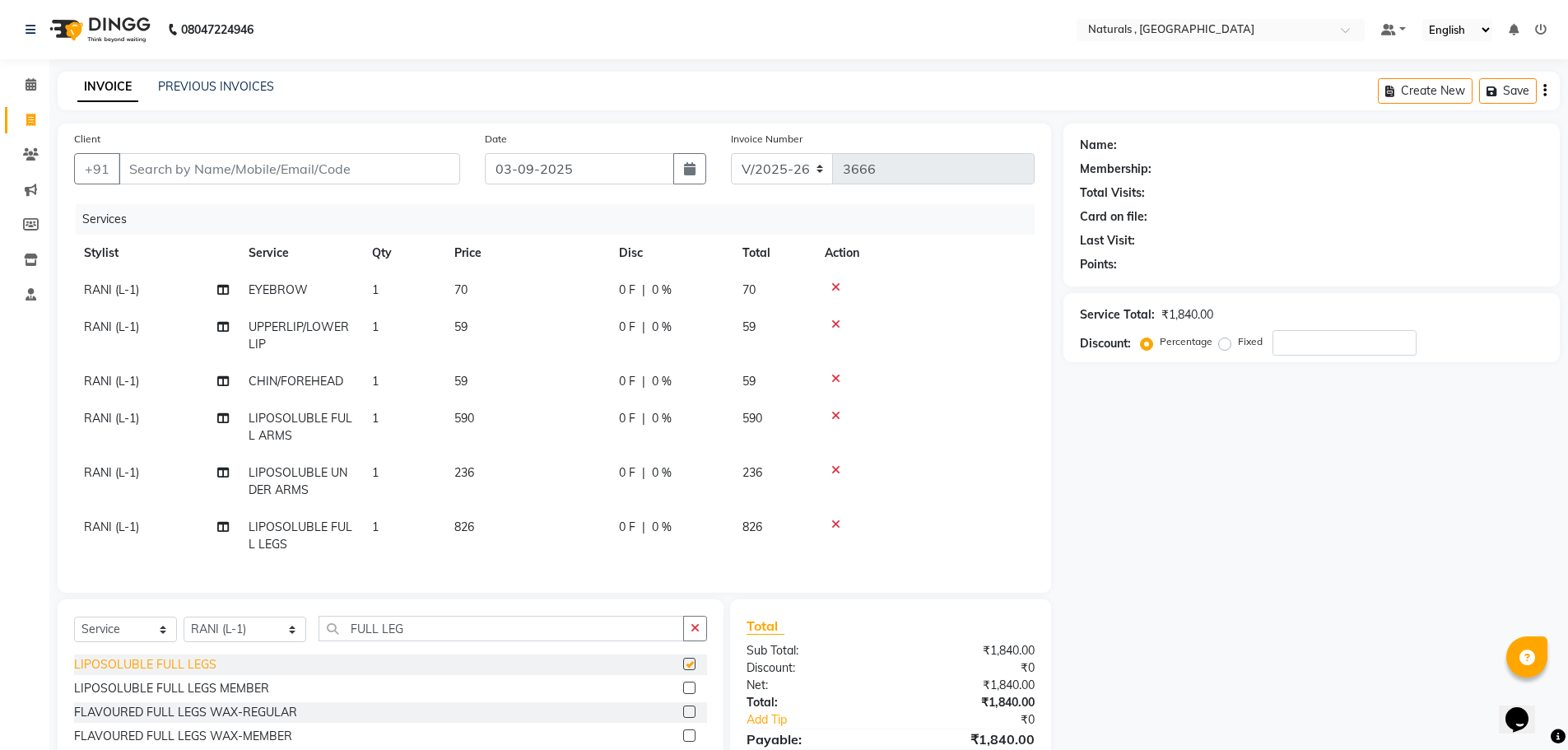
checkbox input "false"
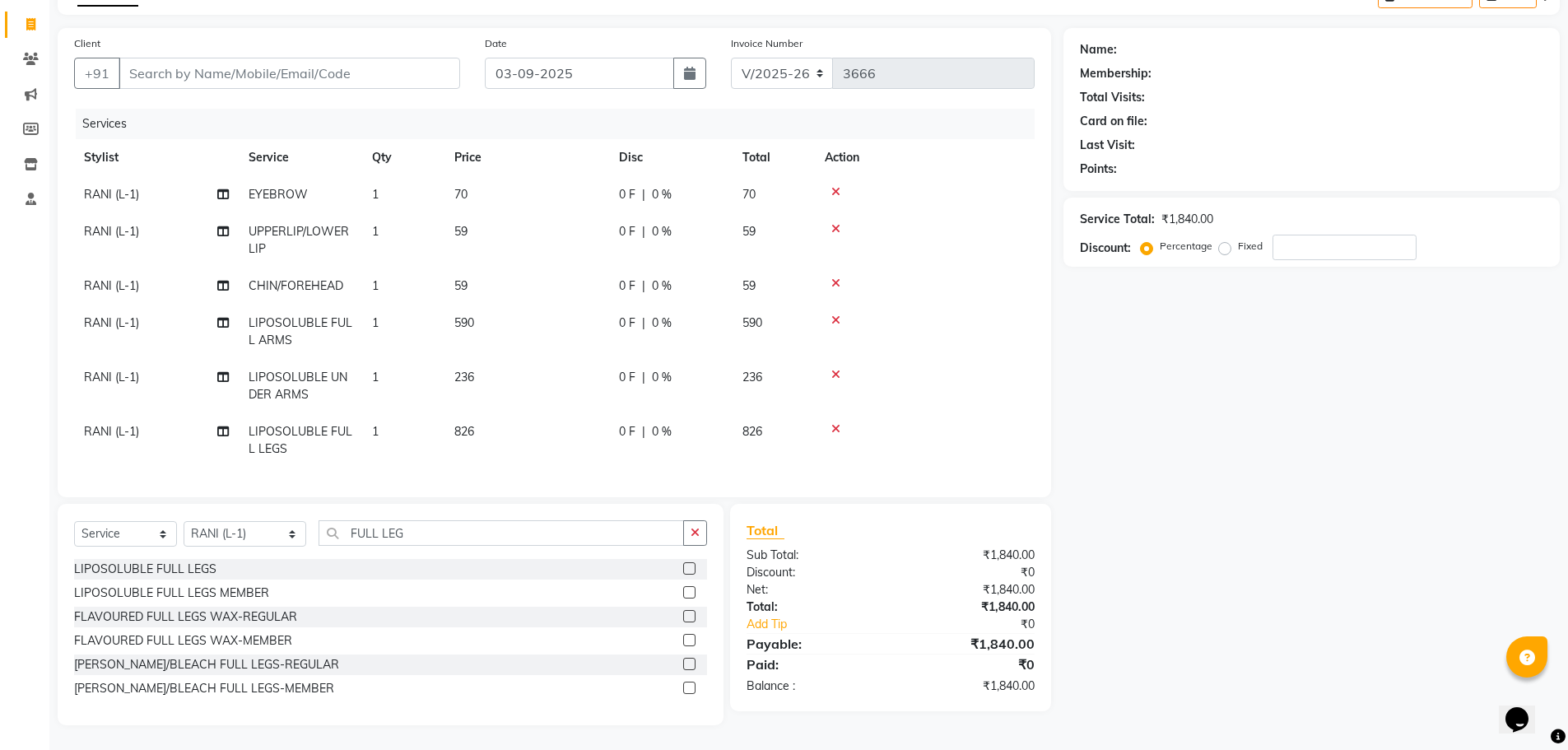
scroll to position [107, 0]
click at [294, 58] on input "Client" at bounding box center [289, 73] width 342 height 31
type input "9"
type input "0"
type input "9620118194"
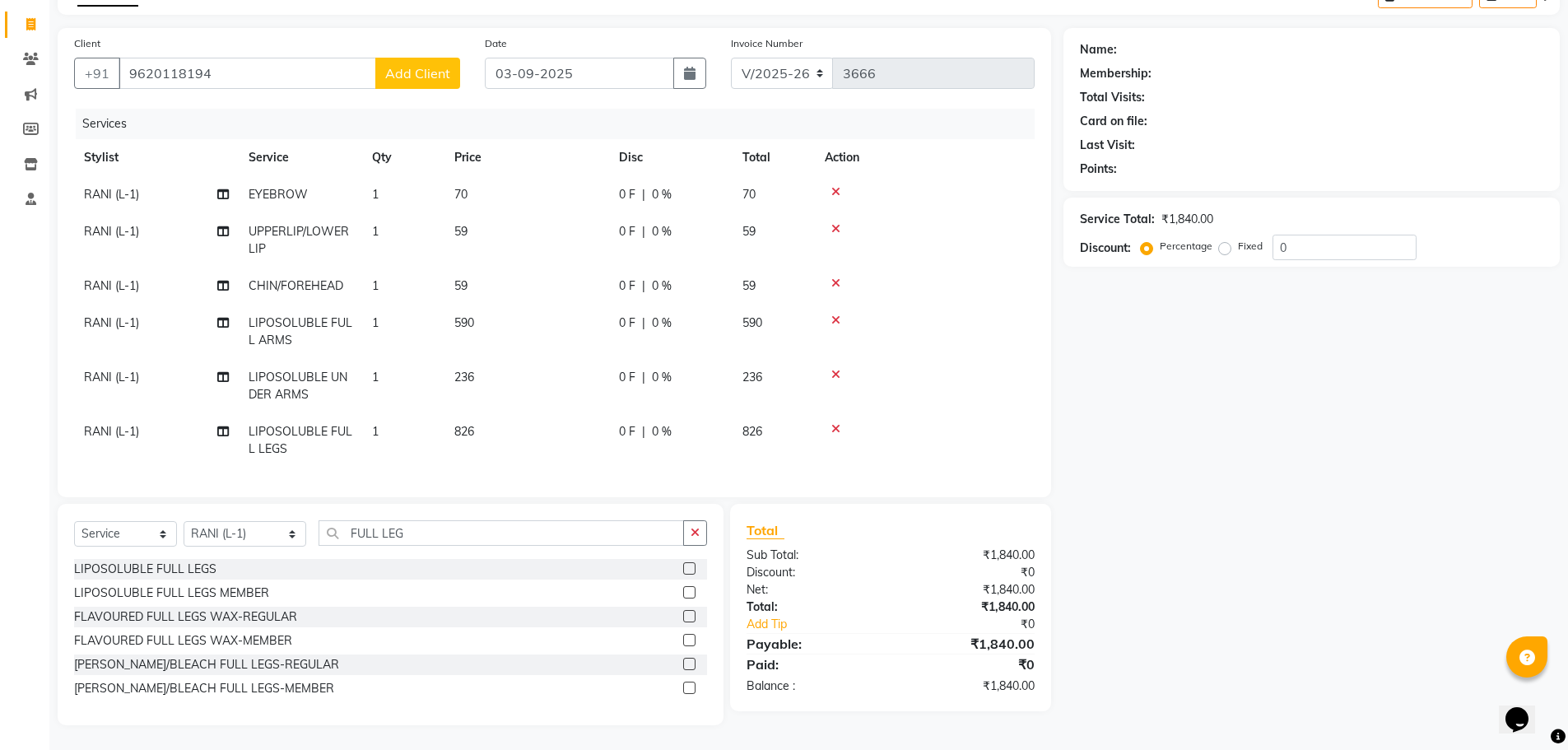
click at [394, 71] on button "Add Client" at bounding box center [417, 73] width 85 height 31
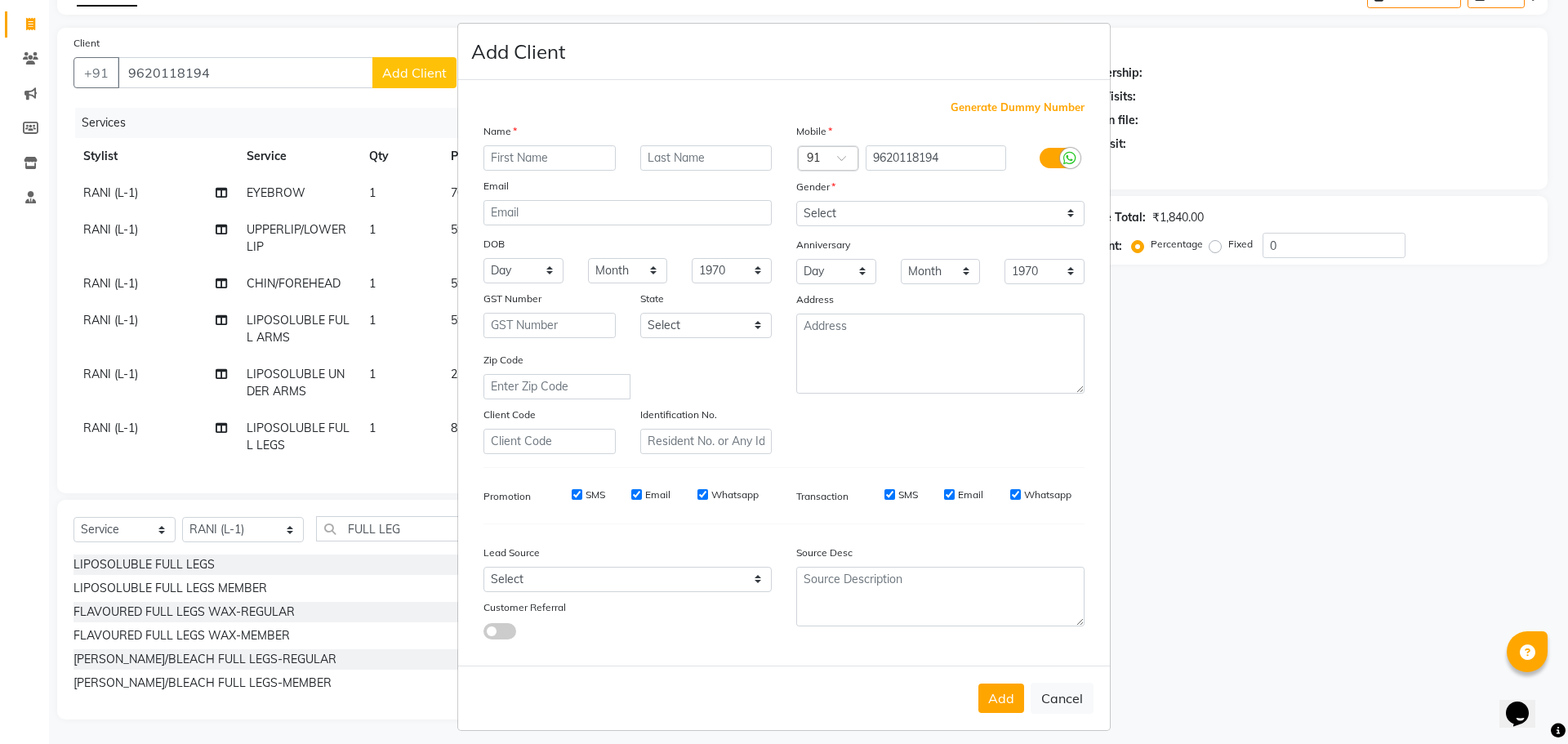
click at [507, 153] on input "text" at bounding box center [550, 158] width 132 height 26
type input "CHAYA"
click at [969, 211] on select "Select [DEMOGRAPHIC_DATA] [DEMOGRAPHIC_DATA] Other Prefer Not To Say" at bounding box center [940, 214] width 288 height 26
select select "[DEMOGRAPHIC_DATA]"
click at [796, 201] on select "Select [DEMOGRAPHIC_DATA] [DEMOGRAPHIC_DATA] Other Prefer Not To Say" at bounding box center [940, 214] width 288 height 26
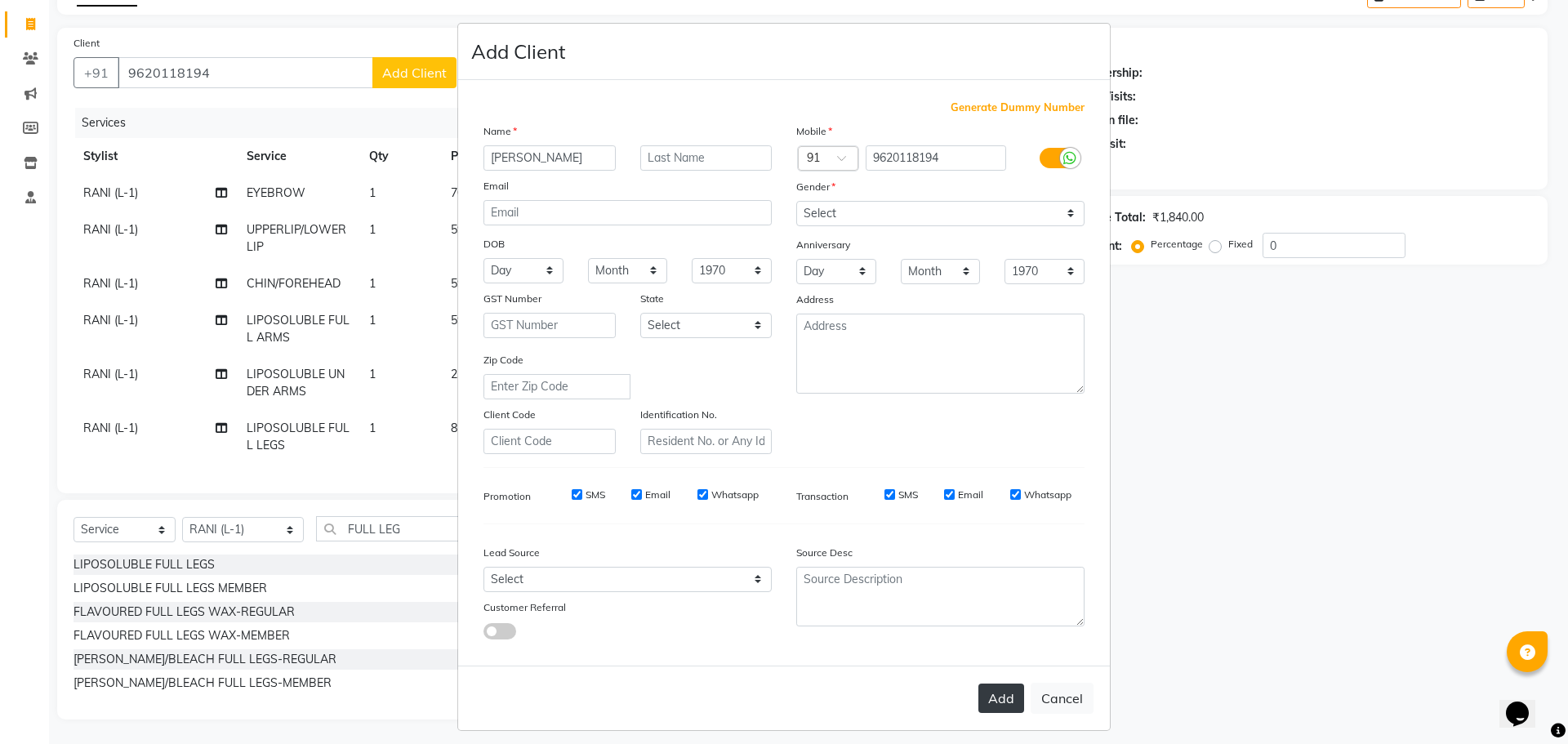
click at [1005, 696] on button "Add" at bounding box center [1002, 699] width 45 height 30
select select
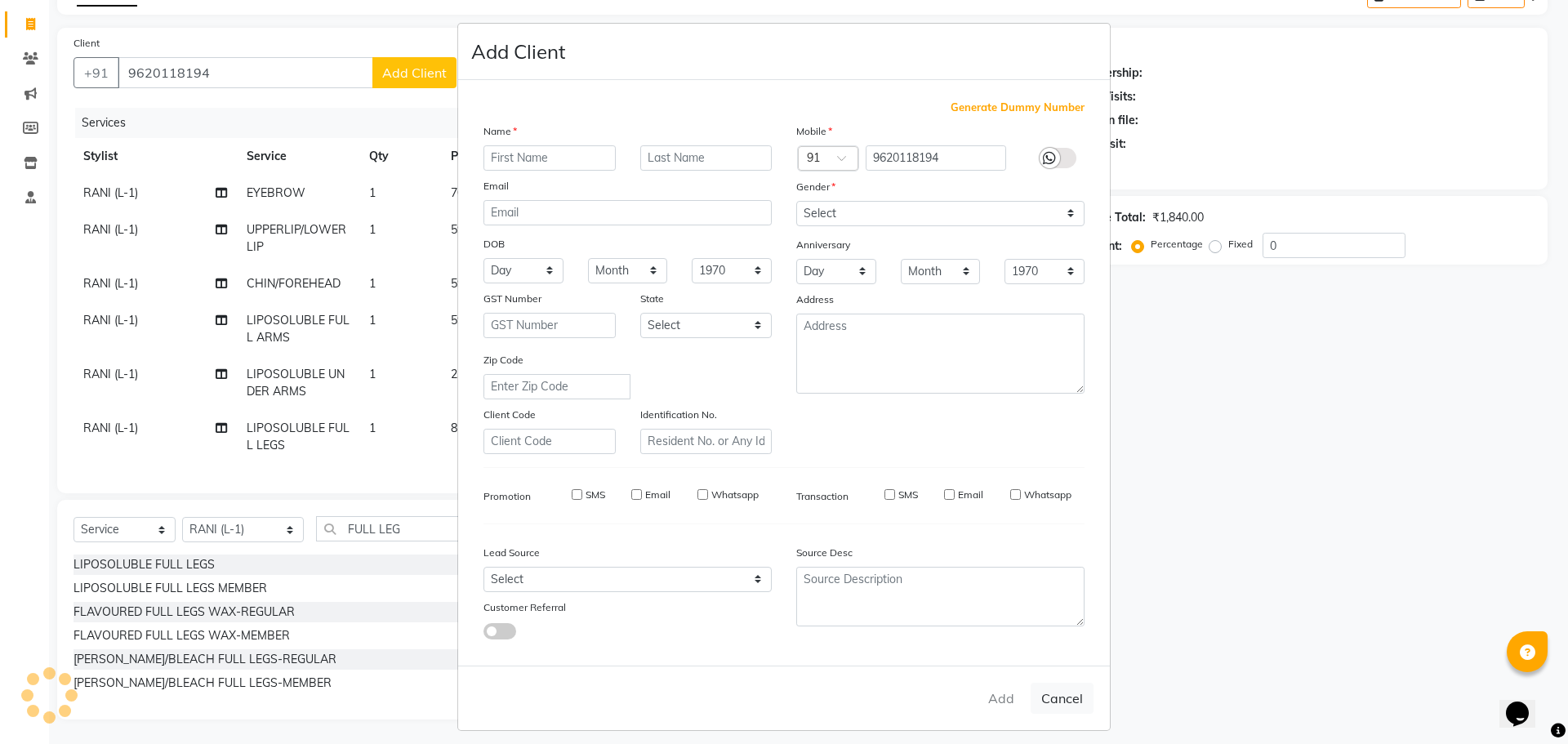
select select
checkbox input "false"
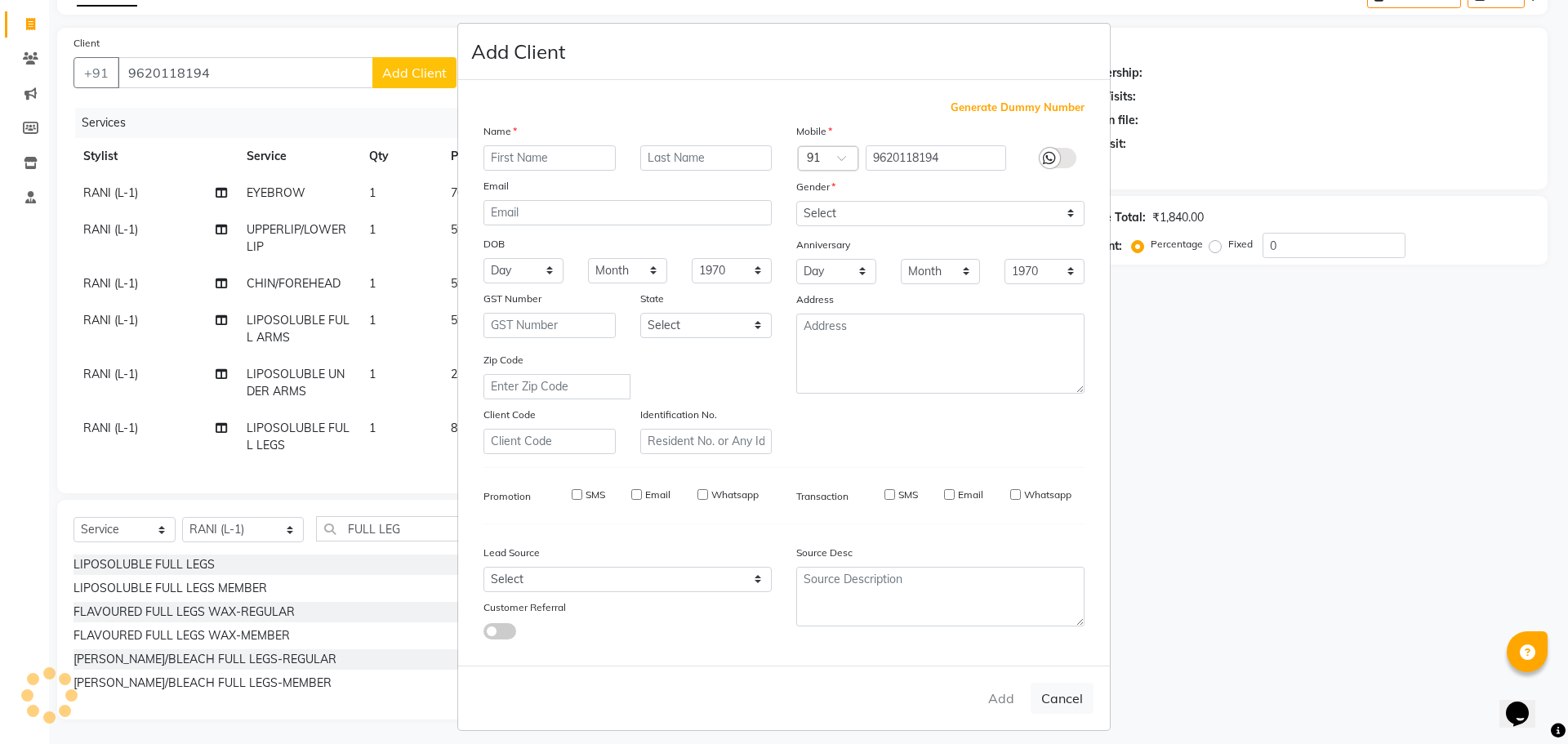
checkbox input "false"
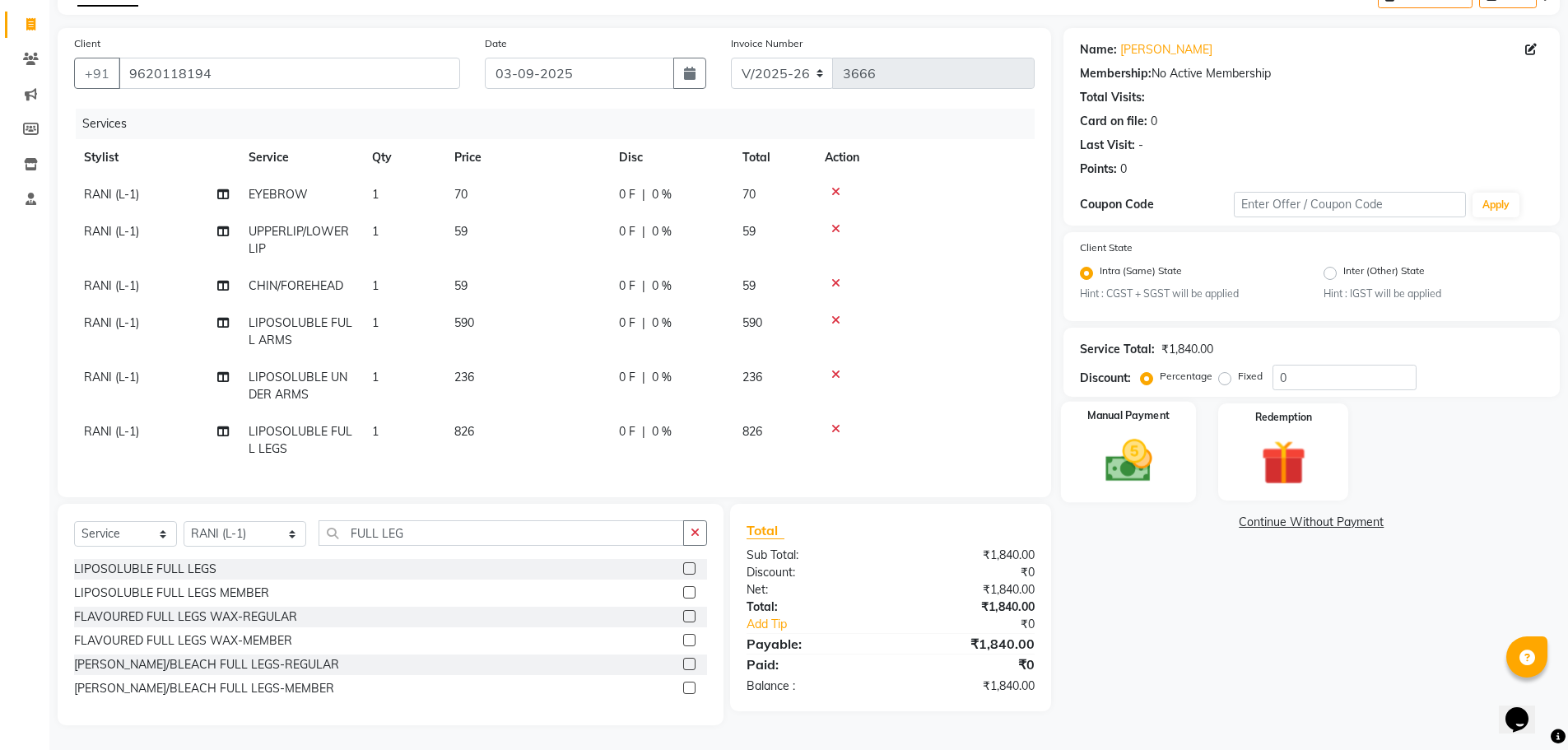
click at [1152, 452] on img at bounding box center [1129, 462] width 76 height 54
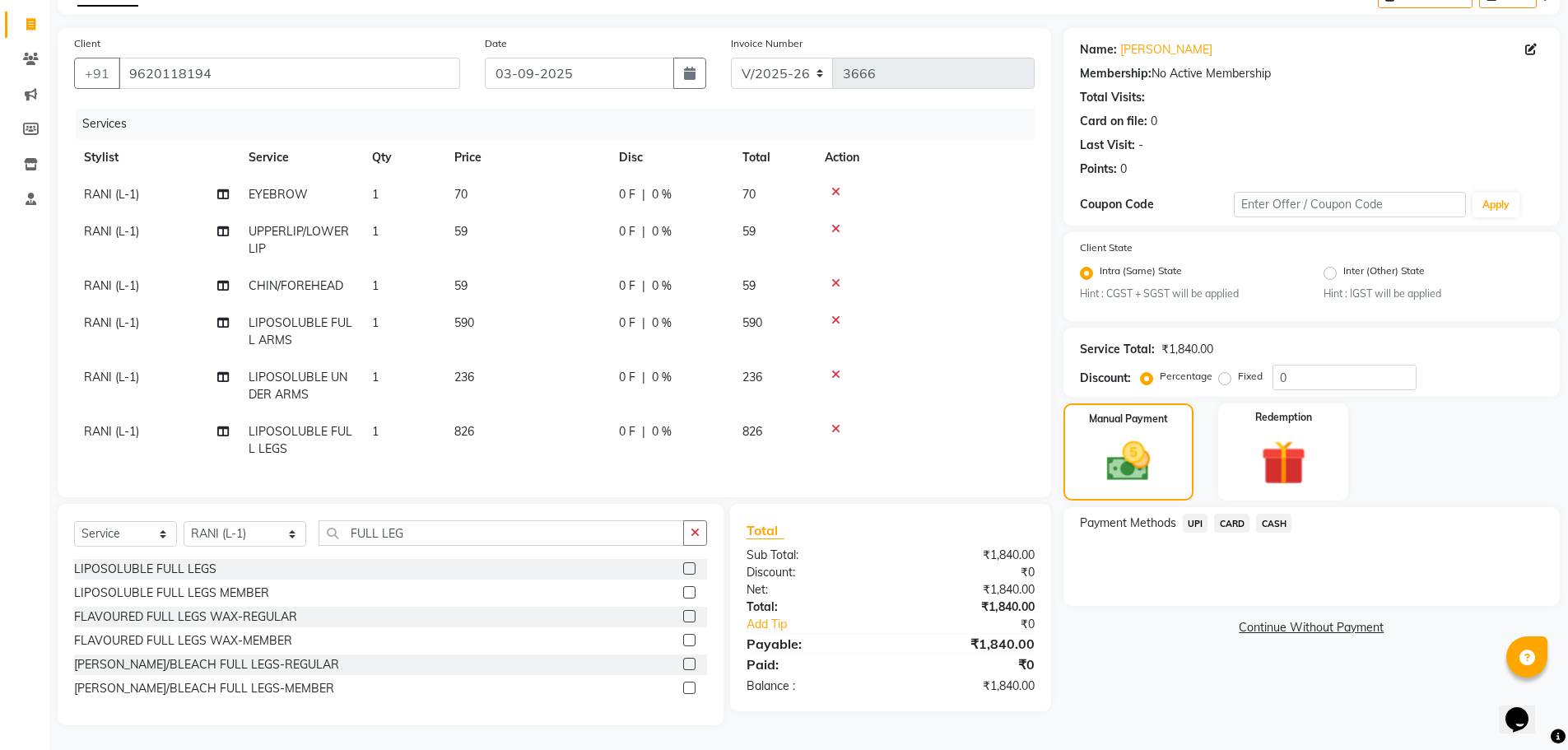
click at [1194, 514] on span "UPI" at bounding box center [1196, 523] width 26 height 19
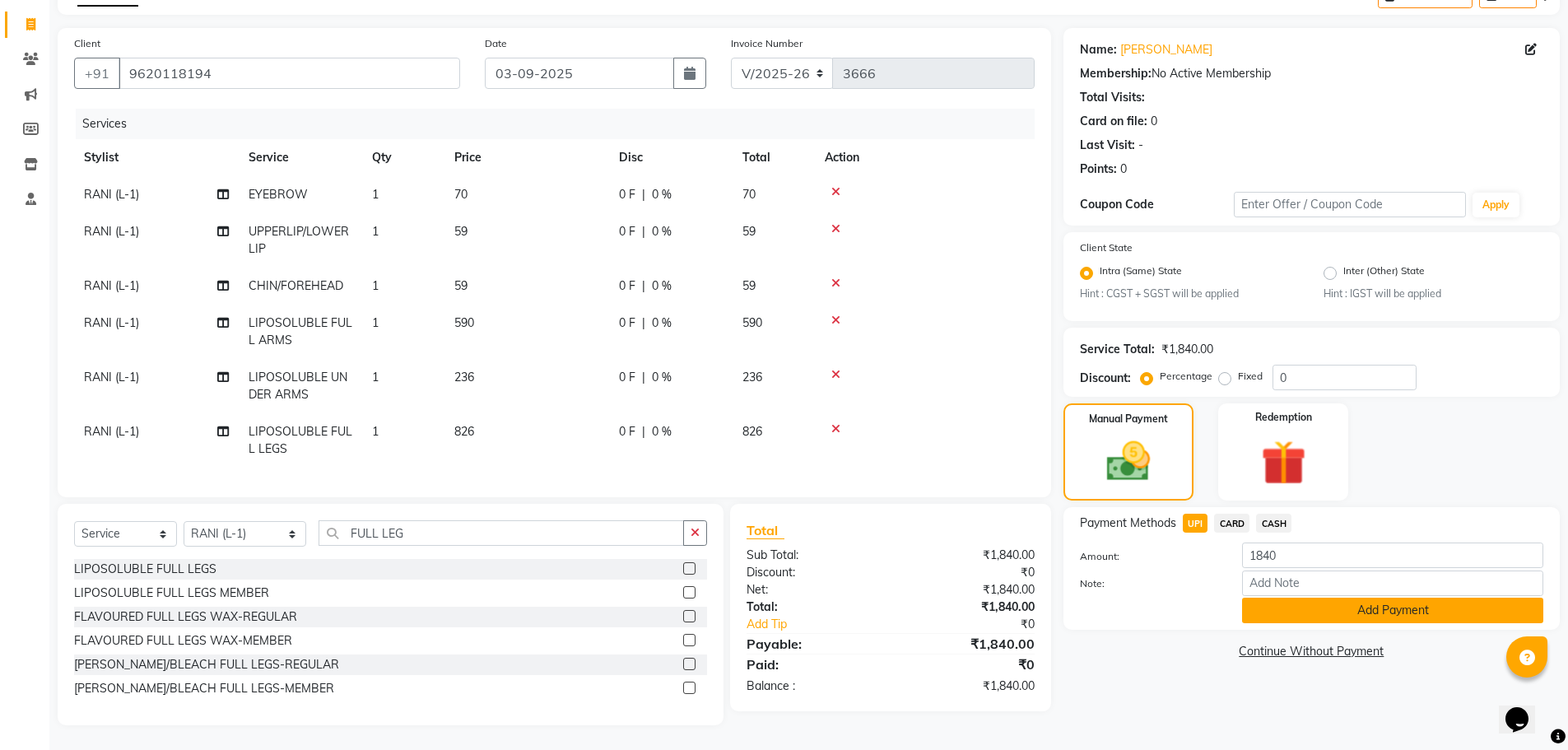
click at [1280, 598] on button "Add Payment" at bounding box center [1392, 611] width 301 height 26
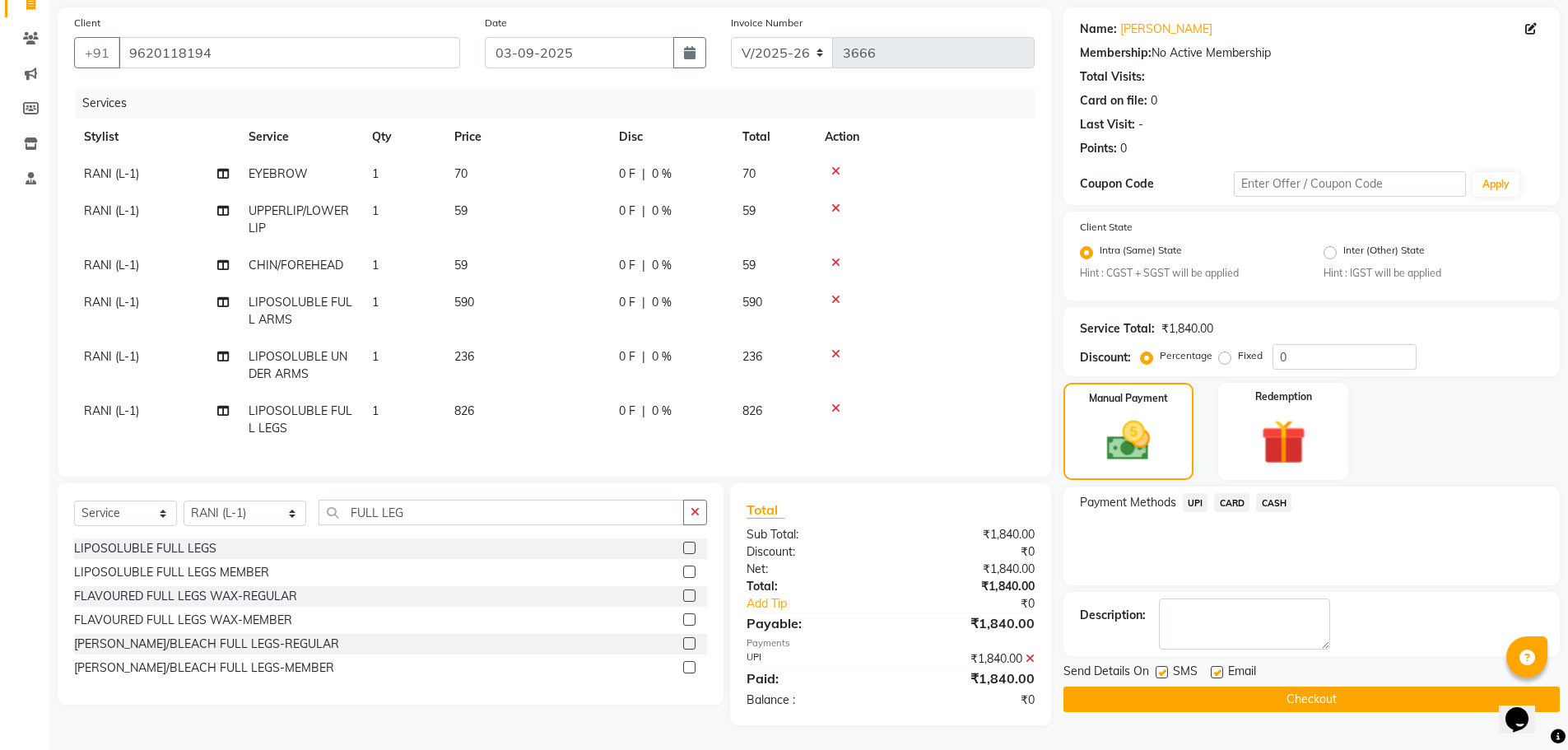
scroll to position [128, 0]
click at [1265, 686] on button "Checkout" at bounding box center [1311, 699] width 496 height 26
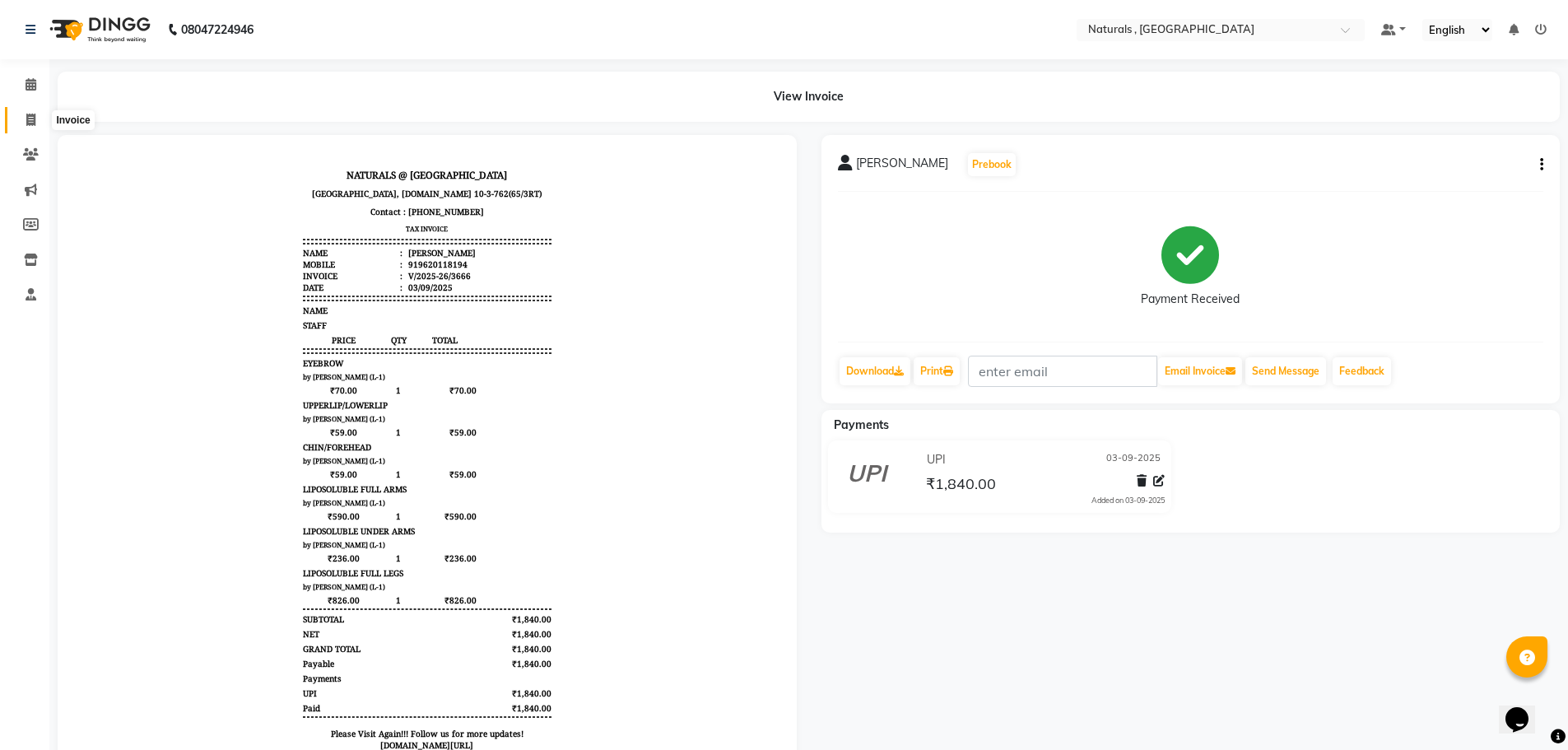
click at [33, 115] on icon at bounding box center [30, 119] width 9 height 12
select select "service"
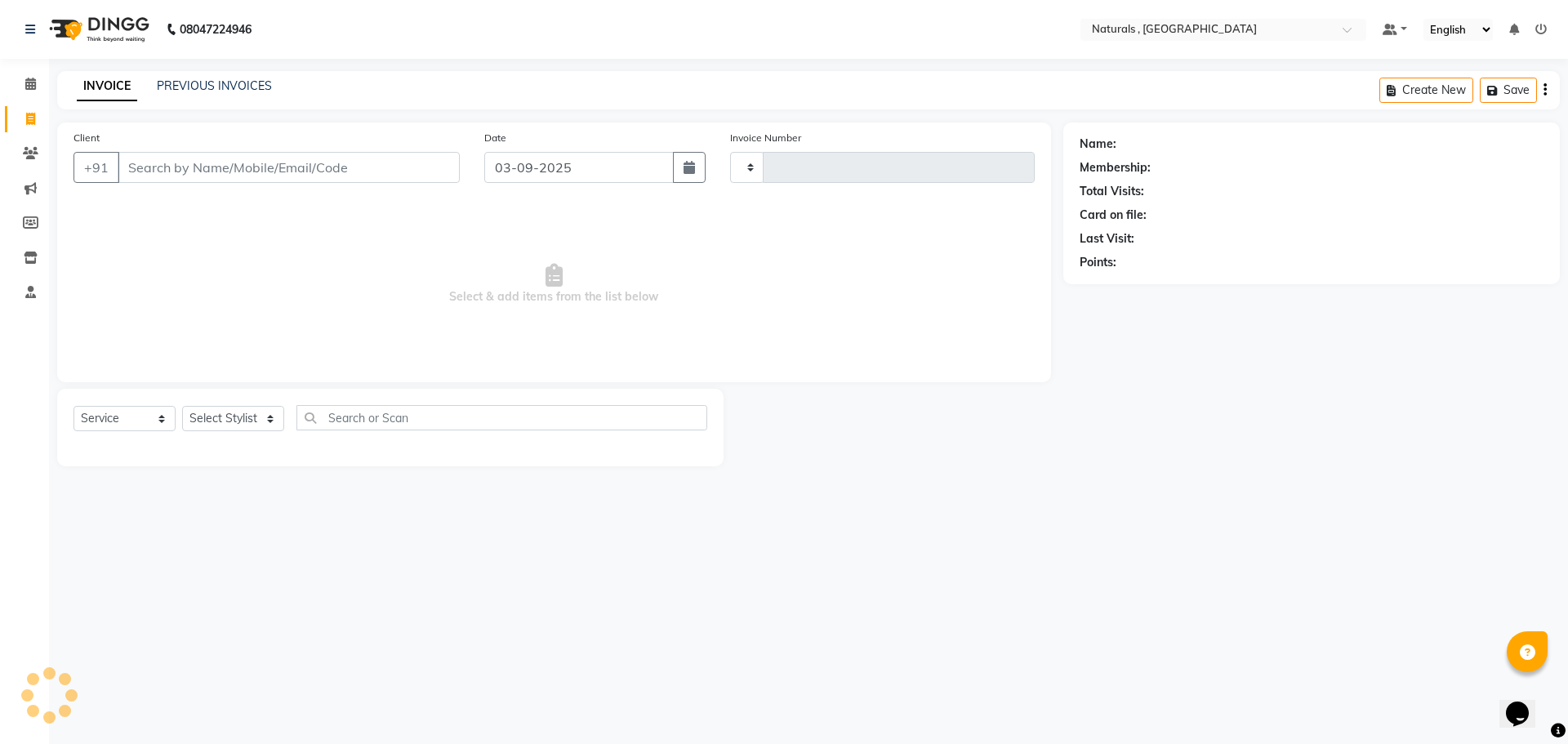
type input "3667"
select select "5818"
click at [245, 412] on select "Select Stylist" at bounding box center [233, 418] width 102 height 26
select select "40710"
click at [183, 406] on select "Select Stylist ASFIYA (L-3) BHAGYA SHREE GM [PERSON_NAME] (L-2) [PERSON_NAME] (…" at bounding box center [244, 418] width 122 height 26
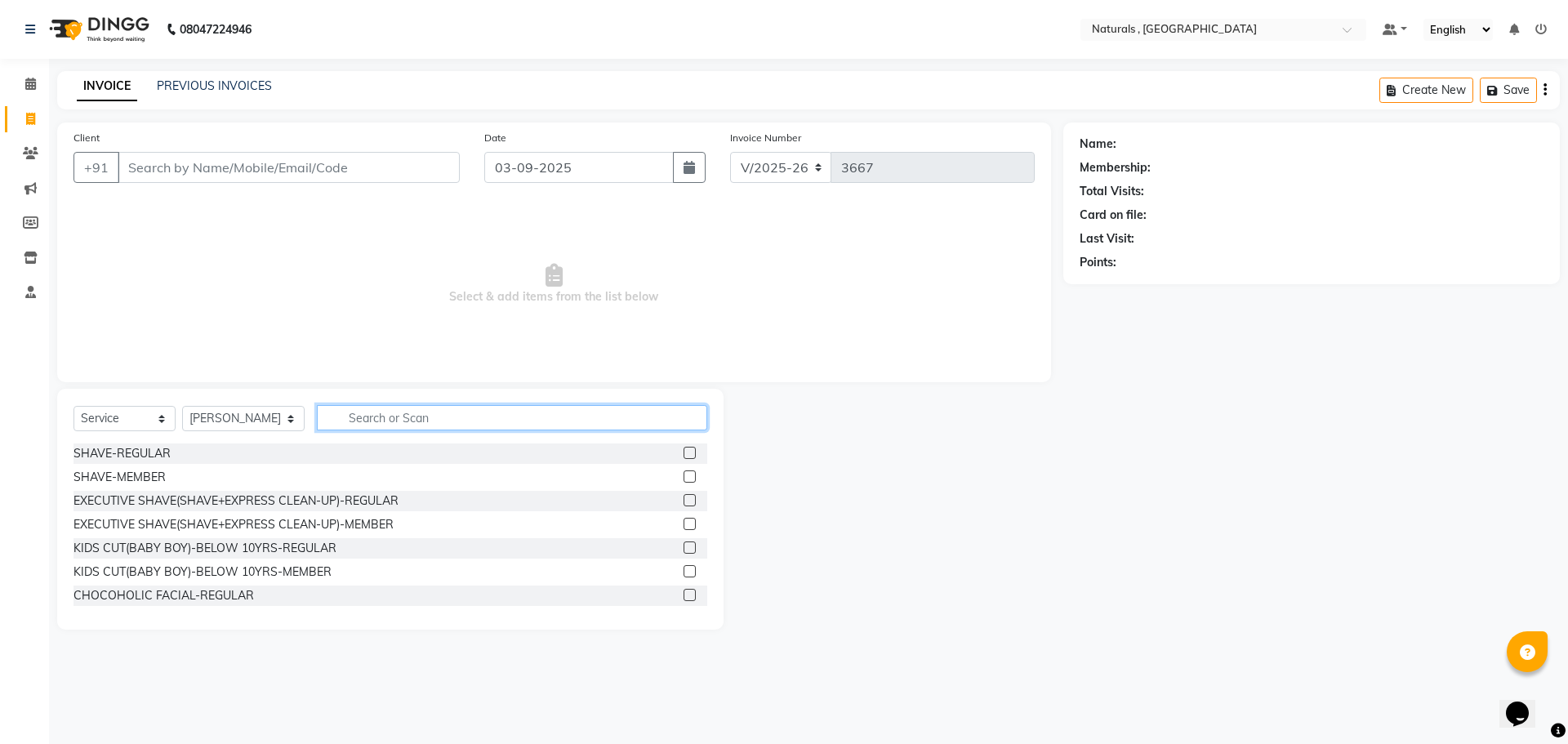
click at [399, 416] on input "text" at bounding box center [512, 418] width 392 height 26
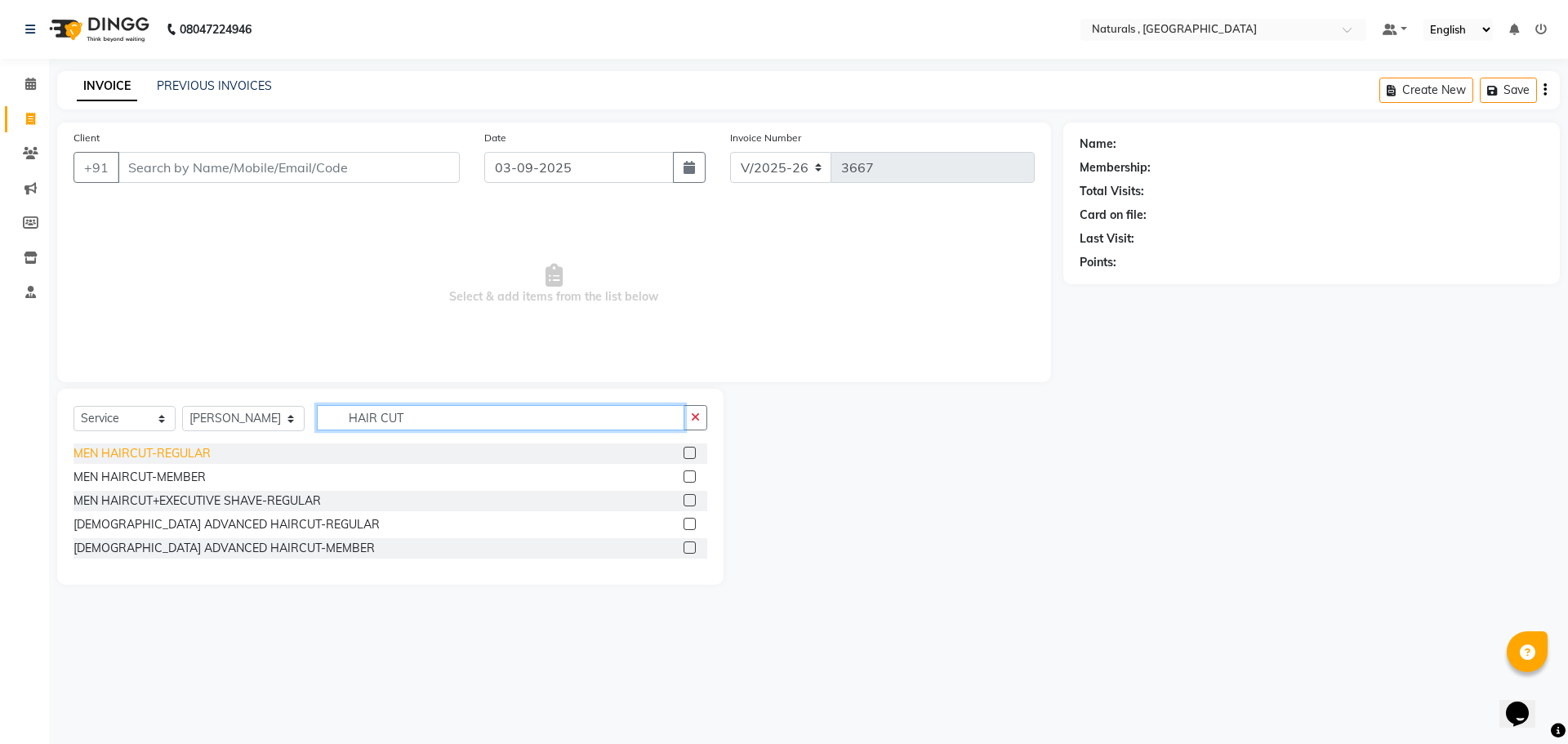
type input "HAIR CUT"
click at [205, 459] on div "MEN HAIRCUT-REGULAR" at bounding box center [142, 453] width 137 height 17
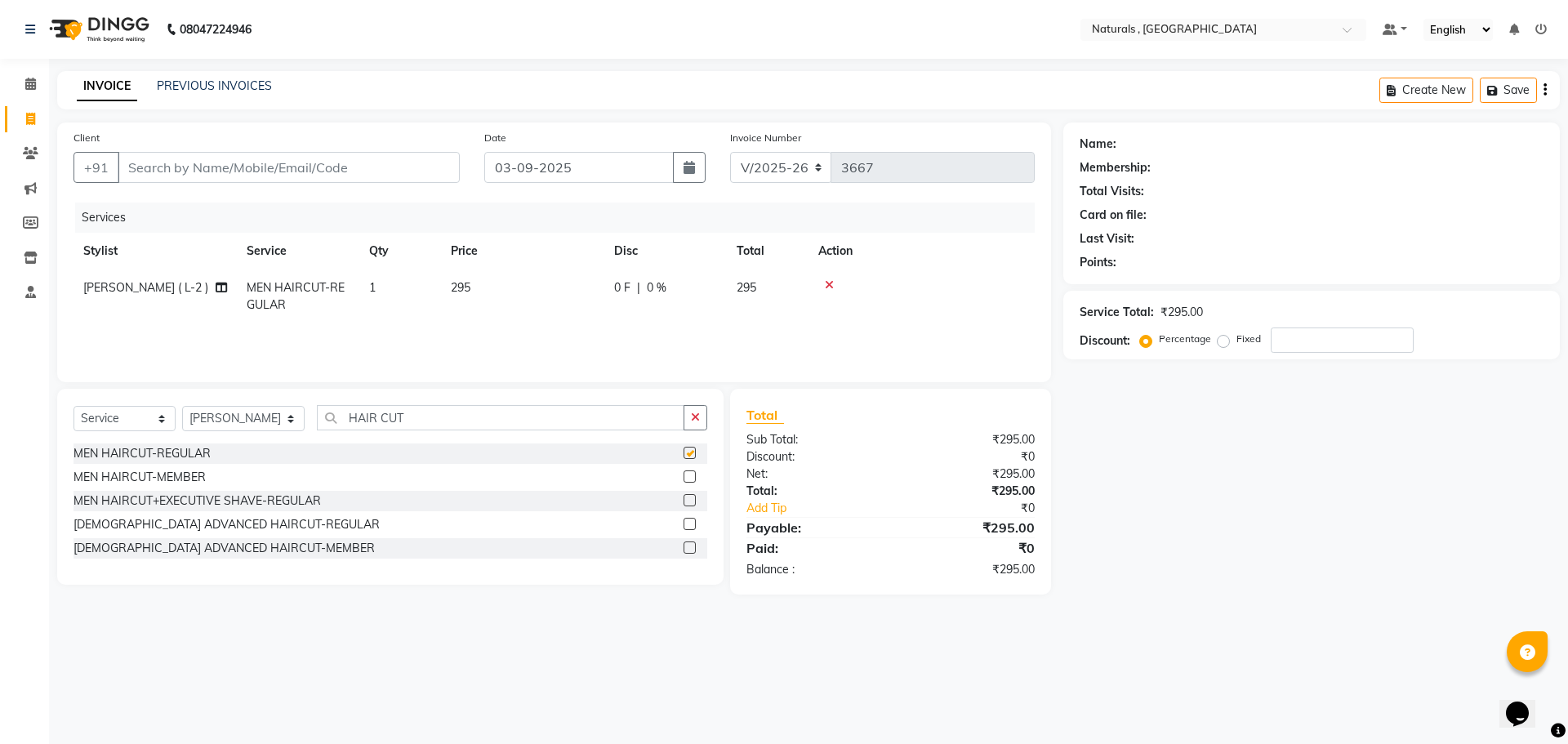
checkbox input "false"
click at [523, 417] on input "HAIR CUT" at bounding box center [500, 418] width 368 height 26
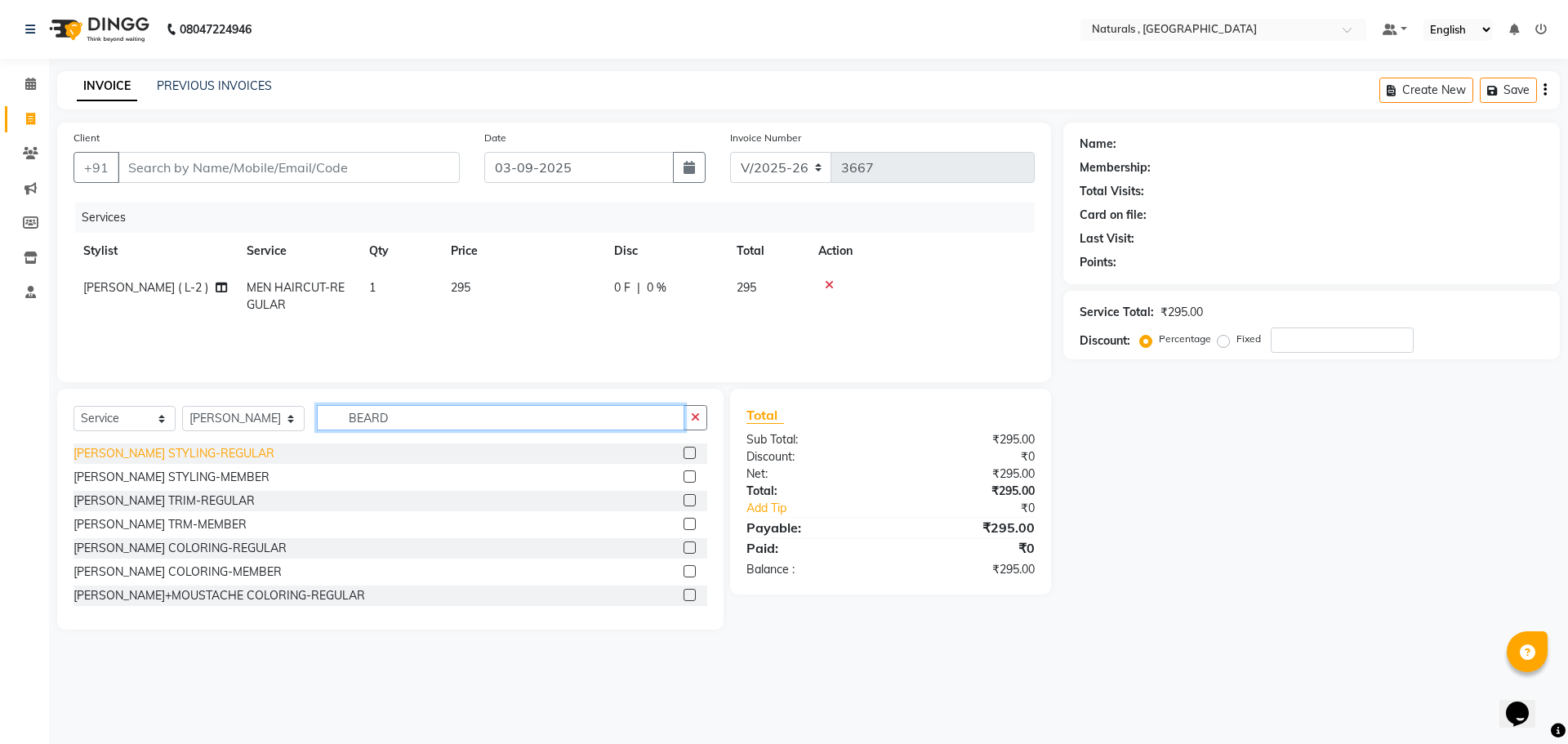
type input "BEARD"
click at [121, 453] on div "[PERSON_NAME] STYLING-REGULAR" at bounding box center [175, 453] width 201 height 17
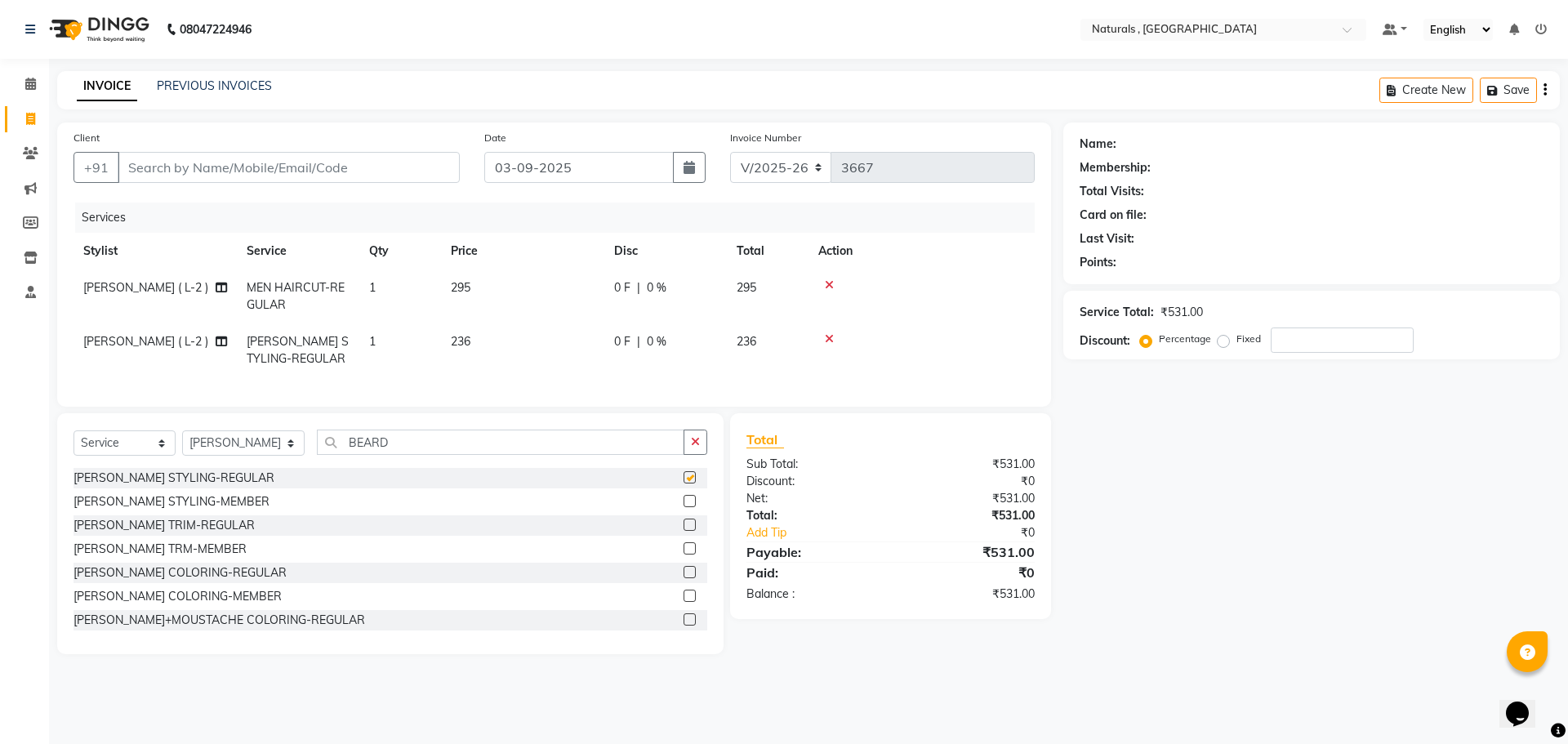
checkbox input "false"
click at [217, 162] on input "Client" at bounding box center [288, 167] width 342 height 31
type input "9"
type input "0"
type input "9063441522"
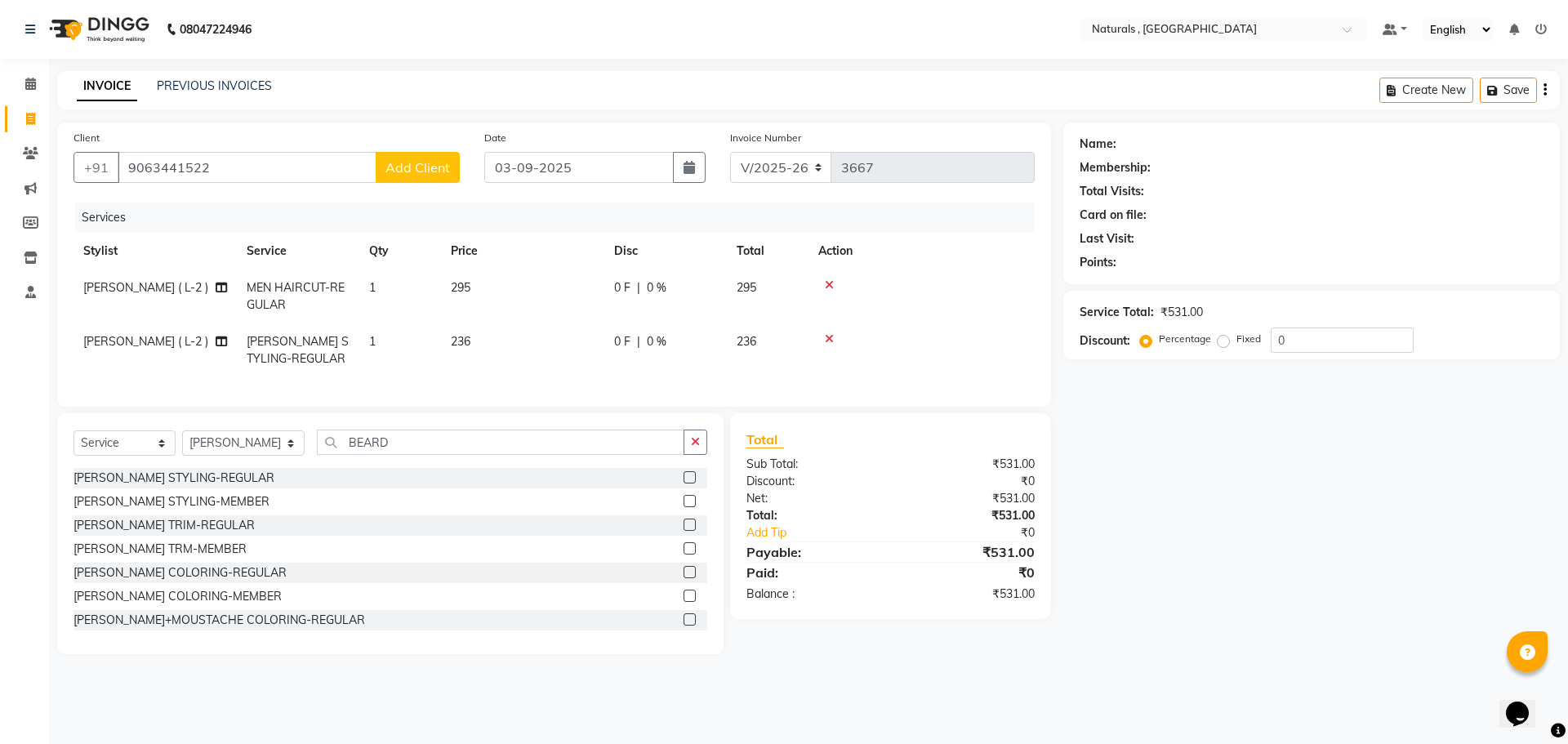
click at [415, 174] on span "Add Client" at bounding box center [417, 167] width 64 height 17
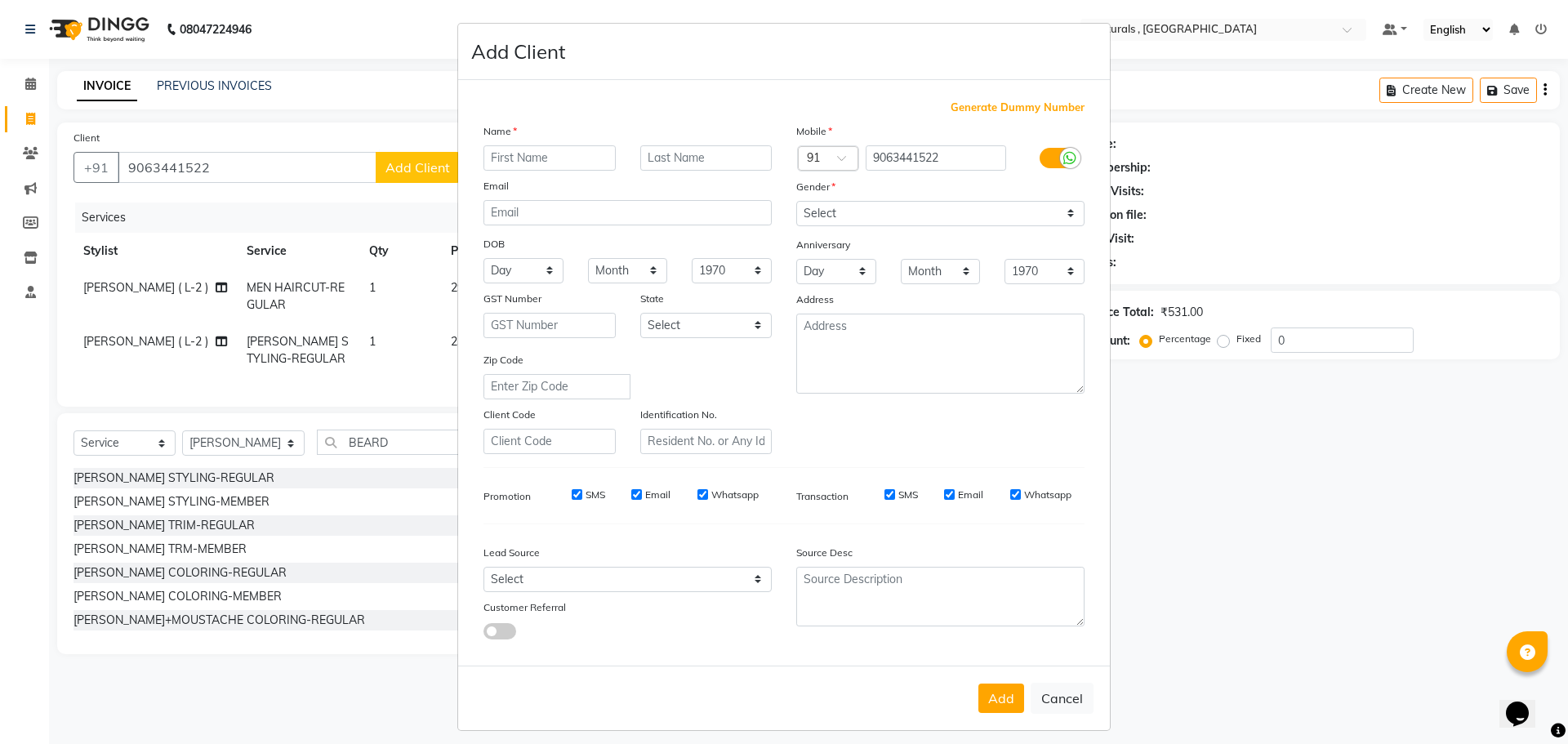
click at [559, 159] on input "text" at bounding box center [550, 158] width 132 height 26
type input "HEMANTH"
click at [885, 221] on select "Select [DEMOGRAPHIC_DATA] [DEMOGRAPHIC_DATA] Other Prefer Not To Say" at bounding box center [940, 214] width 288 height 26
select select "male"
click at [796, 201] on select "Select [DEMOGRAPHIC_DATA] [DEMOGRAPHIC_DATA] Other Prefer Not To Say" at bounding box center [940, 214] width 288 height 26
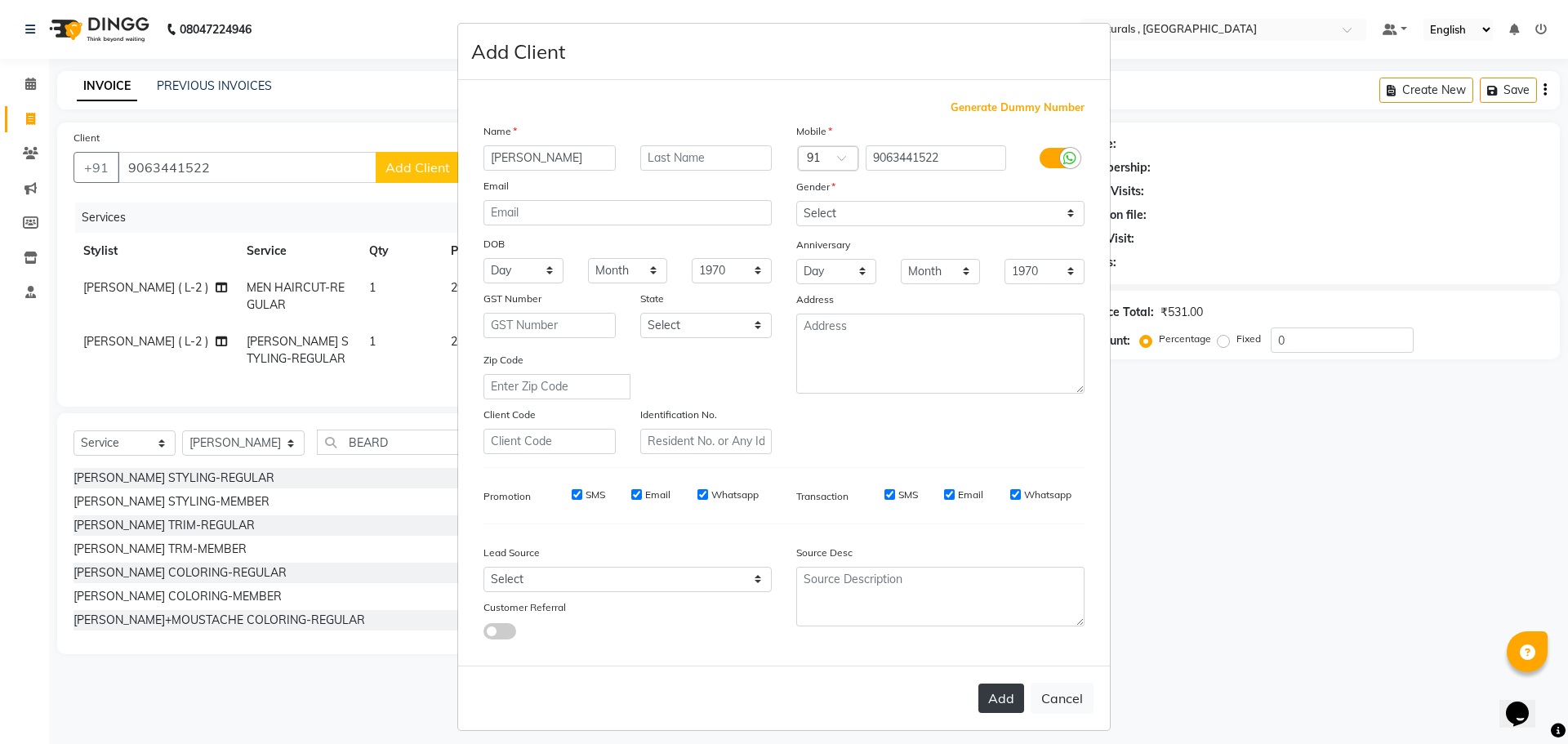
click at [1000, 707] on button "Add" at bounding box center [1002, 699] width 45 height 30
select select
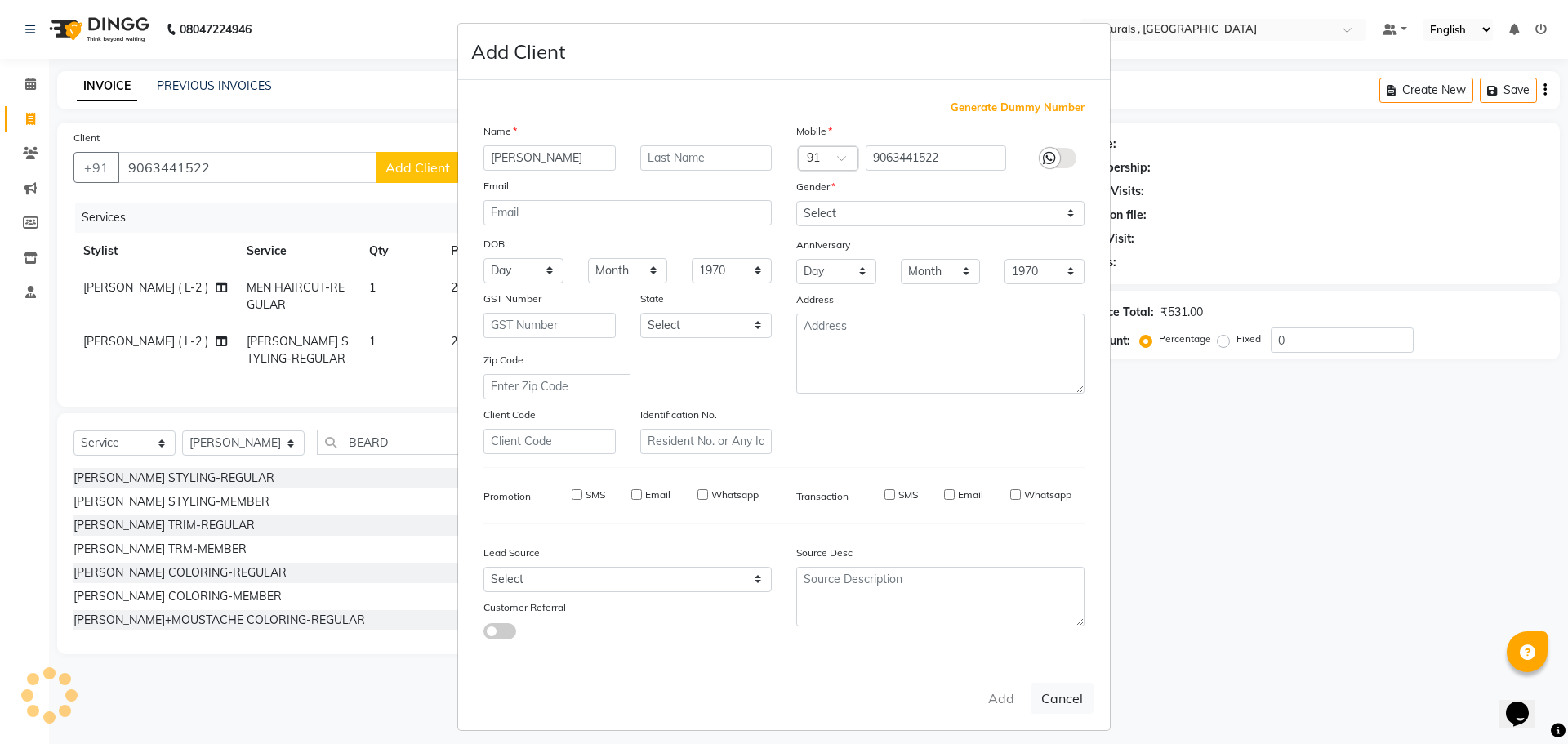
select select
checkbox input "false"
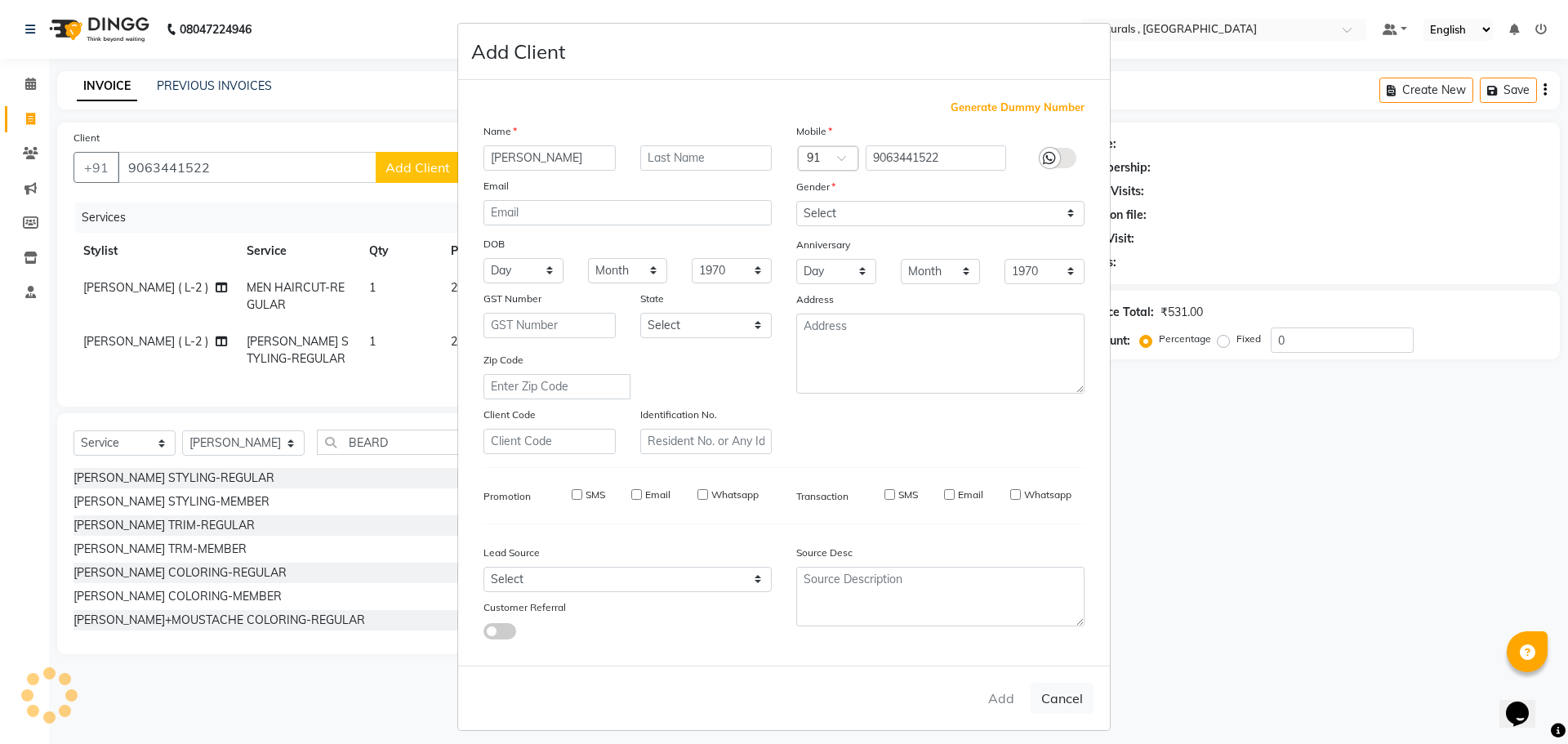
checkbox input "false"
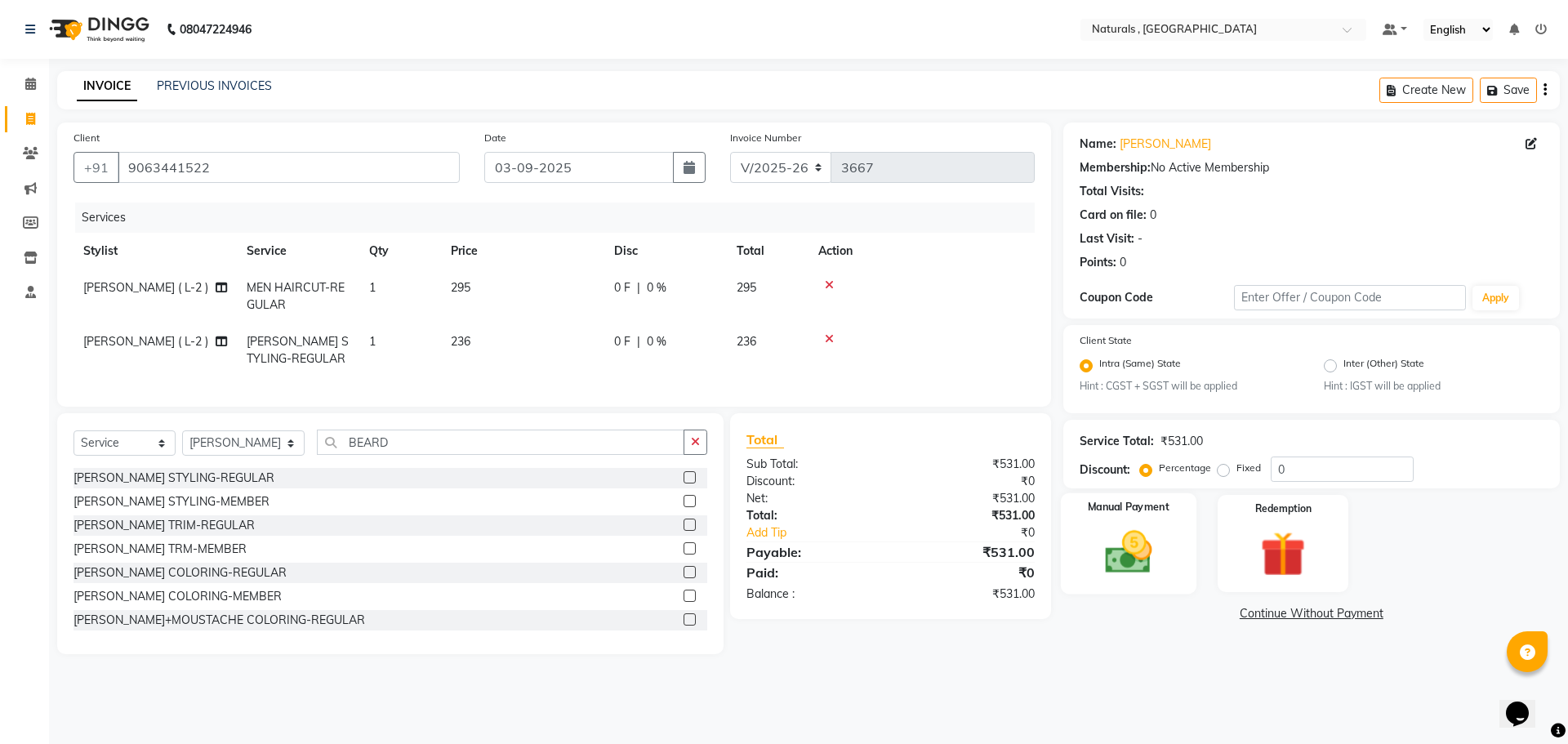
click at [1162, 544] on img at bounding box center [1128, 553] width 76 height 54
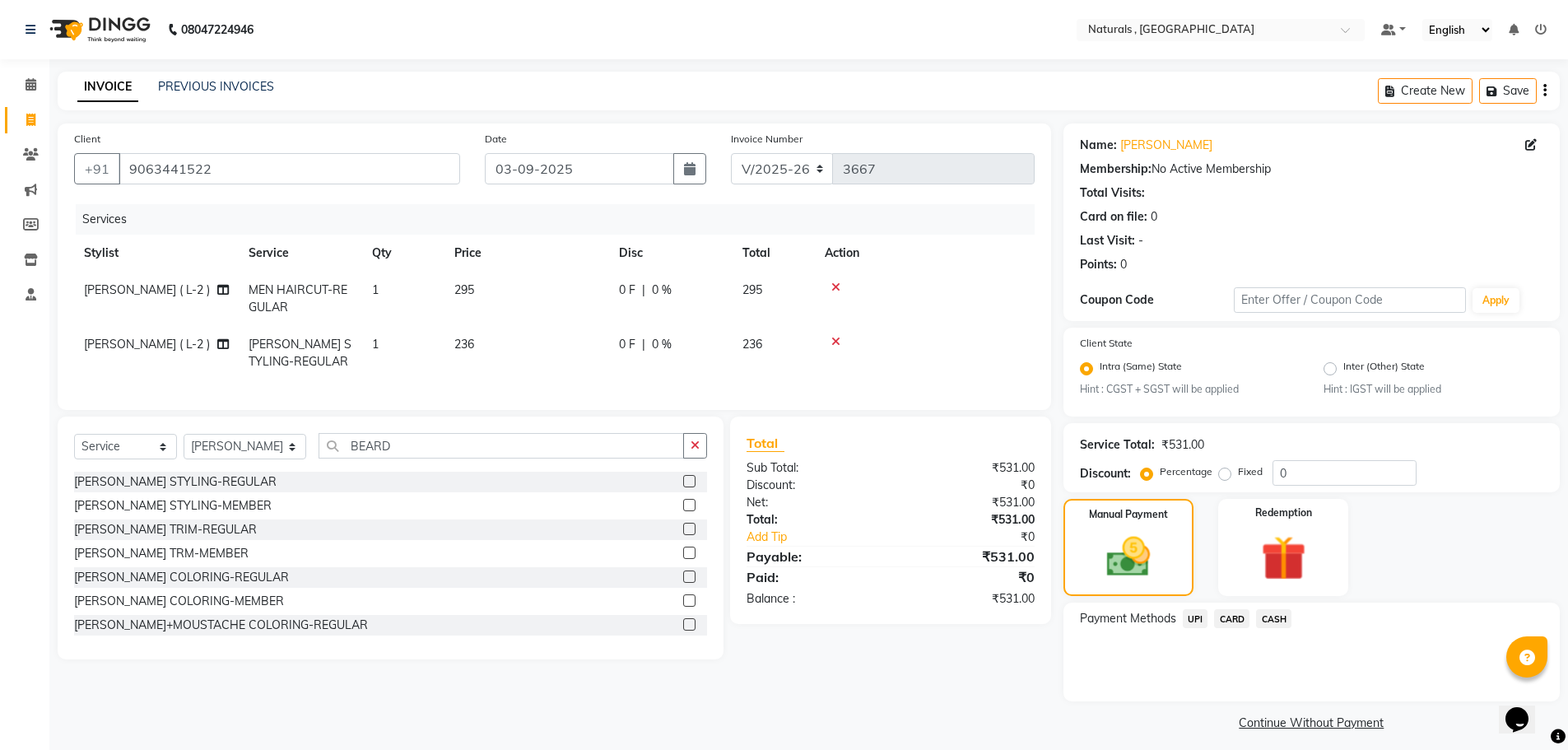
click at [1195, 624] on span "UPI" at bounding box center [1196, 619] width 26 height 19
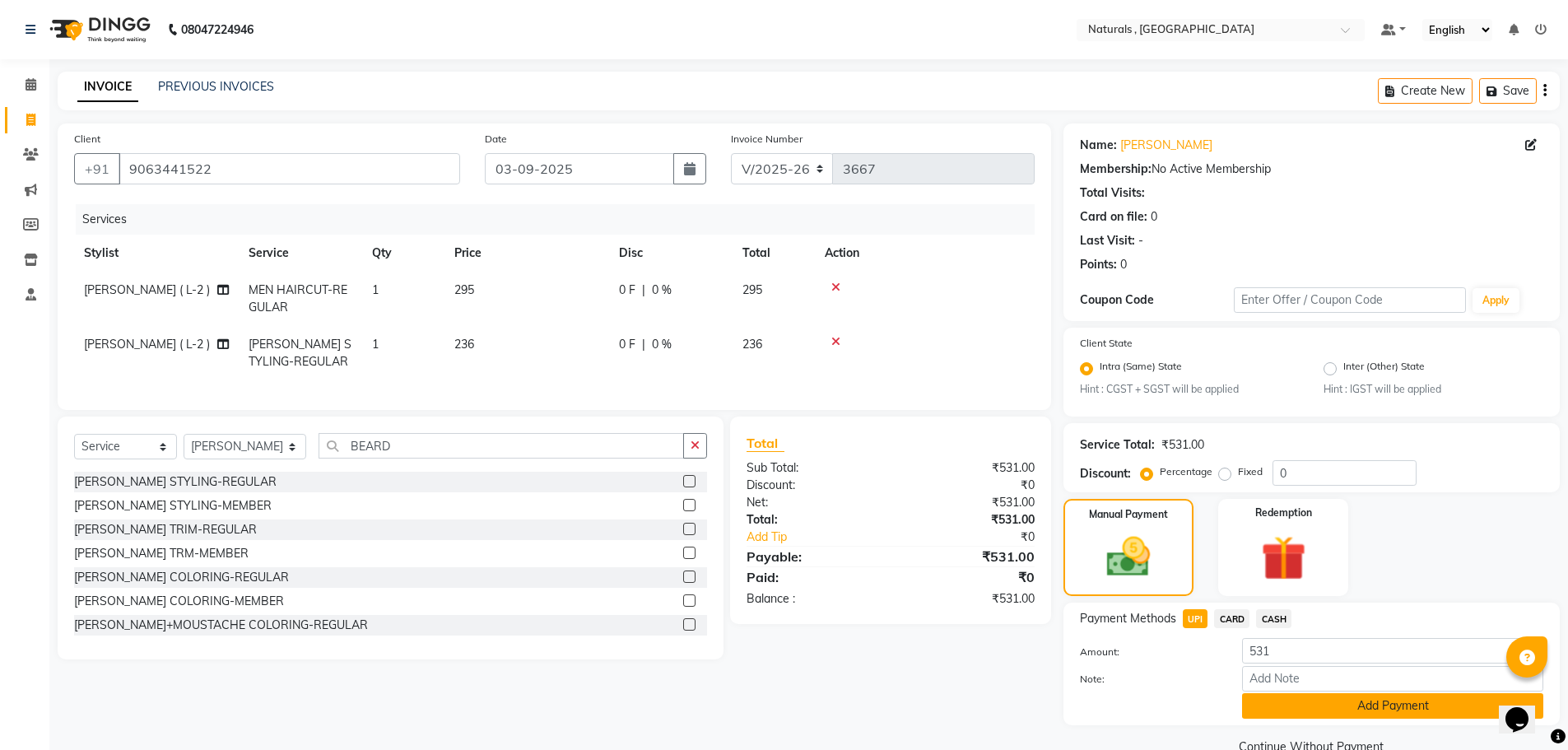
click at [1336, 706] on button "Add Payment" at bounding box center [1392, 706] width 301 height 26
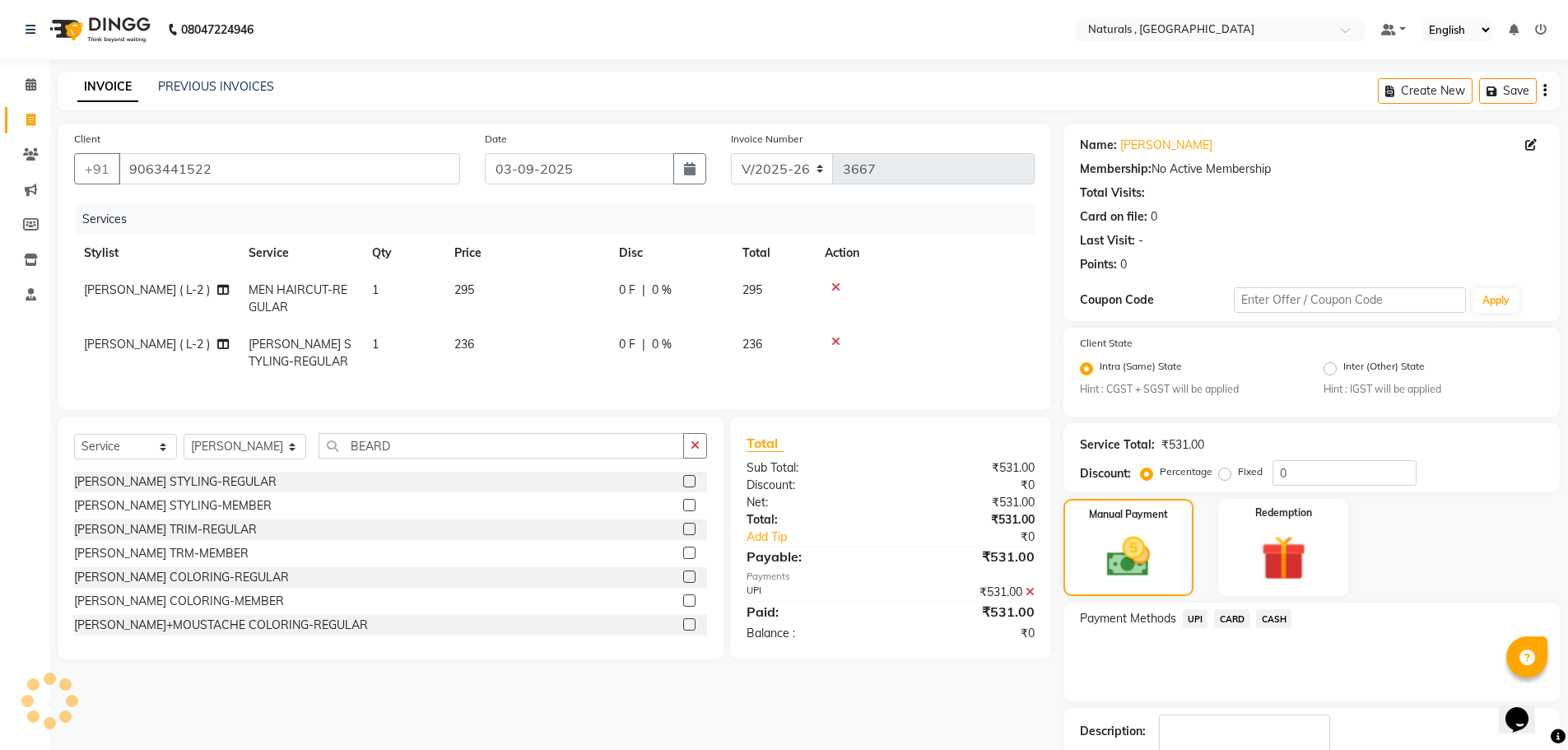
scroll to position [102, 0]
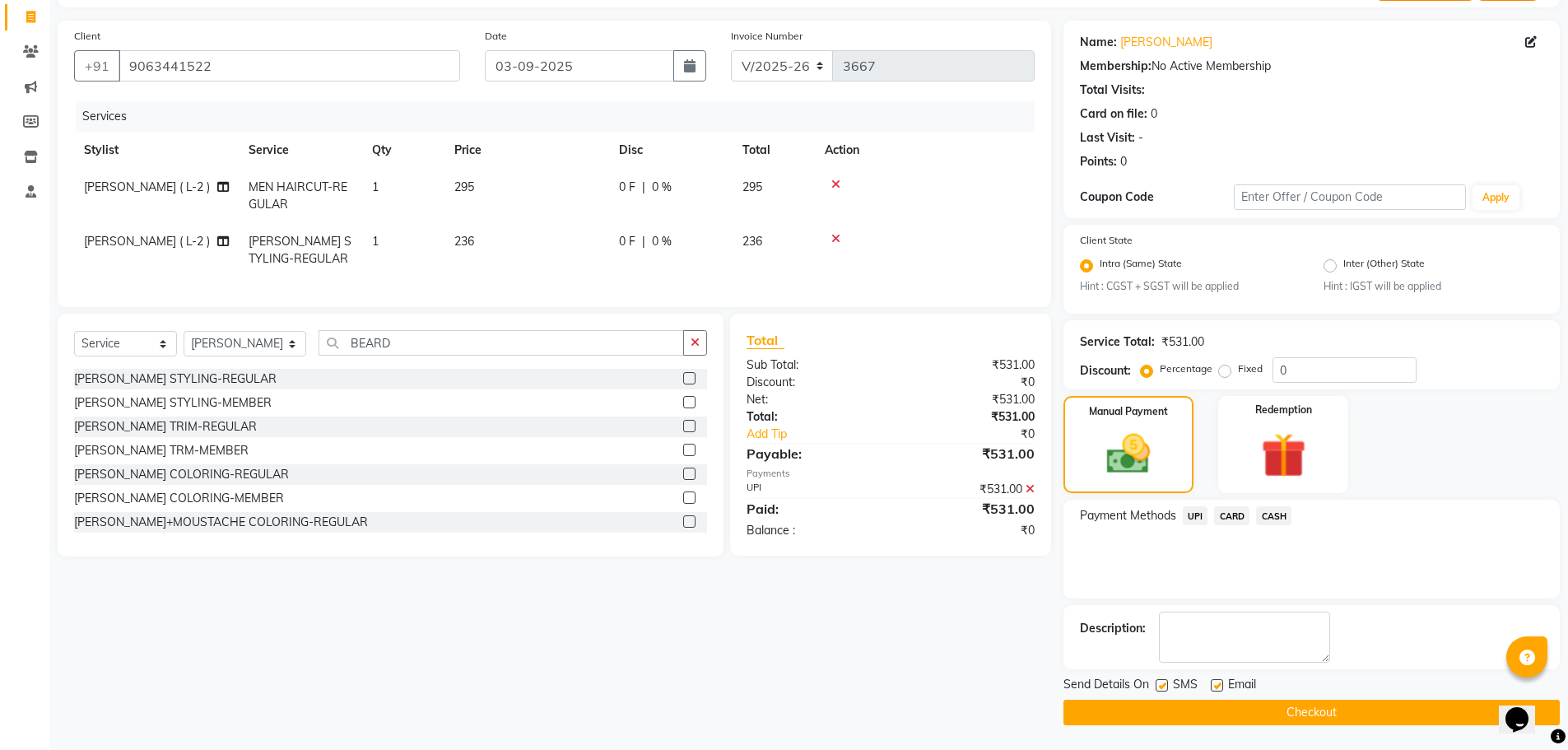
click at [1328, 717] on button "Checkout" at bounding box center [1311, 713] width 496 height 26
